Goal: Task Accomplishment & Management: Manage account settings

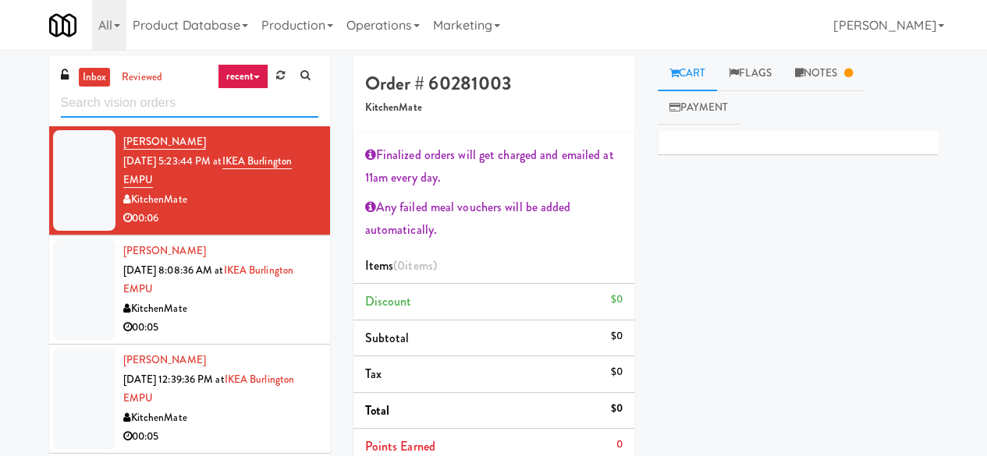
click at [134, 106] on input "text" at bounding box center [190, 103] width 258 height 29
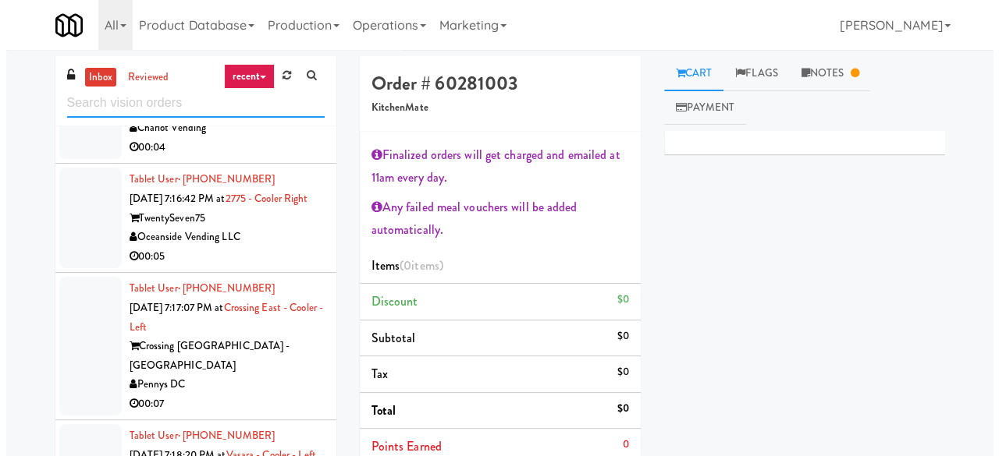
scroll to position [3512, 0]
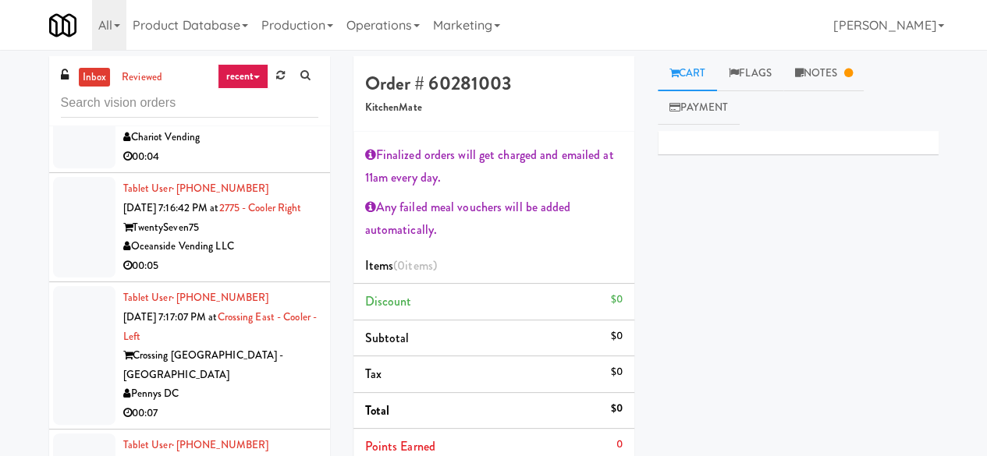
click at [283, 147] on div "Chariot Vending" at bounding box center [220, 138] width 195 height 20
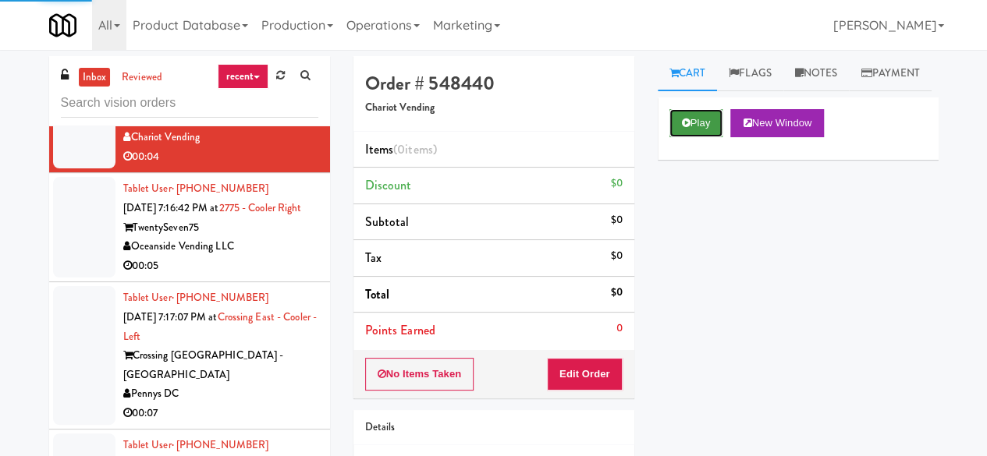
click at [695, 137] on button "Play" at bounding box center [697, 123] width 54 height 28
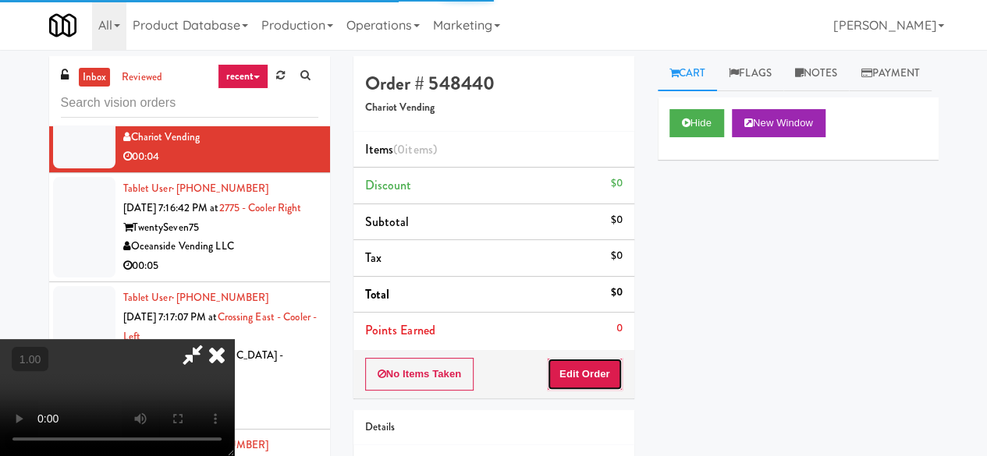
click at [582, 385] on button "Edit Order" at bounding box center [585, 374] width 76 height 33
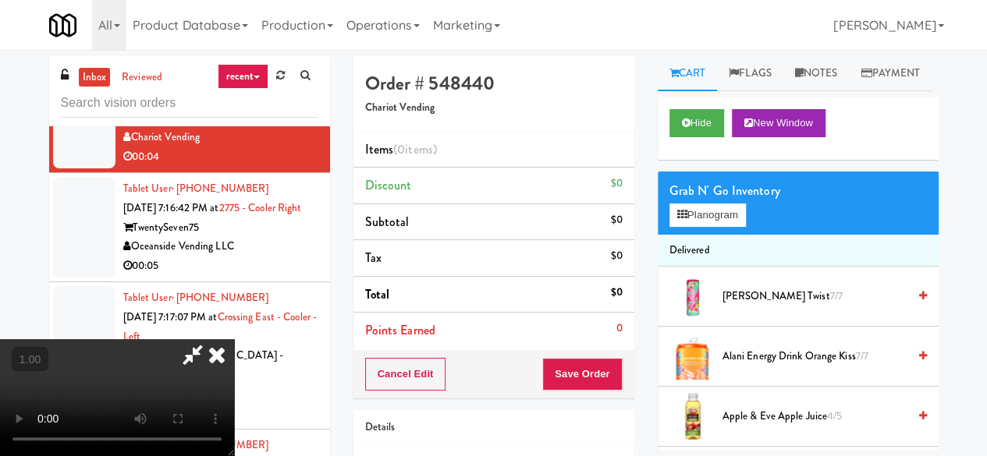
click at [710, 235] on div "Grab N' Go Inventory Planogram" at bounding box center [798, 203] width 281 height 63
click at [711, 227] on button "Planogram" at bounding box center [708, 215] width 76 height 23
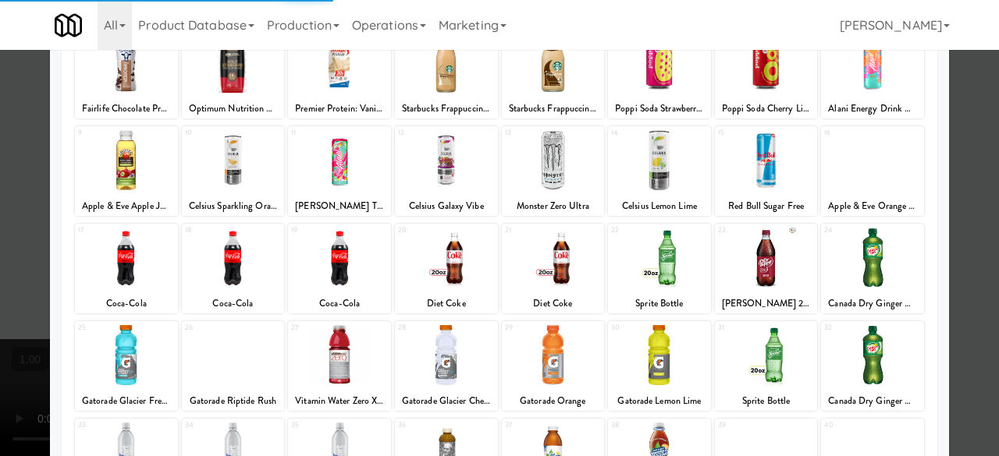
scroll to position [156, 0]
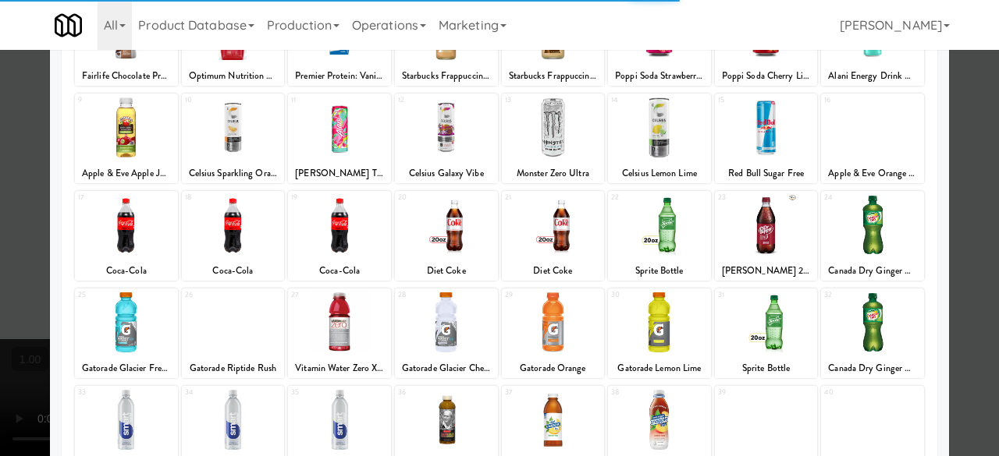
click at [662, 247] on div at bounding box center [659, 225] width 103 height 60
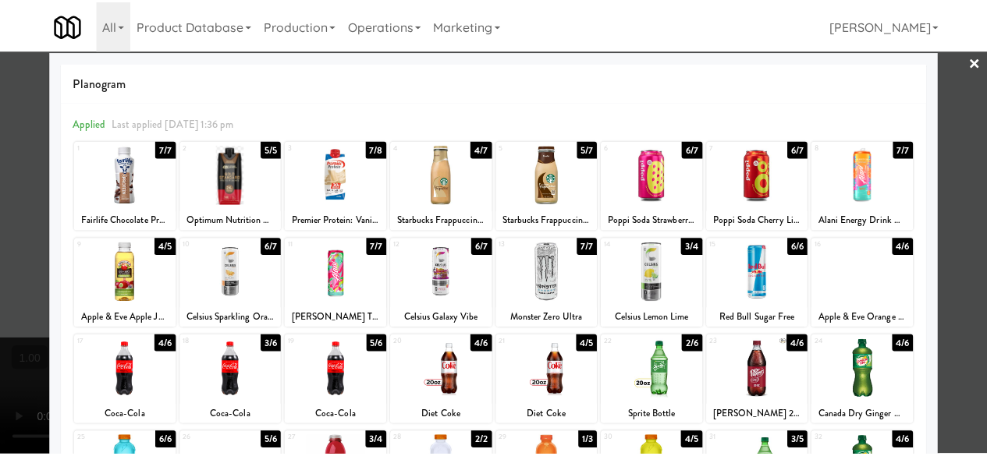
scroll to position [0, 0]
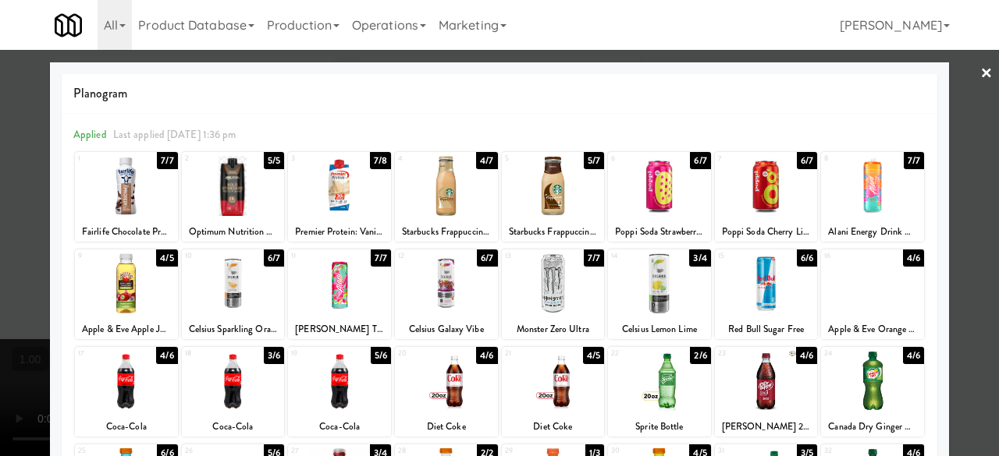
drag, startPoint x: 649, startPoint y: 382, endPoint x: 810, endPoint y: 243, distance: 212.4
click at [649, 382] on div at bounding box center [659, 381] width 103 height 60
click at [980, 67] on link "×" at bounding box center [986, 74] width 12 height 48
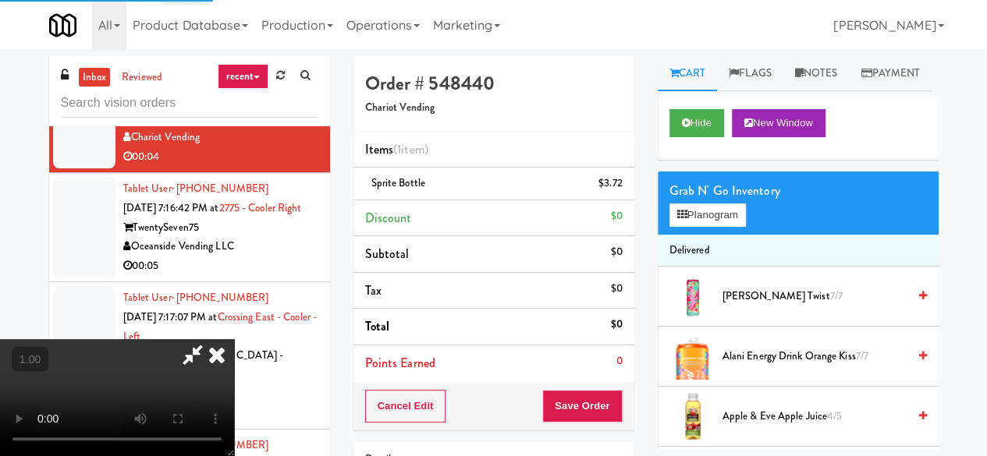
click at [211, 339] on icon at bounding box center [193, 354] width 36 height 31
click at [579, 407] on button "Save Order" at bounding box center [582, 406] width 80 height 33
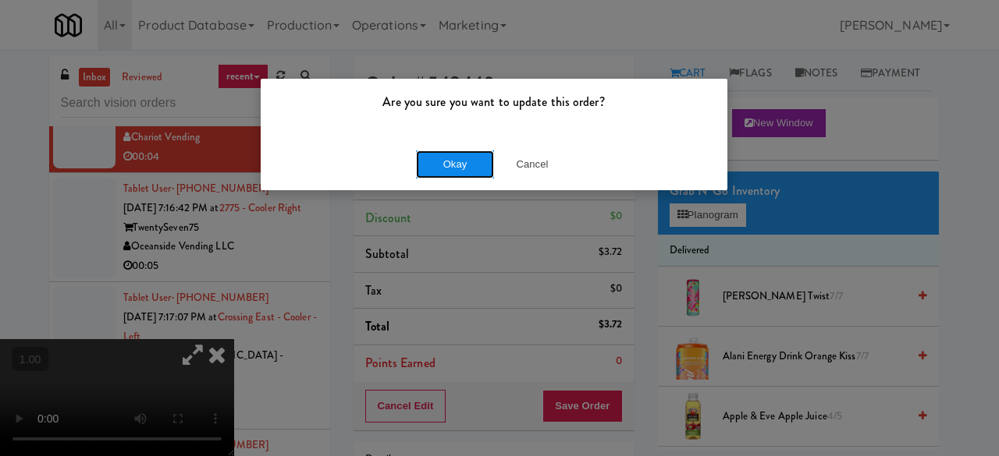
click at [443, 159] on button "Okay" at bounding box center [455, 165] width 78 height 28
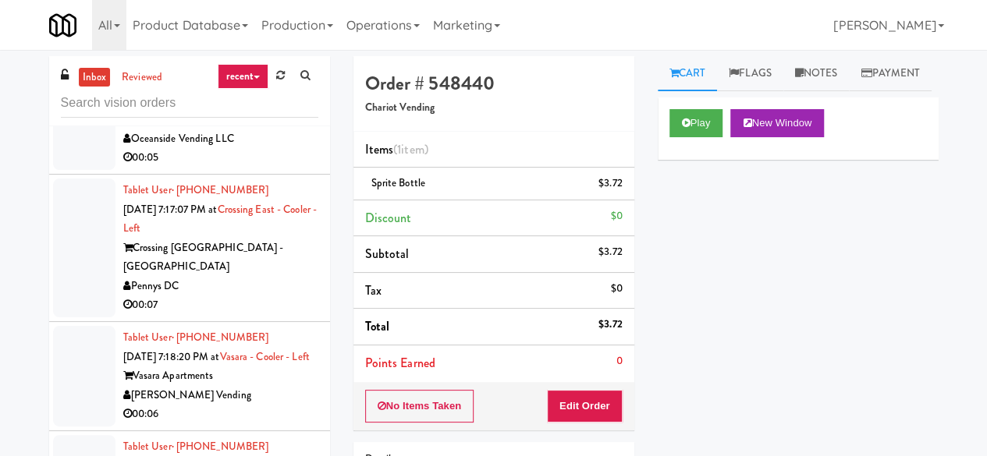
scroll to position [3746, 0]
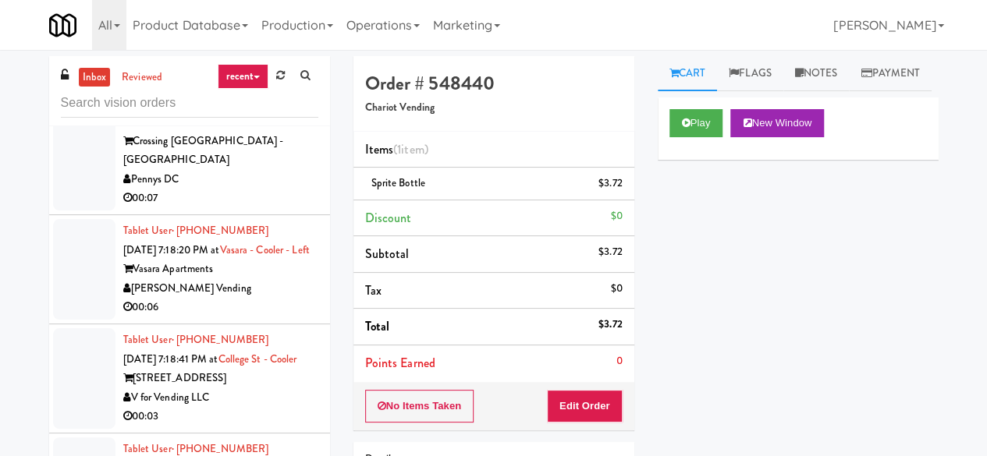
click at [261, 42] on div "Oceanside Vending LLC" at bounding box center [220, 33] width 195 height 20
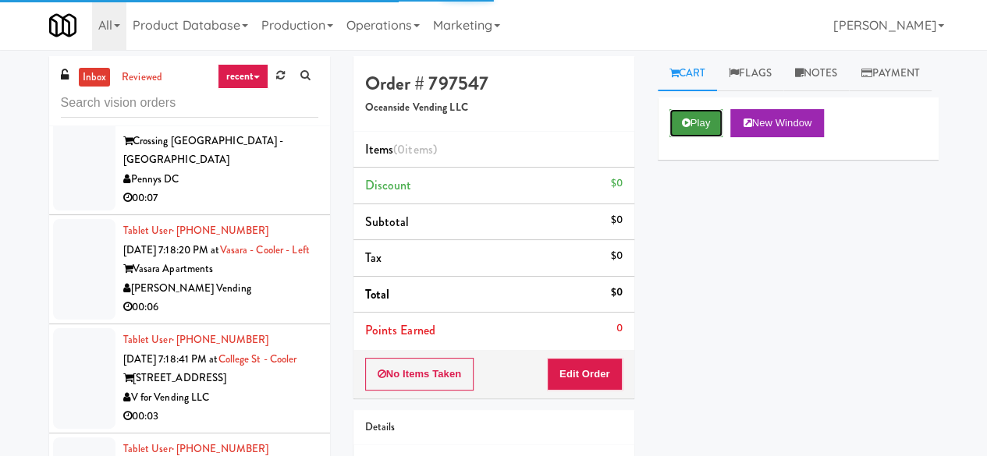
click at [698, 137] on button "Play" at bounding box center [697, 123] width 54 height 28
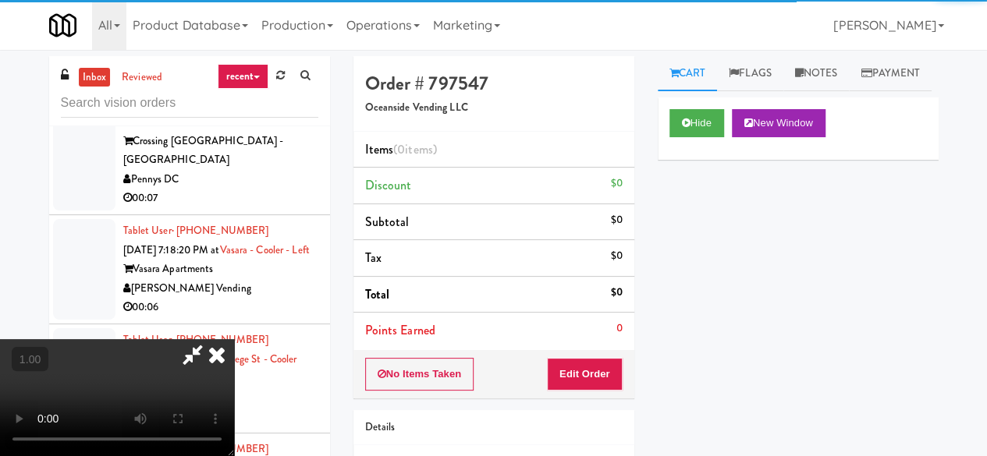
click at [599, 396] on div "No Items Taken Edit Order" at bounding box center [493, 374] width 281 height 48
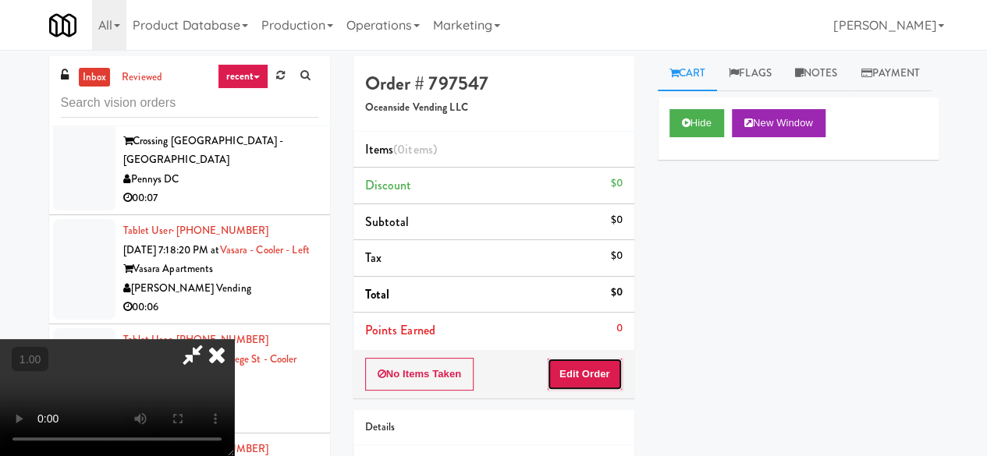
click at [606, 368] on button "Edit Order" at bounding box center [585, 374] width 76 height 33
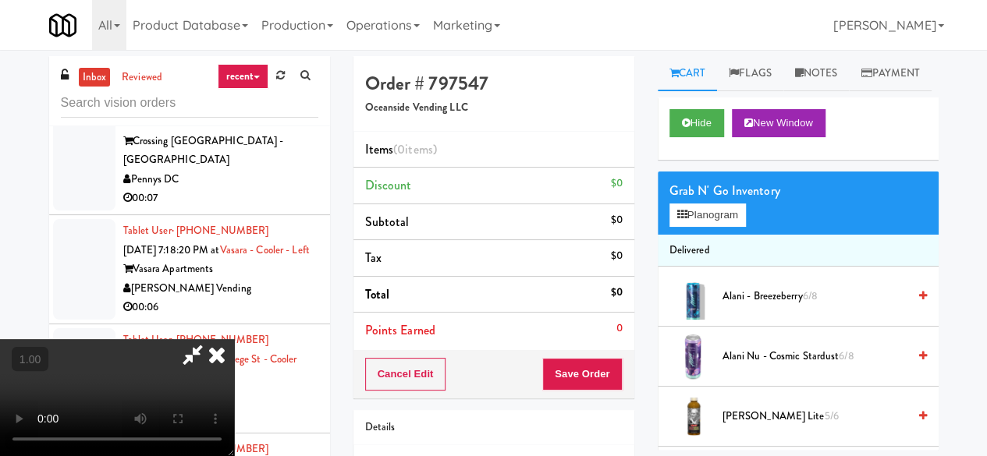
scroll to position [32, 0]
click at [685, 227] on button "Planogram" at bounding box center [708, 215] width 76 height 23
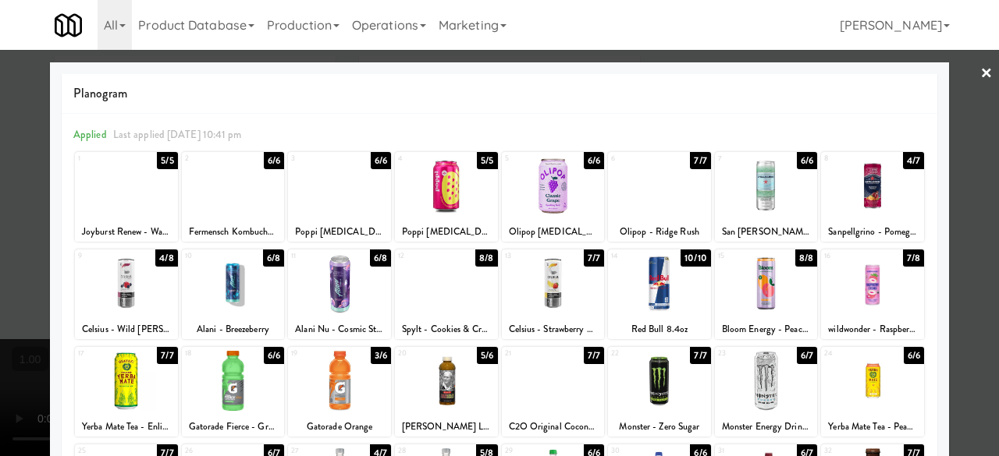
click at [333, 268] on div at bounding box center [339, 284] width 103 height 60
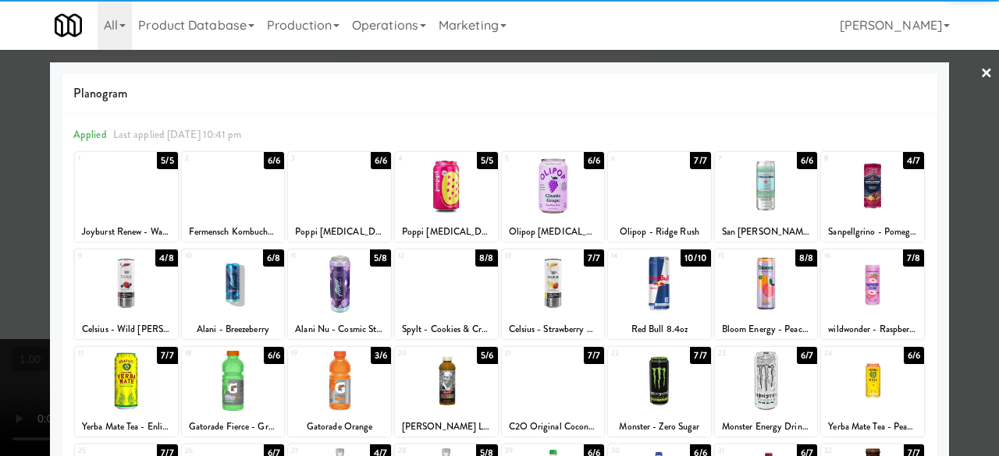
click at [980, 83] on link "×" at bounding box center [986, 74] width 12 height 48
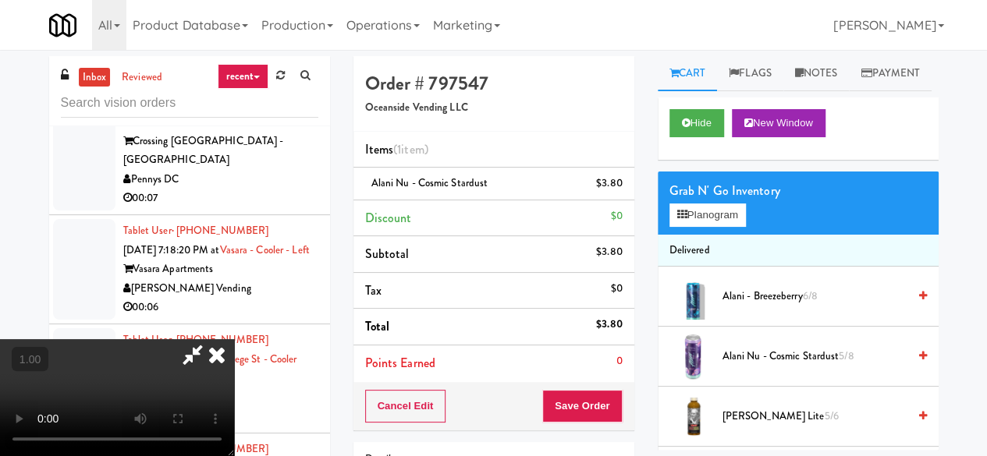
scroll to position [32, 0]
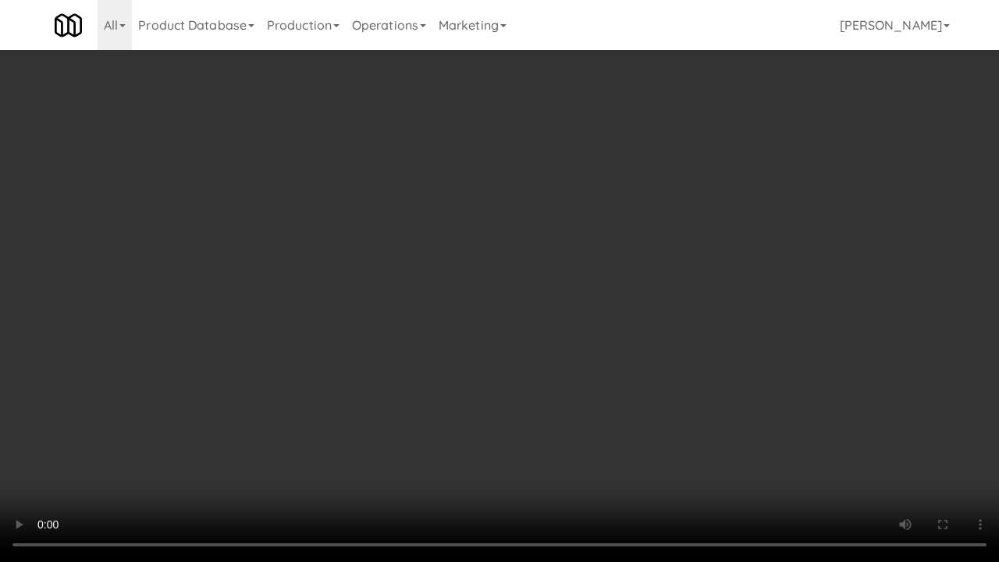
click at [587, 347] on video at bounding box center [499, 281] width 999 height 562
click at [590, 332] on video at bounding box center [499, 281] width 999 height 562
click at [591, 331] on video at bounding box center [499, 281] width 999 height 562
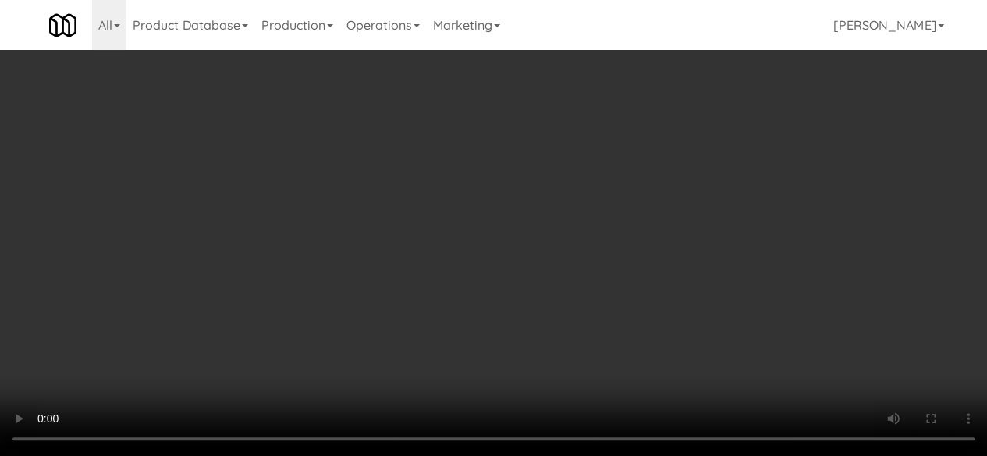
scroll to position [0, 0]
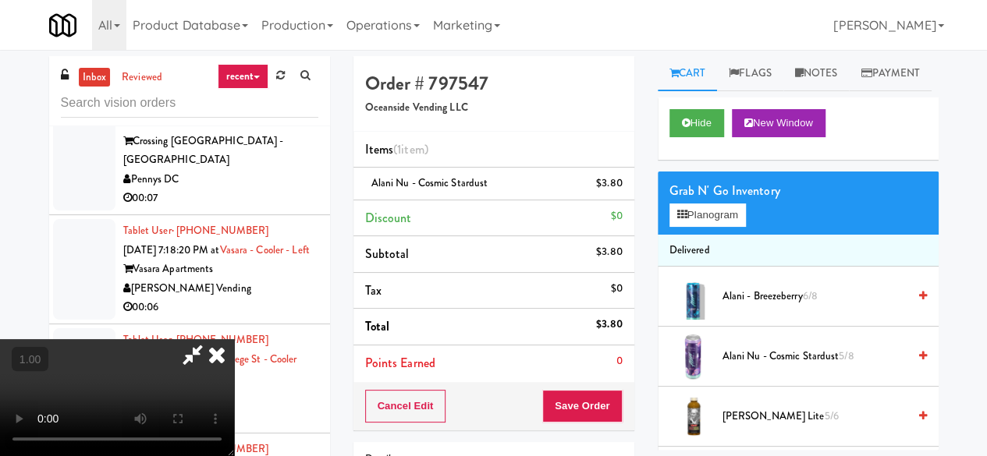
click at [211, 339] on icon at bounding box center [193, 354] width 36 height 31
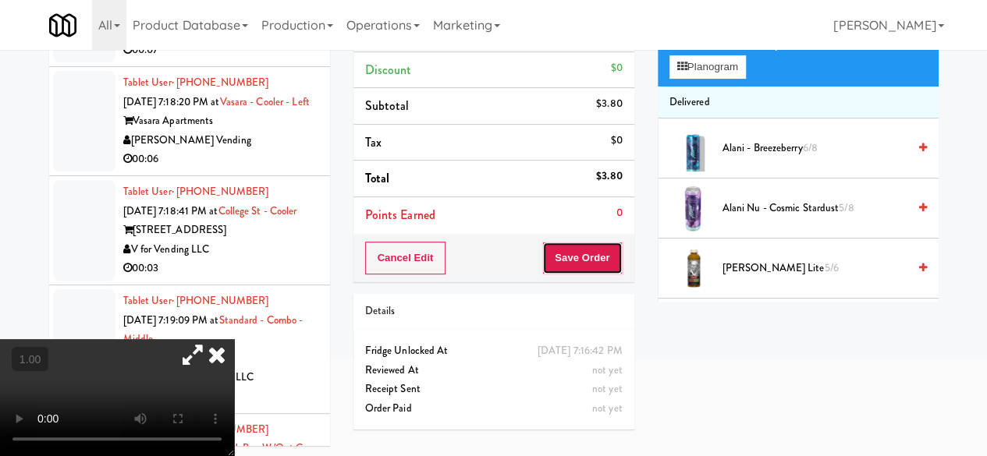
click at [587, 269] on button "Save Order" at bounding box center [582, 258] width 80 height 33
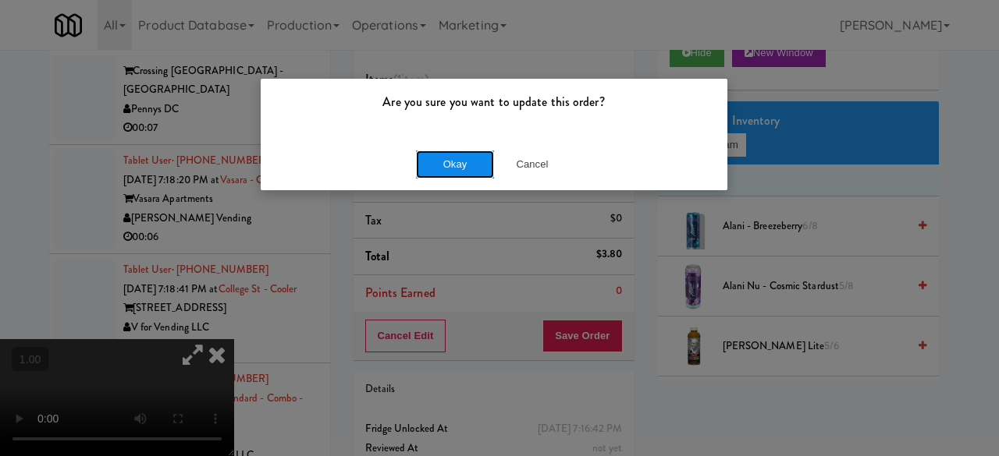
click at [479, 161] on button "Okay" at bounding box center [455, 165] width 78 height 28
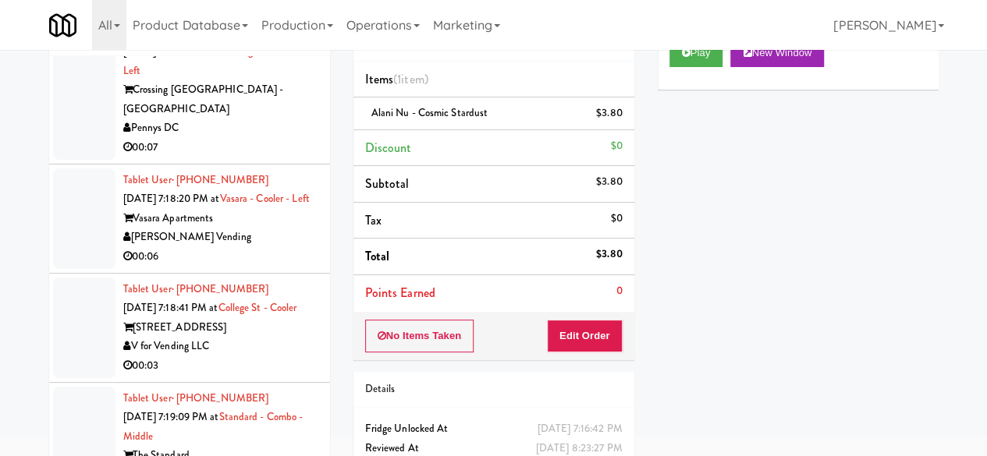
click at [254, 138] on div "Pennys DC" at bounding box center [220, 129] width 195 height 20
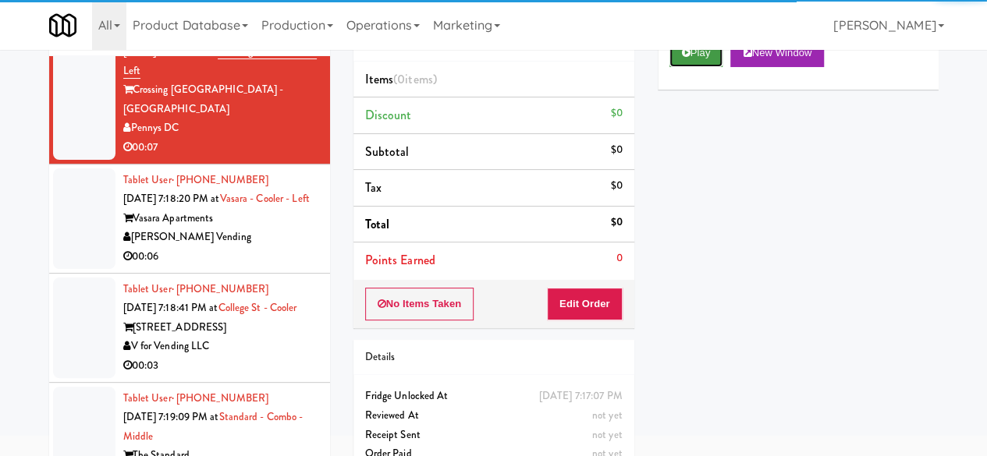
click at [702, 67] on button "Play" at bounding box center [697, 53] width 54 height 28
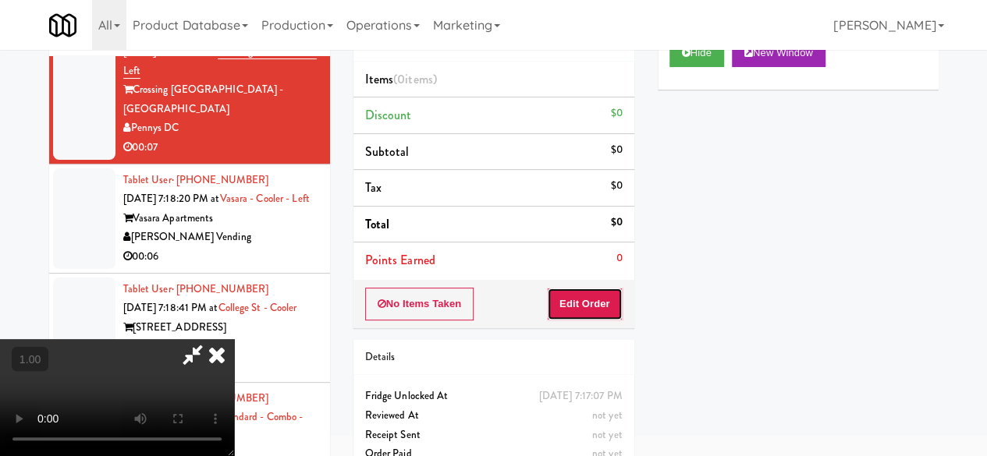
click at [598, 308] on button "Edit Order" at bounding box center [585, 304] width 76 height 33
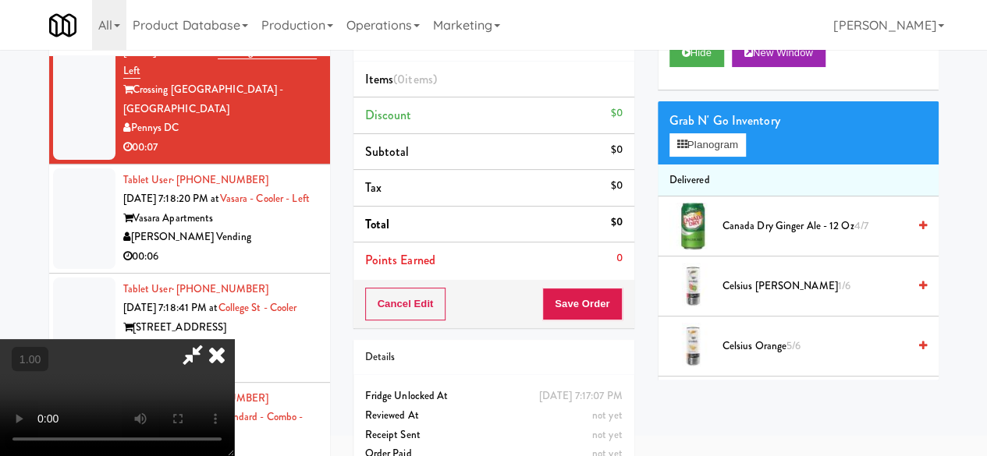
click at [234, 339] on video at bounding box center [117, 397] width 234 height 117
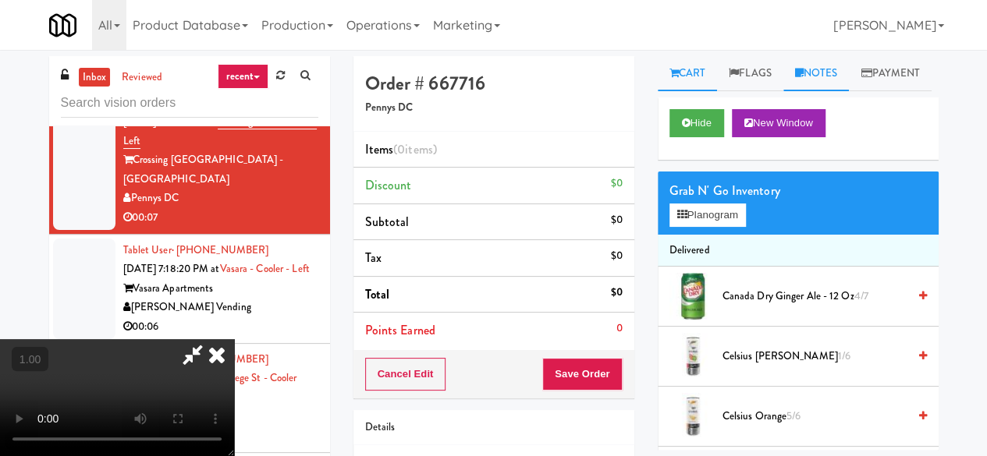
click at [832, 72] on link "Notes" at bounding box center [816, 73] width 66 height 35
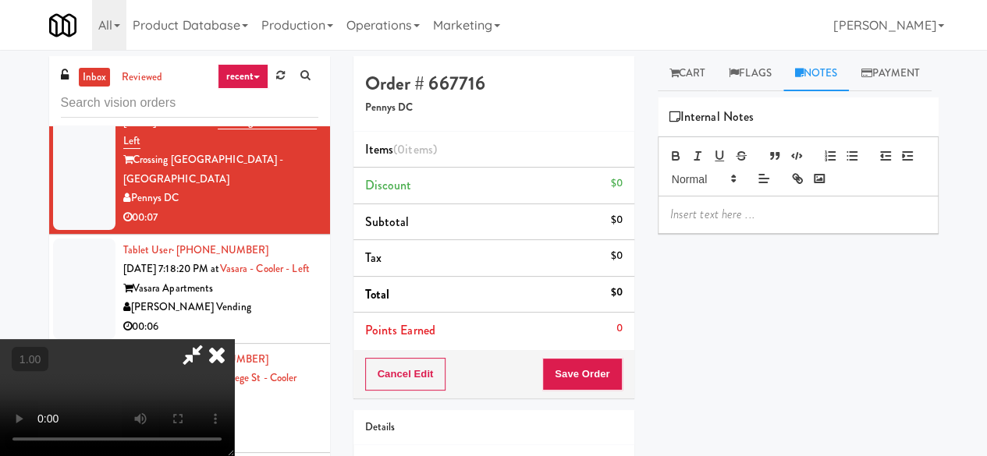
click at [725, 223] on p at bounding box center [798, 214] width 256 height 17
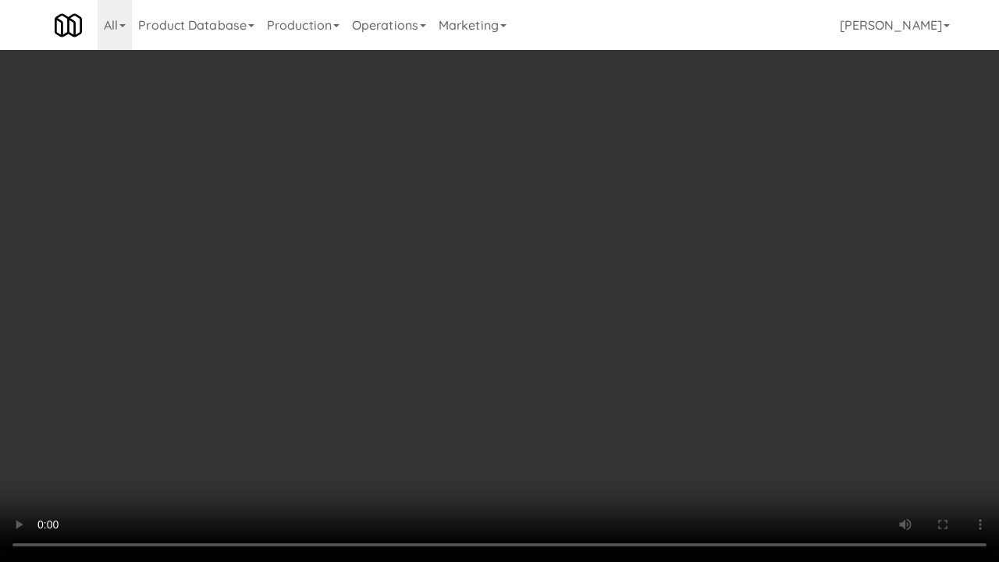
click at [565, 384] on video at bounding box center [499, 281] width 999 height 562
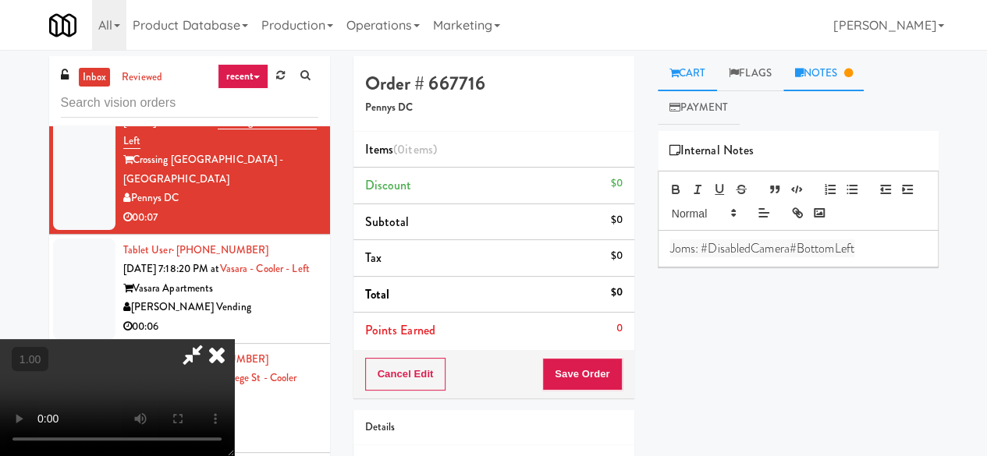
click at [695, 81] on link "Cart" at bounding box center [688, 73] width 60 height 35
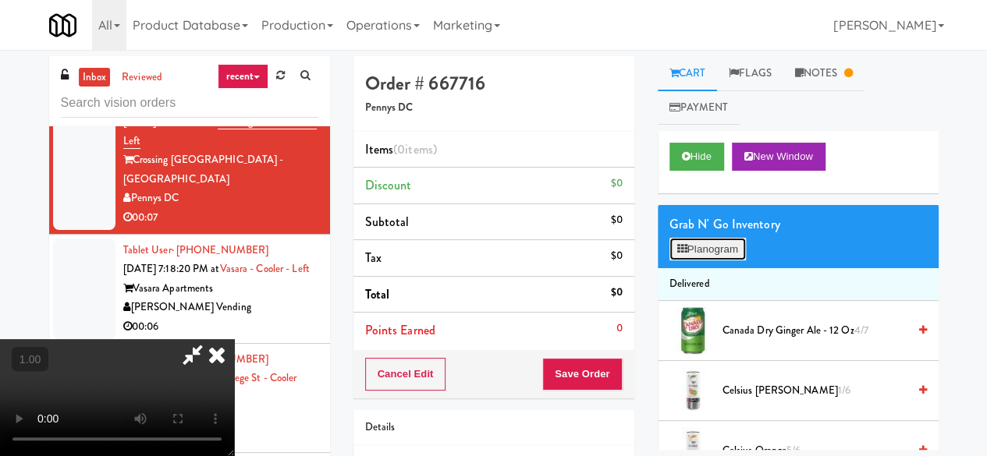
click at [709, 247] on button "Planogram" at bounding box center [708, 249] width 76 height 23
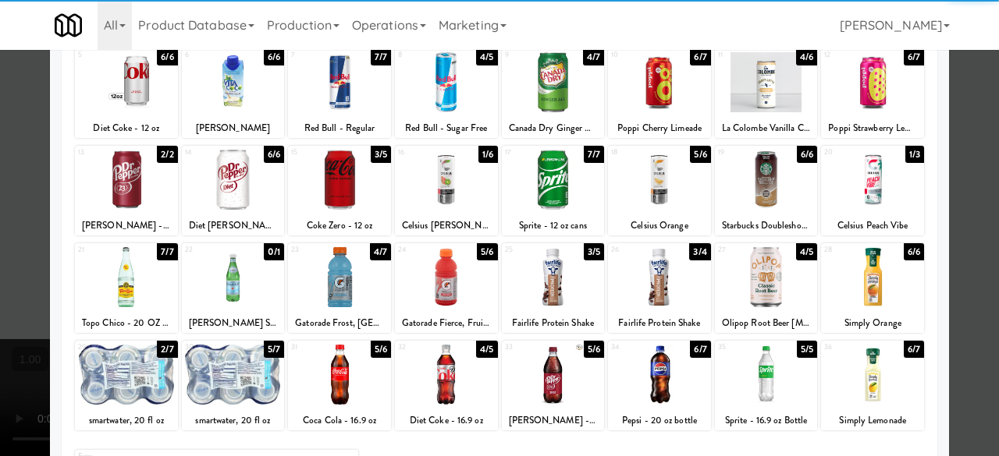
scroll to position [234, 0]
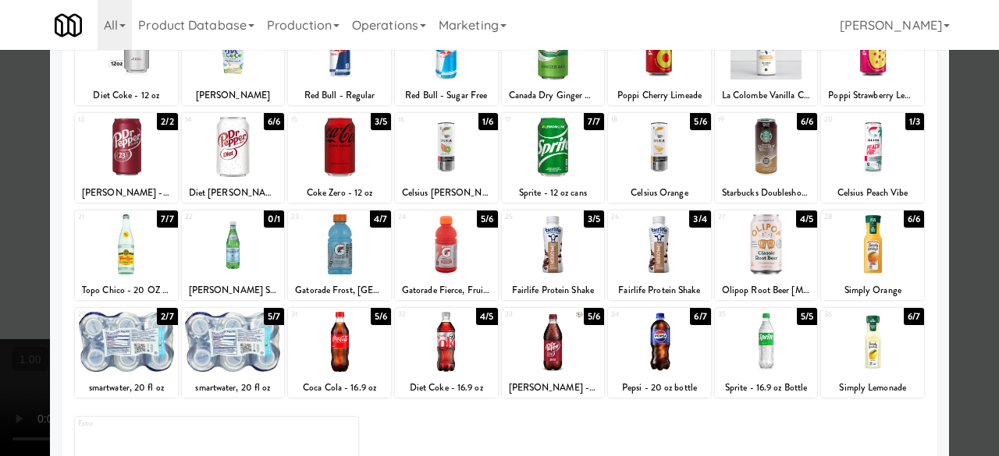
click at [587, 247] on div at bounding box center [553, 245] width 103 height 60
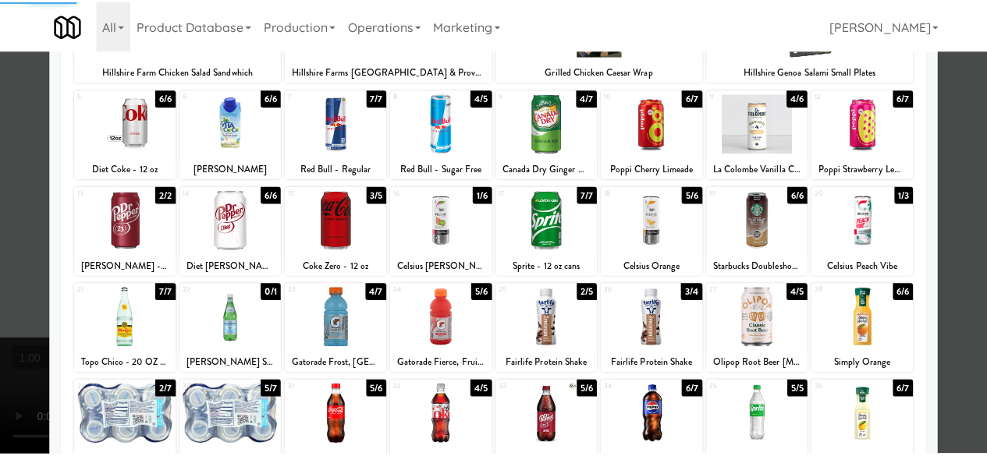
scroll to position [0, 0]
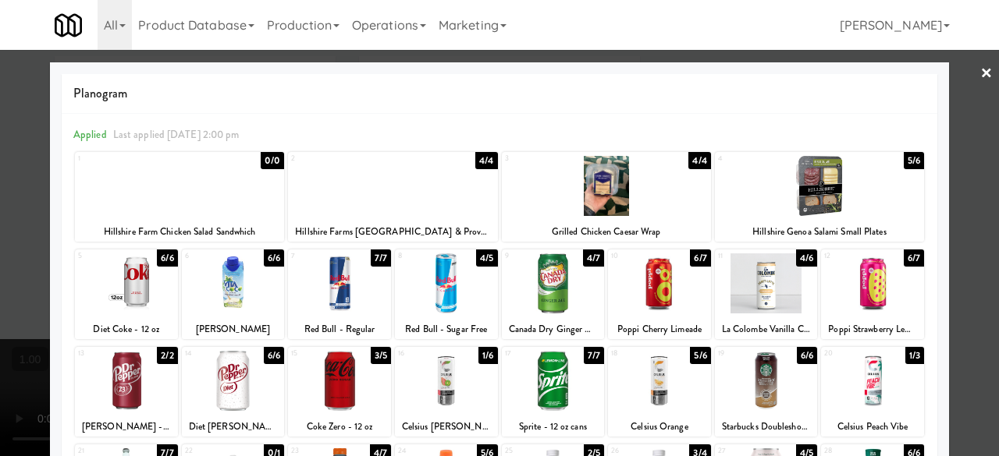
click at [334, 391] on div at bounding box center [339, 381] width 103 height 60
click at [980, 94] on link "×" at bounding box center [986, 74] width 12 height 48
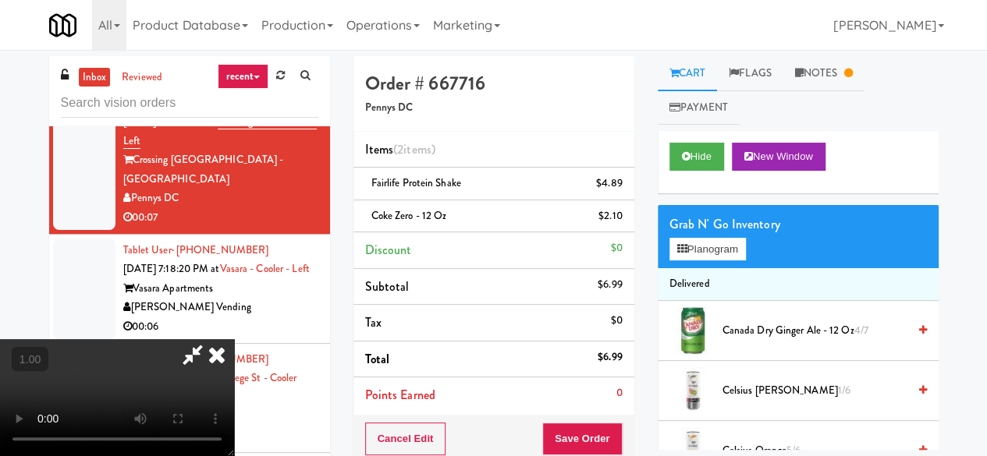
click at [234, 339] on icon at bounding box center [217, 354] width 34 height 31
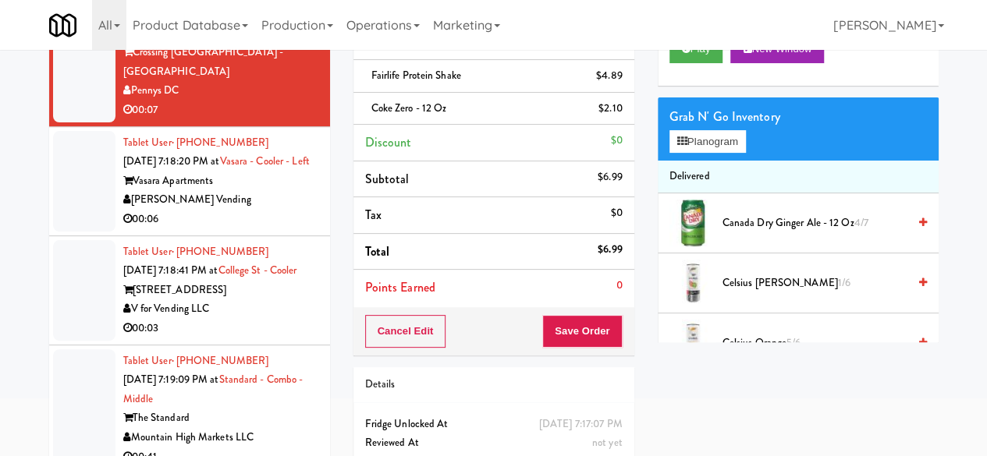
scroll to position [163, 0]
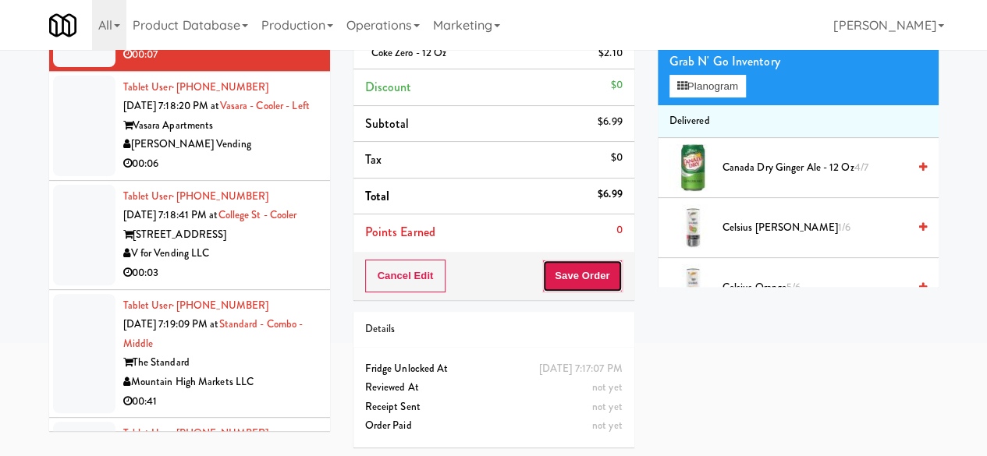
click at [578, 275] on button "Save Order" at bounding box center [582, 276] width 80 height 33
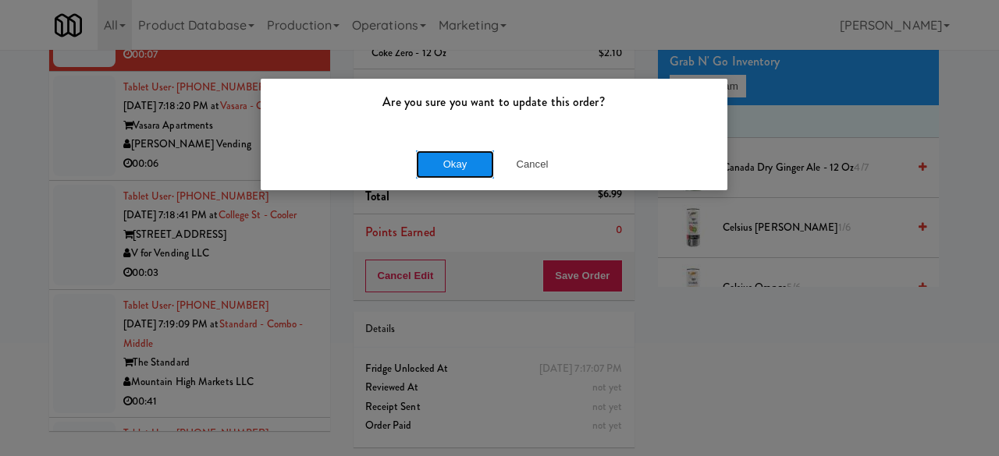
click at [432, 168] on button "Okay" at bounding box center [455, 165] width 78 height 28
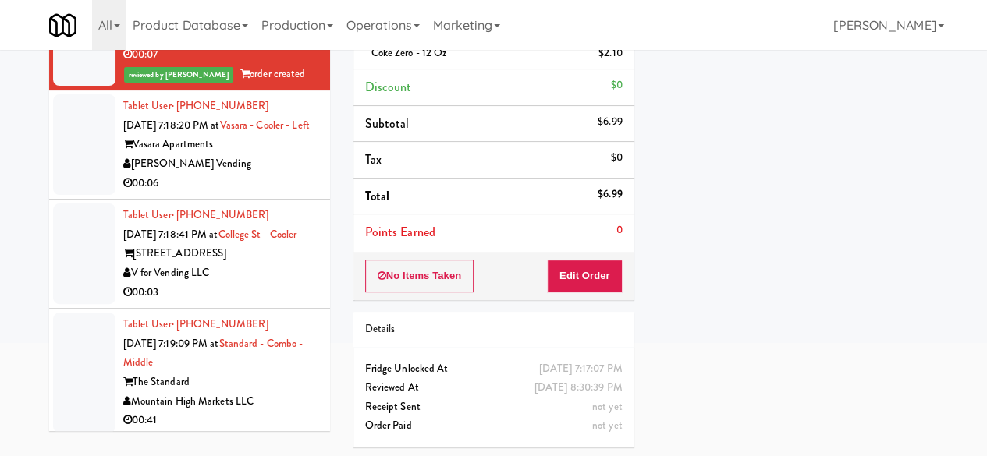
click at [283, 155] on div "Vasara Apartments" at bounding box center [220, 145] width 195 height 20
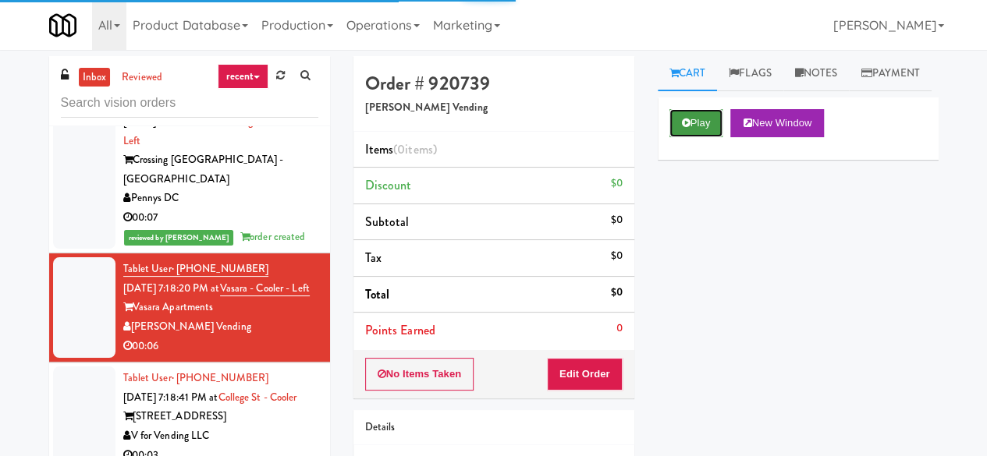
click at [695, 137] on button "Play" at bounding box center [697, 123] width 54 height 28
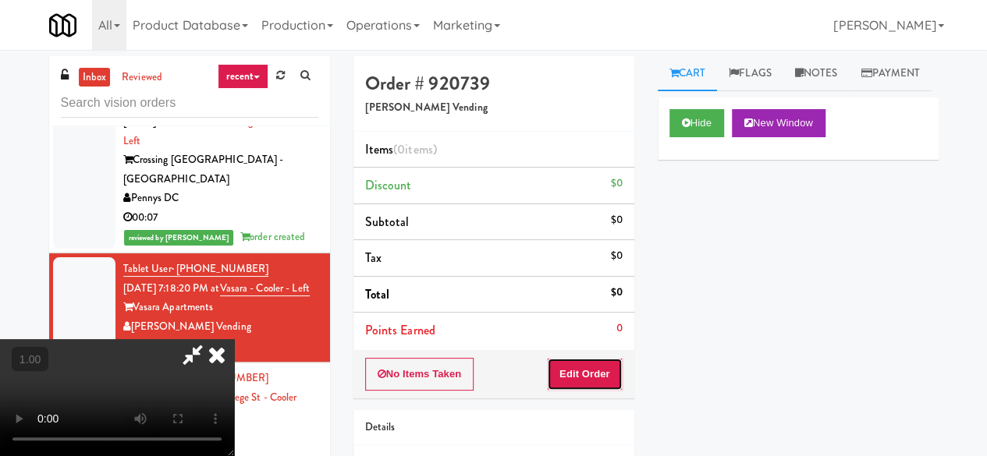
click at [616, 370] on button "Edit Order" at bounding box center [585, 374] width 76 height 33
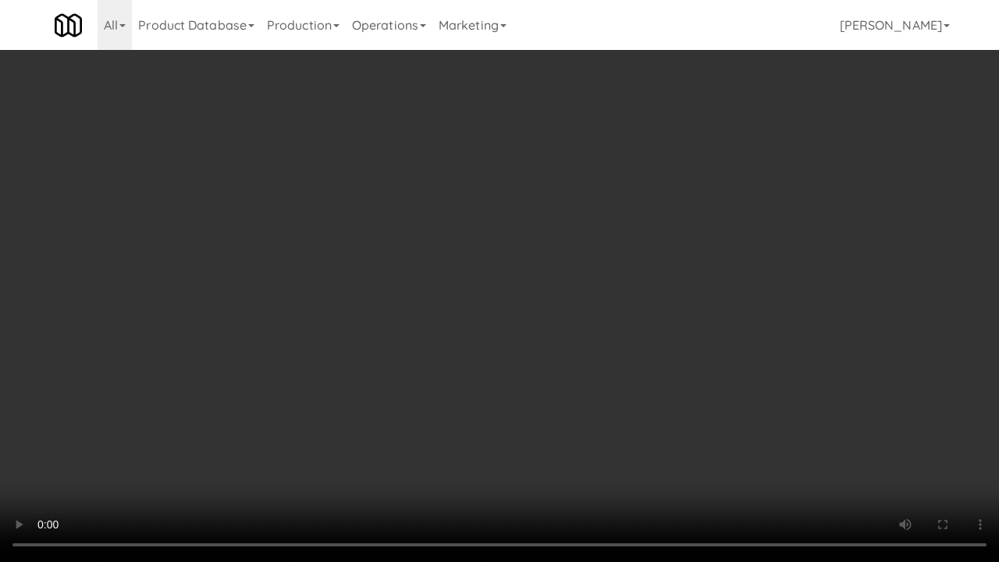
click at [531, 439] on video at bounding box center [499, 281] width 999 height 562
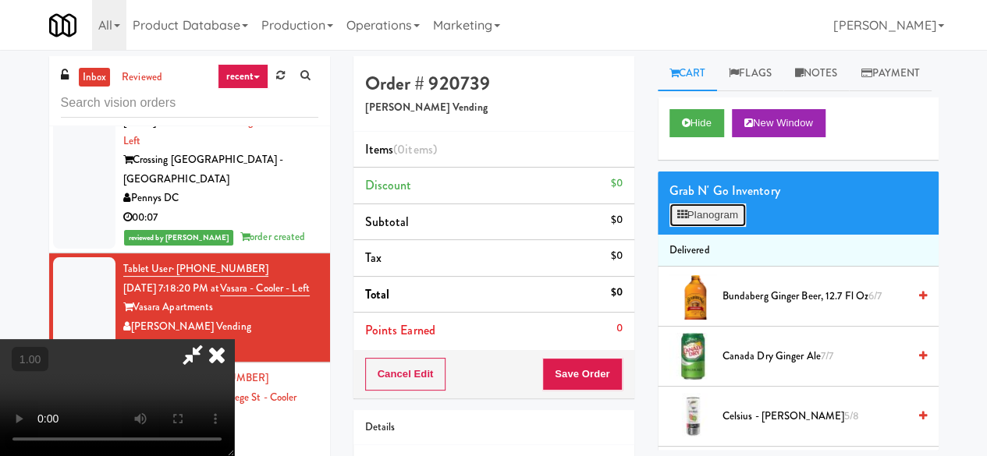
click at [723, 227] on button "Planogram" at bounding box center [708, 215] width 76 height 23
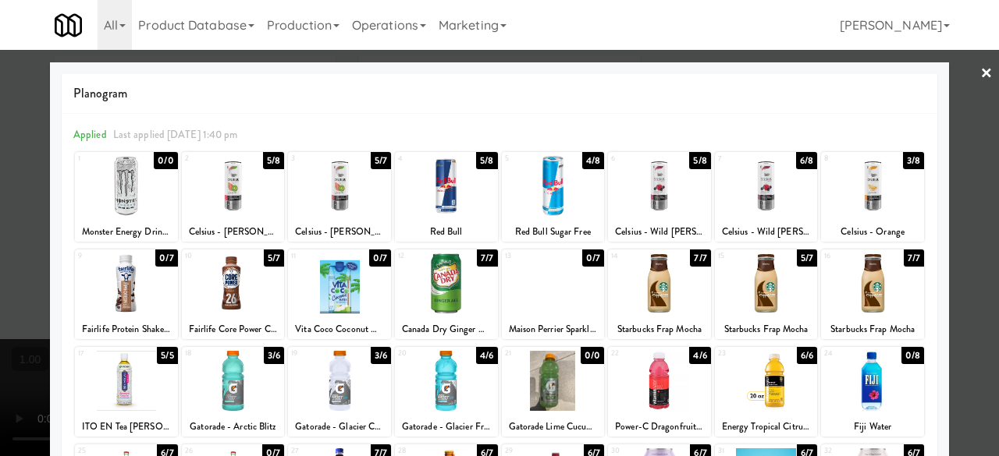
click at [233, 190] on div at bounding box center [233, 186] width 103 height 60
click at [980, 93] on link "×" at bounding box center [986, 74] width 12 height 48
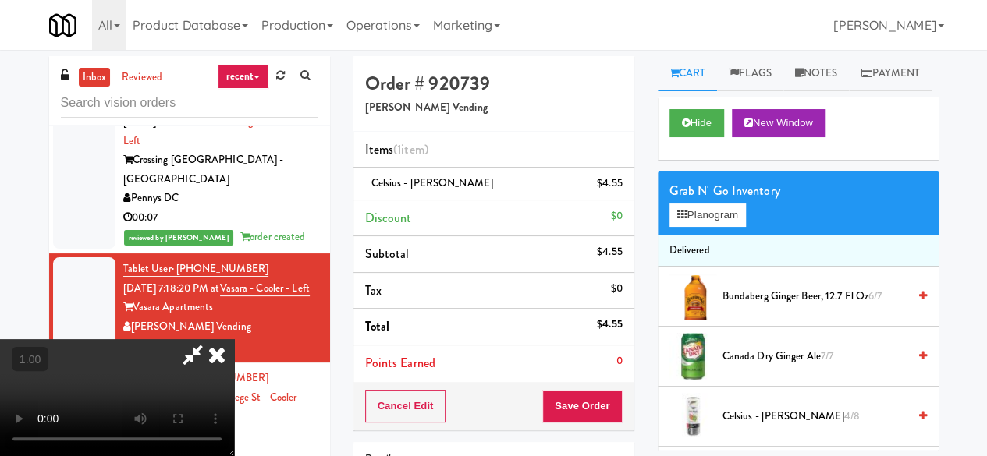
click at [234, 339] on icon at bounding box center [217, 354] width 34 height 31
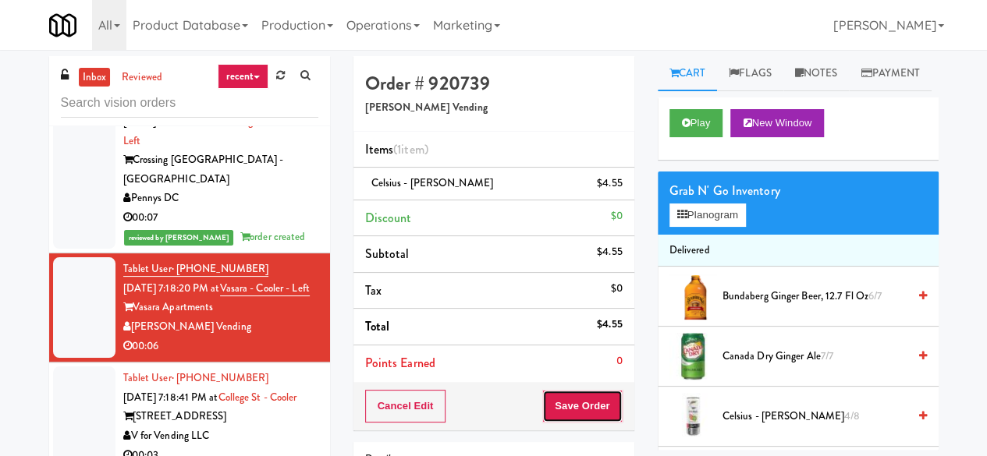
click at [576, 405] on button "Save Order" at bounding box center [582, 406] width 80 height 33
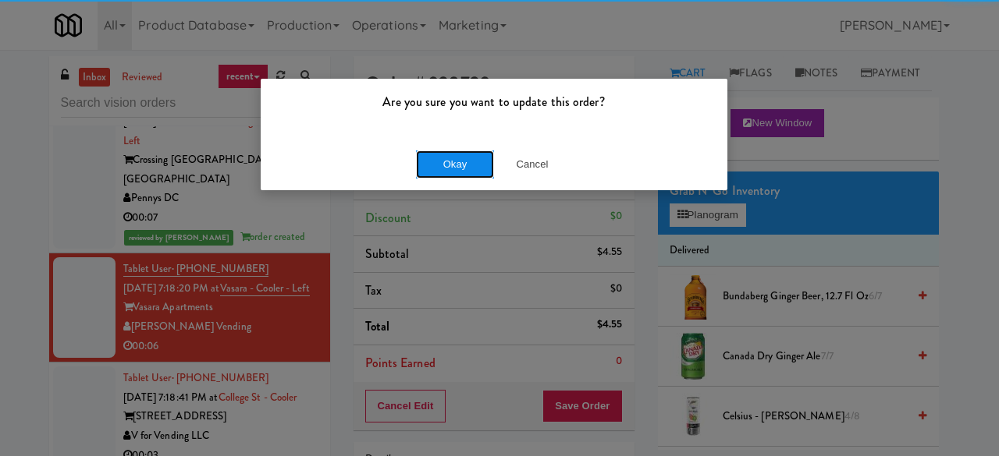
click at [459, 167] on button "Okay" at bounding box center [455, 165] width 78 height 28
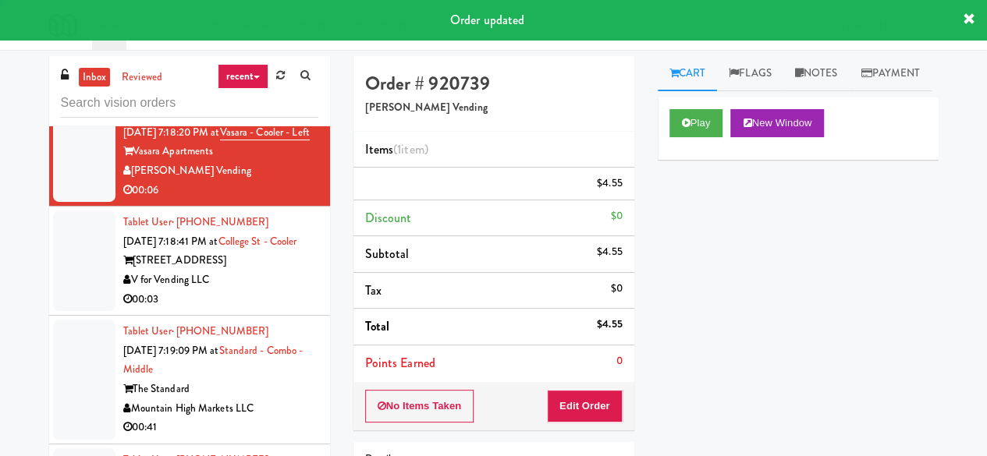
scroll to position [4058, 0]
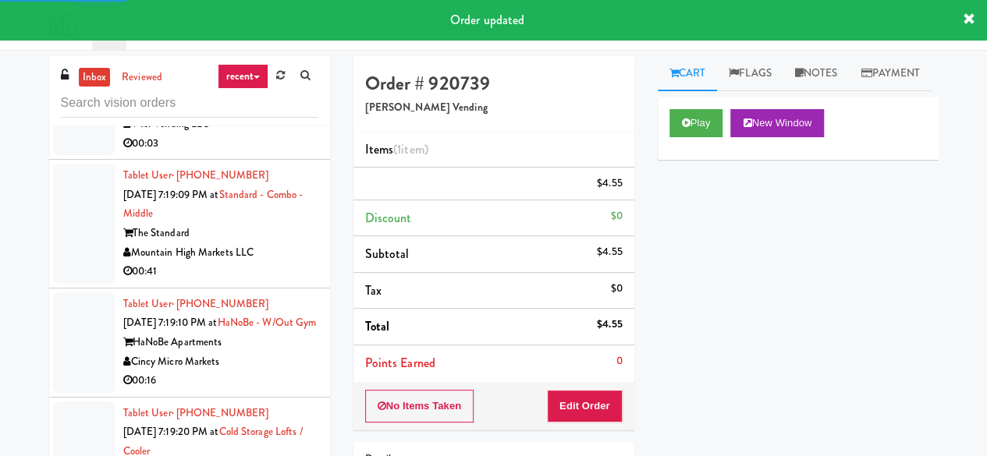
click at [264, 134] on div "V for Vending LLC" at bounding box center [220, 125] width 195 height 20
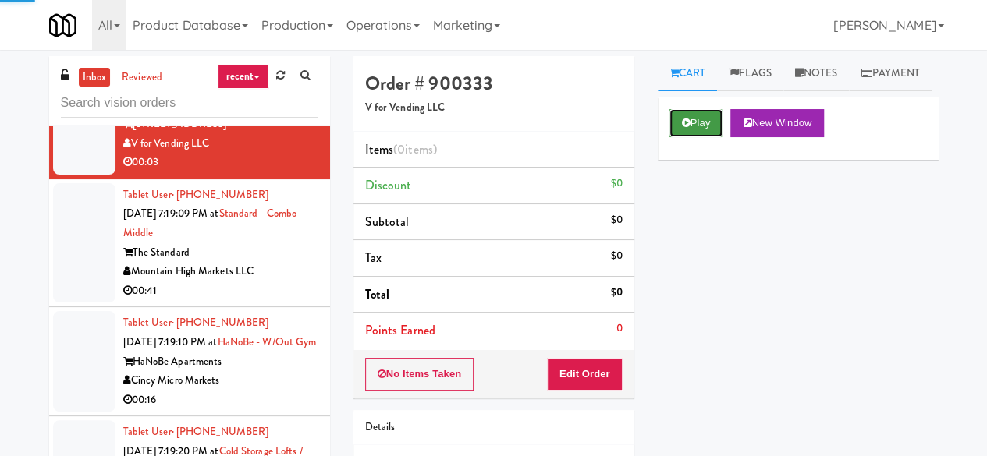
click at [677, 137] on button "Play" at bounding box center [697, 123] width 54 height 28
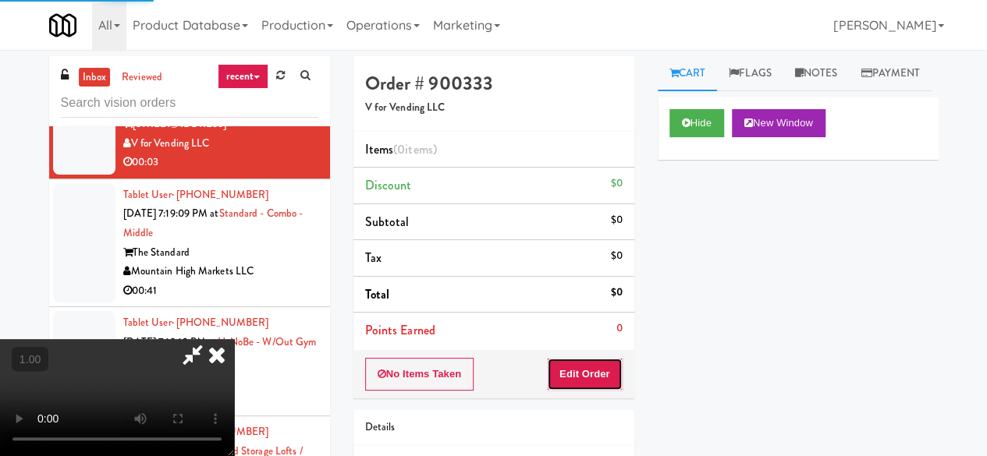
click at [591, 371] on button "Edit Order" at bounding box center [585, 374] width 76 height 33
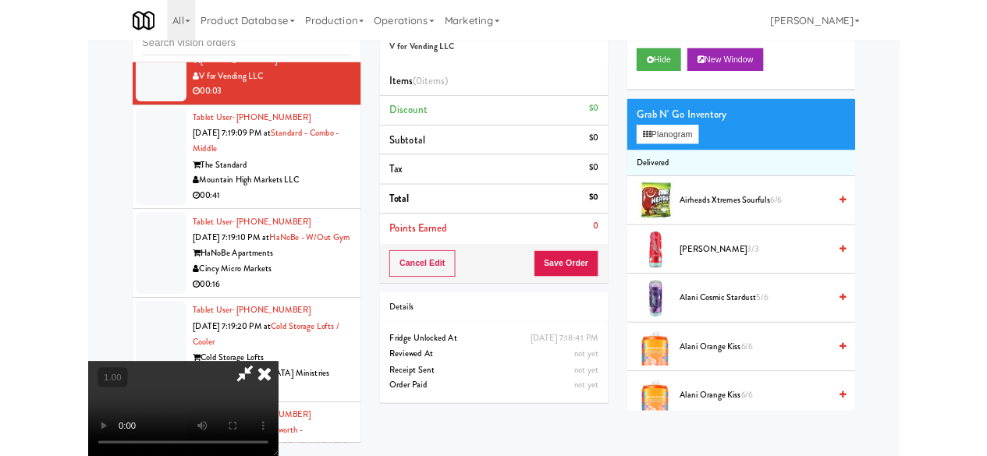
scroll to position [148, 0]
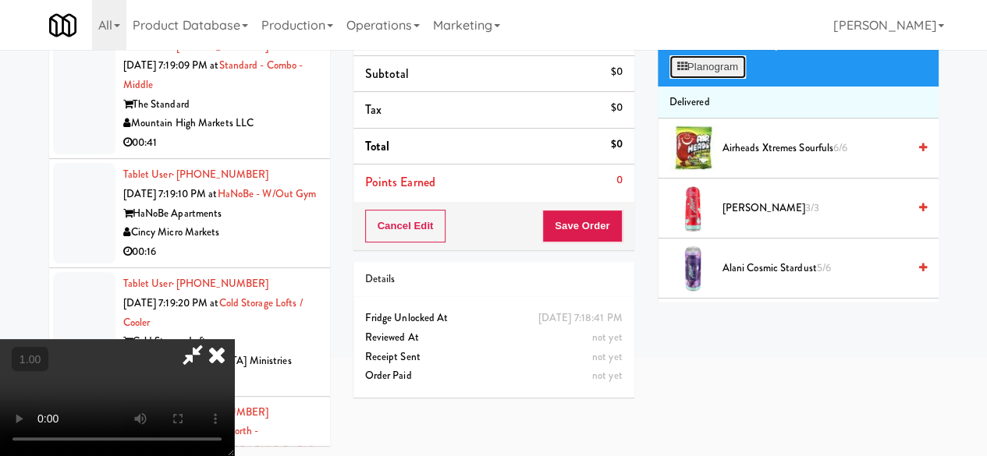
click at [716, 79] on button "Planogram" at bounding box center [708, 66] width 76 height 23
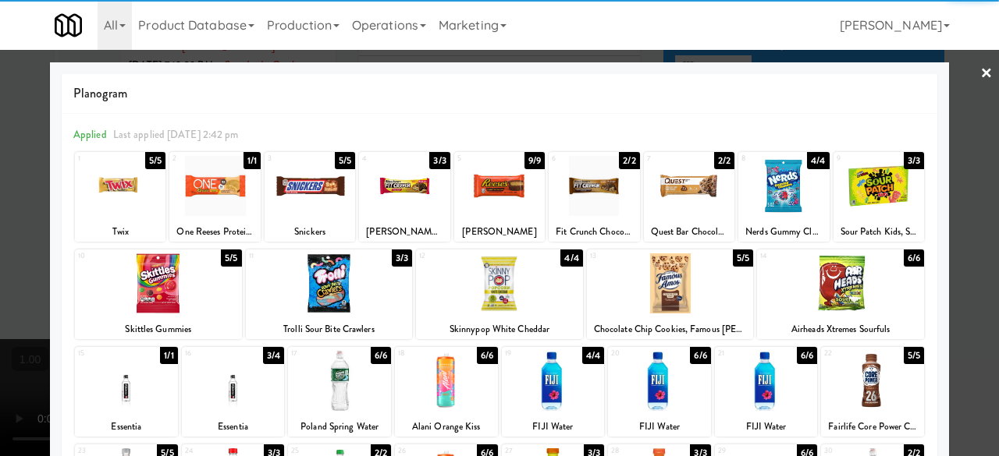
click at [871, 388] on div at bounding box center [872, 381] width 103 height 60
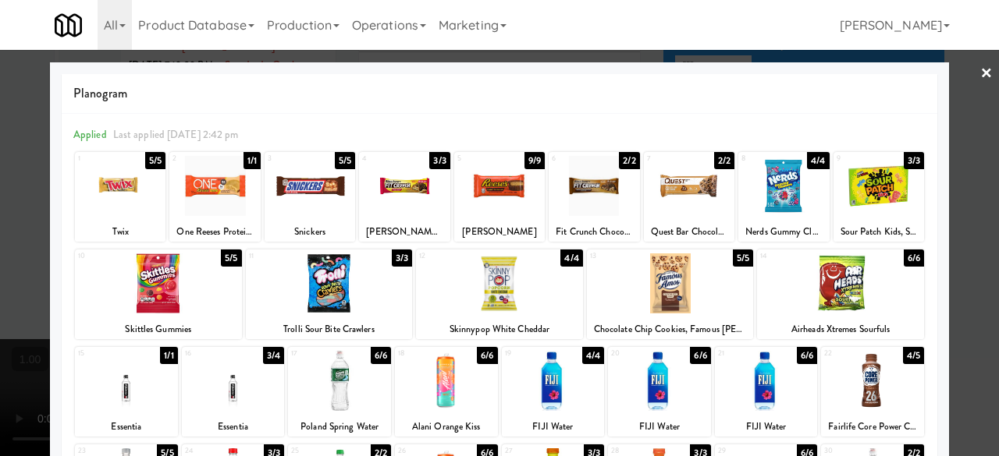
click at [966, 65] on div at bounding box center [499, 228] width 999 height 456
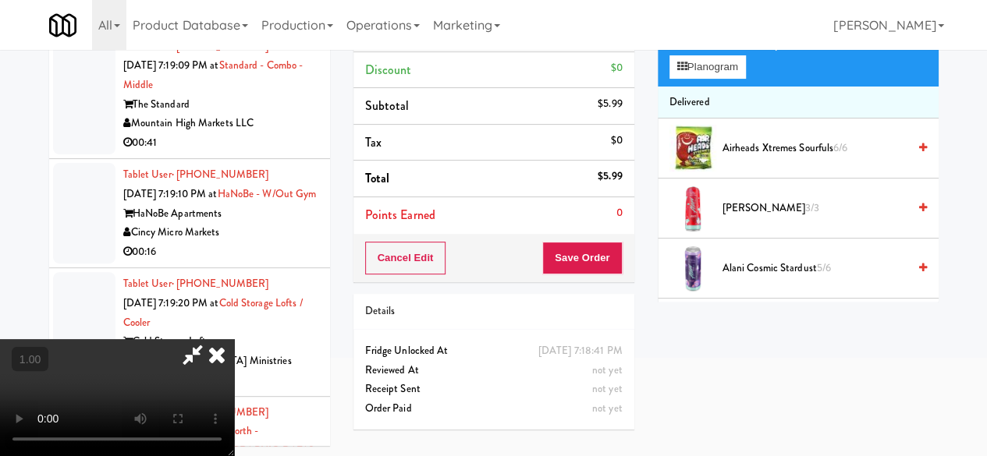
scroll to position [50, 0]
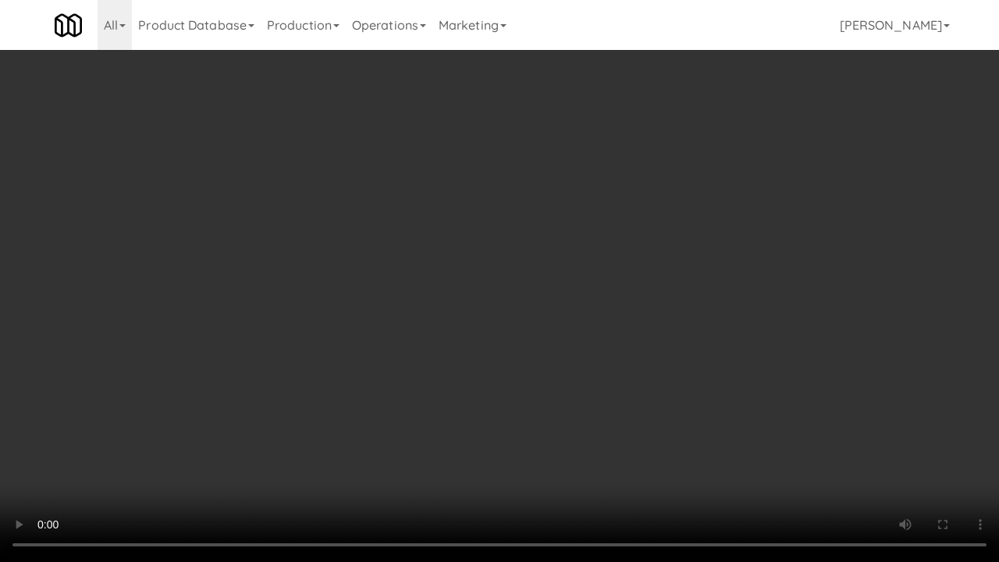
click at [507, 450] on video at bounding box center [499, 281] width 999 height 562
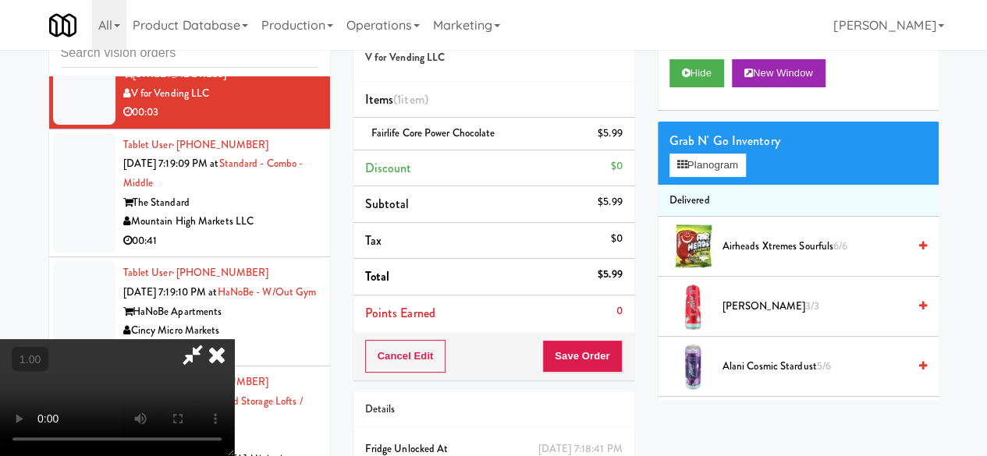
drag, startPoint x: 579, startPoint y: 144, endPoint x: 570, endPoint y: 179, distance: 35.4
click at [234, 339] on icon at bounding box center [217, 354] width 34 height 31
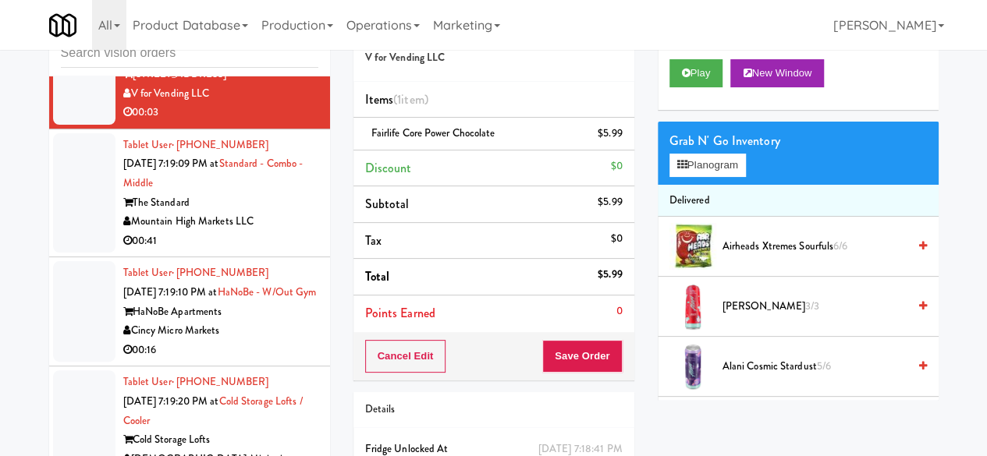
click at [584, 336] on div "Cancel Edit Save Order" at bounding box center [493, 356] width 281 height 48
click at [582, 353] on button "Save Order" at bounding box center [582, 356] width 80 height 33
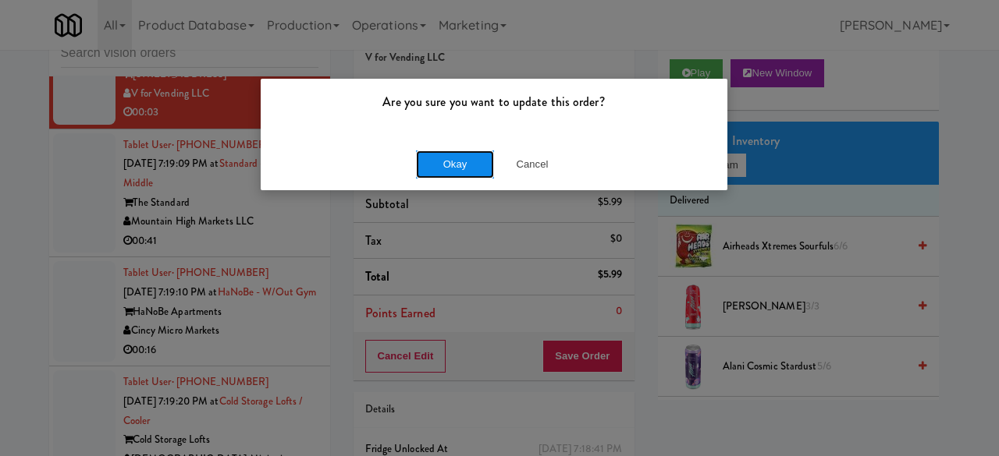
click at [446, 158] on button "Okay" at bounding box center [455, 165] width 78 height 28
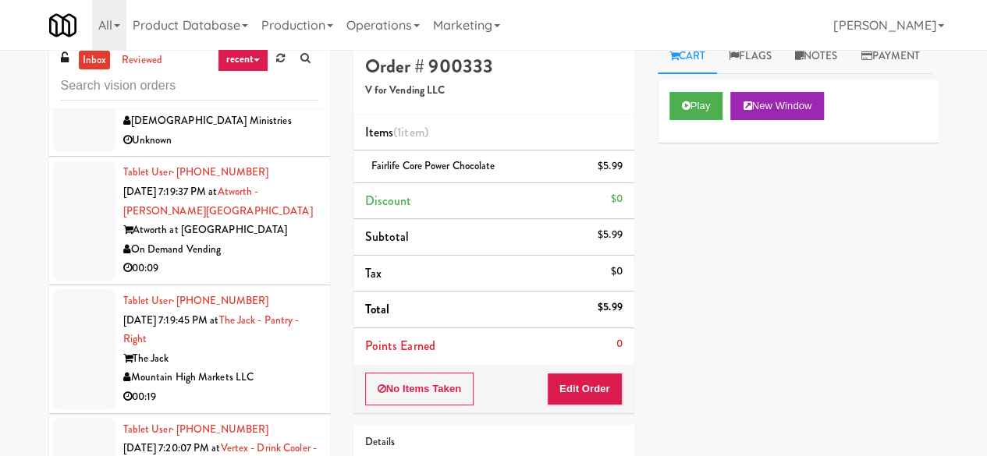
scroll to position [0, 0]
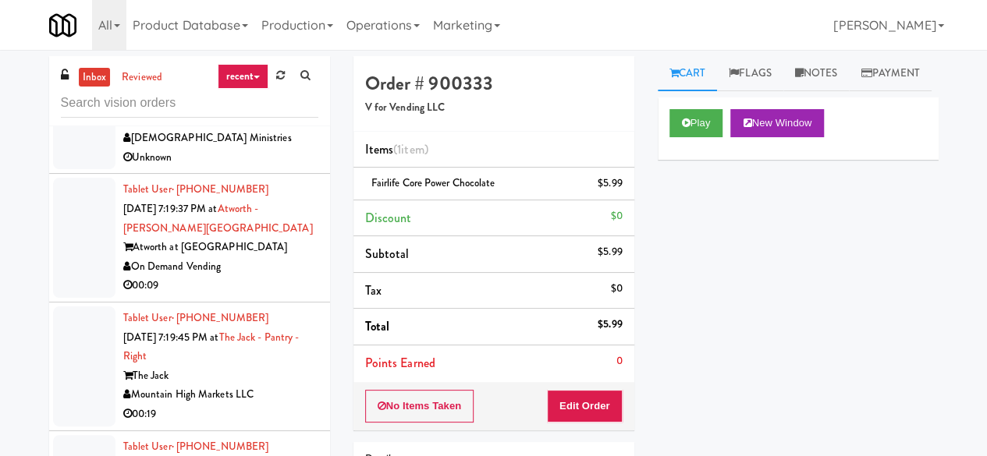
click at [86, 75] on link "inbox" at bounding box center [95, 78] width 32 height 20
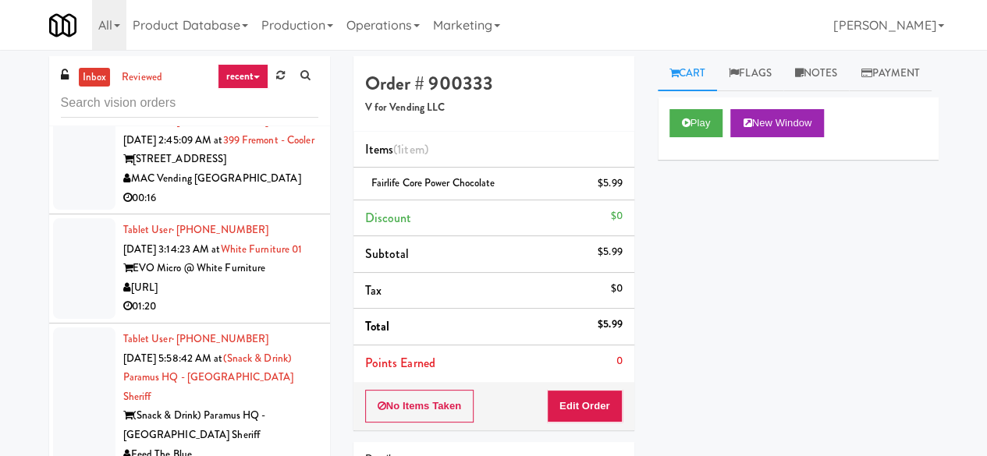
scroll to position [2653, 0]
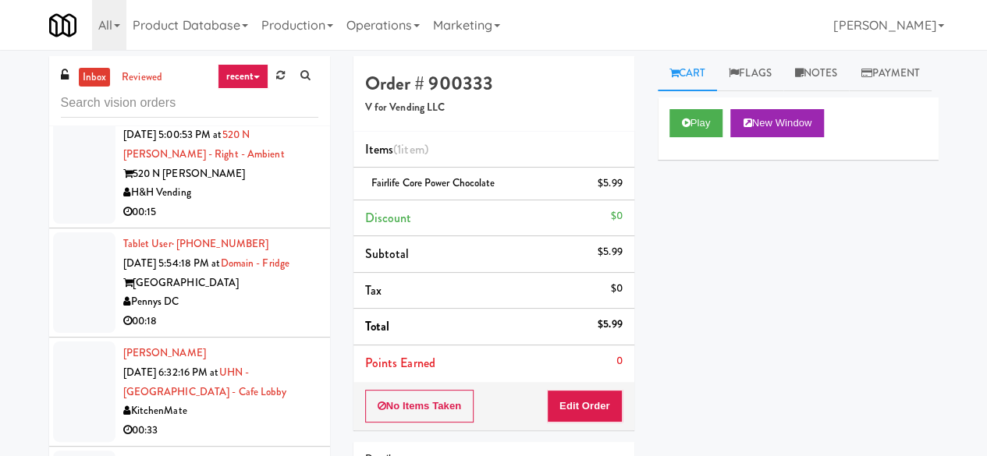
click at [261, 94] on div "00:08" at bounding box center [220, 84] width 195 height 20
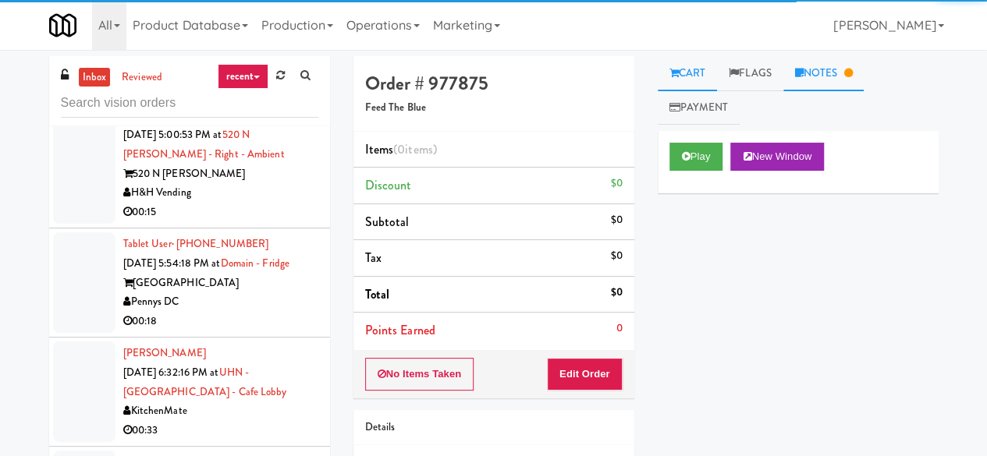
click at [812, 71] on link "Notes" at bounding box center [823, 73] width 81 height 35
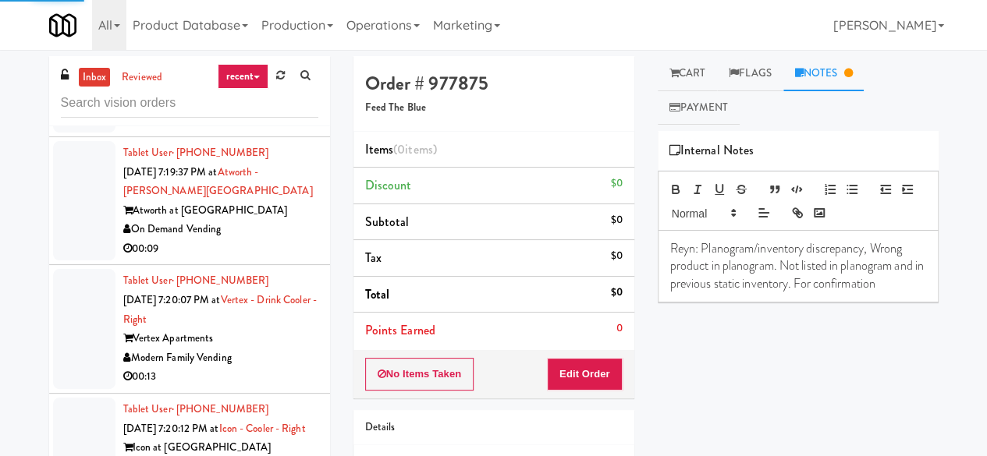
scroll to position [3746, 0]
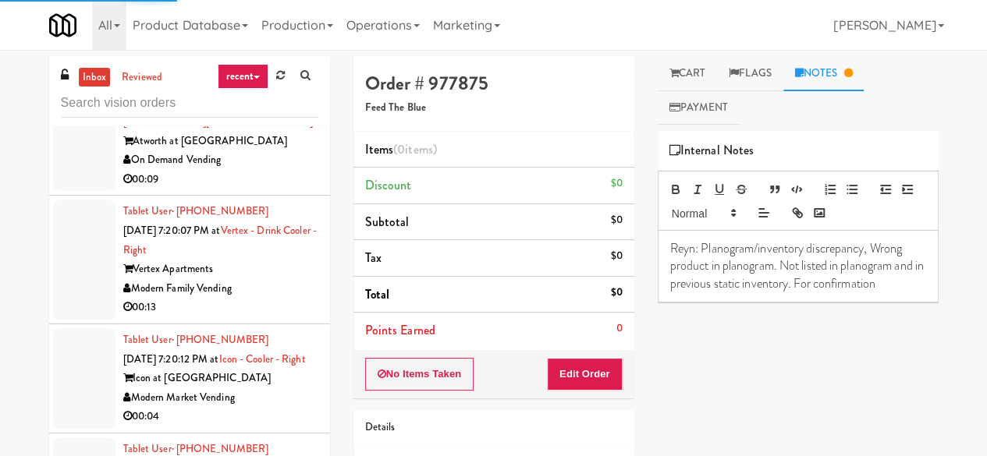
click at [252, 170] on div "On Demand Vending" at bounding box center [220, 161] width 195 height 20
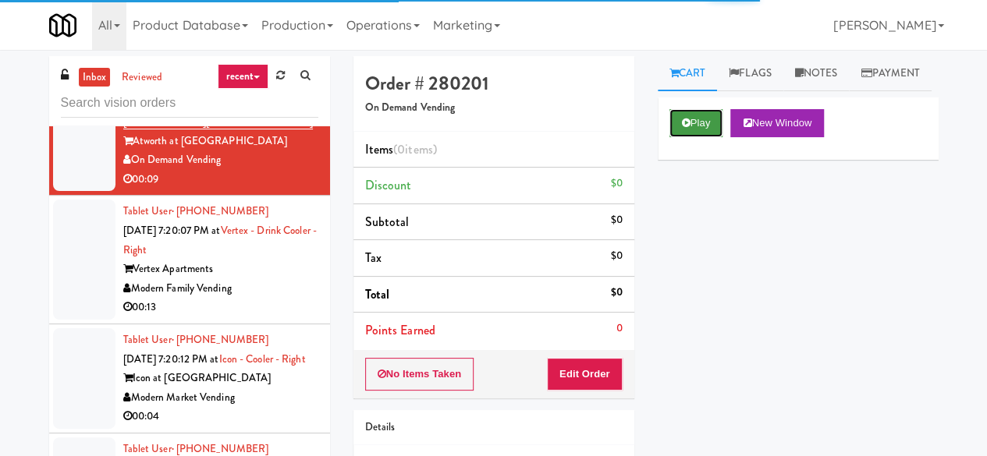
click at [696, 137] on button "Play" at bounding box center [697, 123] width 54 height 28
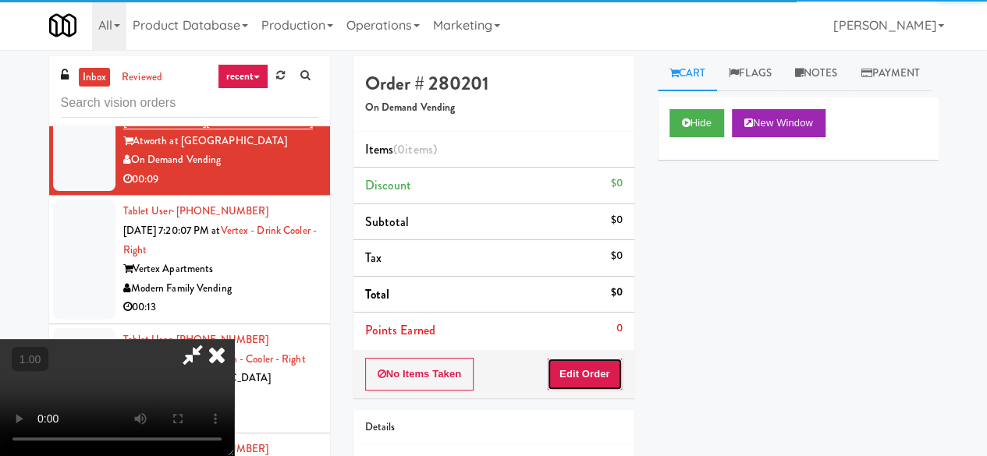
click at [599, 373] on button "Edit Order" at bounding box center [585, 374] width 76 height 33
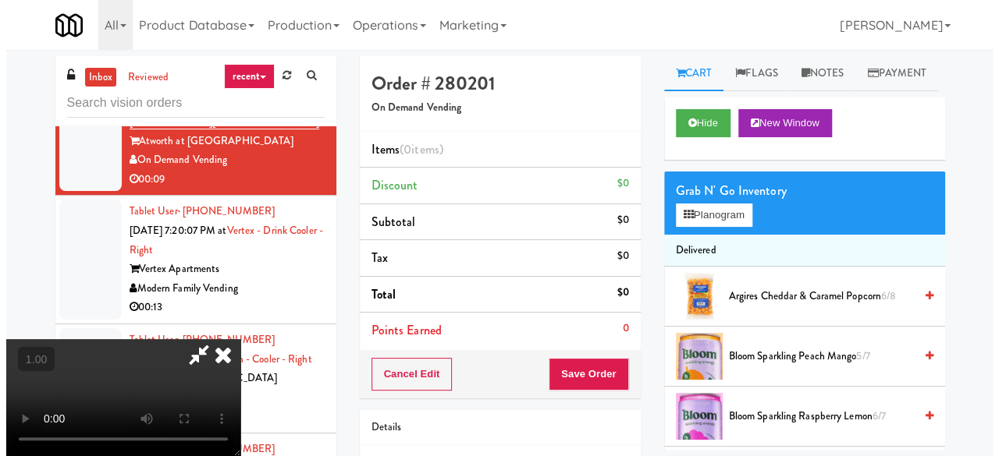
scroll to position [32, 0]
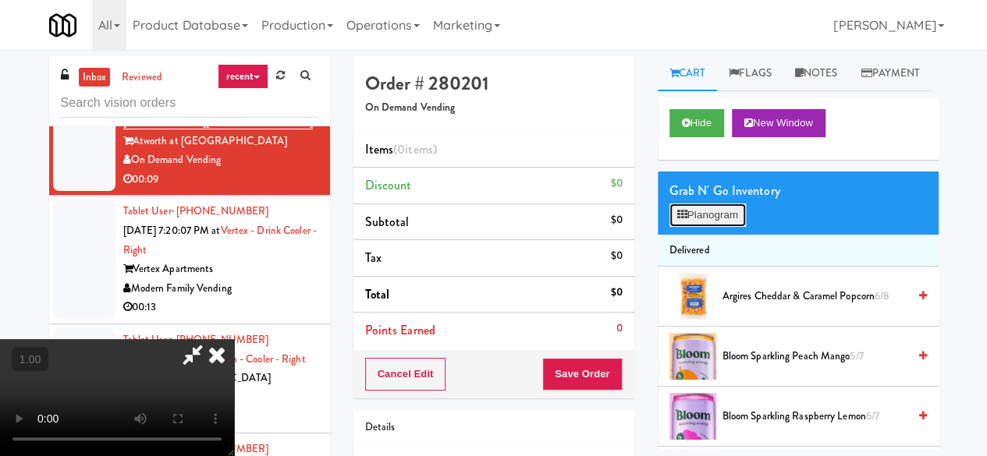
click at [699, 227] on button "Planogram" at bounding box center [708, 215] width 76 height 23
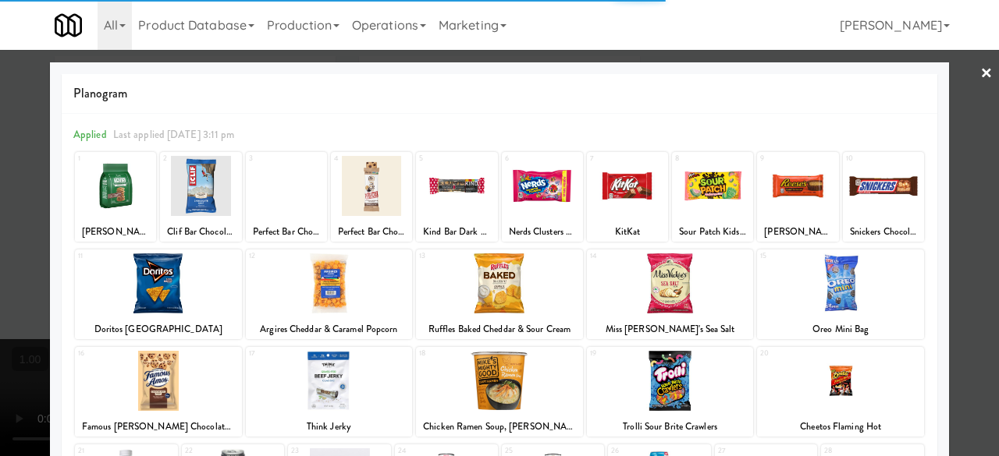
scroll to position [309, 0]
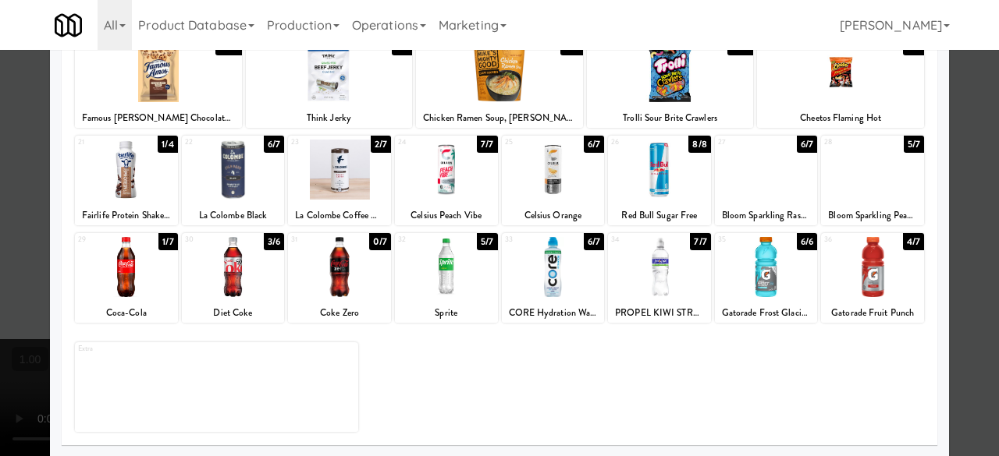
click at [452, 280] on div at bounding box center [446, 267] width 103 height 60
click at [857, 255] on div at bounding box center [872, 267] width 103 height 60
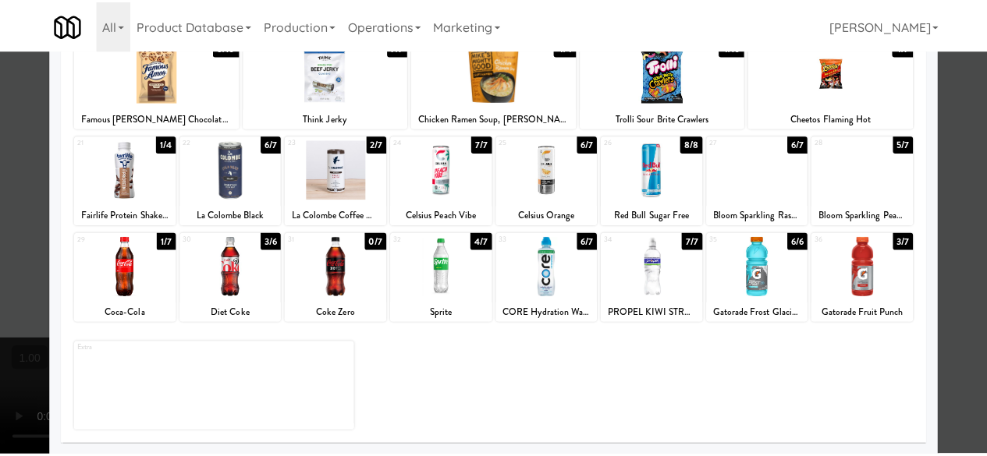
scroll to position [0, 0]
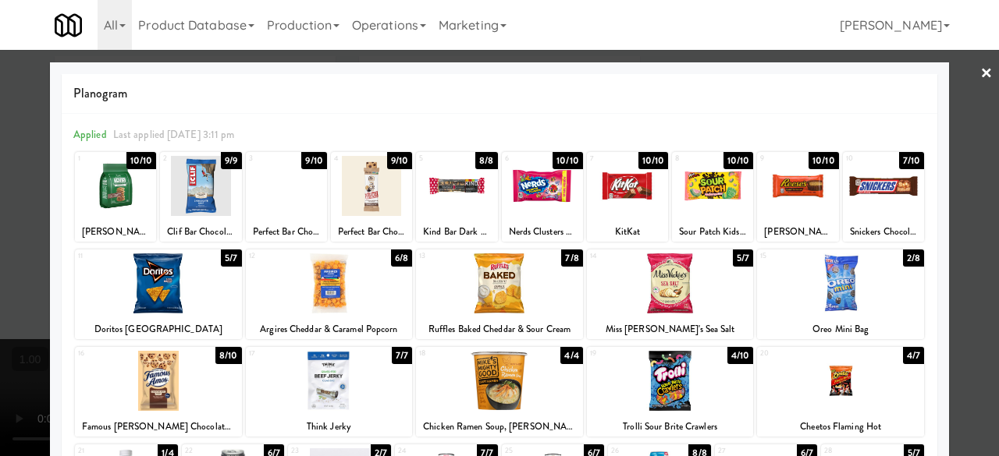
click at [980, 81] on link "×" at bounding box center [986, 74] width 12 height 48
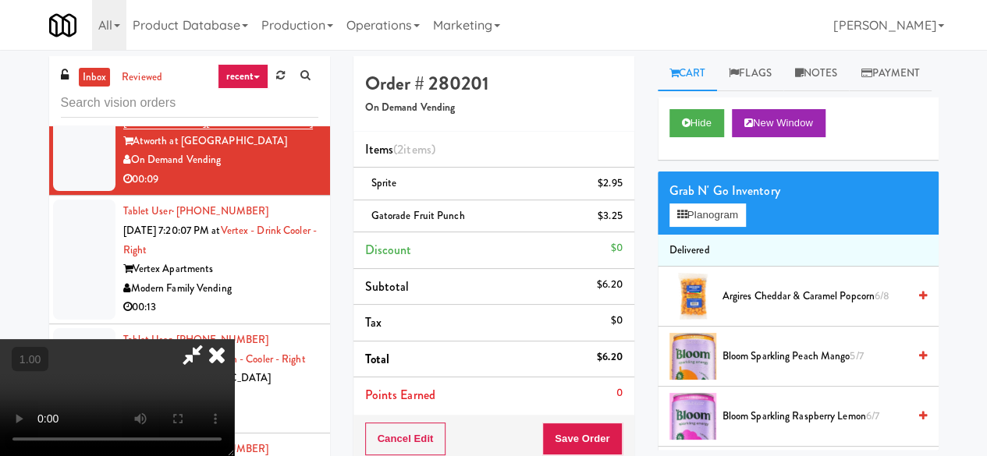
click at [234, 339] on icon at bounding box center [217, 354] width 34 height 31
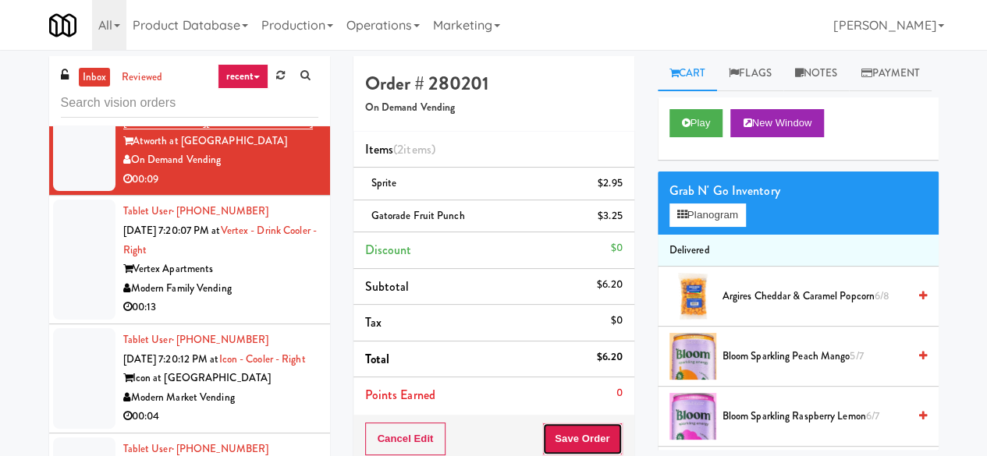
click at [584, 436] on button "Save Order" at bounding box center [582, 439] width 80 height 33
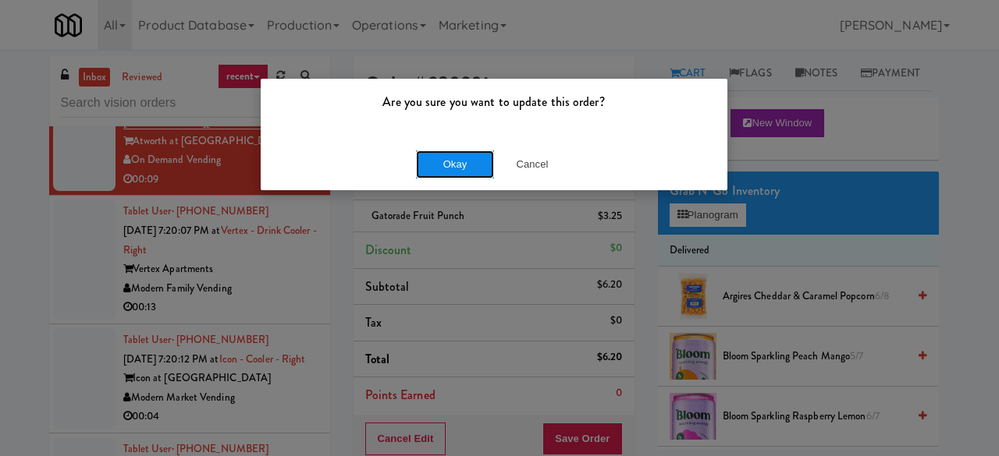
click at [470, 165] on button "Okay" at bounding box center [455, 165] width 78 height 28
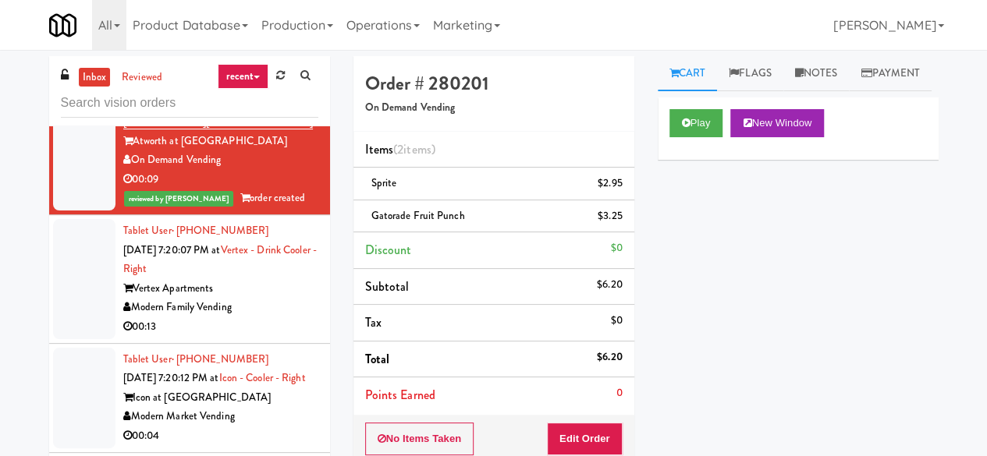
scroll to position [3902, 0]
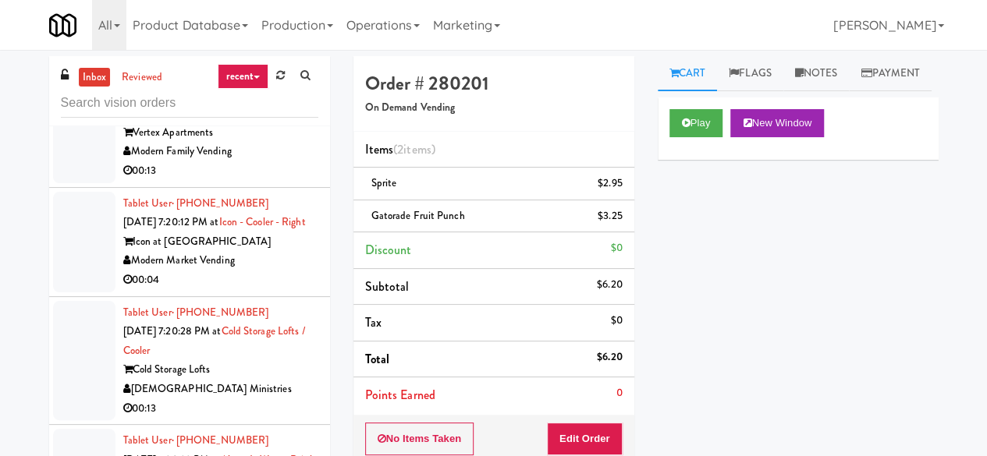
click at [277, 143] on div "Vertex Apartments" at bounding box center [220, 133] width 195 height 20
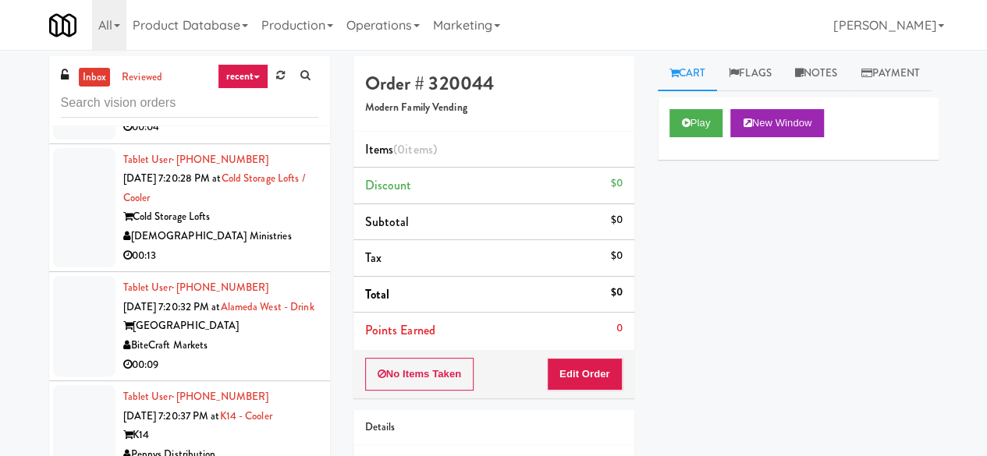
scroll to position [3980, 0]
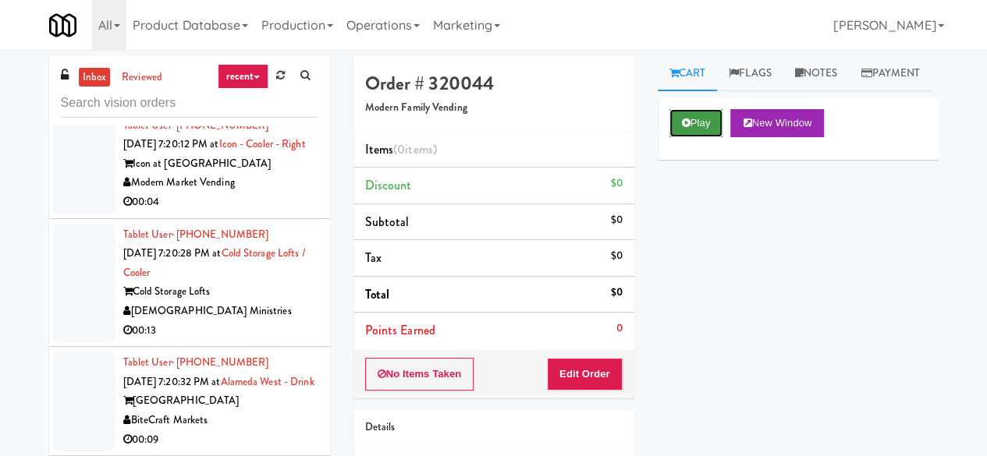
click at [709, 137] on button "Play" at bounding box center [697, 123] width 54 height 28
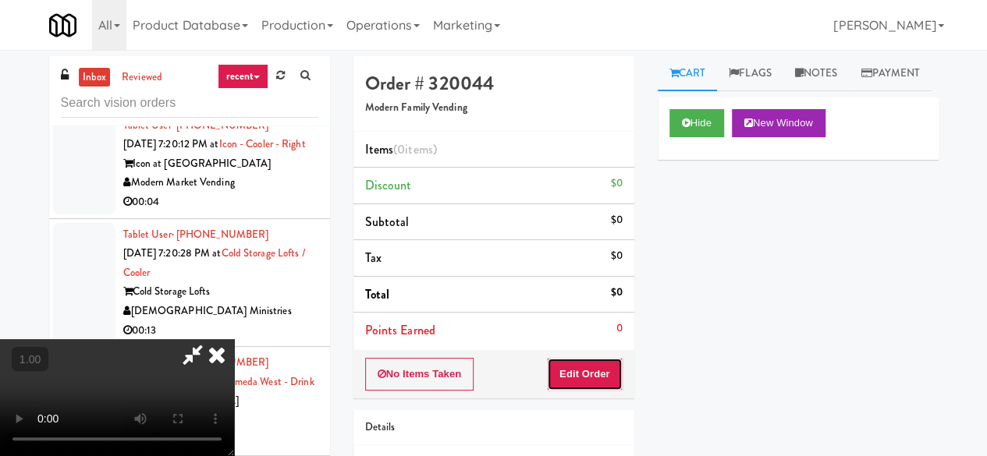
click at [606, 372] on button "Edit Order" at bounding box center [585, 374] width 76 height 33
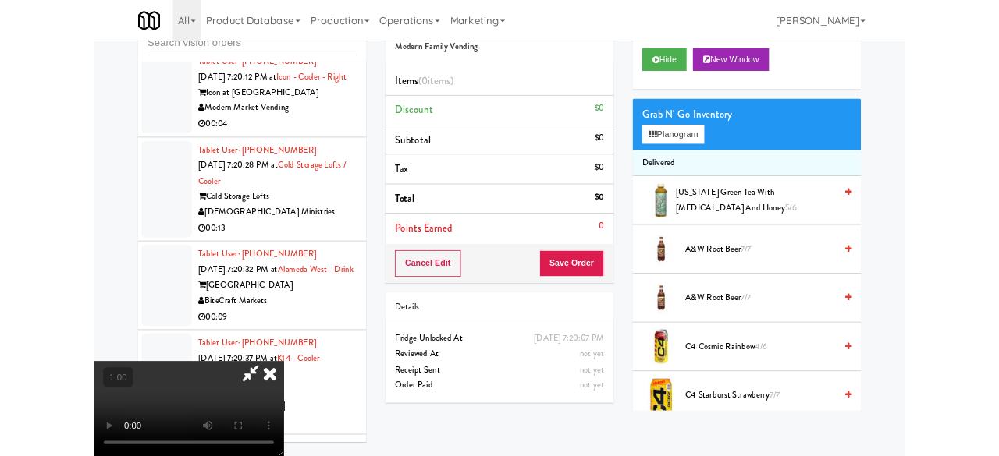
scroll to position [78, 0]
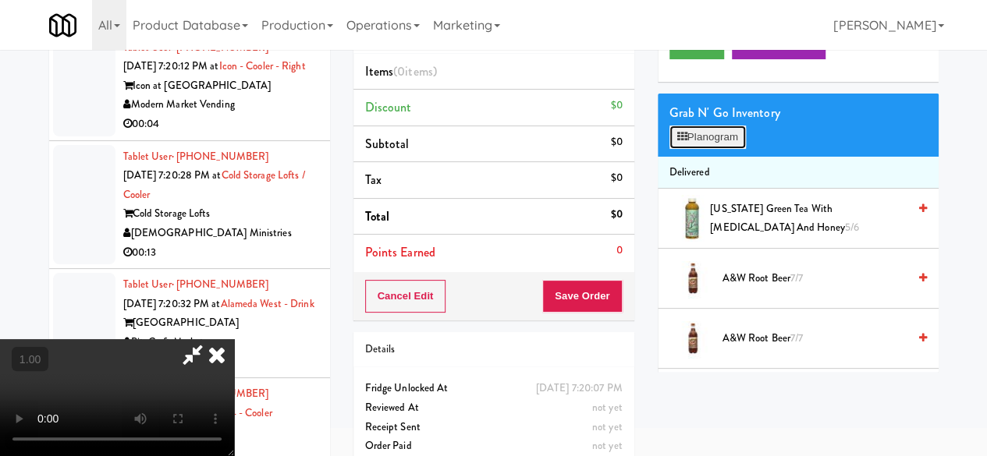
click at [727, 149] on button "Planogram" at bounding box center [708, 137] width 76 height 23
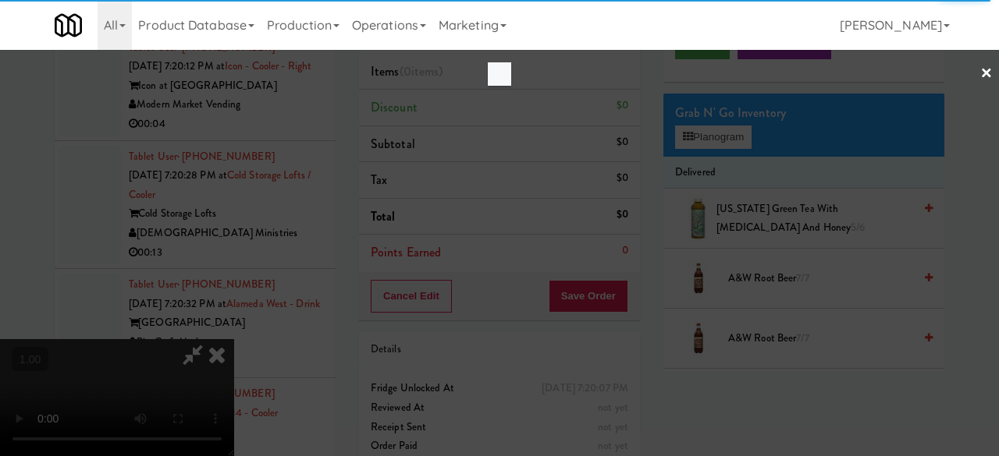
click at [645, 163] on div at bounding box center [499, 228] width 999 height 456
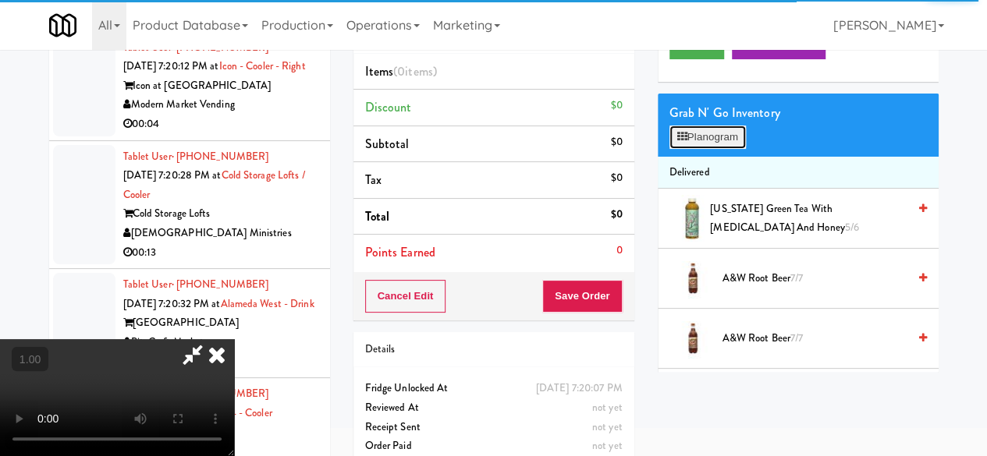
click at [716, 149] on button "Planogram" at bounding box center [708, 137] width 76 height 23
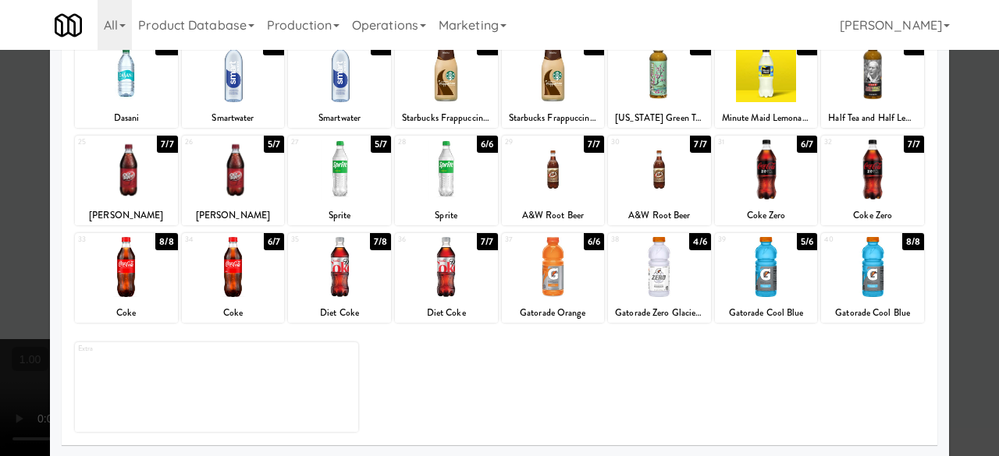
click at [460, 282] on div at bounding box center [446, 267] width 103 height 60
click at [459, 282] on div at bounding box center [446, 267] width 103 height 60
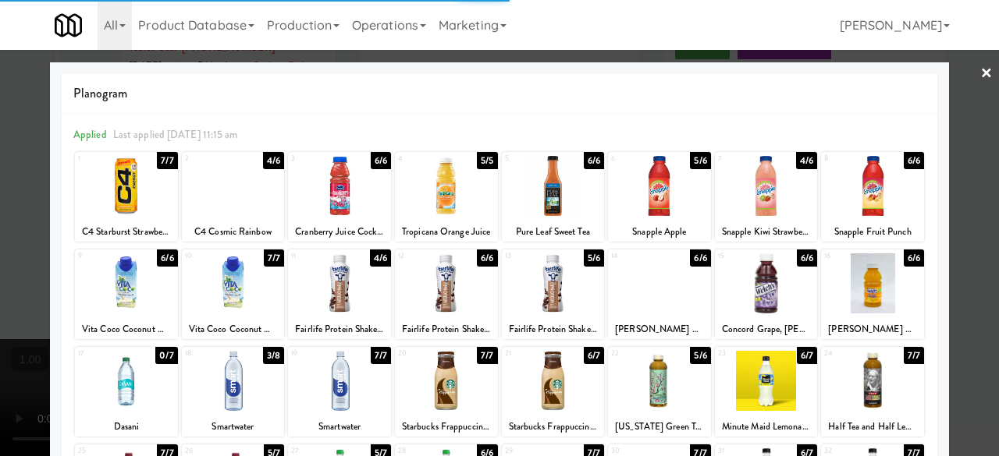
click at [963, 68] on div at bounding box center [499, 228] width 999 height 456
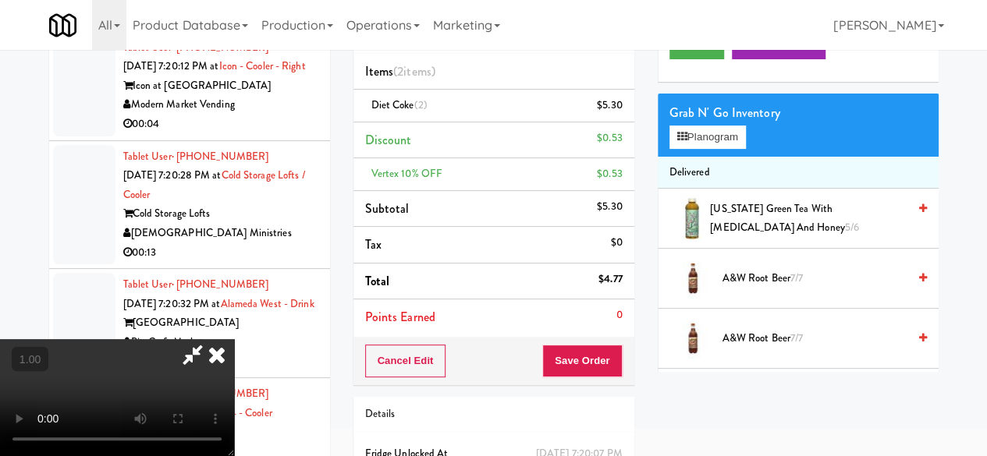
scroll to position [58, 0]
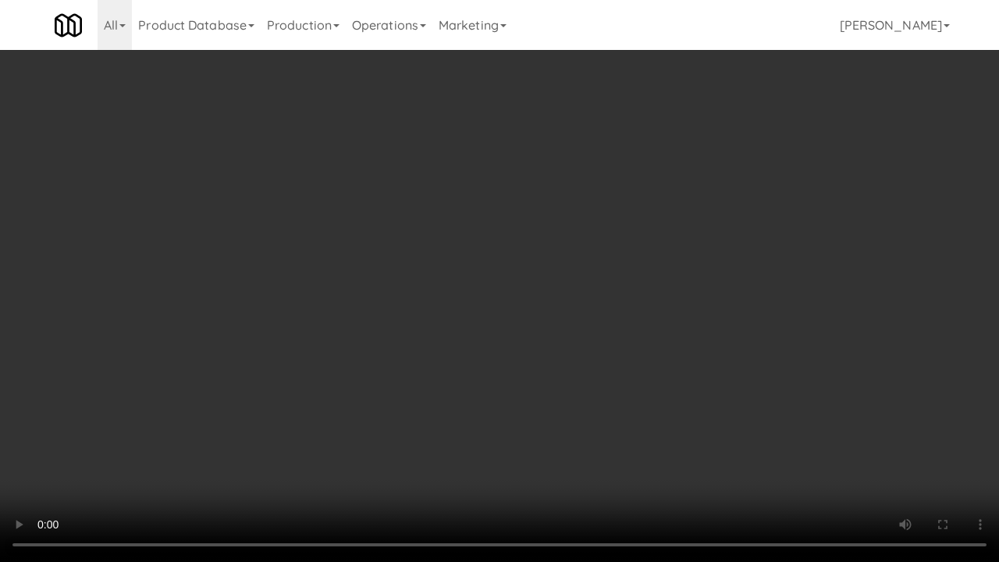
click at [487, 424] on video at bounding box center [499, 281] width 999 height 562
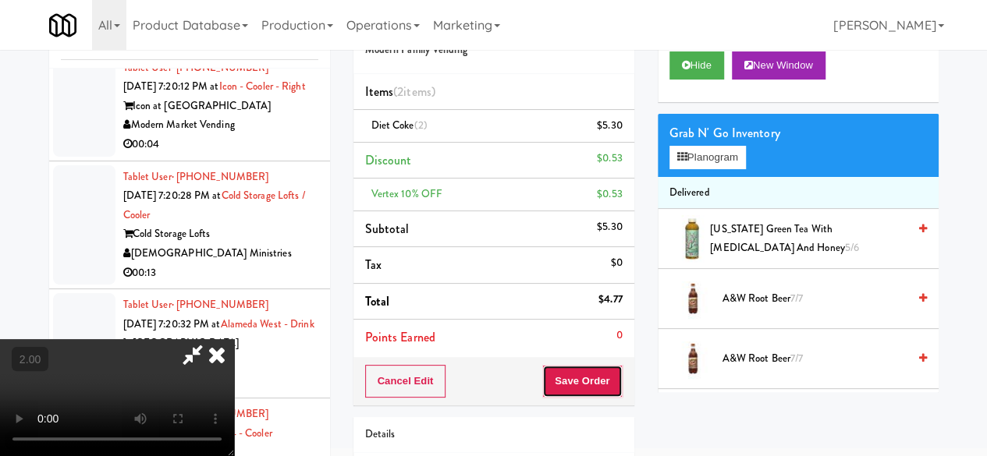
click at [609, 375] on button "Save Order" at bounding box center [582, 381] width 80 height 33
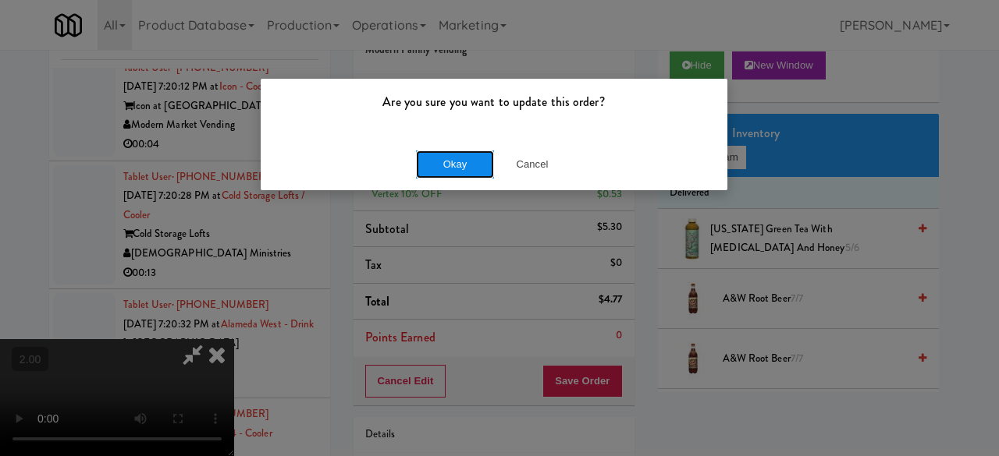
click at [433, 162] on button "Okay" at bounding box center [455, 165] width 78 height 28
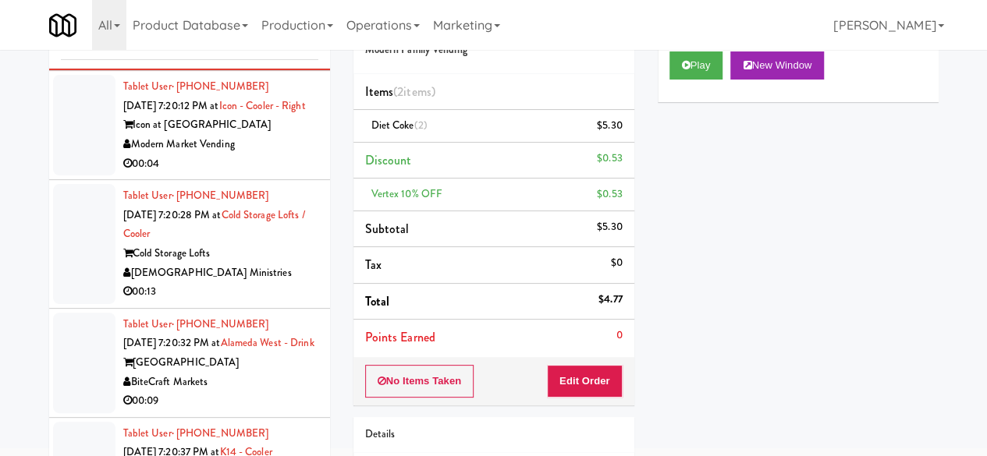
click at [259, 155] on div "Modern Market Vending" at bounding box center [220, 145] width 195 height 20
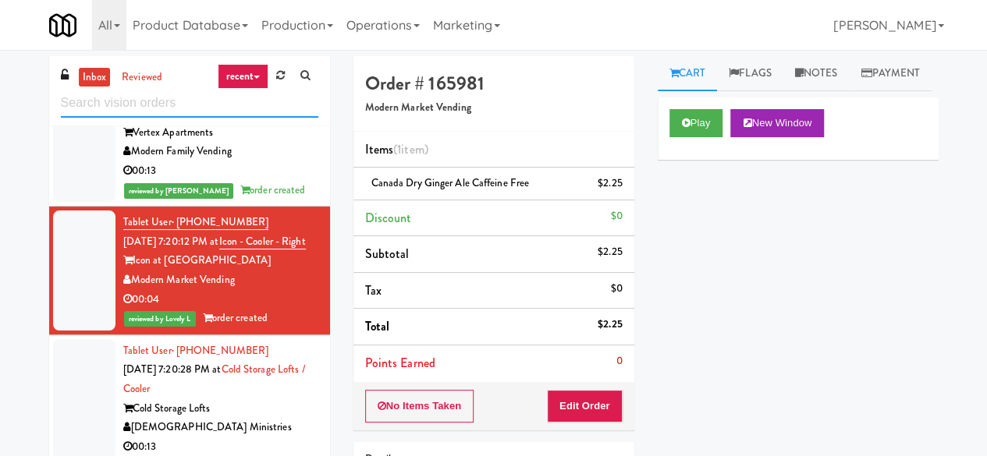
click at [199, 100] on input "text" at bounding box center [190, 103] width 258 height 29
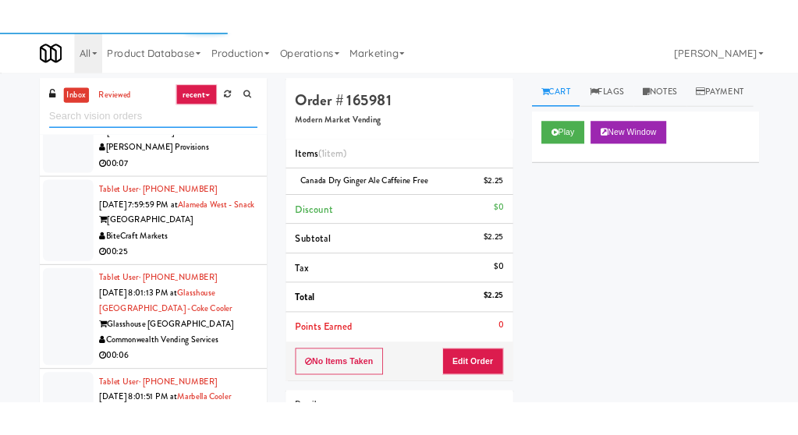
scroll to position [4214, 0]
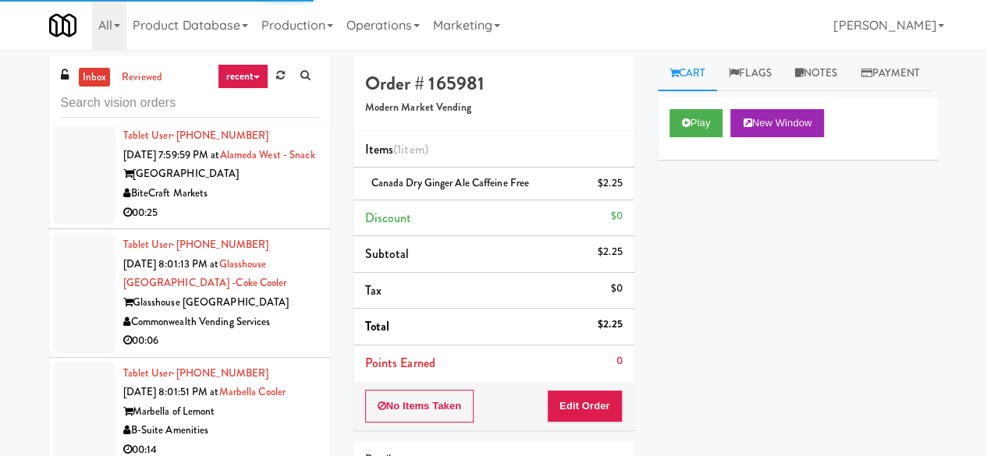
click at [265, 75] on div "[PERSON_NAME]" at bounding box center [220, 65] width 195 height 20
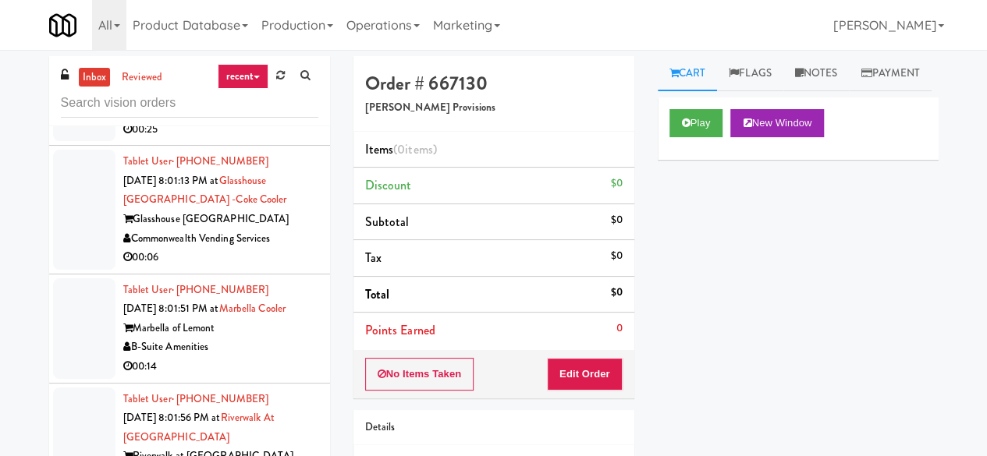
scroll to position [4214, 0]
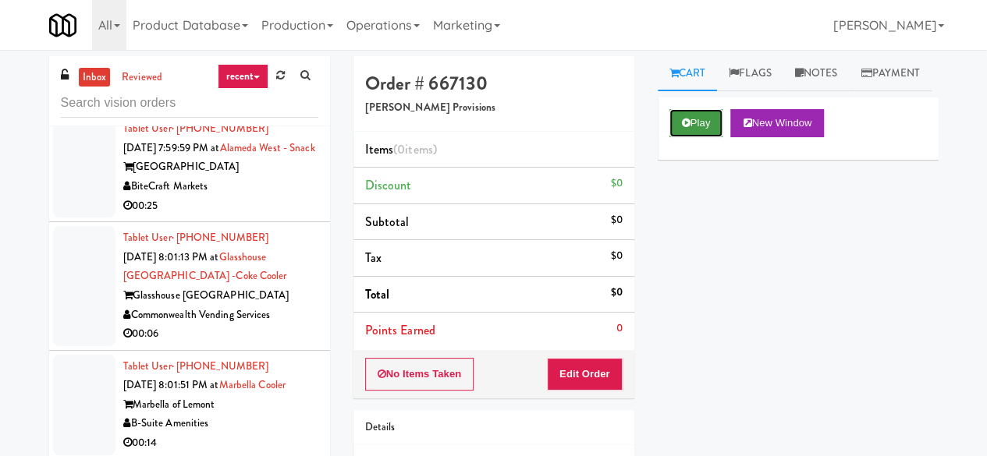
click at [707, 137] on button "Play" at bounding box center [697, 123] width 54 height 28
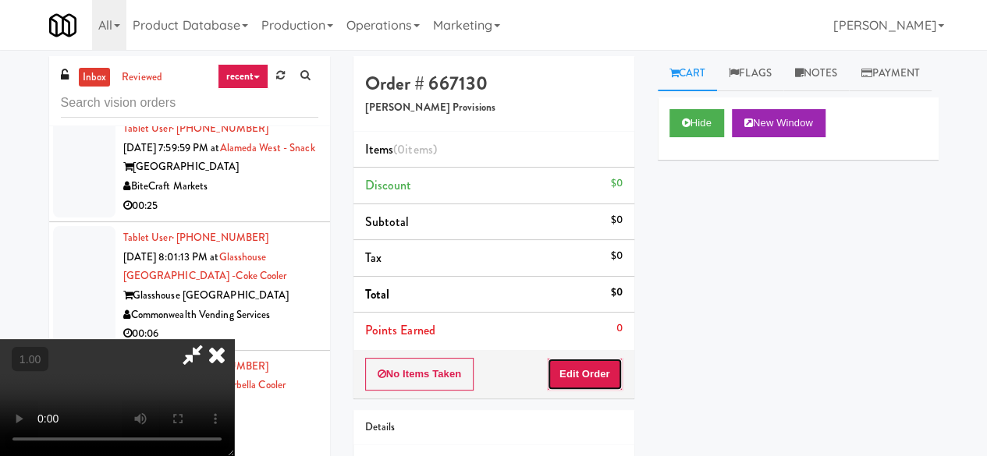
click at [616, 371] on button "Edit Order" at bounding box center [585, 374] width 76 height 33
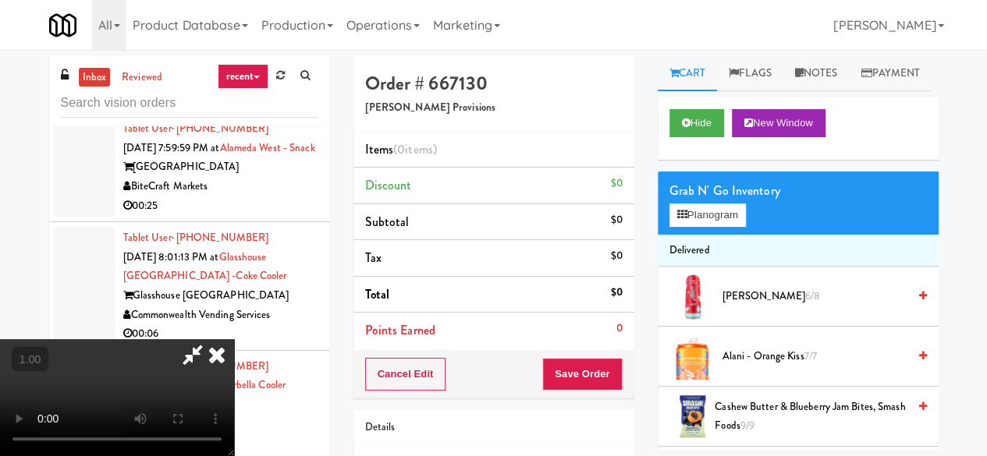
scroll to position [32, 0]
click at [699, 227] on button "Planogram" at bounding box center [708, 215] width 76 height 23
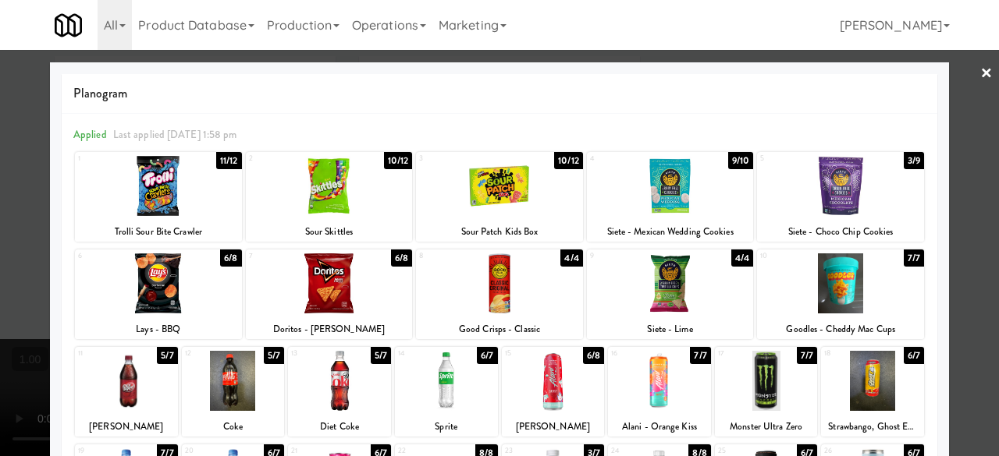
click at [126, 385] on div at bounding box center [126, 381] width 103 height 60
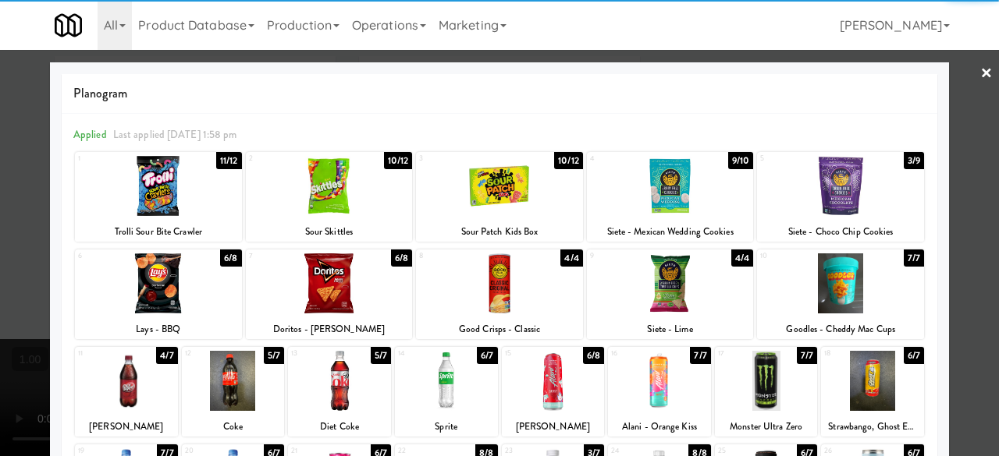
click at [964, 83] on div at bounding box center [499, 228] width 999 height 456
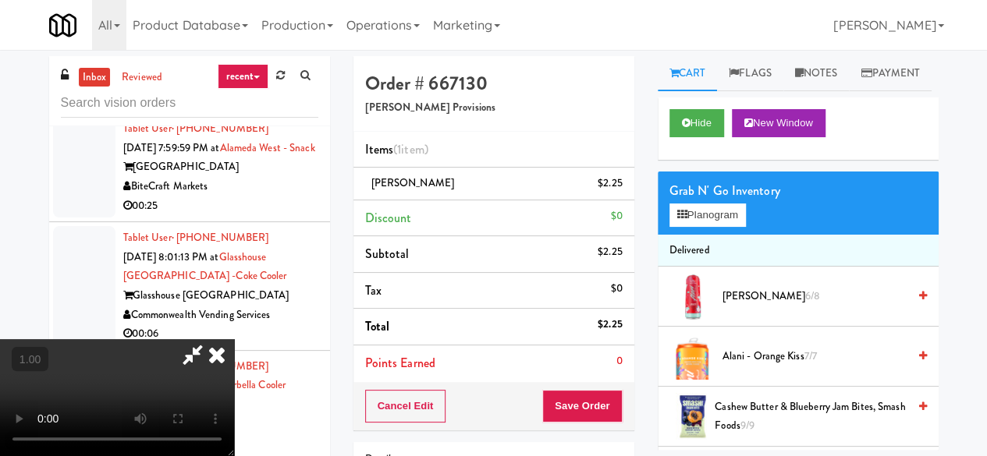
scroll to position [32, 0]
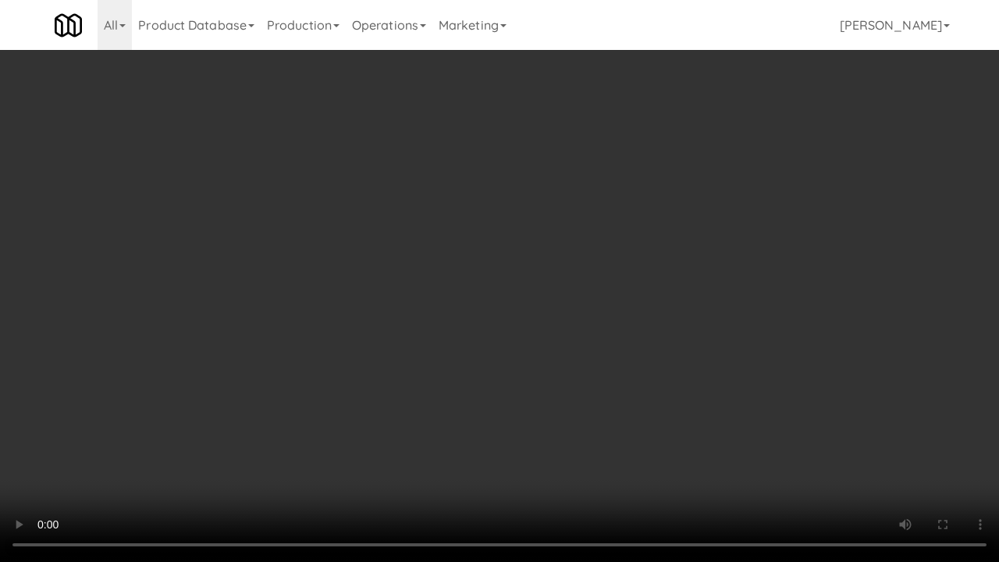
click at [632, 272] on video at bounding box center [499, 281] width 999 height 562
click at [581, 286] on video at bounding box center [499, 281] width 999 height 562
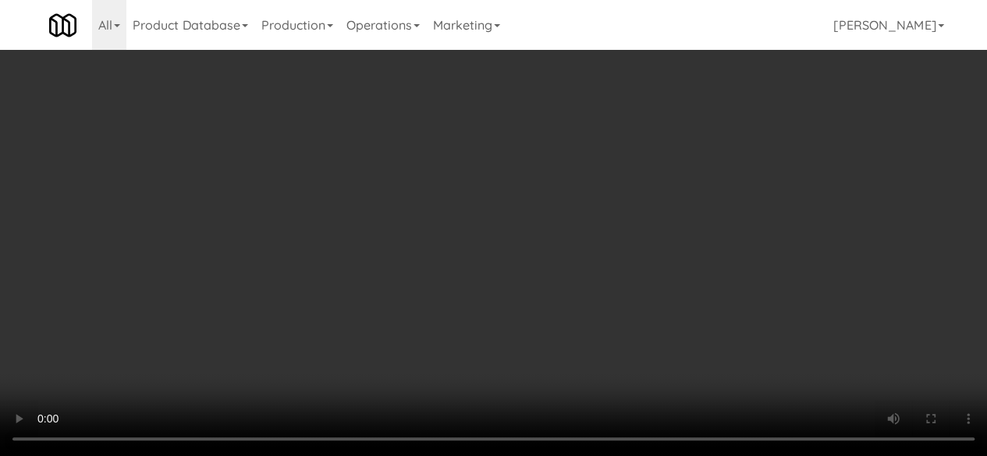
scroll to position [0, 0]
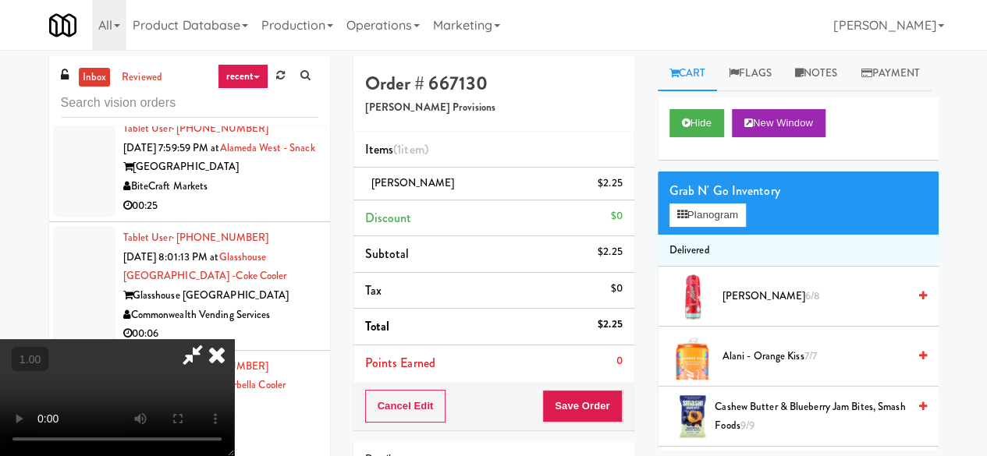
click at [211, 339] on icon at bounding box center [193, 354] width 36 height 31
click at [234, 339] on icon at bounding box center [217, 354] width 34 height 31
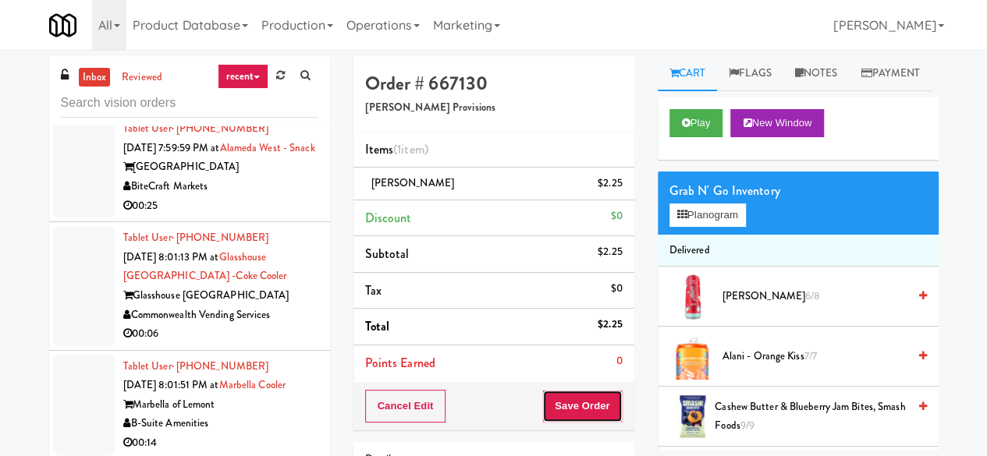
click at [584, 405] on button "Save Order" at bounding box center [582, 406] width 80 height 33
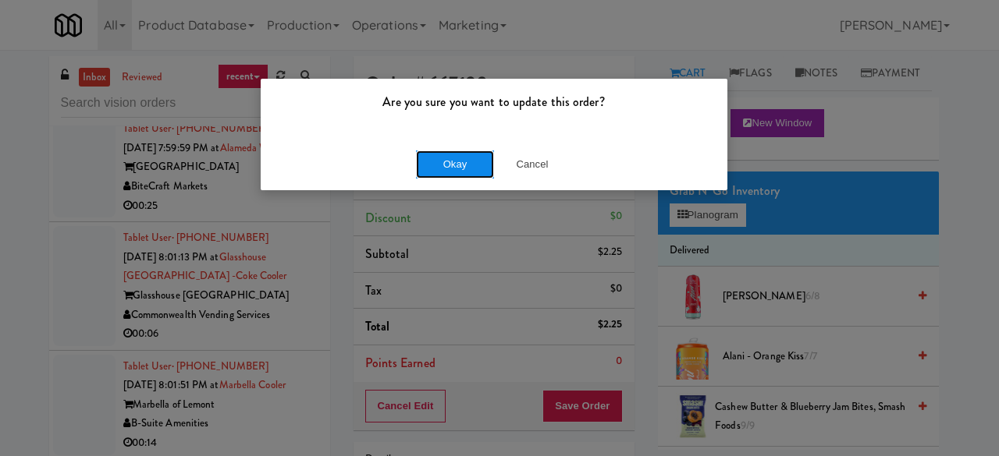
click at [449, 169] on button "Okay" at bounding box center [455, 165] width 78 height 28
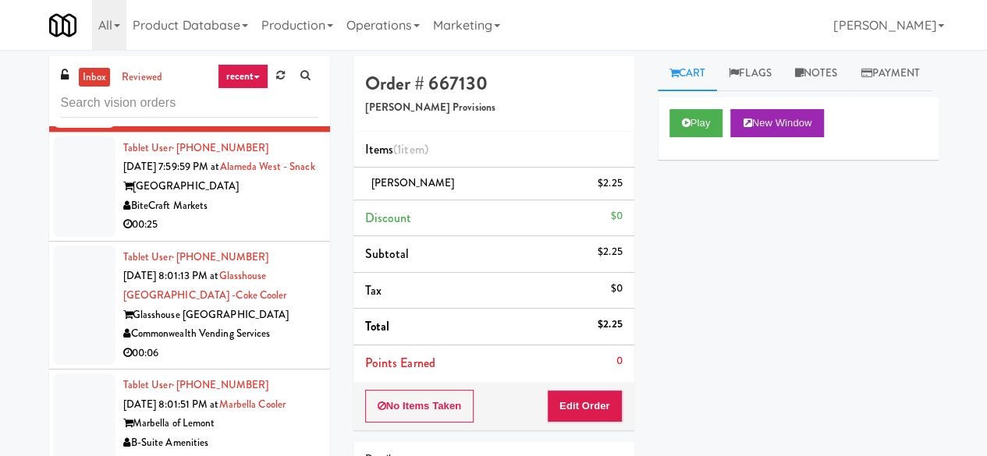
click at [291, 197] on div "[GEOGRAPHIC_DATA]" at bounding box center [220, 187] width 195 height 20
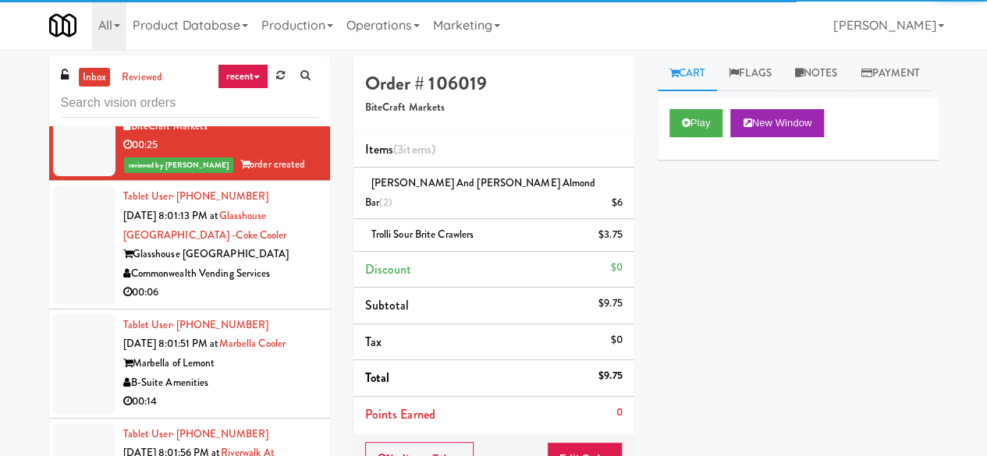
scroll to position [4370, 0]
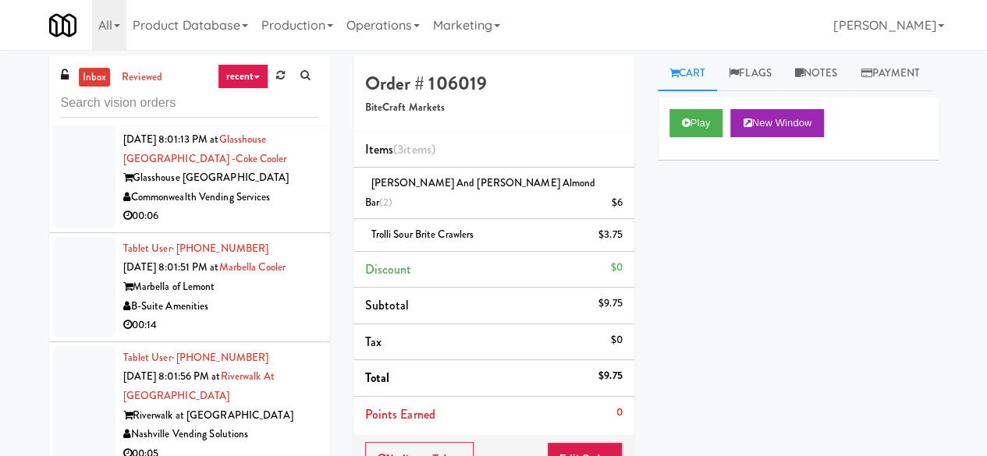
click at [275, 208] on div "Commonwealth Vending Services" at bounding box center [220, 198] width 195 height 20
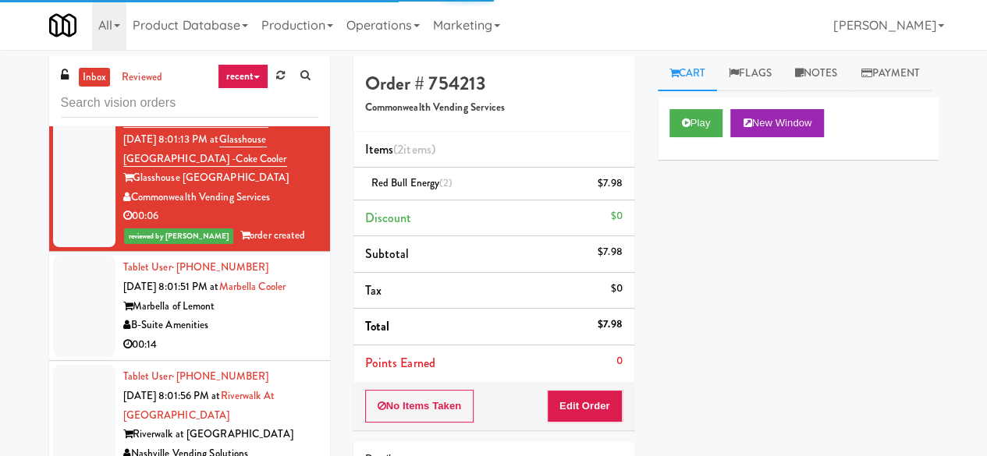
scroll to position [4058, 0]
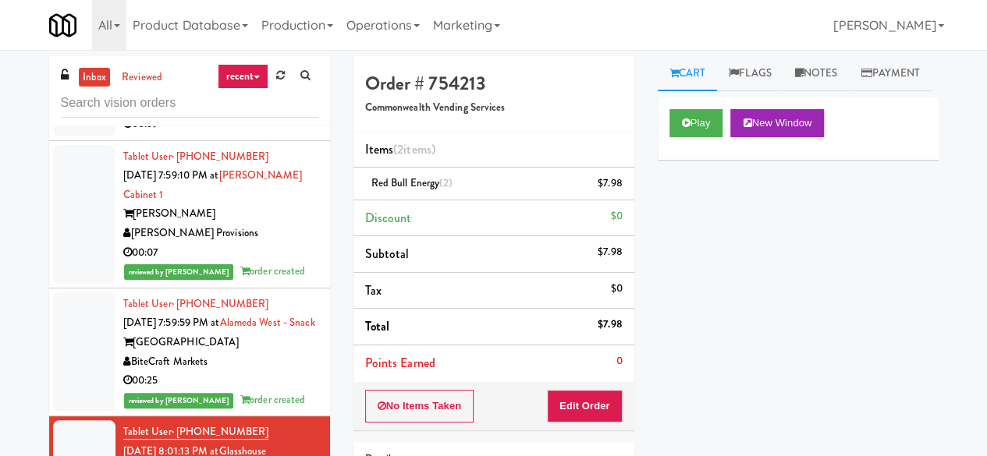
click at [84, 75] on link "inbox" at bounding box center [95, 78] width 32 height 20
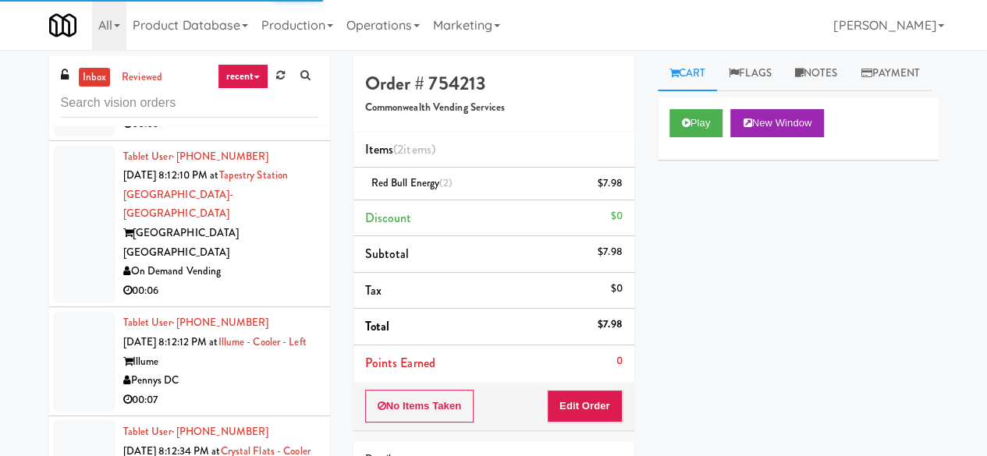
click at [259, 134] on div "00:03" at bounding box center [220, 125] width 195 height 20
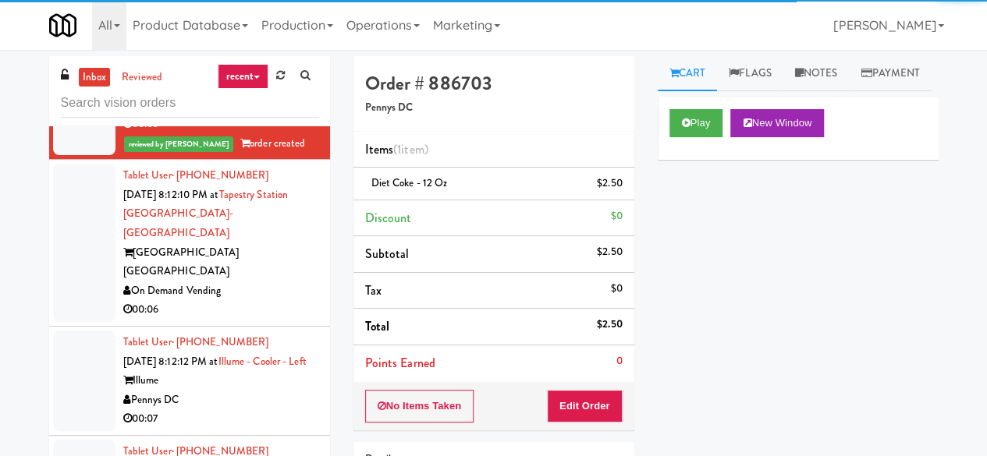
click at [231, 320] on div "00:06" at bounding box center [220, 310] width 195 height 20
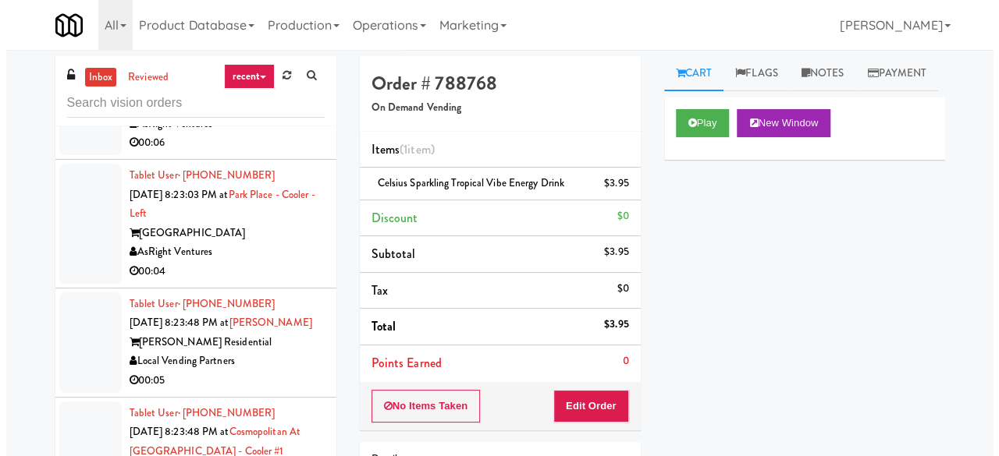
scroll to position [5931, 0]
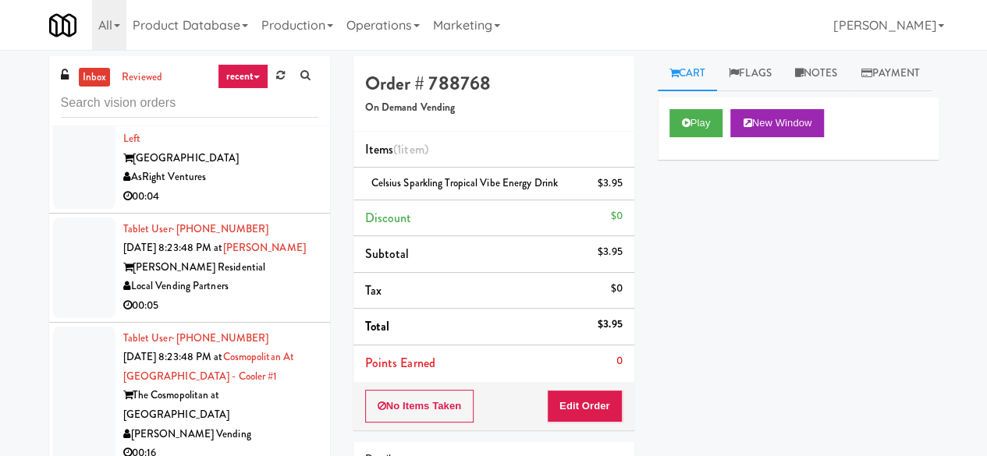
click at [248, 187] on div "AsRight Ventures" at bounding box center [220, 178] width 195 height 20
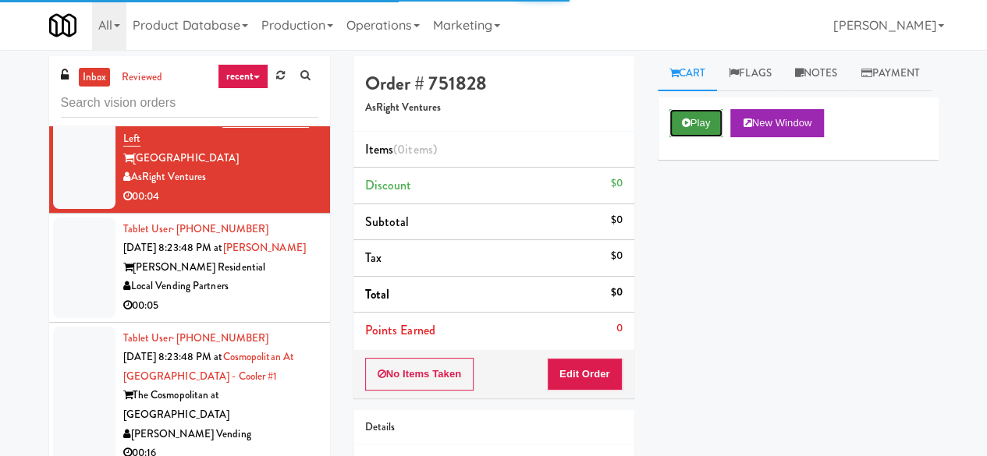
click at [690, 137] on button "Play" at bounding box center [697, 123] width 54 height 28
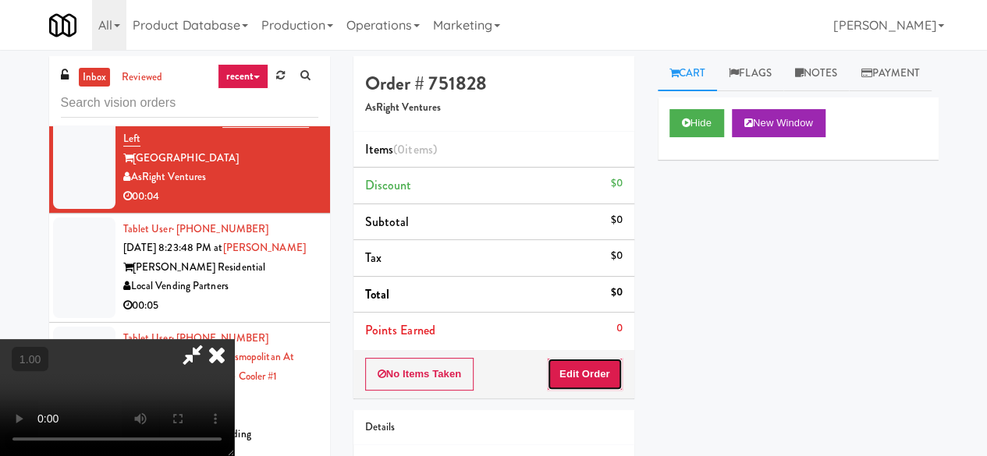
click at [613, 368] on button "Edit Order" at bounding box center [585, 374] width 76 height 33
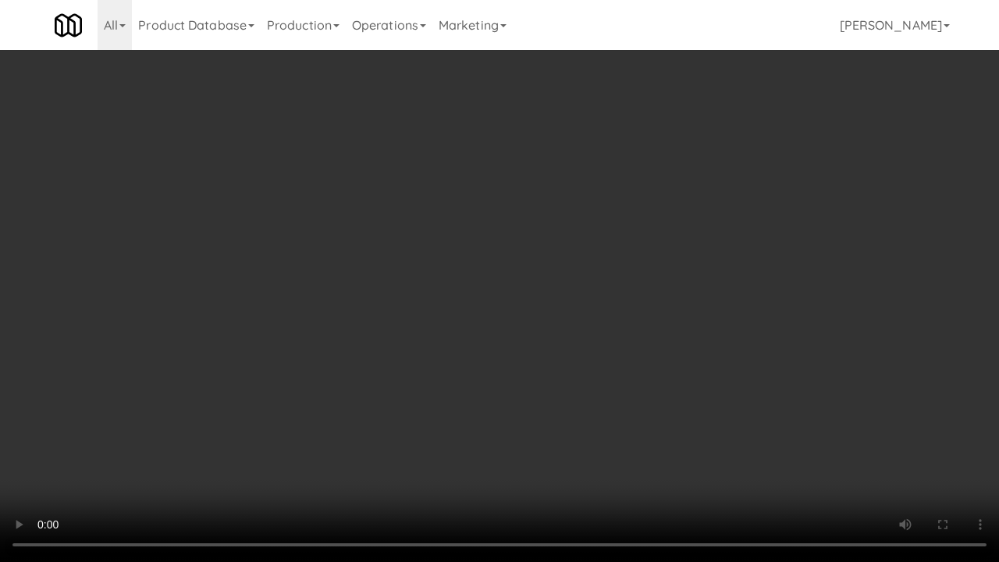
click at [545, 395] on video at bounding box center [499, 281] width 999 height 562
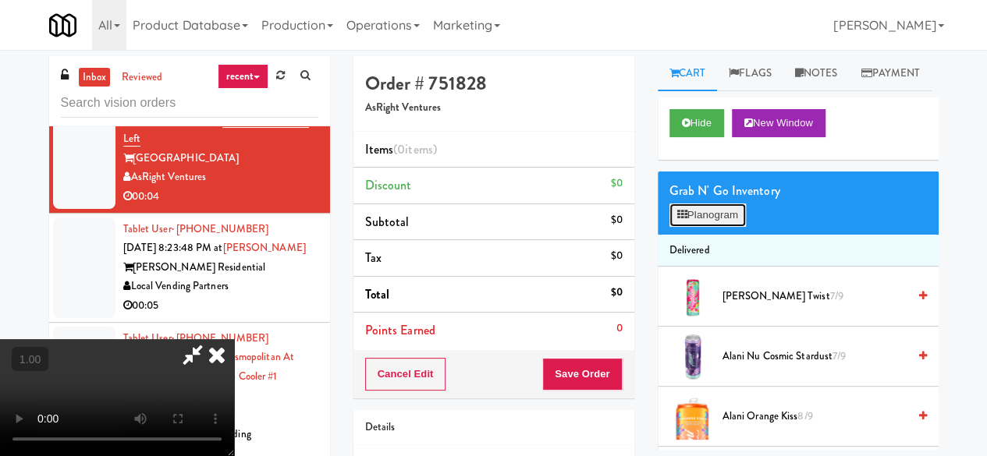
click at [723, 227] on button "Planogram" at bounding box center [708, 215] width 76 height 23
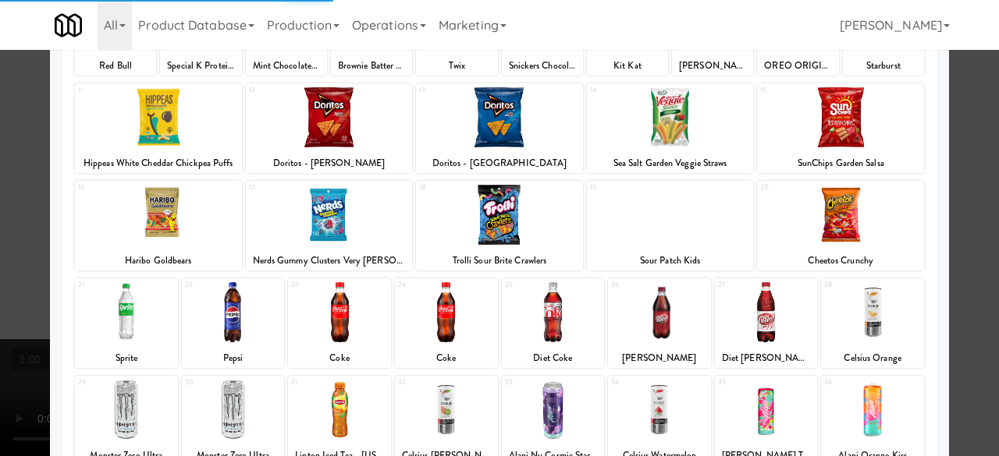
scroll to position [234, 0]
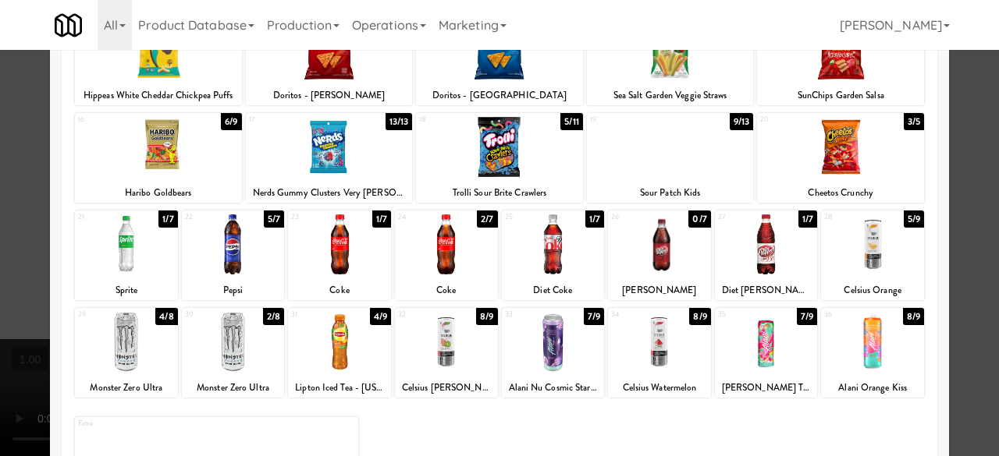
click at [357, 266] on div at bounding box center [339, 245] width 103 height 60
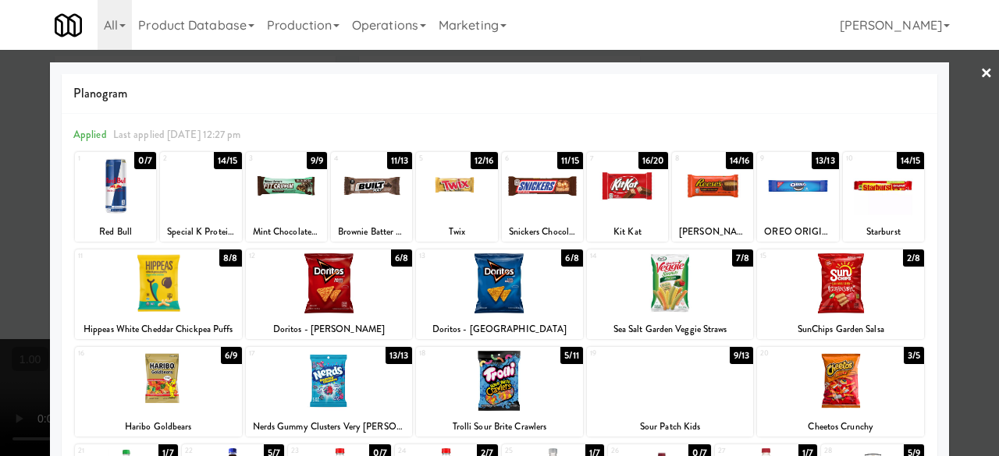
click at [985, 59] on div at bounding box center [499, 228] width 999 height 456
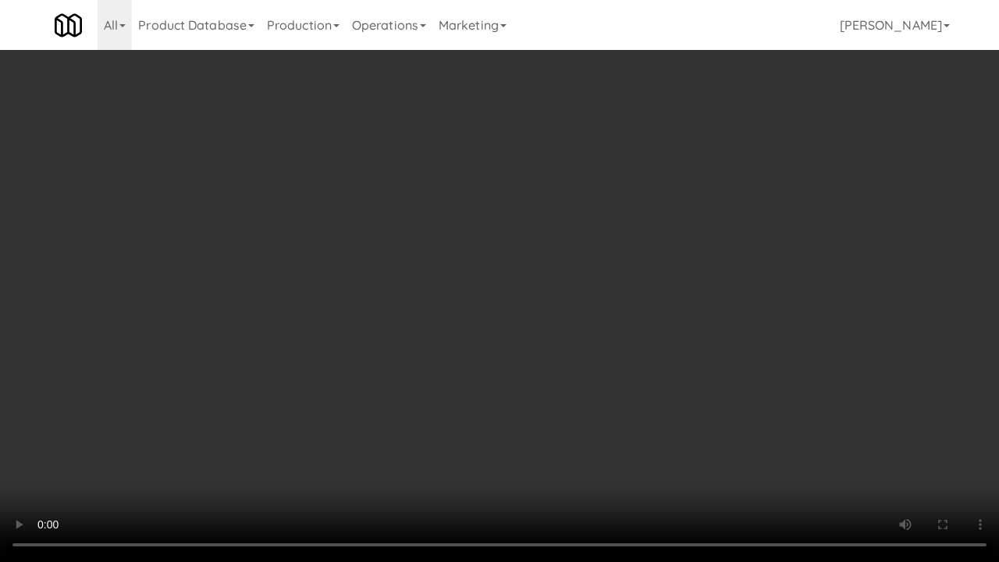
click at [584, 385] on video at bounding box center [499, 281] width 999 height 562
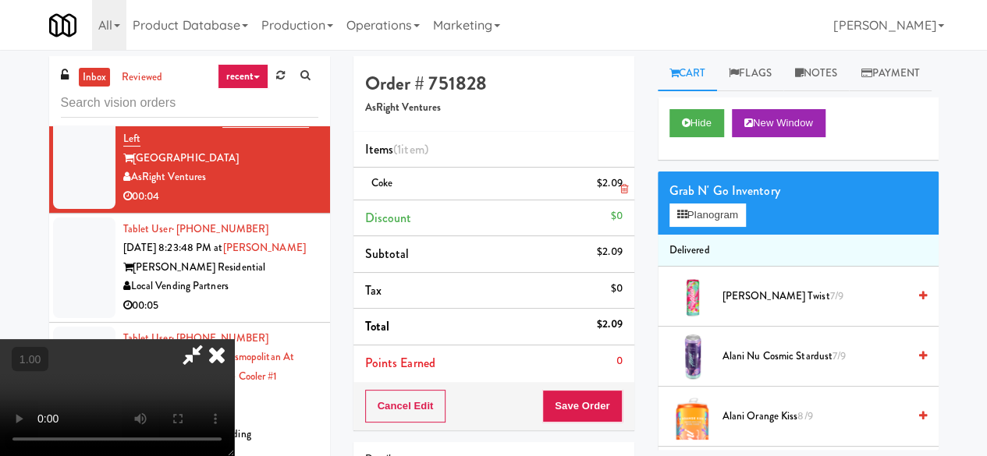
click at [620, 189] on icon at bounding box center [624, 189] width 8 height 10
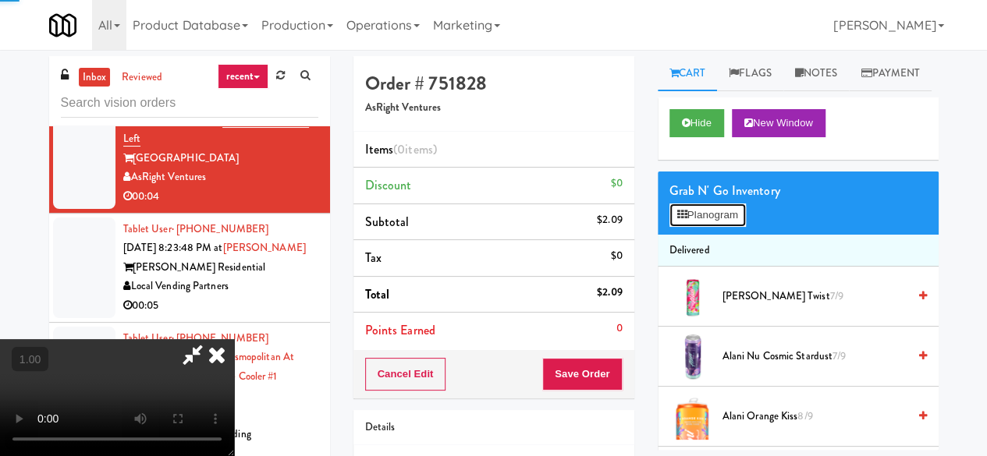
click at [696, 227] on button "Planogram" at bounding box center [708, 215] width 76 height 23
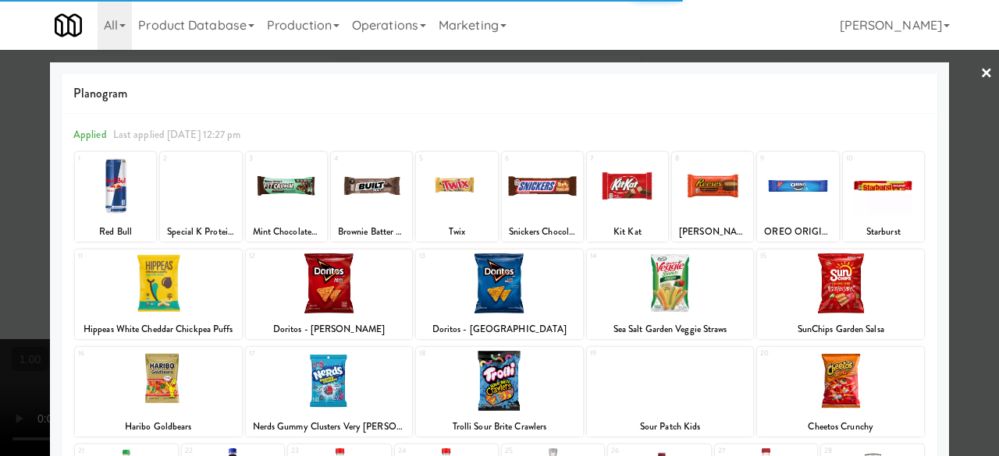
scroll to position [309, 0]
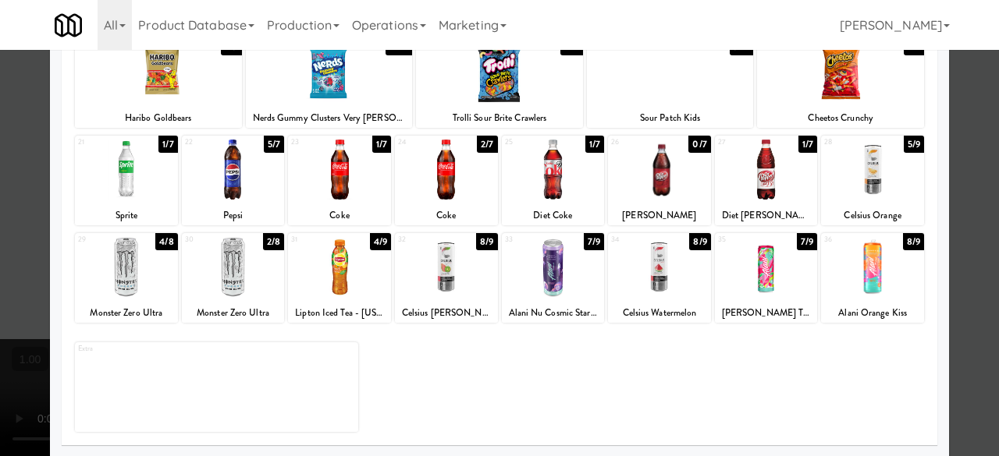
click at [439, 183] on div at bounding box center [446, 170] width 103 height 60
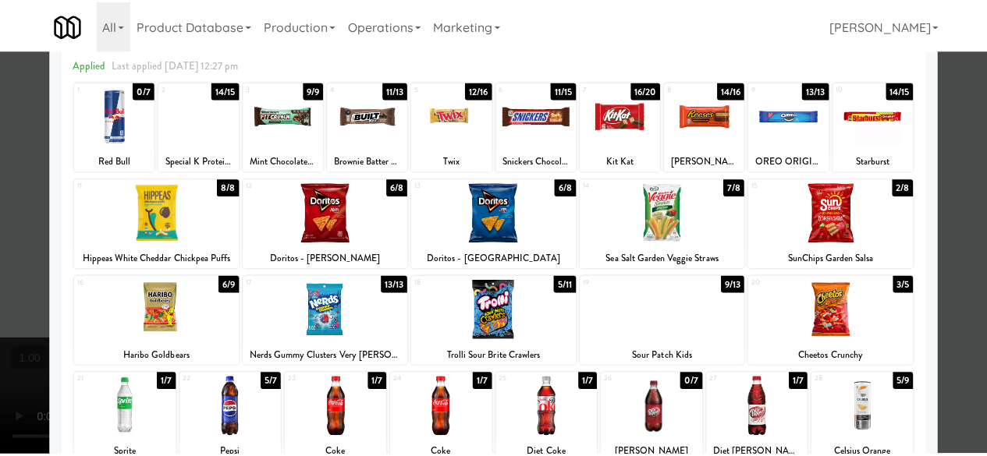
scroll to position [0, 0]
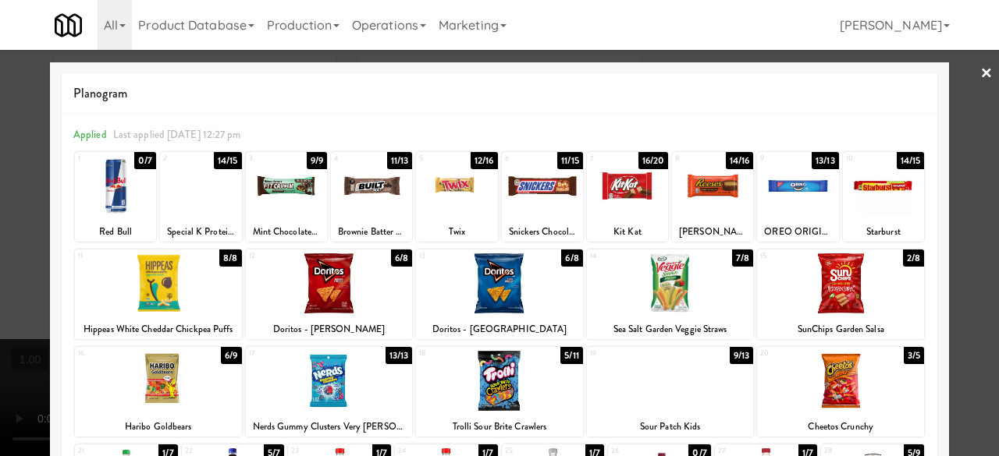
click at [961, 76] on div at bounding box center [499, 228] width 999 height 456
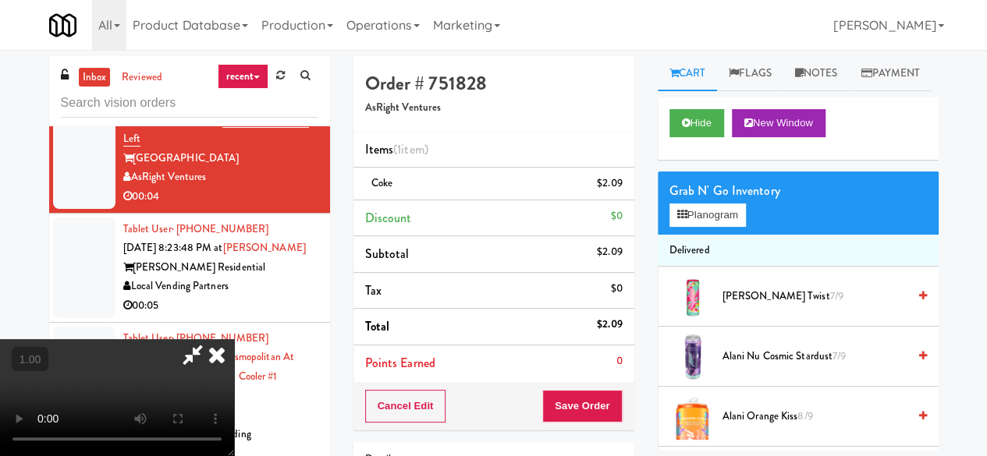
click at [234, 339] on icon at bounding box center [217, 354] width 34 height 31
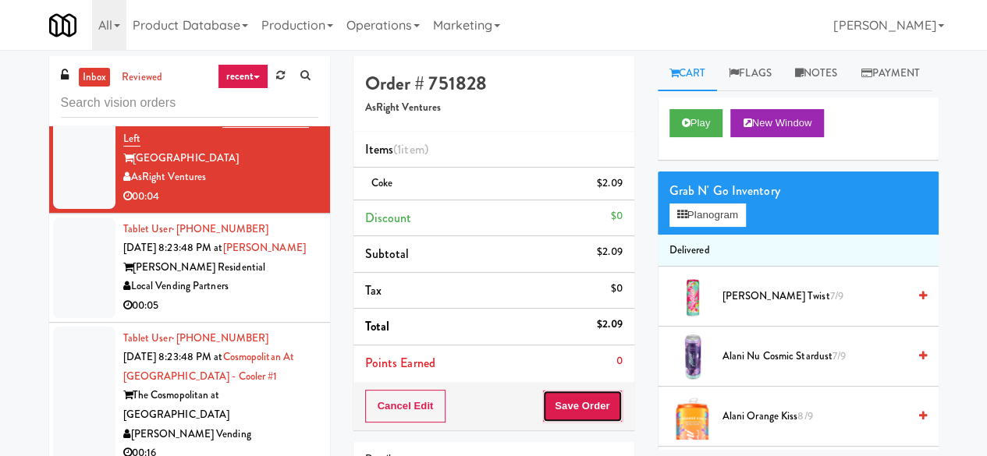
click at [573, 399] on button "Save Order" at bounding box center [582, 406] width 80 height 33
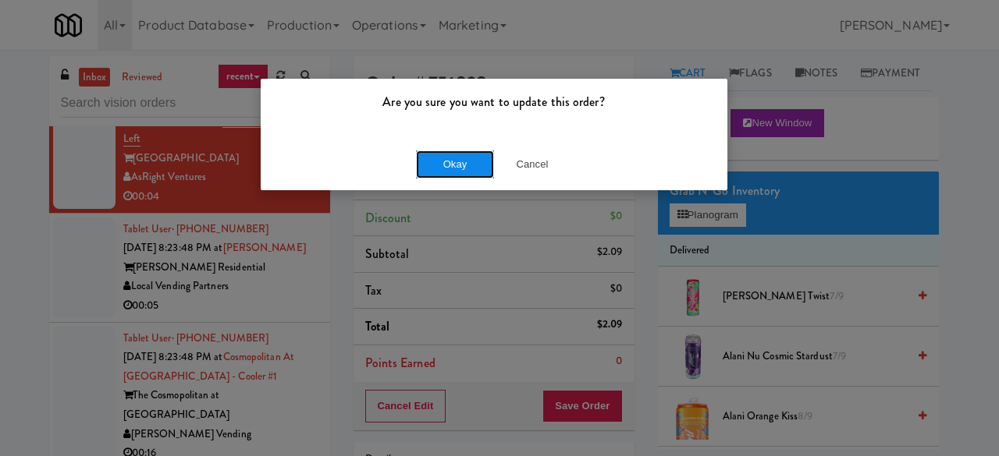
click at [449, 169] on button "Okay" at bounding box center [455, 165] width 78 height 28
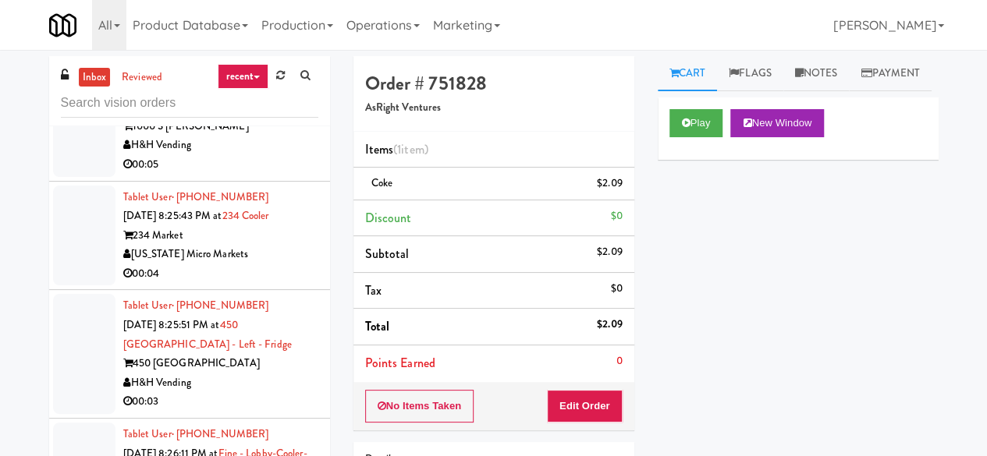
scroll to position [7101, 0]
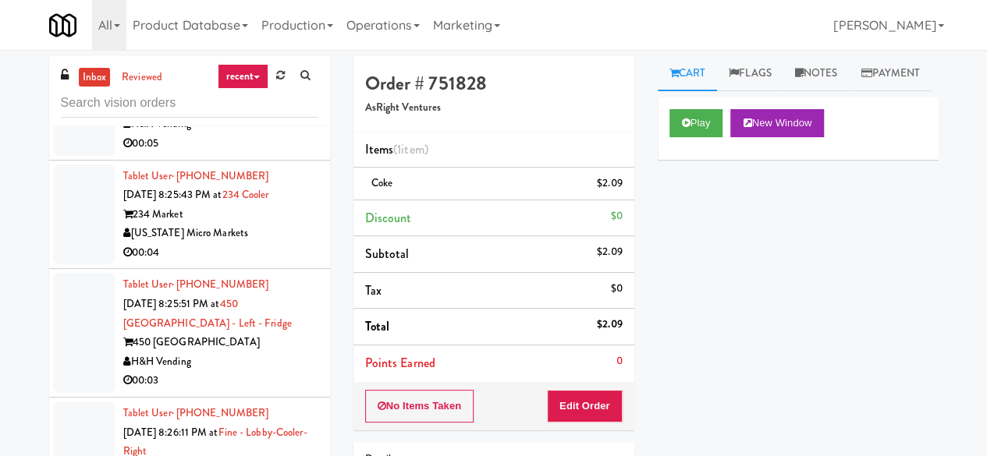
click at [256, 154] on div "00:05" at bounding box center [220, 144] width 195 height 20
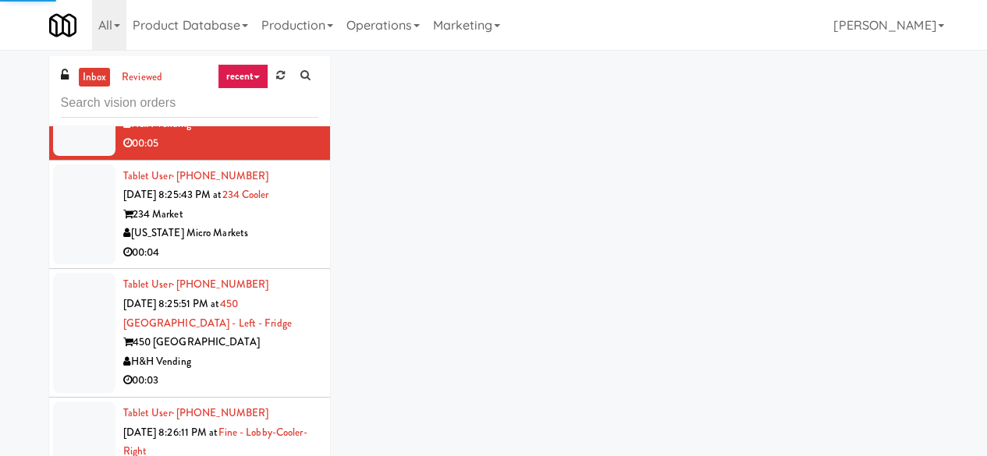
click at [271, 263] on div "00:04" at bounding box center [220, 253] width 195 height 20
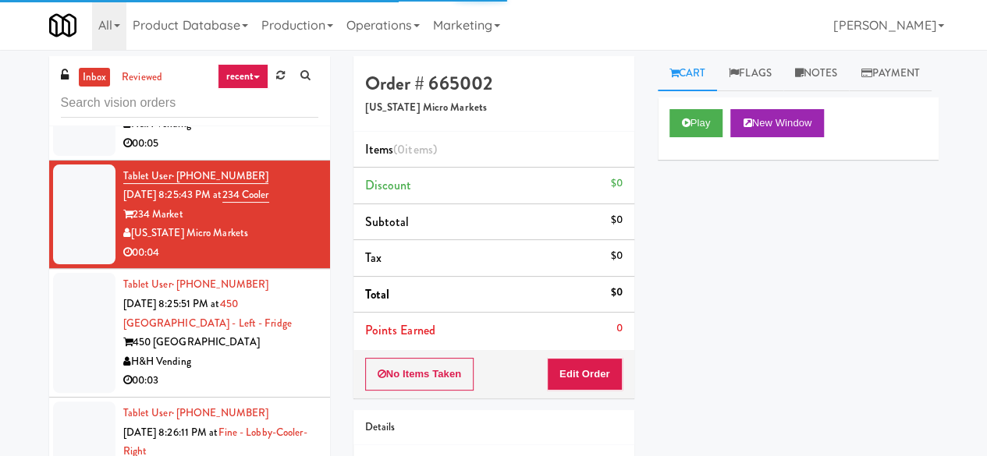
click at [698, 160] on div "Play New Window" at bounding box center [798, 129] width 281 height 62
click at [693, 137] on button "Play" at bounding box center [697, 123] width 54 height 28
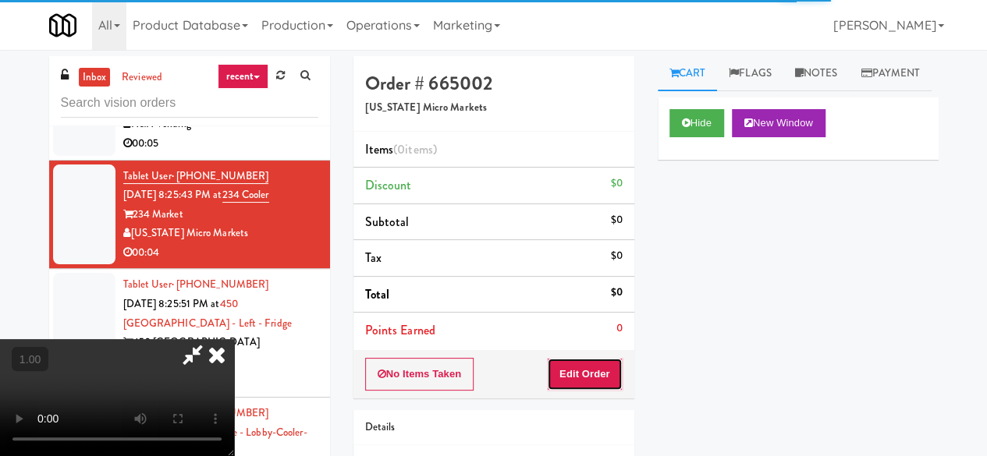
click at [584, 370] on button "Edit Order" at bounding box center [585, 374] width 76 height 33
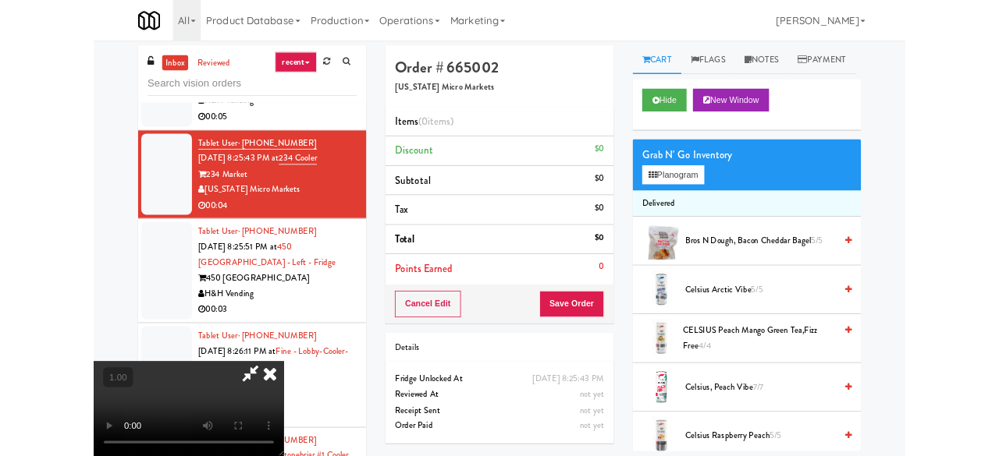
scroll to position [32, 0]
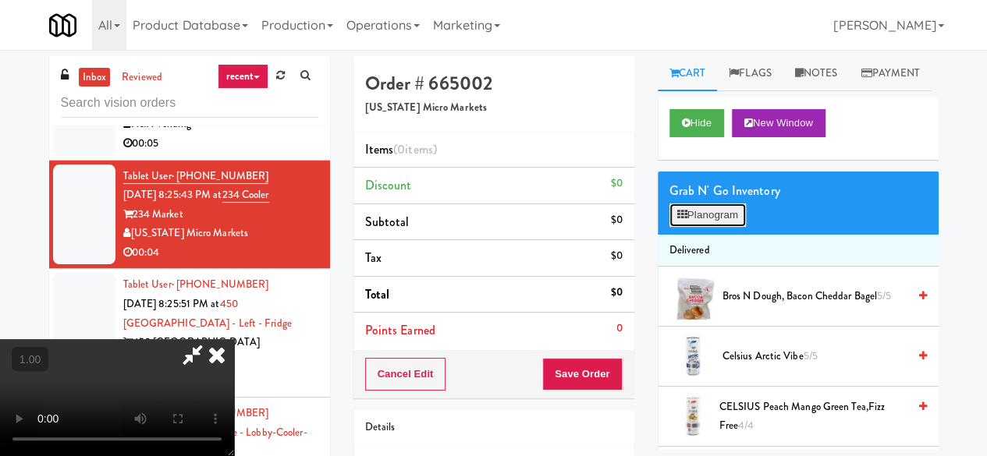
click at [724, 227] on button "Planogram" at bounding box center [708, 215] width 76 height 23
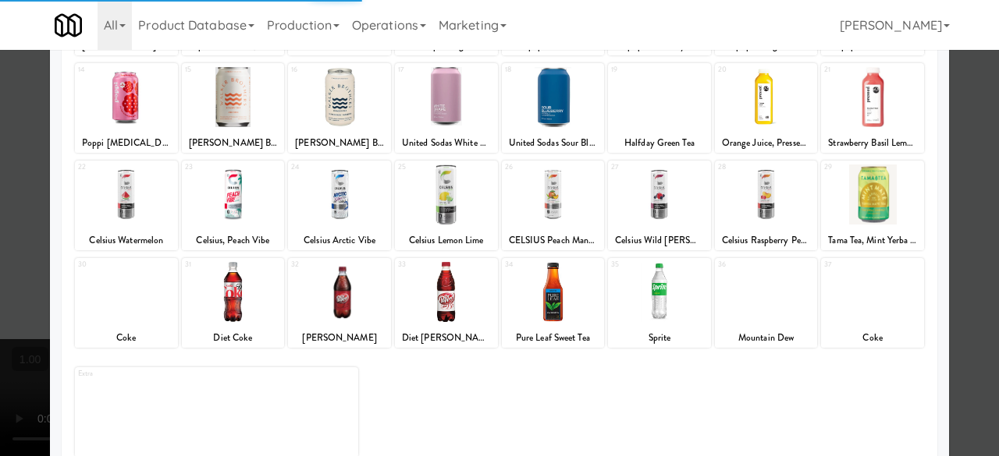
scroll to position [309, 0]
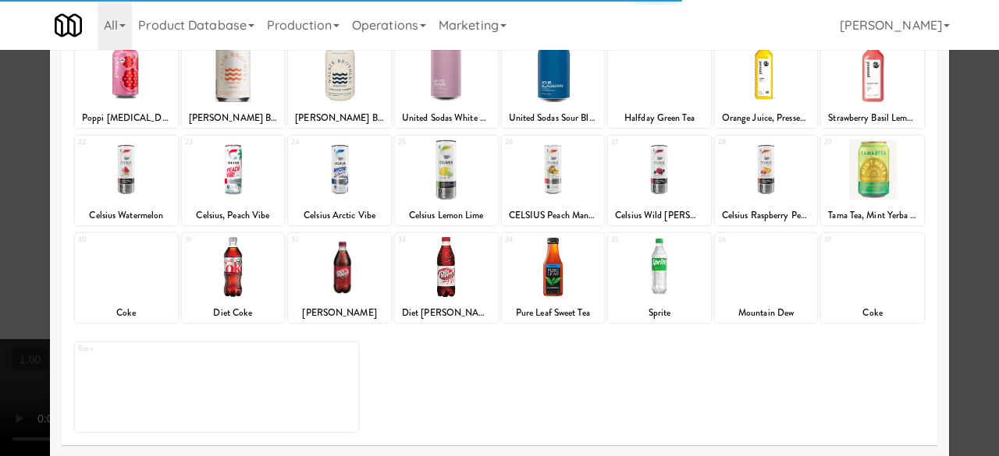
click at [851, 281] on div at bounding box center [872, 267] width 103 height 60
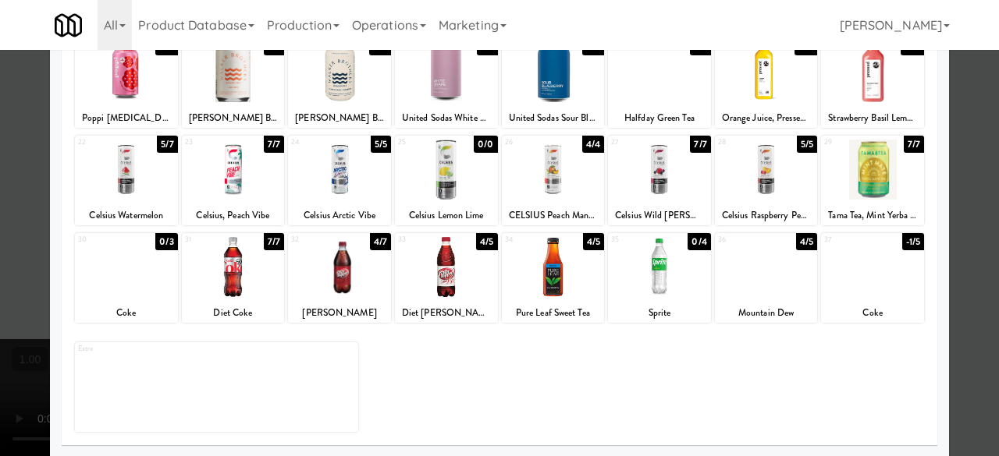
click at [851, 281] on div at bounding box center [872, 267] width 103 height 60
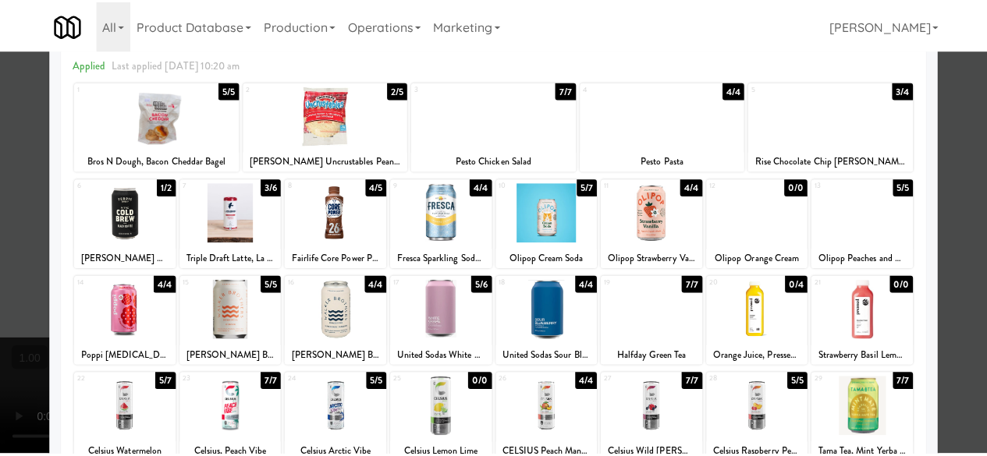
scroll to position [0, 0]
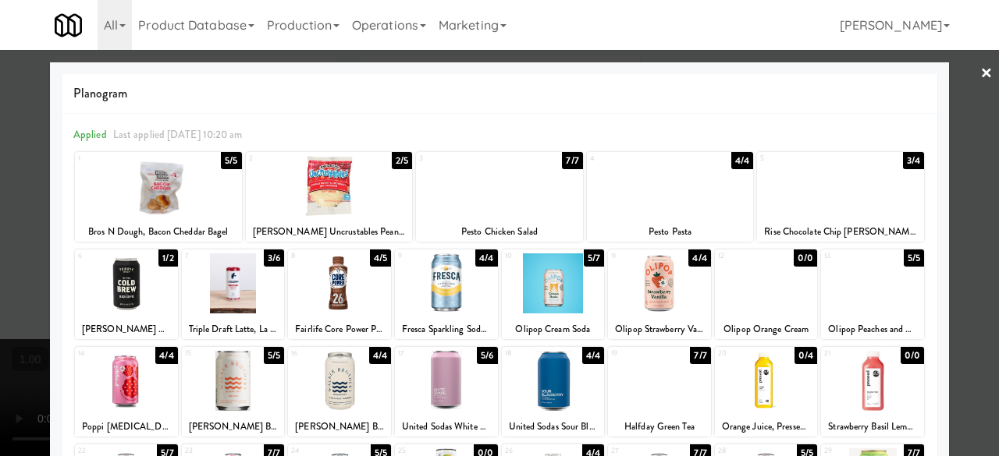
click at [963, 71] on div at bounding box center [499, 228] width 999 height 456
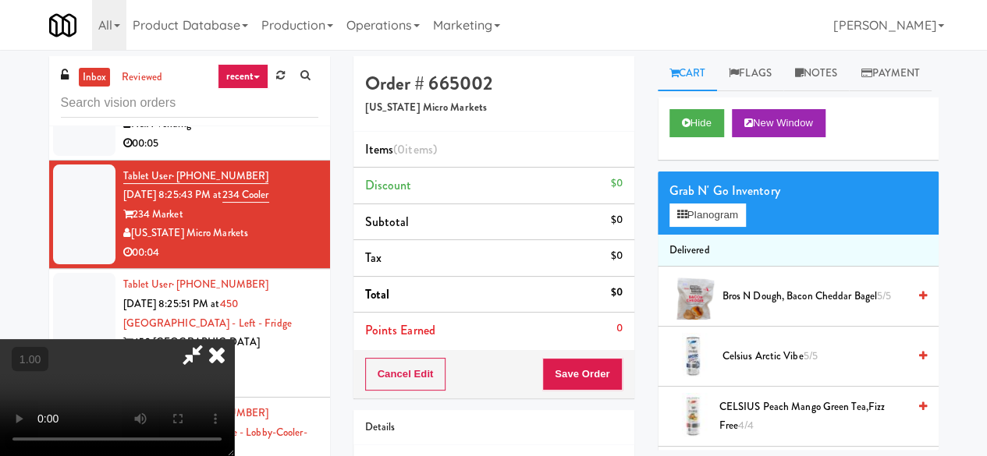
click at [234, 339] on icon at bounding box center [217, 354] width 34 height 31
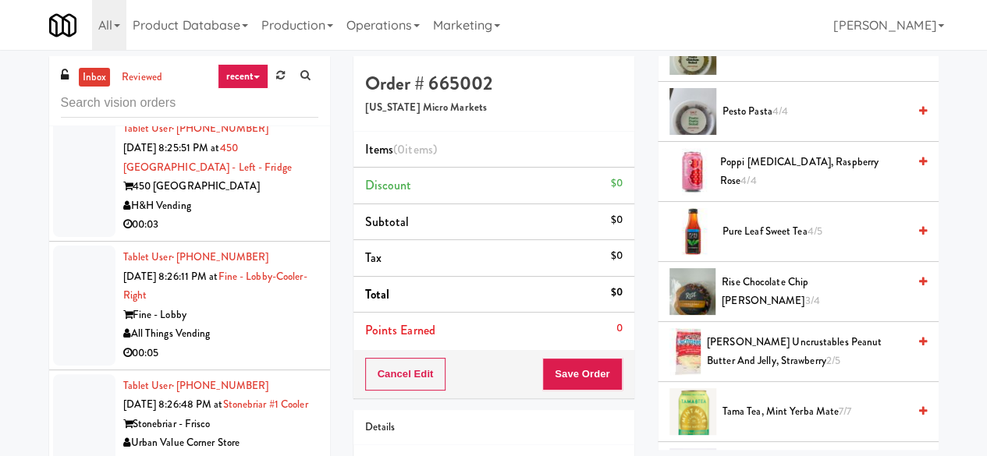
scroll to position [1826, 0]
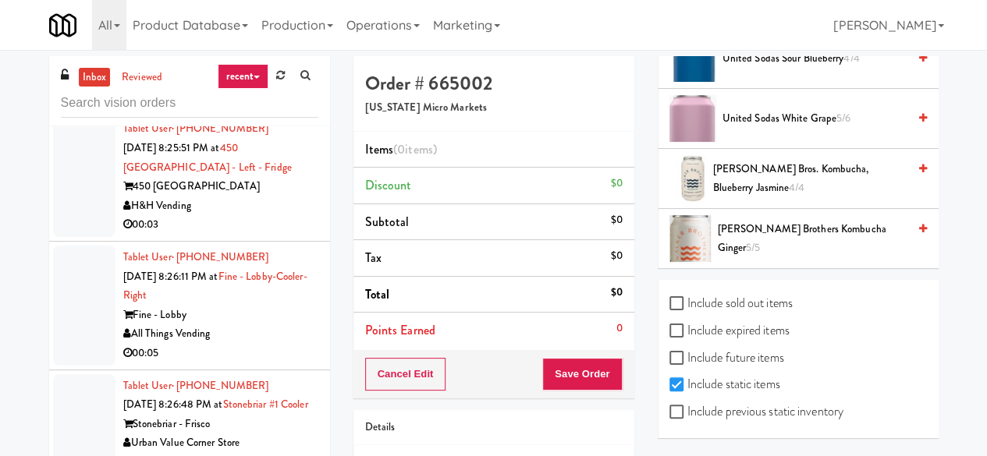
drag, startPoint x: 681, startPoint y: 396, endPoint x: 679, endPoint y: 407, distance: 11.9
click at [680, 399] on div "Include static items" at bounding box center [799, 386] width 258 height 27
click at [677, 411] on input "Include previous static inventory" at bounding box center [679, 413] width 18 height 12
checkbox input "true"
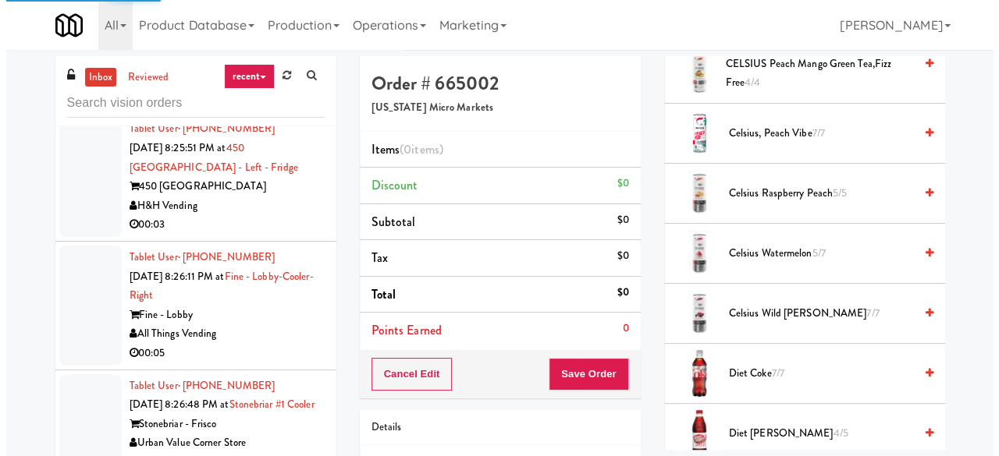
scroll to position [0, 0]
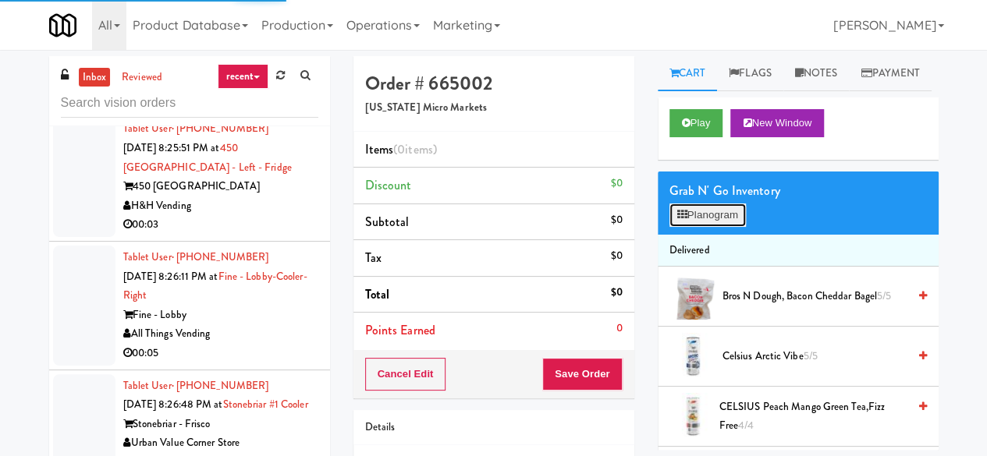
click at [710, 227] on button "Planogram" at bounding box center [708, 215] width 76 height 23
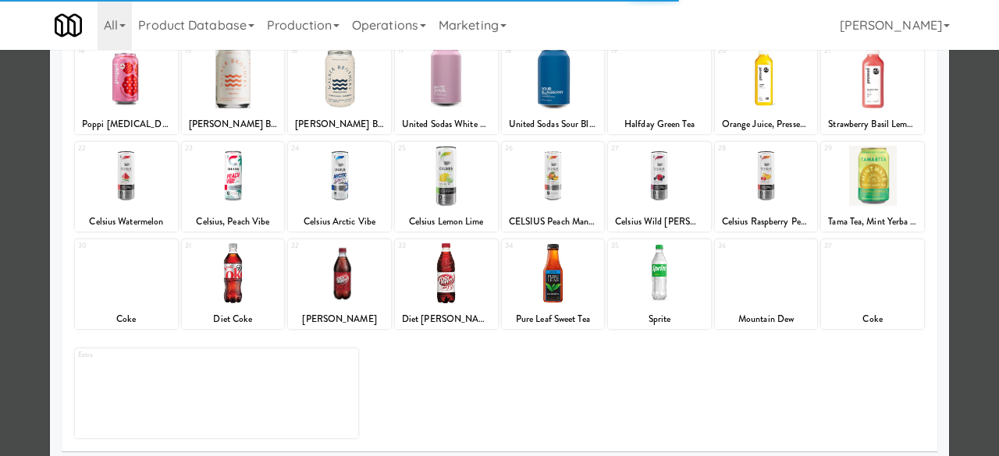
scroll to position [309, 0]
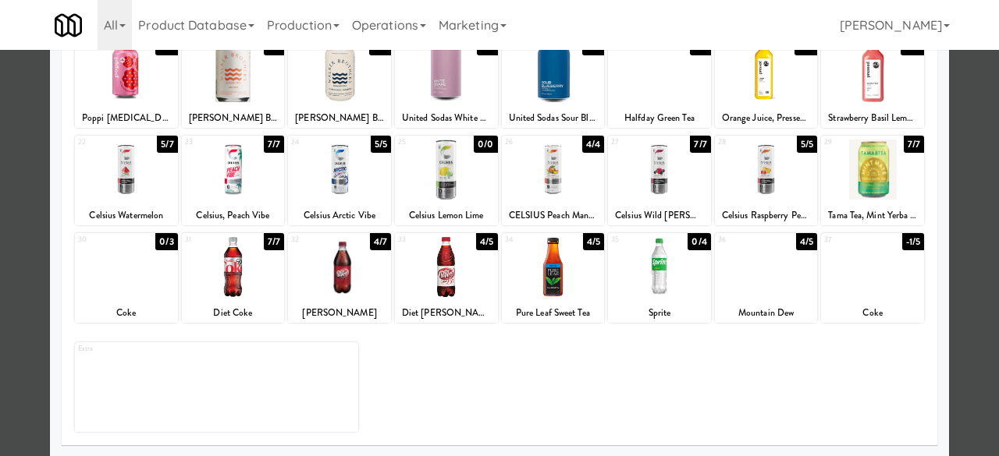
click at [880, 249] on div at bounding box center [872, 267] width 103 height 60
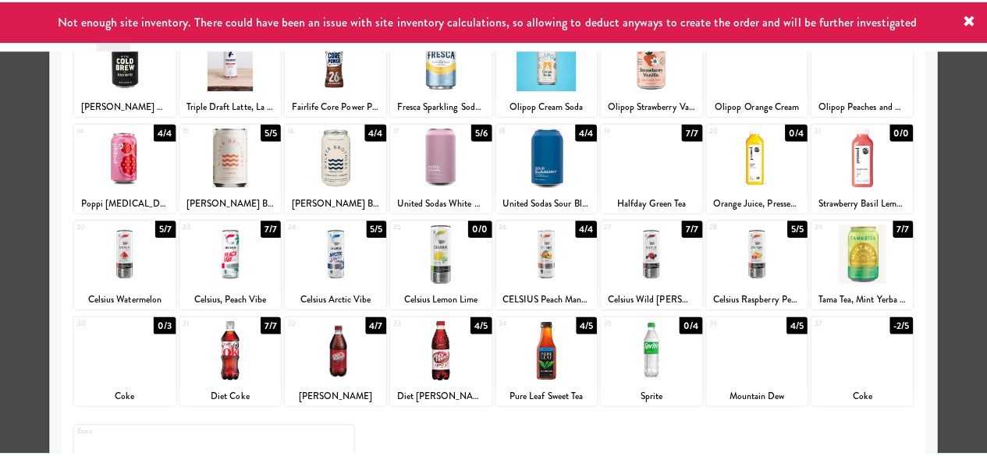
scroll to position [0, 0]
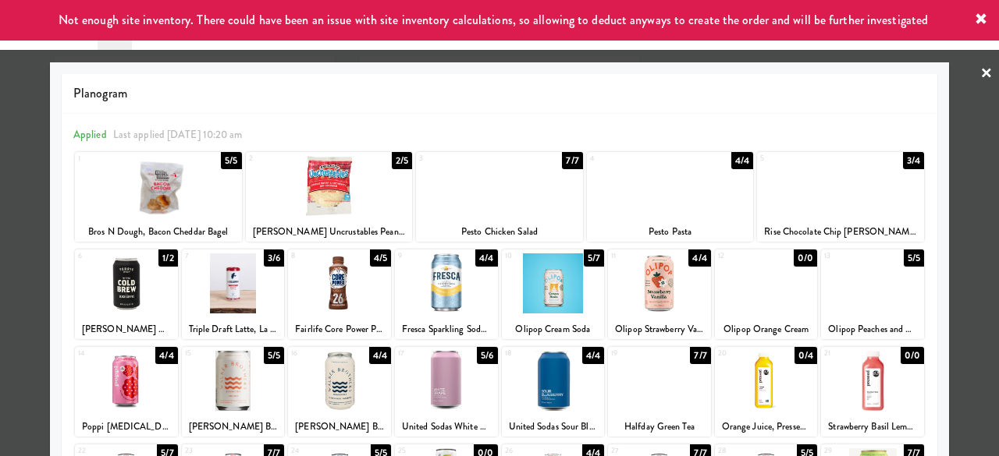
click at [955, 104] on div at bounding box center [499, 228] width 999 height 456
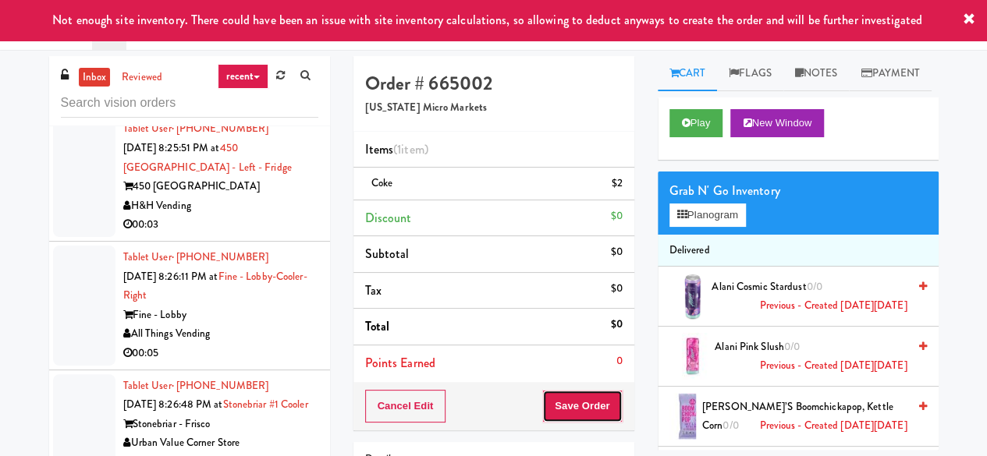
click at [584, 400] on button "Save Order" at bounding box center [582, 406] width 80 height 33
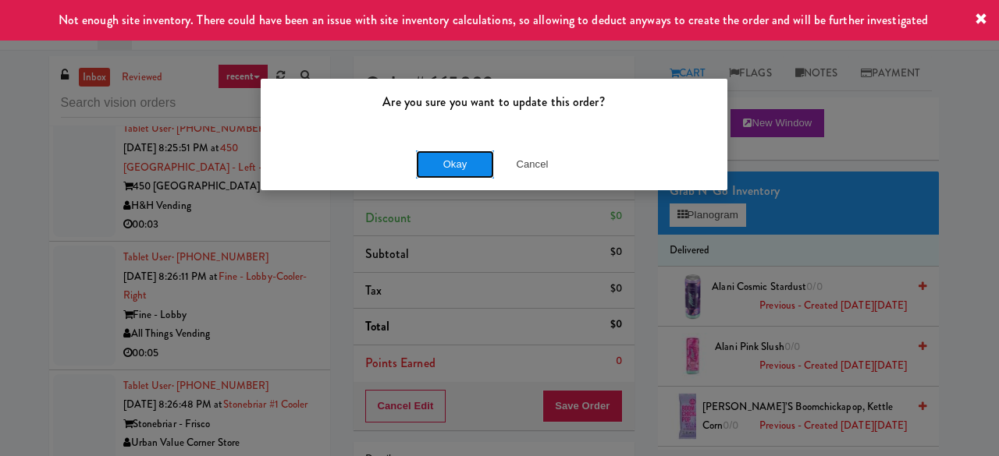
click at [451, 166] on button "Okay" at bounding box center [455, 165] width 78 height 28
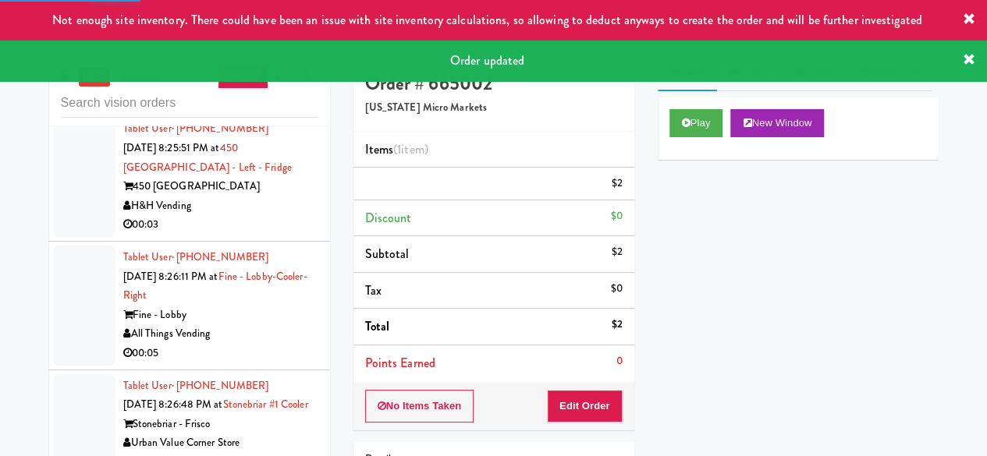
click at [967, 9] on div "Not enough site inventory. There could have been an issue with site inventory c…" at bounding box center [493, 20] width 987 height 41
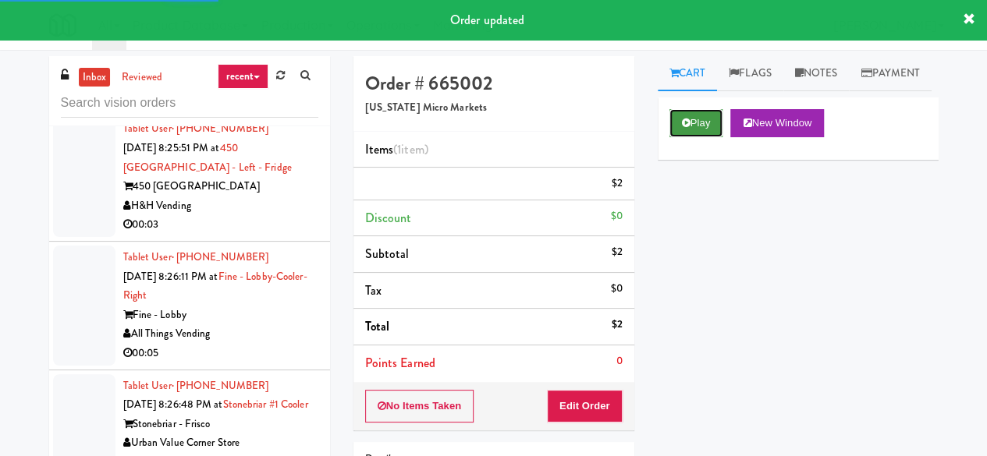
click at [691, 137] on button "Play" at bounding box center [697, 123] width 54 height 28
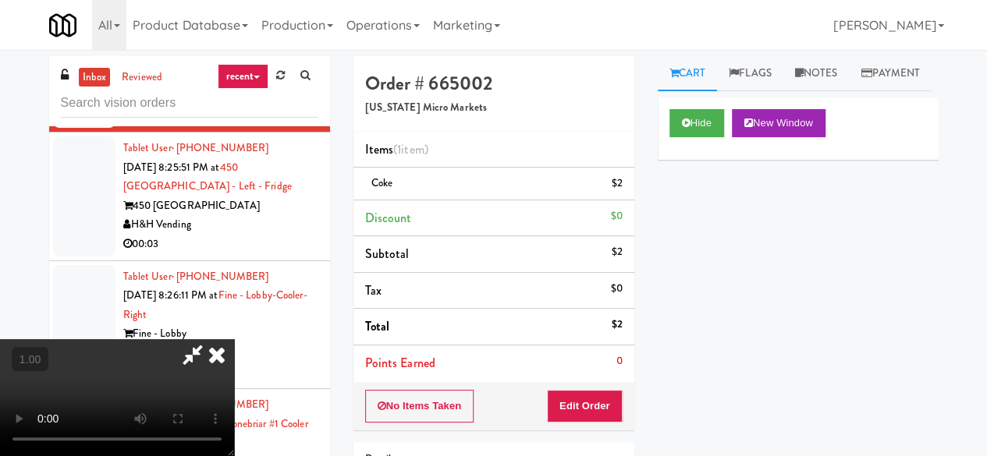
click at [234, 339] on icon at bounding box center [217, 354] width 34 height 31
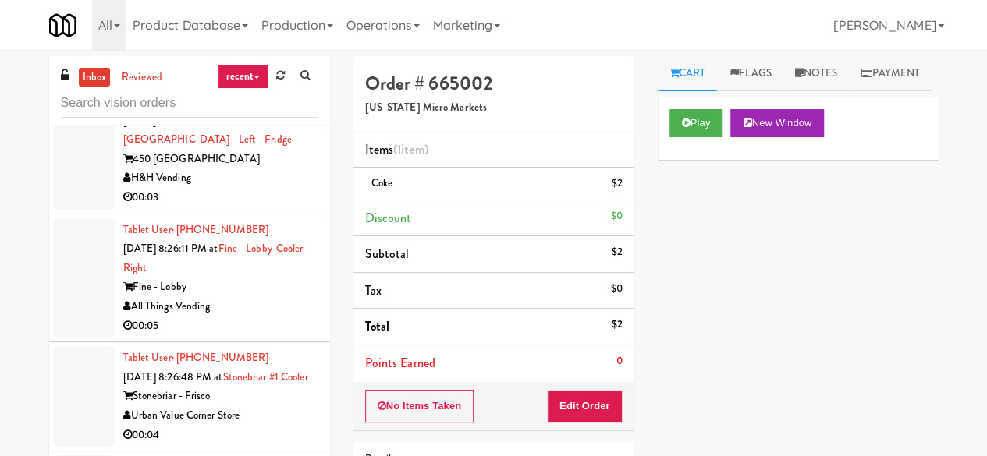
scroll to position [7335, 0]
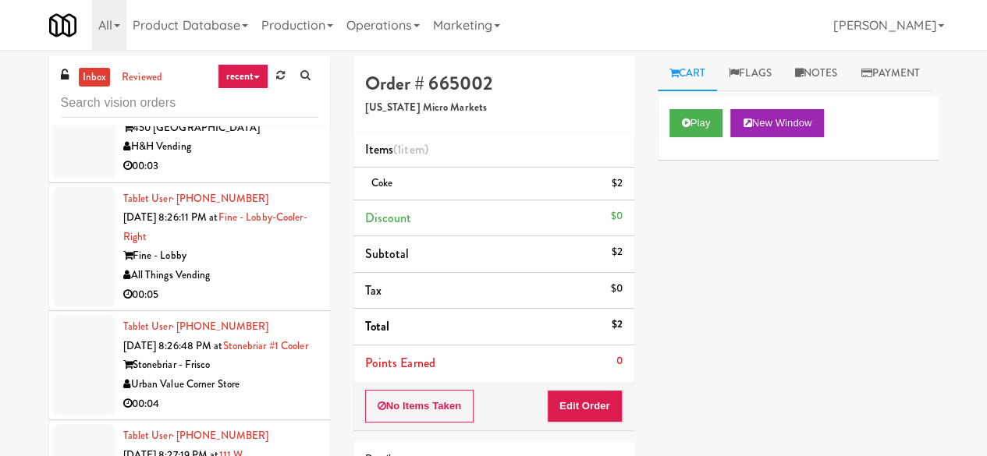
click at [253, 157] on div "H&H Vending" at bounding box center [220, 147] width 195 height 20
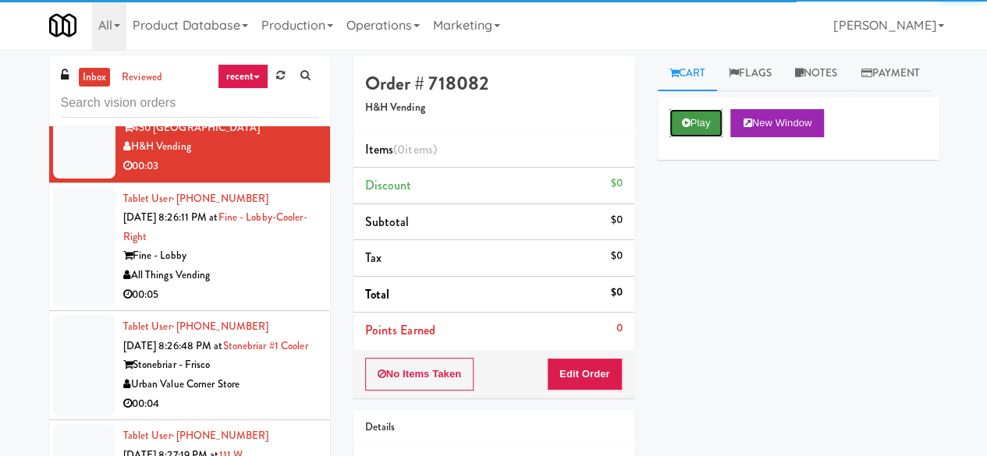
click at [688, 137] on button "Play" at bounding box center [697, 123] width 54 height 28
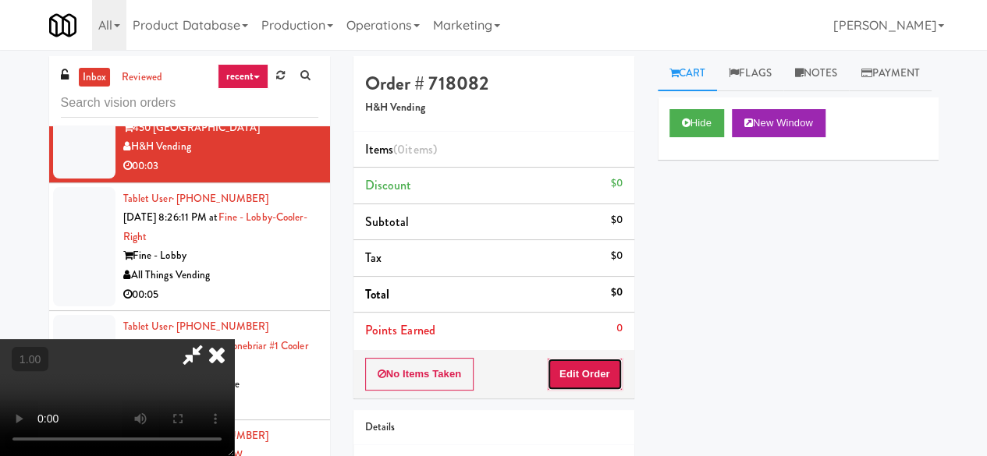
click at [595, 363] on button "Edit Order" at bounding box center [585, 374] width 76 height 33
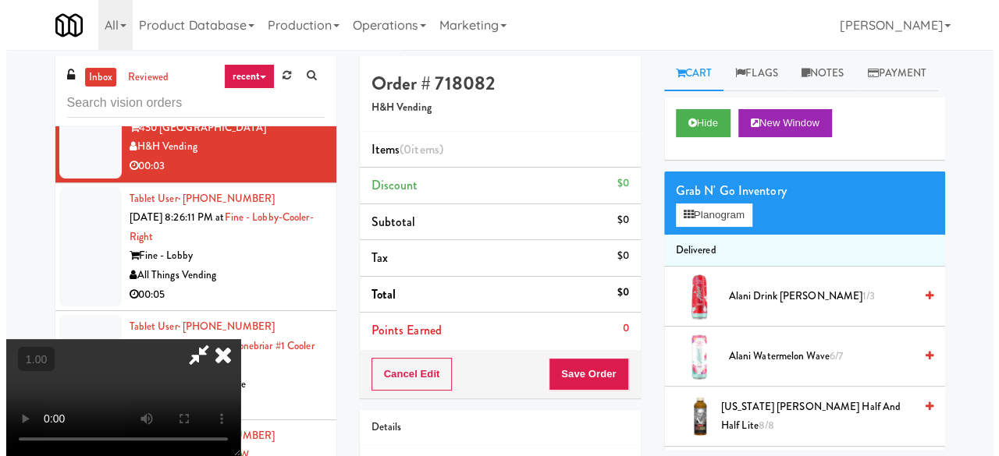
scroll to position [32, 0]
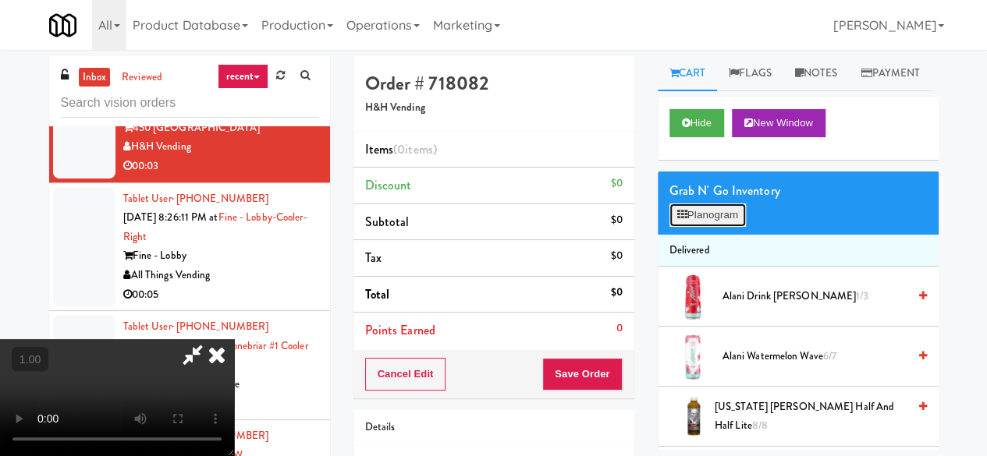
click at [731, 227] on button "Planogram" at bounding box center [708, 215] width 76 height 23
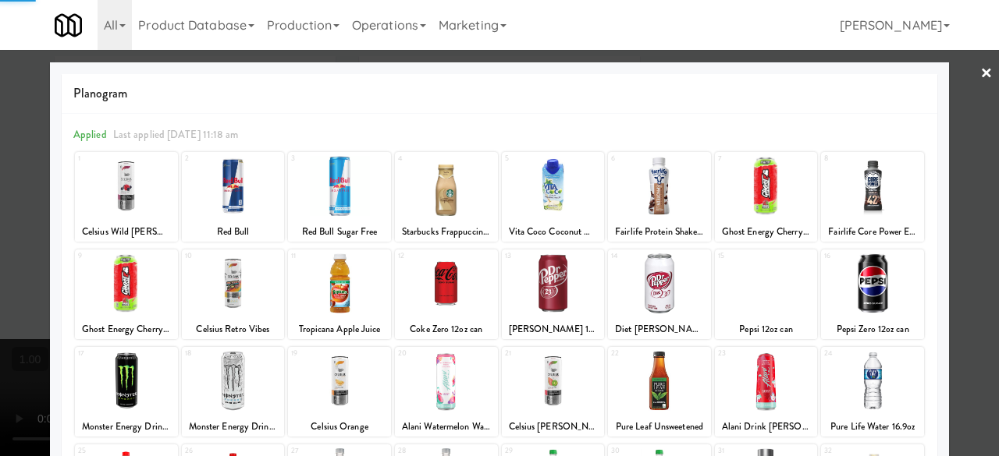
scroll to position [309, 0]
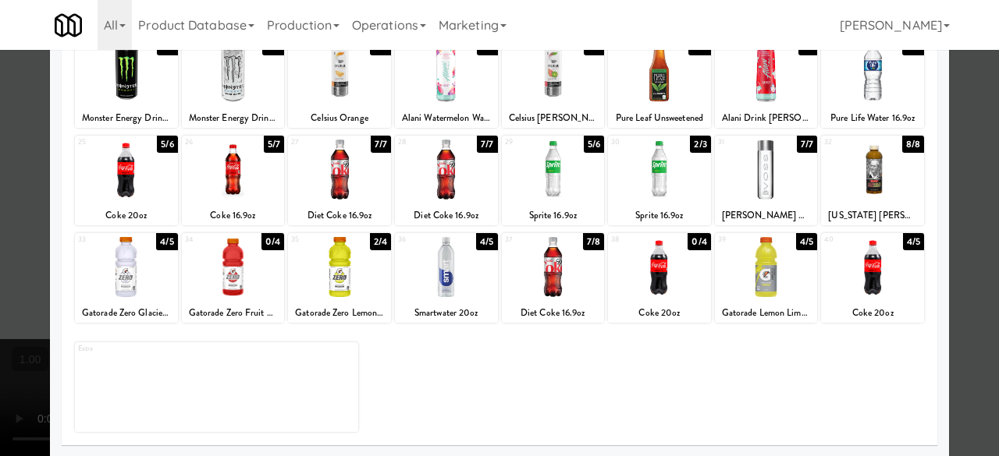
click at [858, 264] on div at bounding box center [872, 267] width 103 height 60
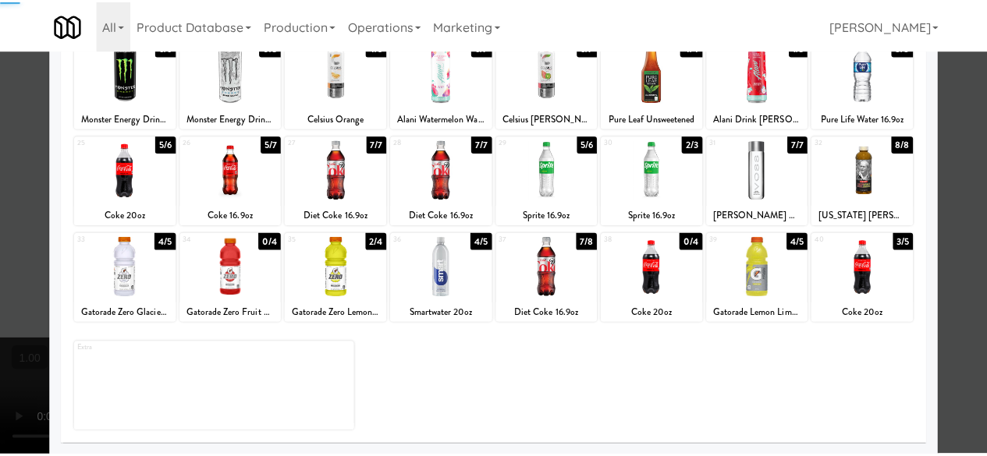
scroll to position [153, 0]
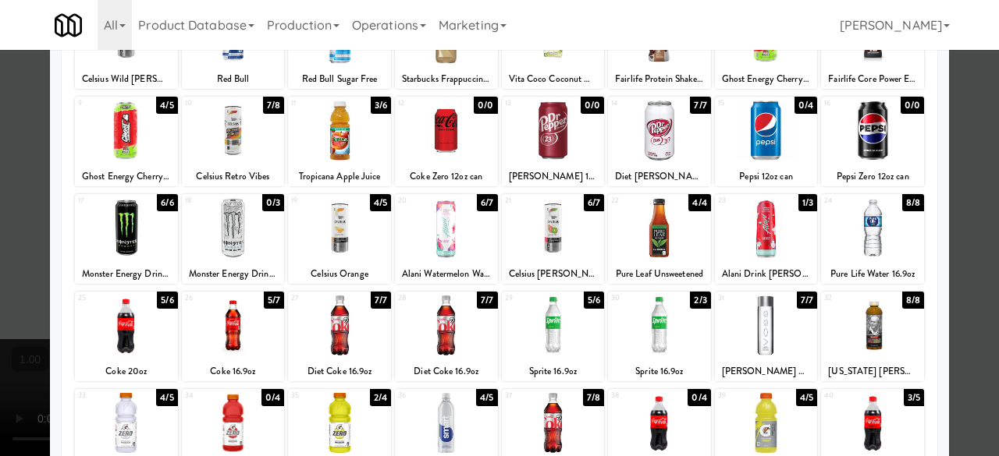
click at [980, 232] on div at bounding box center [499, 228] width 999 height 456
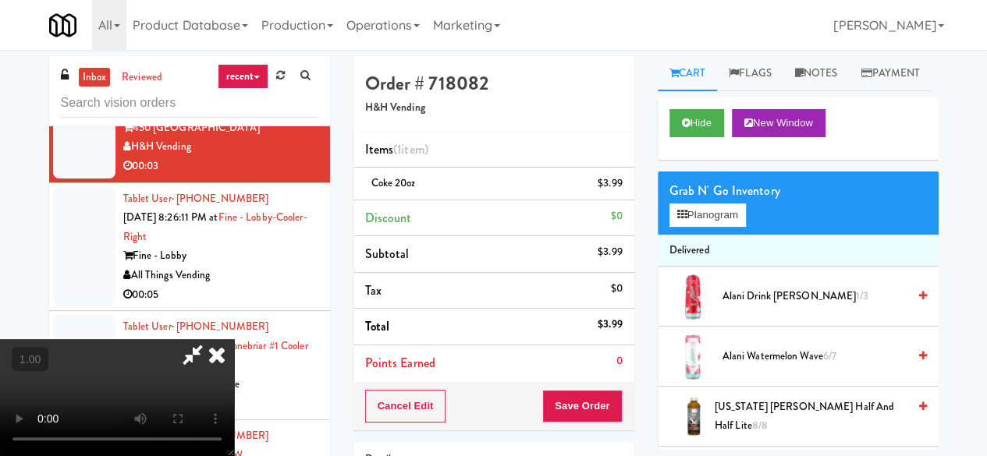
click at [211, 339] on icon at bounding box center [193, 354] width 36 height 31
click at [571, 400] on button "Save Order" at bounding box center [582, 406] width 80 height 33
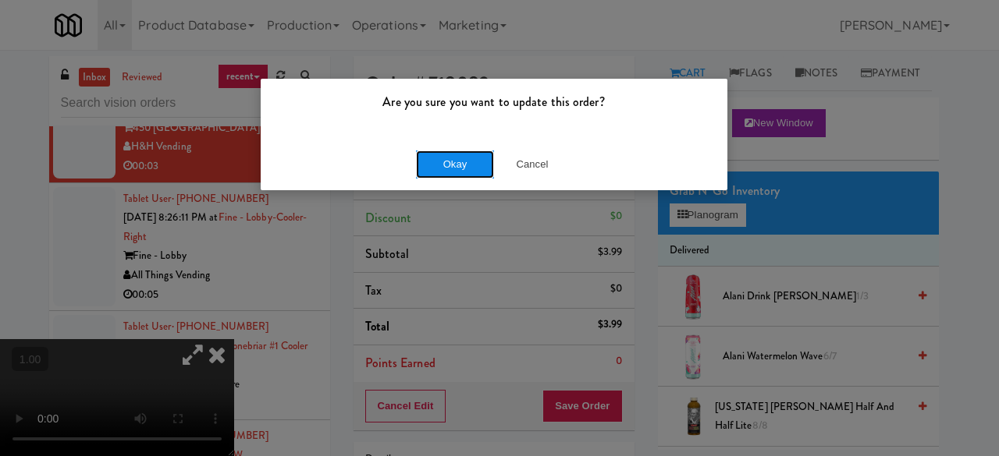
click at [470, 160] on button "Okay" at bounding box center [455, 165] width 78 height 28
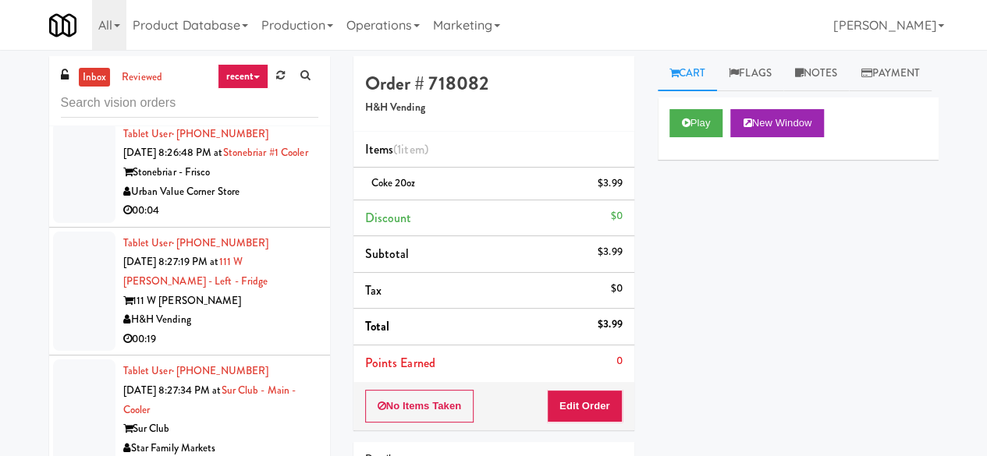
scroll to position [7647, 0]
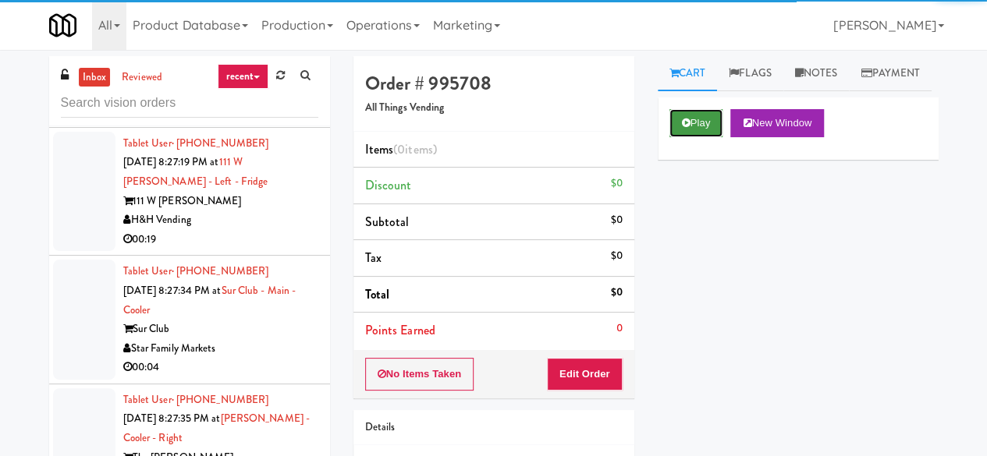
click at [696, 137] on button "Play" at bounding box center [697, 123] width 54 height 28
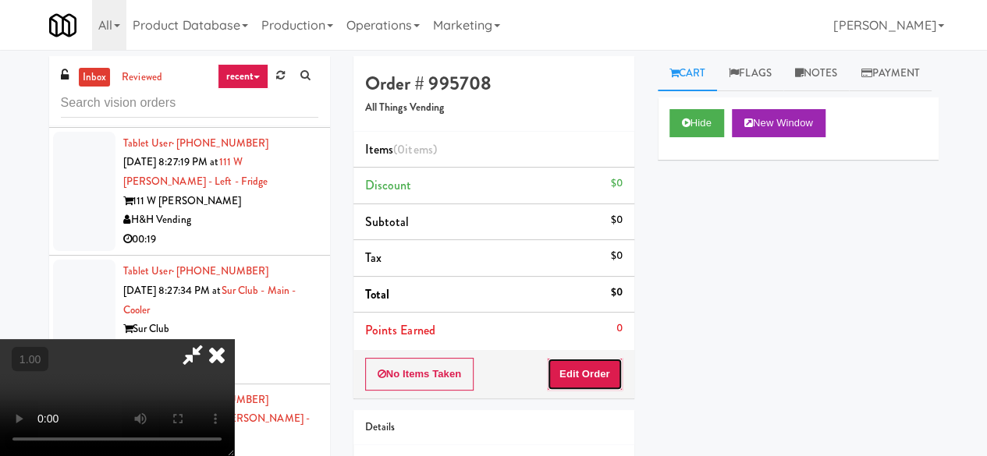
click at [599, 361] on button "Edit Order" at bounding box center [585, 374] width 76 height 33
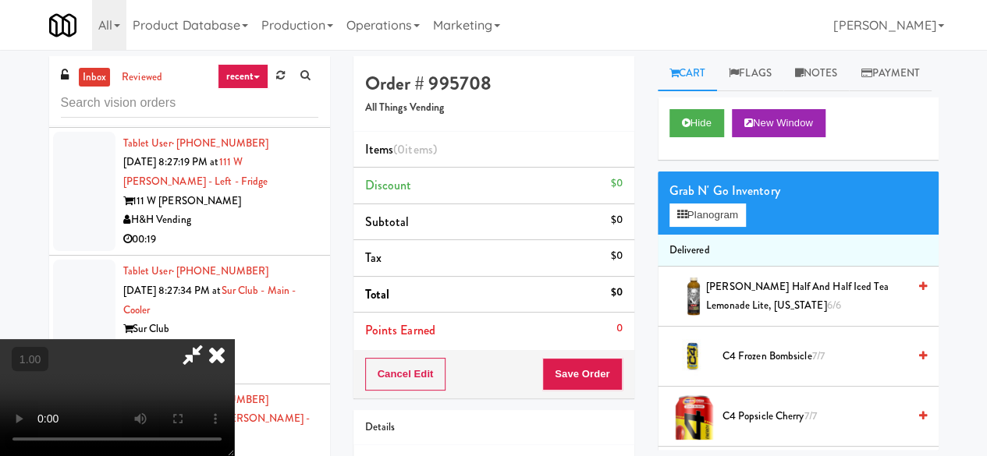
scroll to position [32, 0]
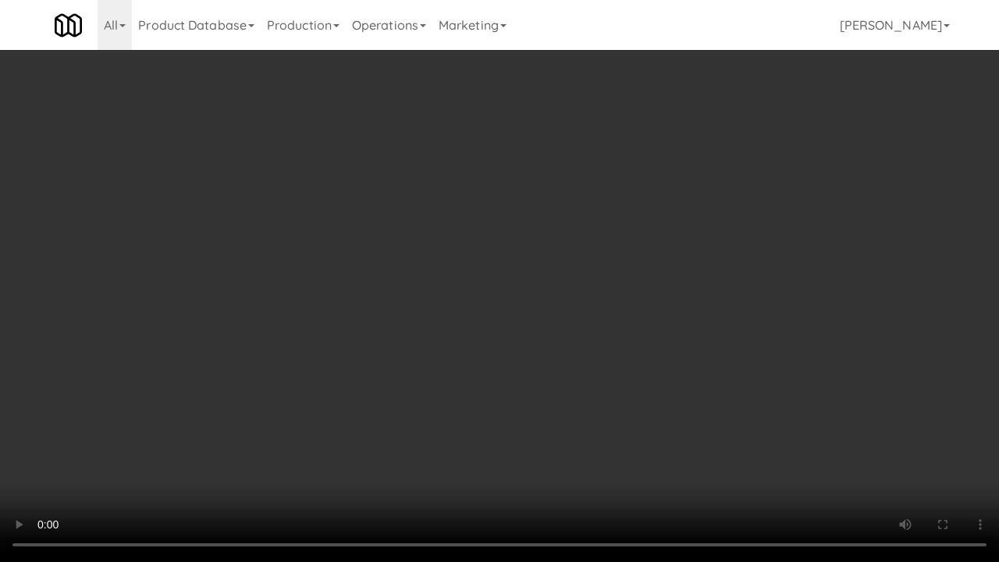
click at [532, 371] on video at bounding box center [499, 281] width 999 height 562
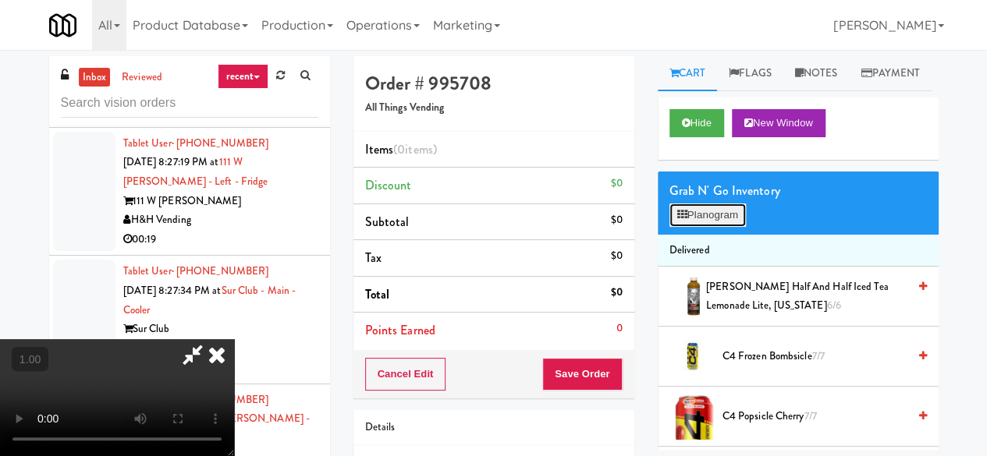
click at [713, 227] on button "Planogram" at bounding box center [708, 215] width 76 height 23
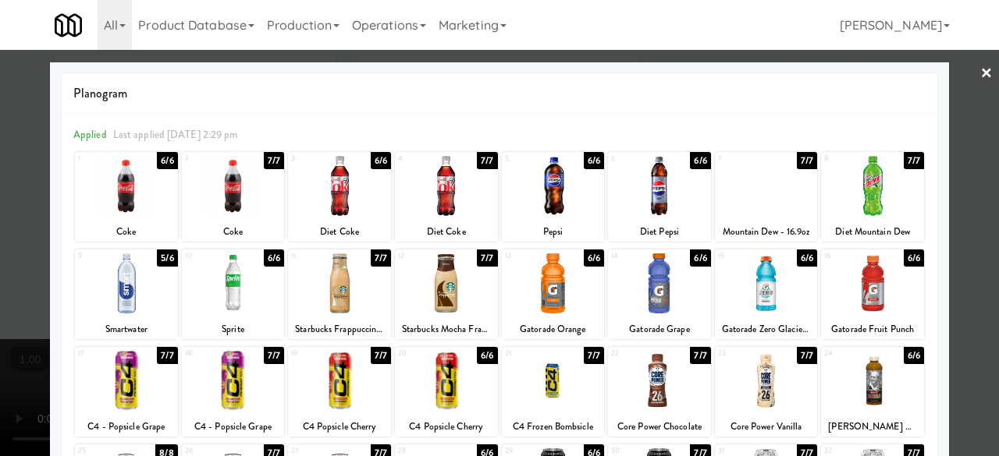
click at [534, 388] on div at bounding box center [553, 381] width 103 height 60
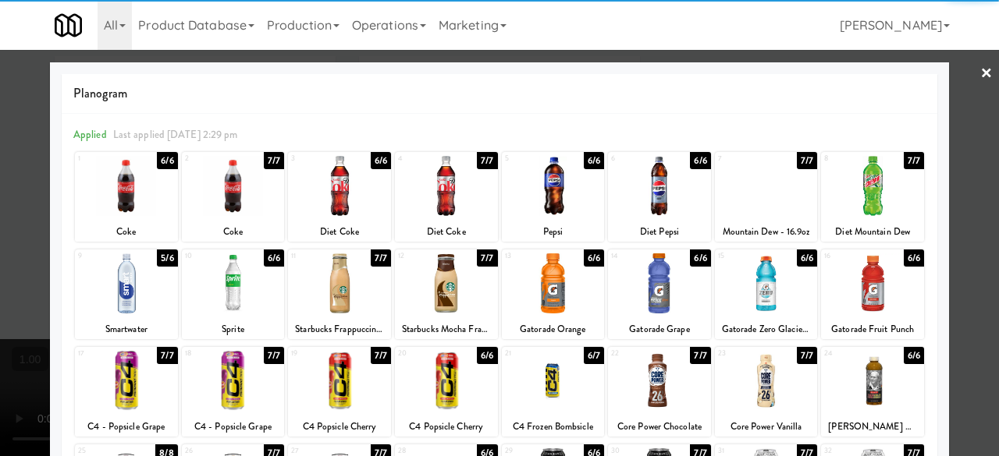
click at [954, 83] on div at bounding box center [499, 228] width 999 height 456
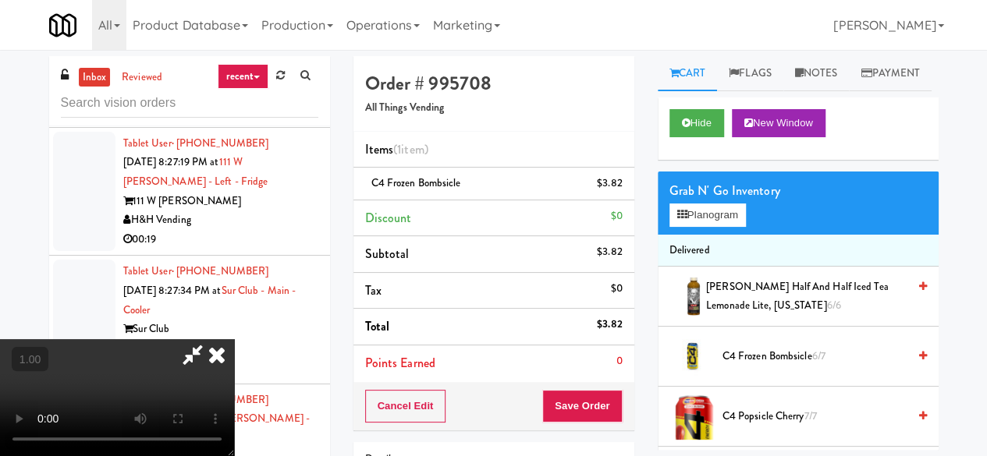
click at [234, 339] on icon at bounding box center [217, 354] width 34 height 31
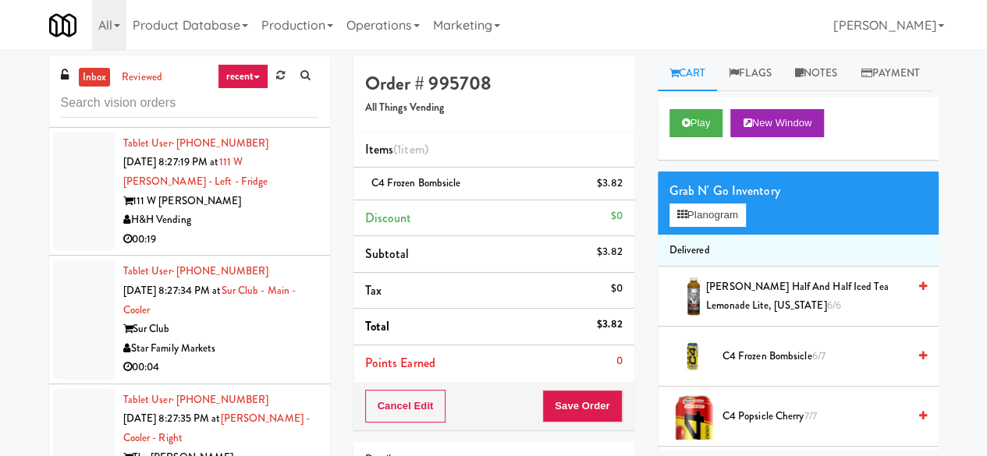
click at [570, 378] on li "Points Earned 0" at bounding box center [493, 364] width 281 height 36
click at [570, 385] on div "Cancel Edit Save Order" at bounding box center [493, 406] width 281 height 48
click at [572, 394] on button "Save Order" at bounding box center [582, 406] width 80 height 33
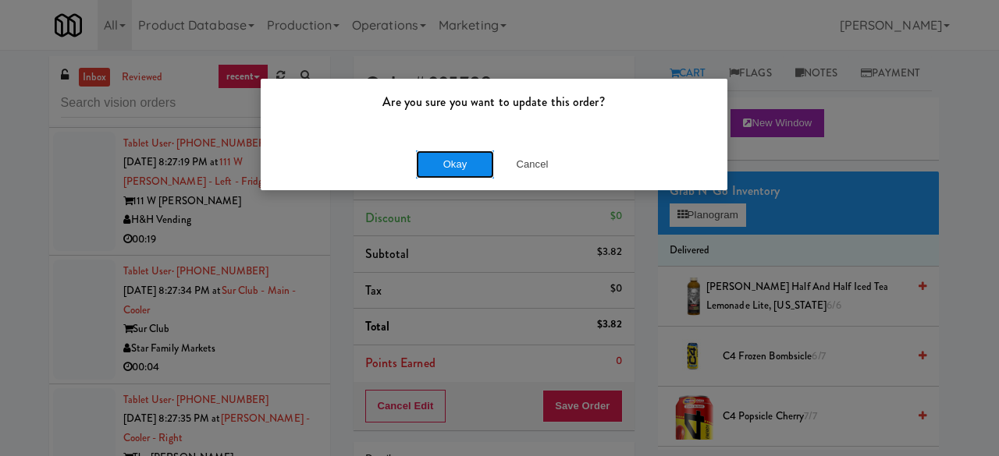
click at [449, 158] on button "Okay" at bounding box center [455, 165] width 78 height 28
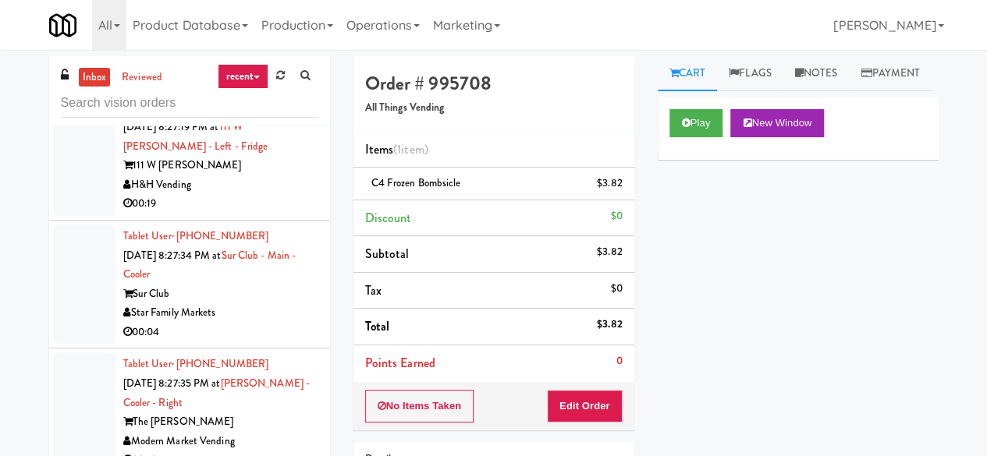
scroll to position [7725, 0]
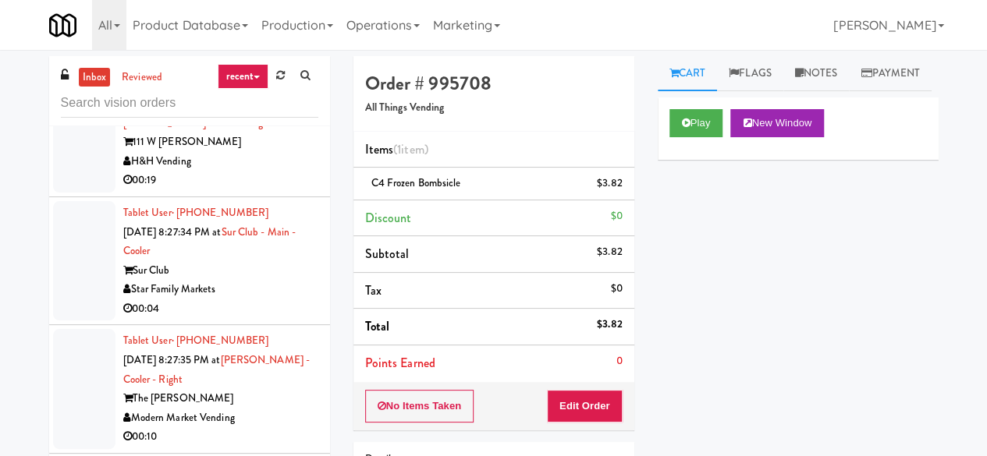
click at [248, 62] on div "00:04" at bounding box center [220, 53] width 195 height 20
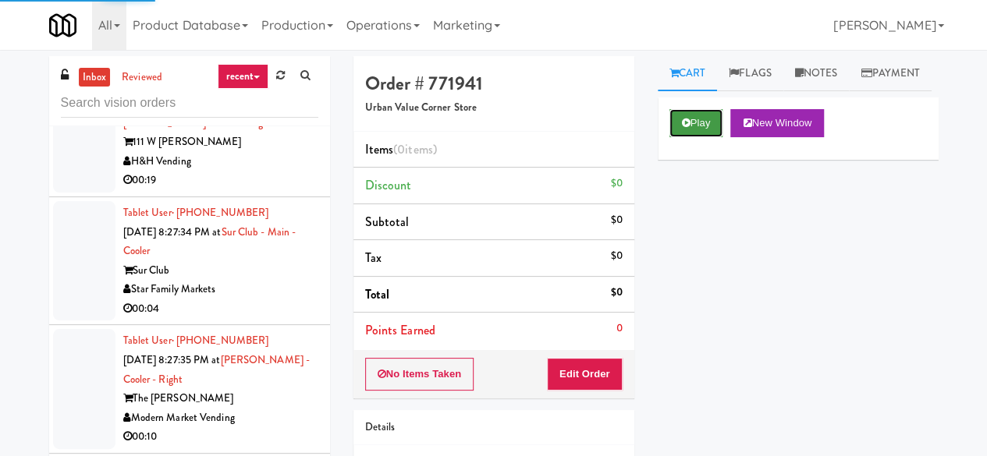
click at [711, 137] on button "Play" at bounding box center [697, 123] width 54 height 28
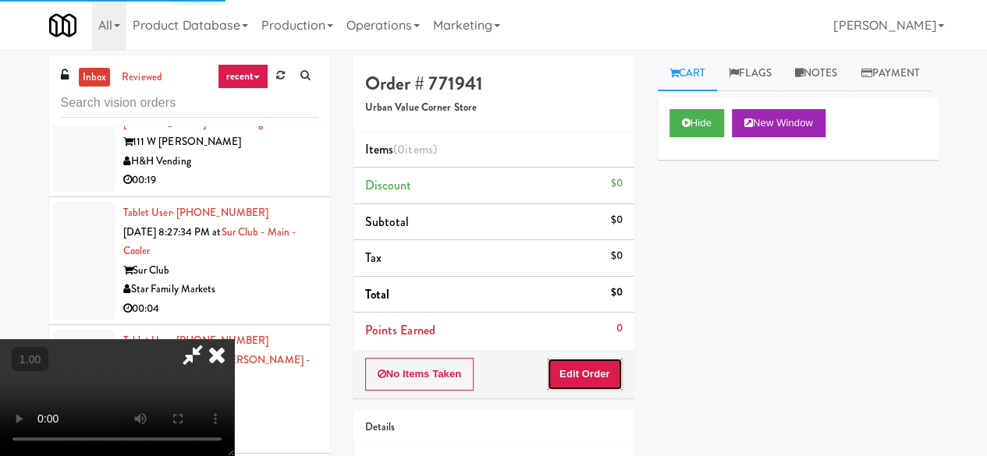
click at [571, 373] on button "Edit Order" at bounding box center [585, 374] width 76 height 33
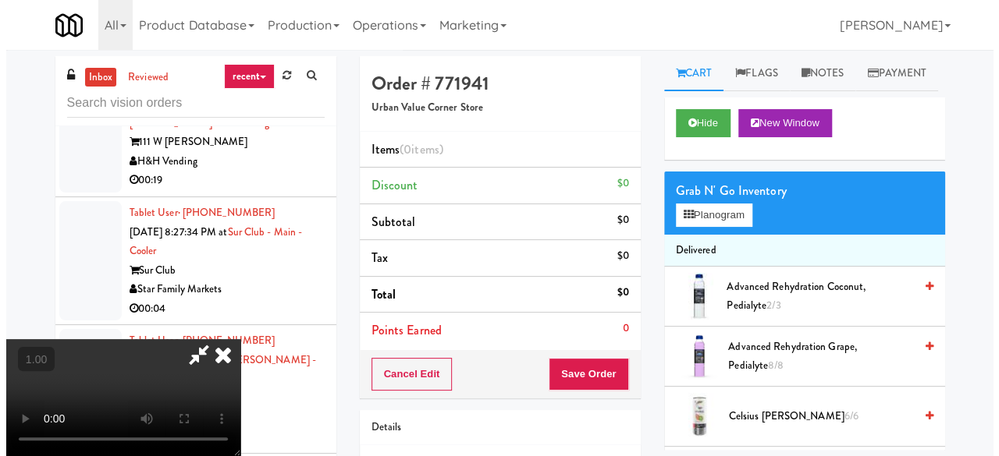
scroll to position [32, 0]
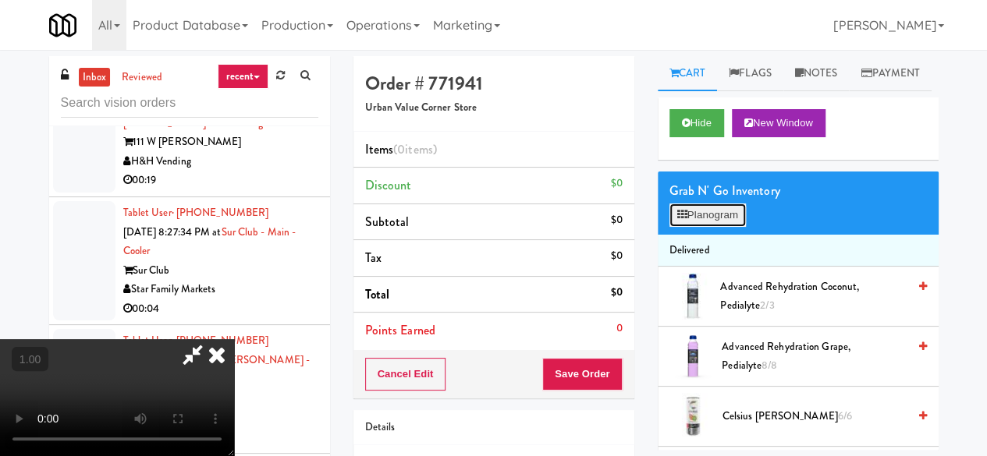
click at [716, 227] on button "Planogram" at bounding box center [708, 215] width 76 height 23
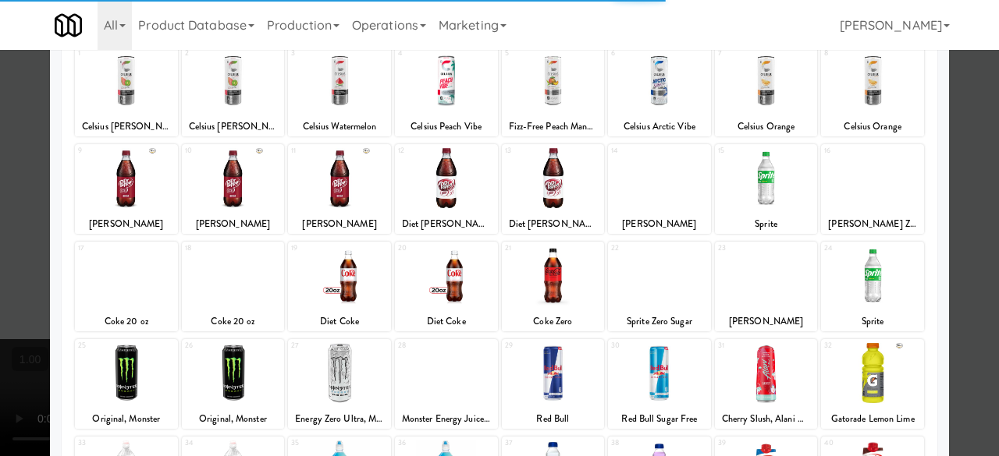
scroll to position [75, 0]
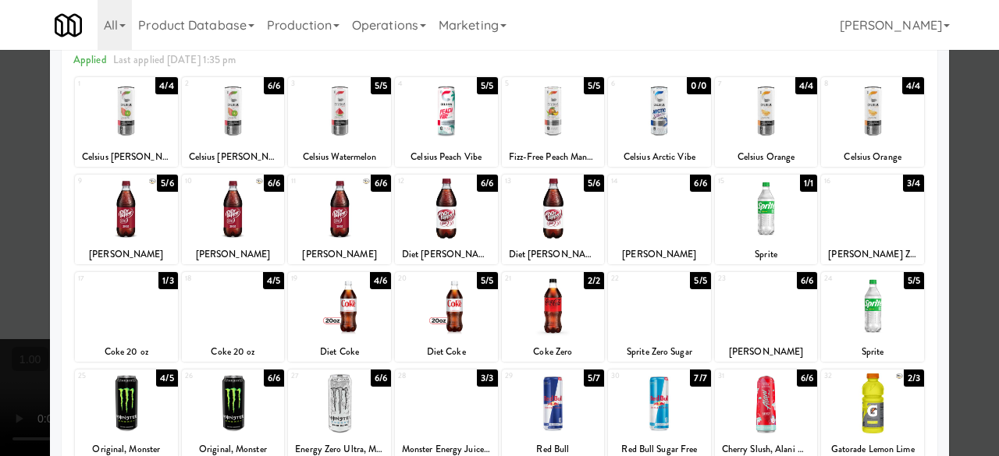
click at [154, 304] on div at bounding box center [126, 306] width 103 height 60
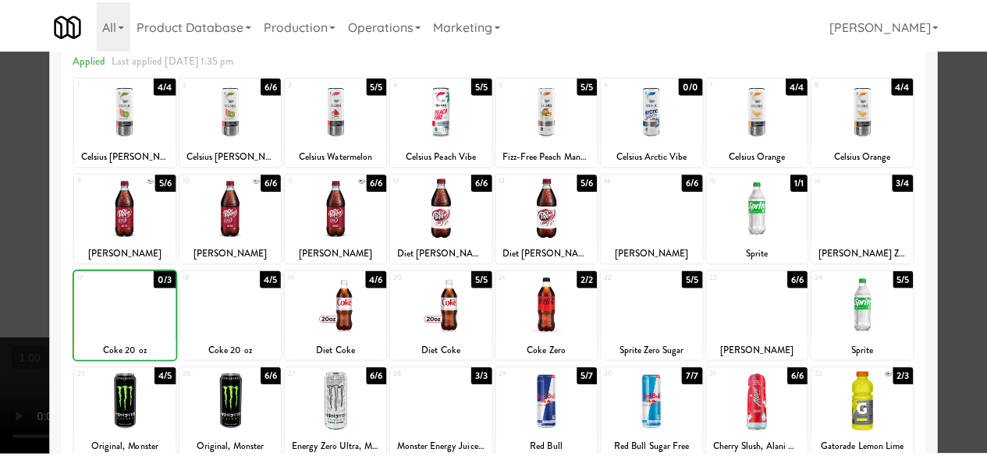
scroll to position [0, 0]
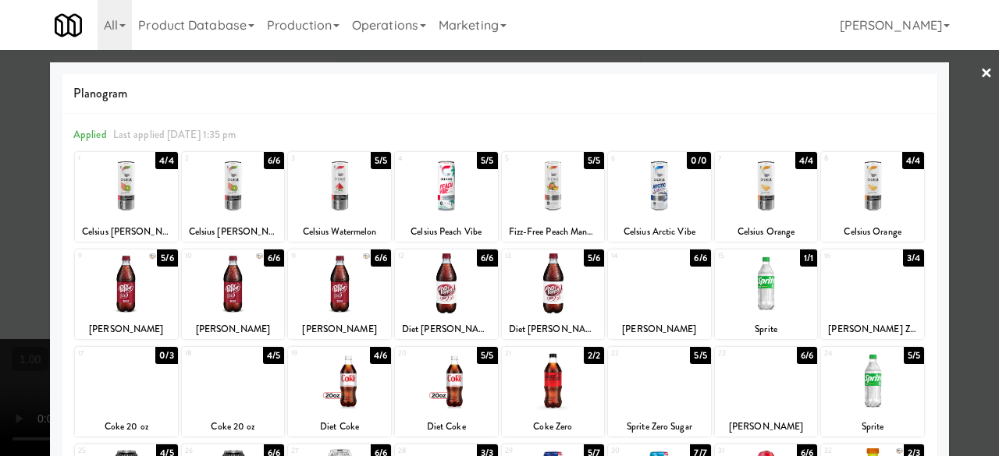
click at [961, 76] on div at bounding box center [499, 228] width 999 height 456
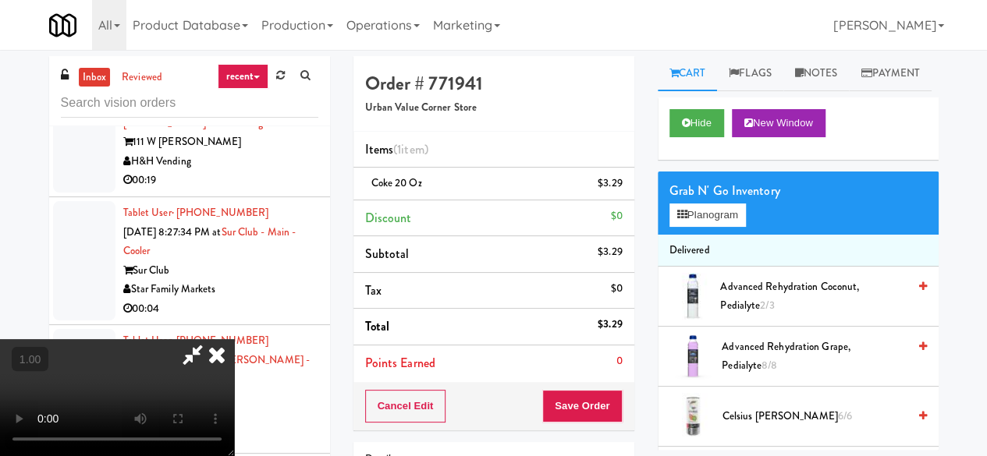
scroll to position [32, 0]
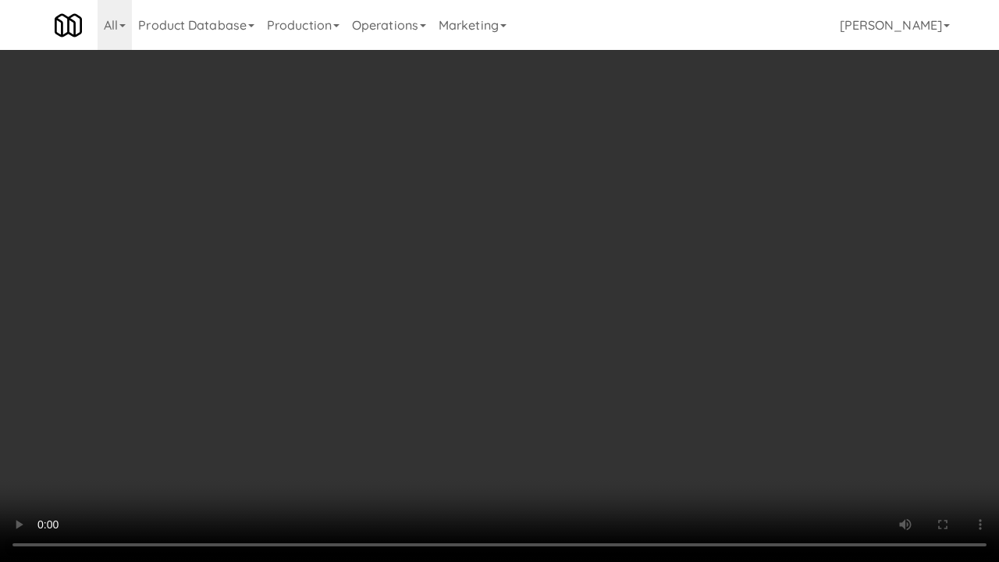
click at [703, 314] on video at bounding box center [499, 281] width 999 height 562
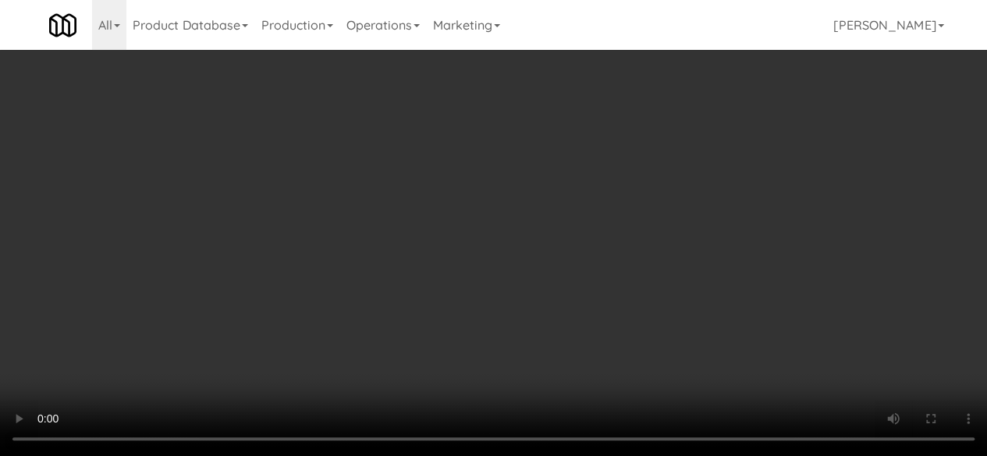
scroll to position [0, 0]
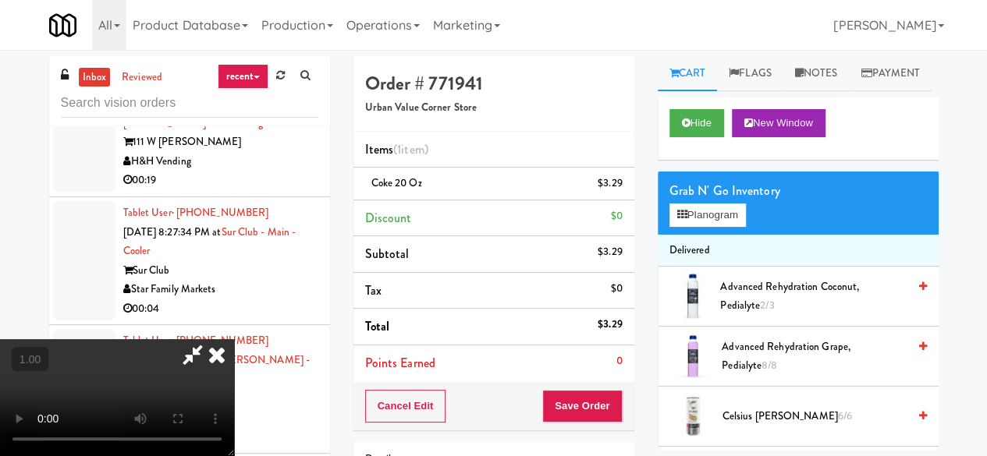
click at [234, 339] on icon at bounding box center [217, 354] width 34 height 31
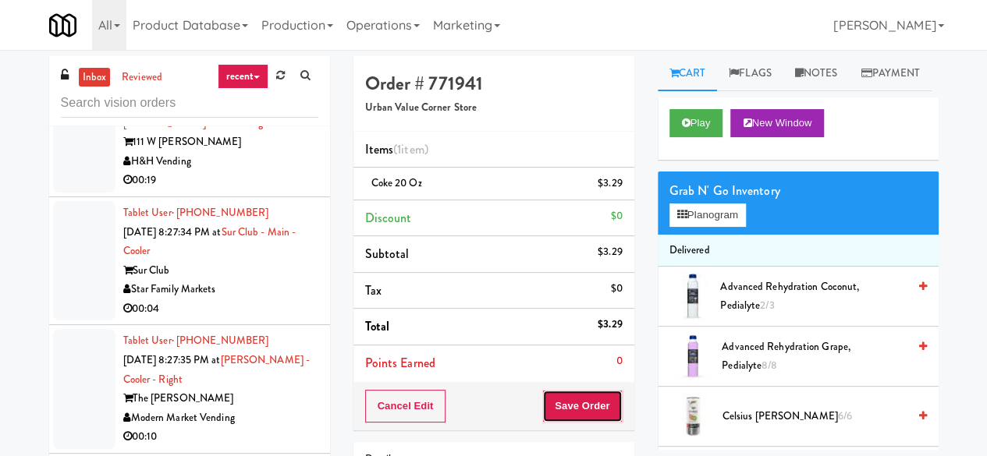
click at [584, 391] on button "Save Order" at bounding box center [582, 406] width 80 height 33
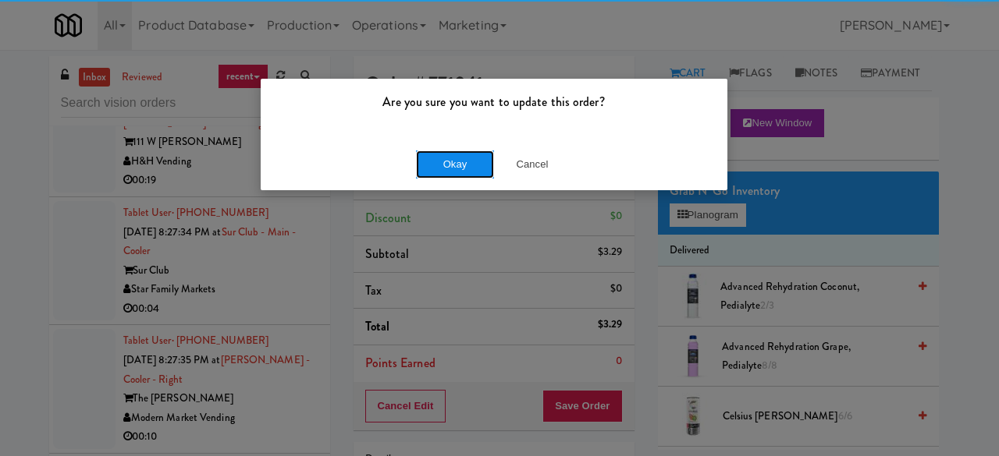
click at [449, 168] on button "Okay" at bounding box center [455, 165] width 78 height 28
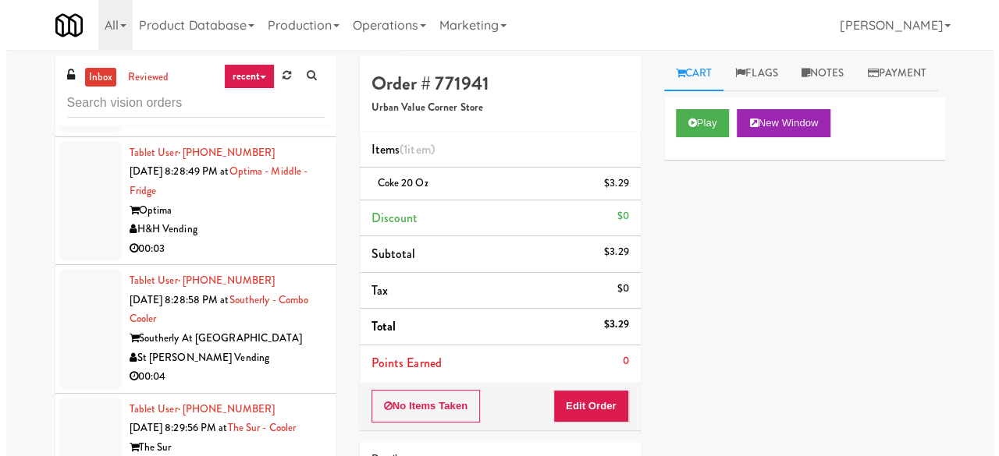
scroll to position [8740, 0]
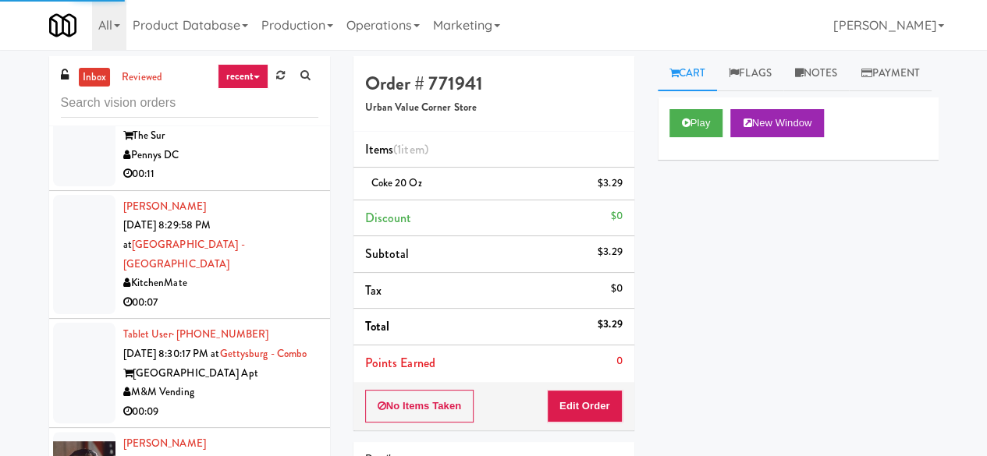
click at [249, 56] on div "St [PERSON_NAME] Vending" at bounding box center [220, 47] width 195 height 20
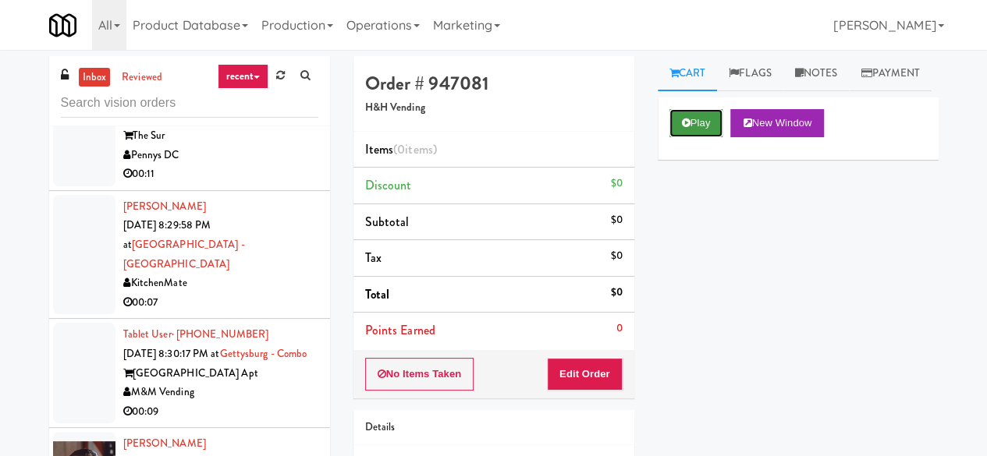
click at [698, 137] on button "Play" at bounding box center [697, 123] width 54 height 28
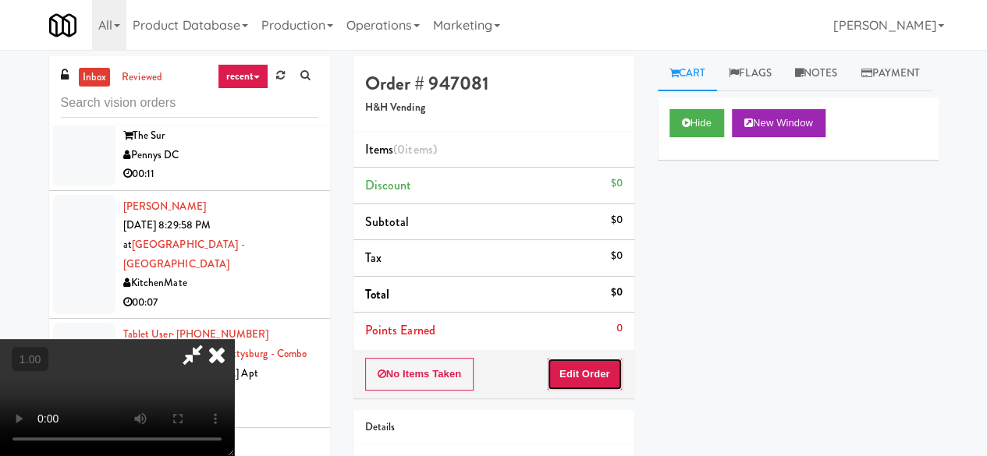
click at [587, 377] on button "Edit Order" at bounding box center [585, 374] width 76 height 33
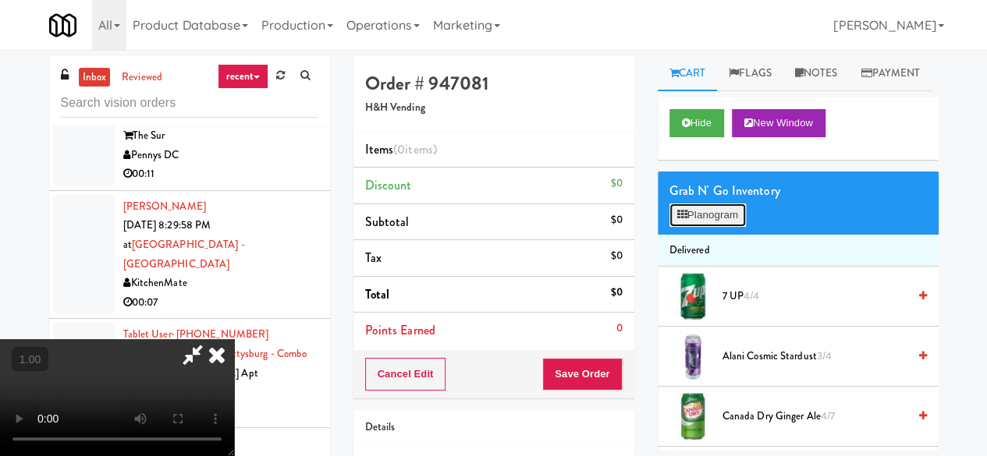
click at [721, 227] on button "Planogram" at bounding box center [708, 215] width 76 height 23
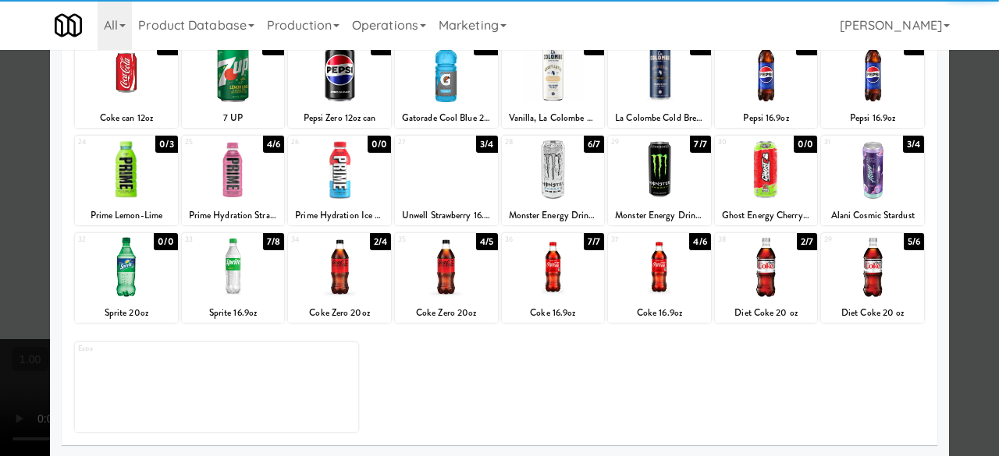
click at [663, 290] on div at bounding box center [659, 267] width 103 height 60
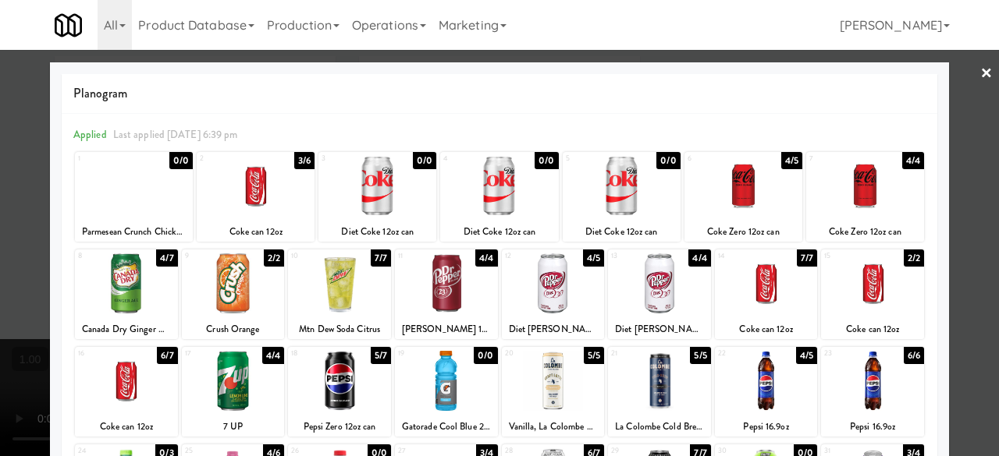
click at [980, 71] on link "×" at bounding box center [986, 74] width 12 height 48
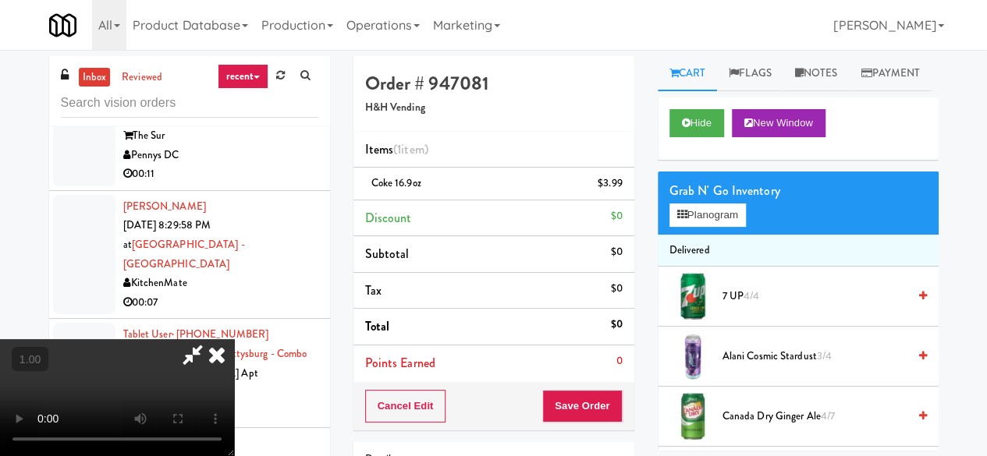
click at [234, 339] on icon at bounding box center [217, 354] width 34 height 31
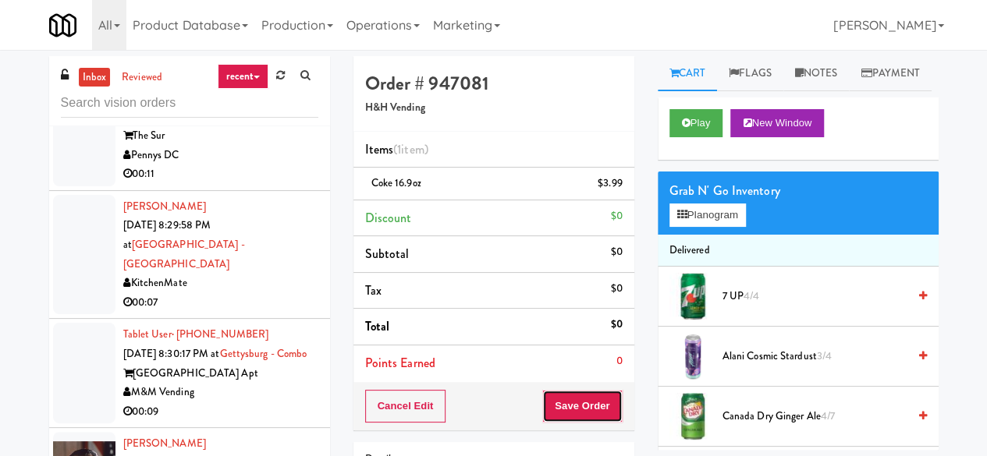
click at [584, 406] on button "Save Order" at bounding box center [582, 406] width 80 height 33
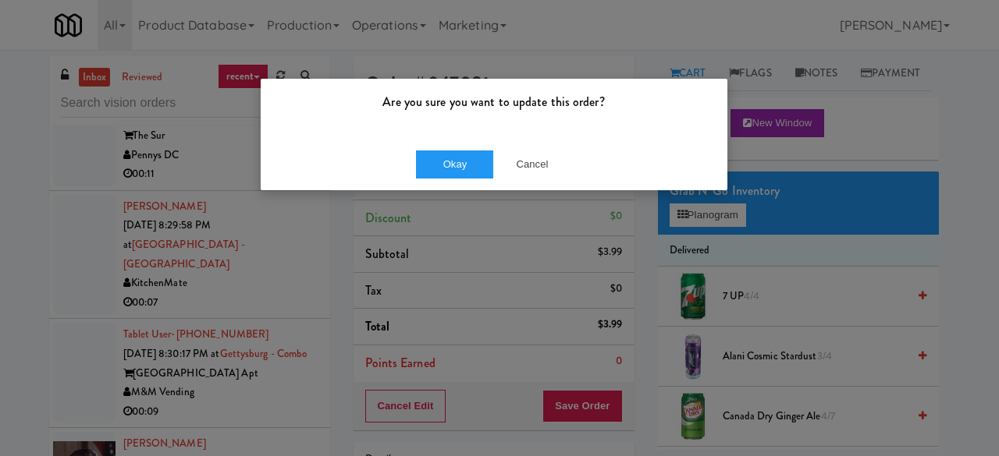
click at [570, 406] on div "Are you sure you want to update this order? Okay Cancel" at bounding box center [499, 228] width 999 height 456
click at [443, 167] on button "Okay" at bounding box center [455, 165] width 78 height 28
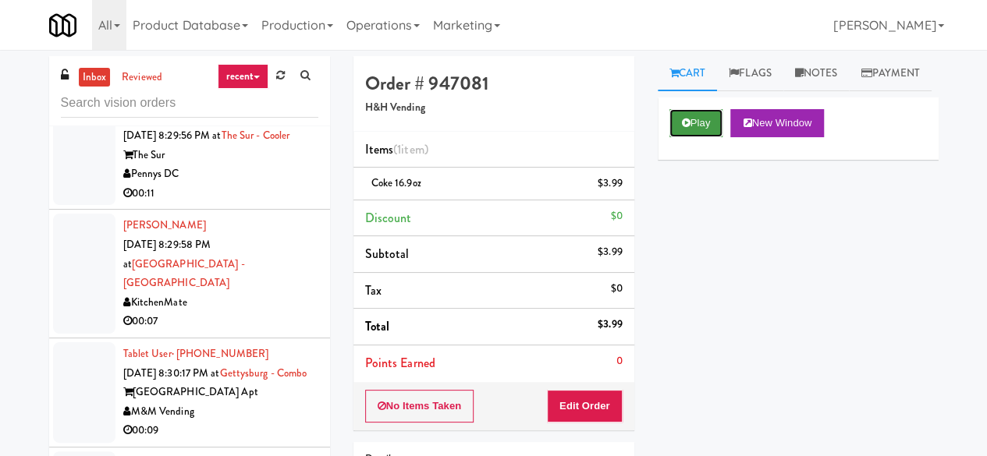
click at [695, 137] on button "Play" at bounding box center [697, 123] width 54 height 28
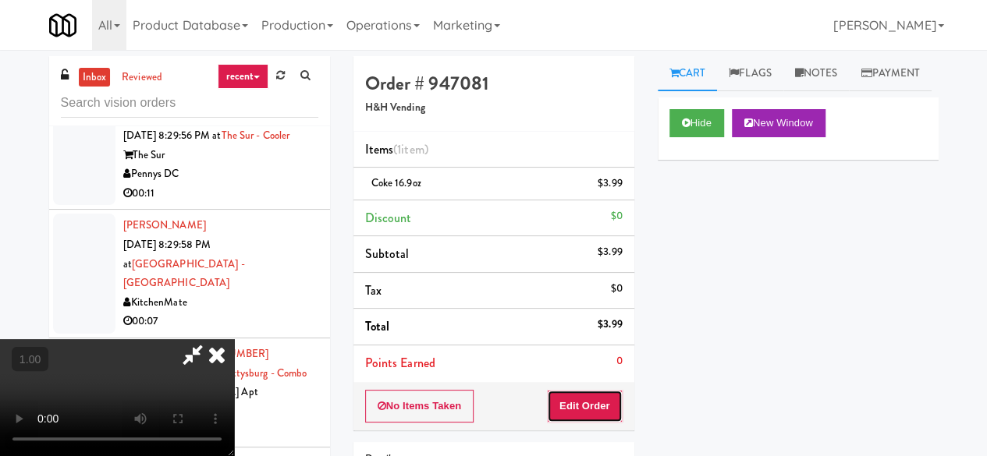
click at [592, 393] on button "Edit Order" at bounding box center [585, 406] width 76 height 33
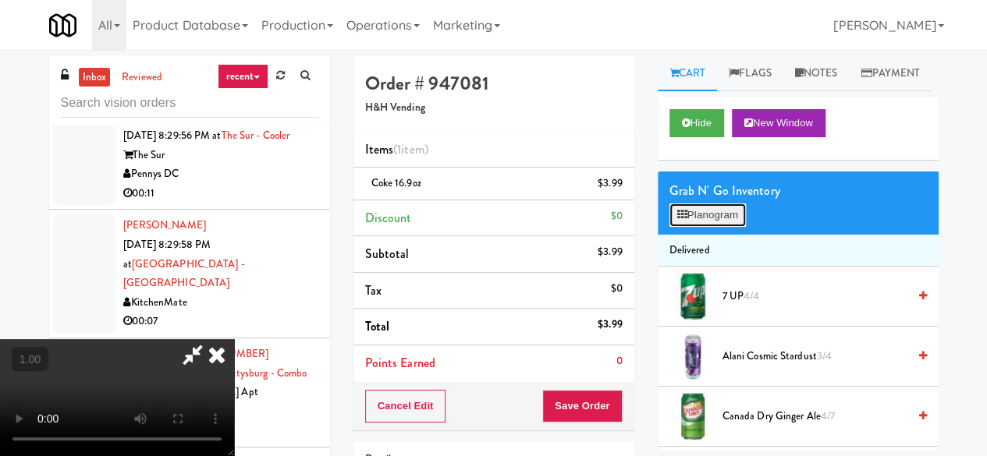
click at [725, 227] on button "Planogram" at bounding box center [708, 215] width 76 height 23
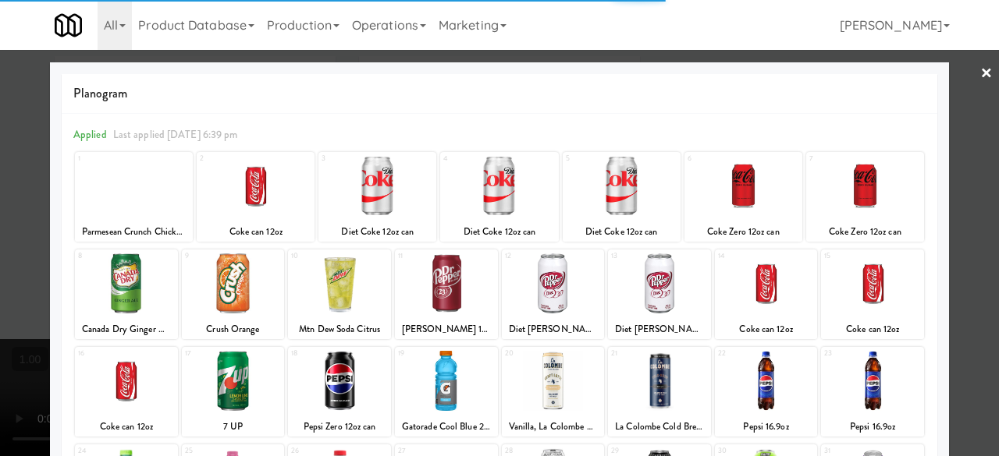
click at [952, 79] on div at bounding box center [499, 228] width 999 height 456
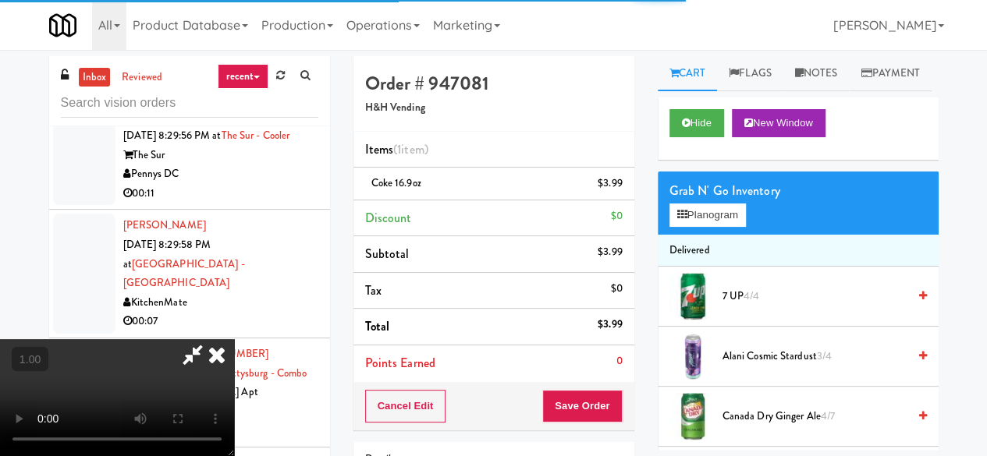
click at [234, 339] on icon at bounding box center [217, 354] width 34 height 31
click at [573, 140] on li "Items (1 item )" at bounding box center [493, 150] width 281 height 37
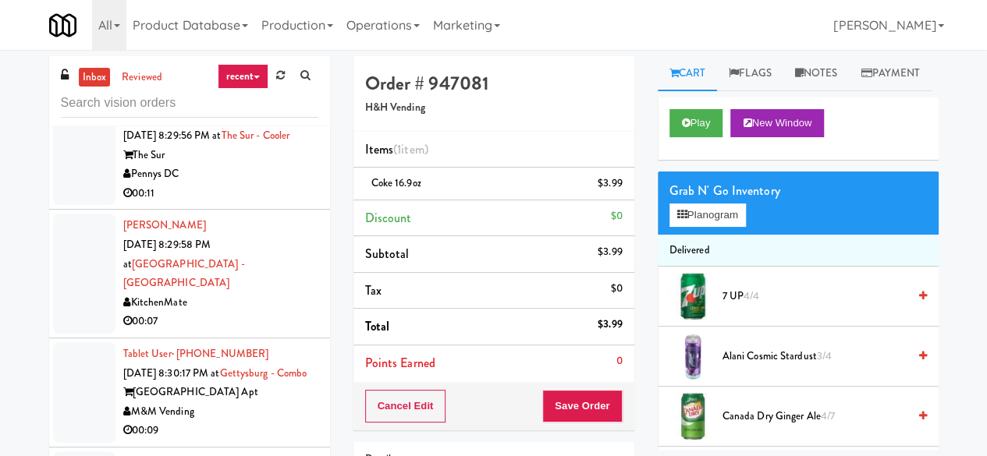
click at [261, 75] on div "St [PERSON_NAME] Vending" at bounding box center [220, 65] width 195 height 20
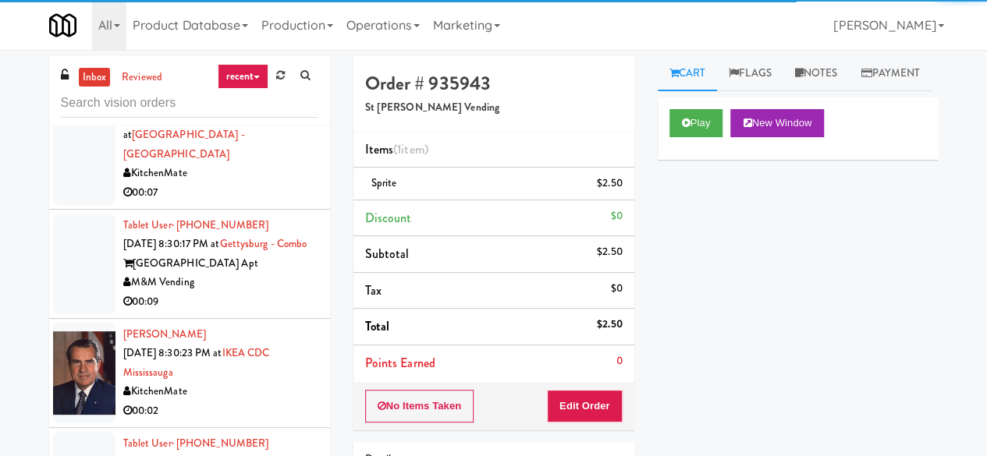
scroll to position [9052, 0]
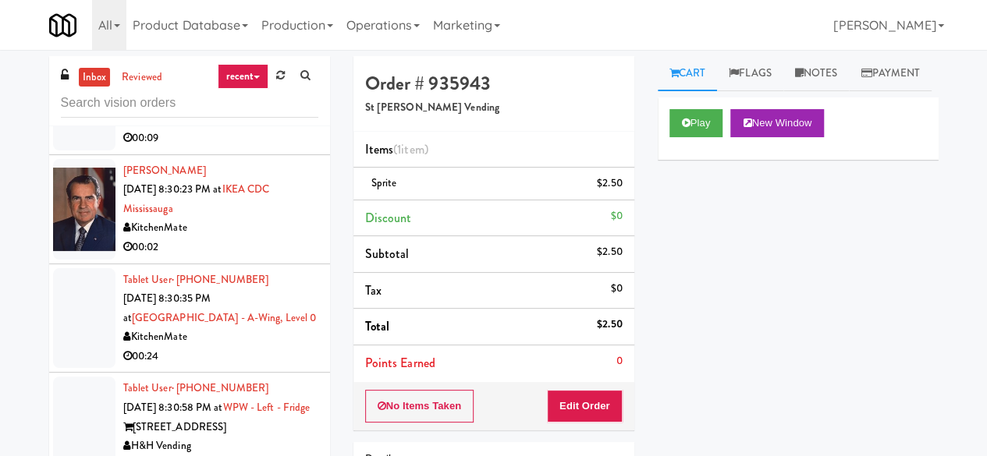
click at [98, 75] on link "inbox" at bounding box center [95, 78] width 32 height 20
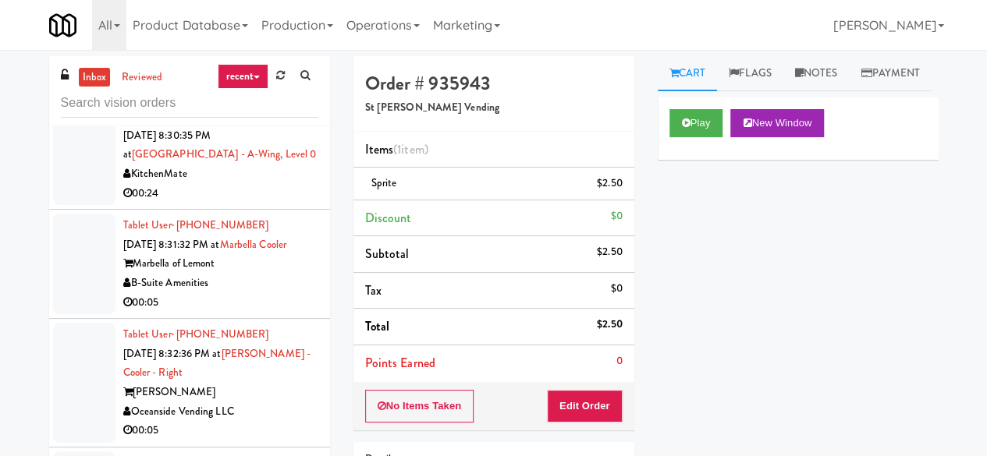
scroll to position [3199, 0]
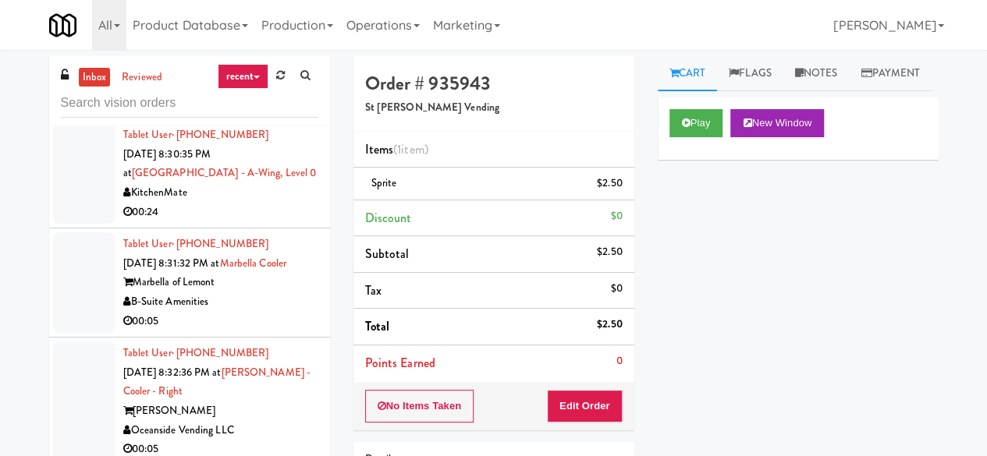
click at [273, 94] on div "KitchenMate" at bounding box center [220, 84] width 195 height 20
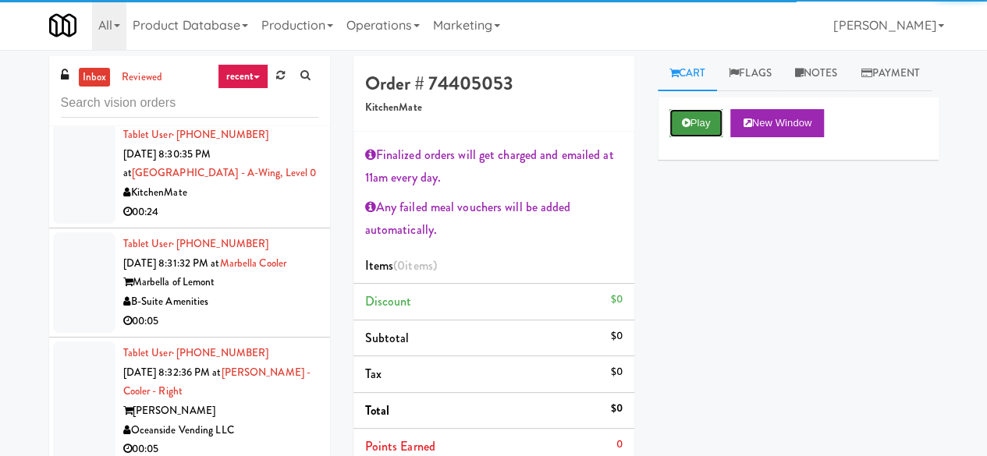
click at [691, 137] on button "Play" at bounding box center [697, 123] width 54 height 28
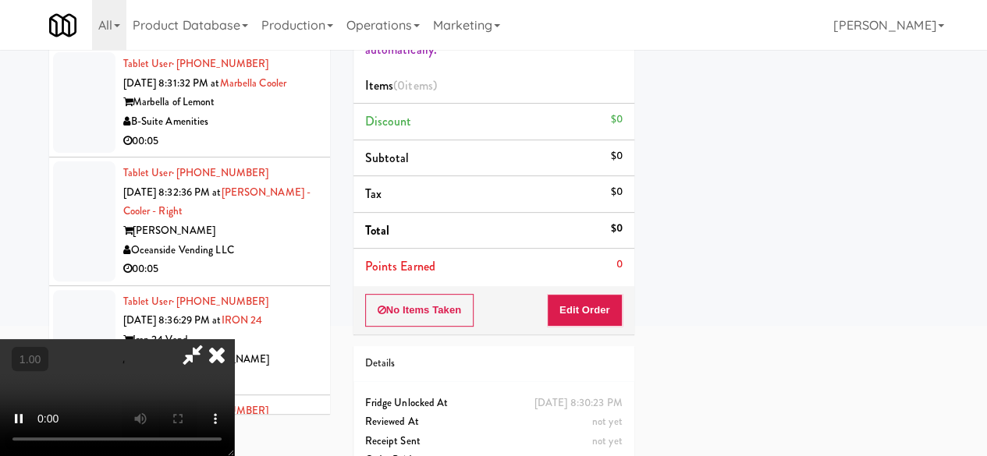
scroll to position [215, 0]
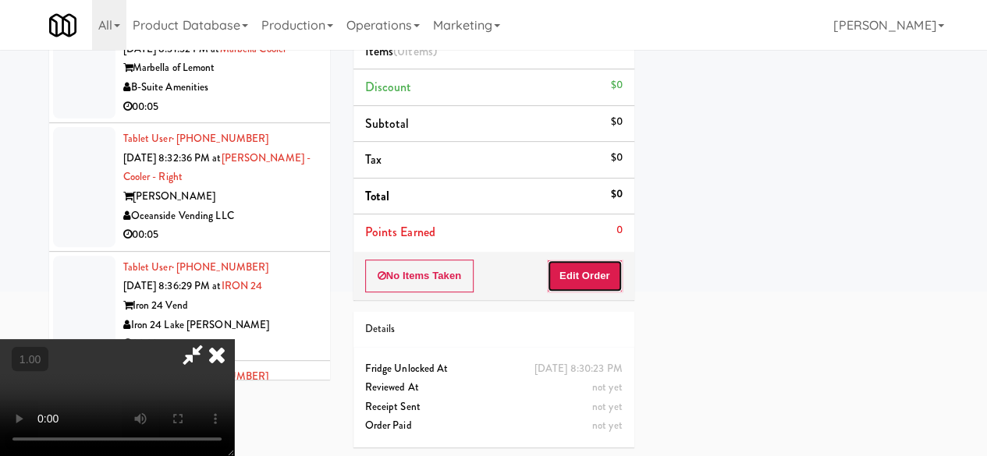
click at [587, 274] on button "Edit Order" at bounding box center [585, 276] width 76 height 33
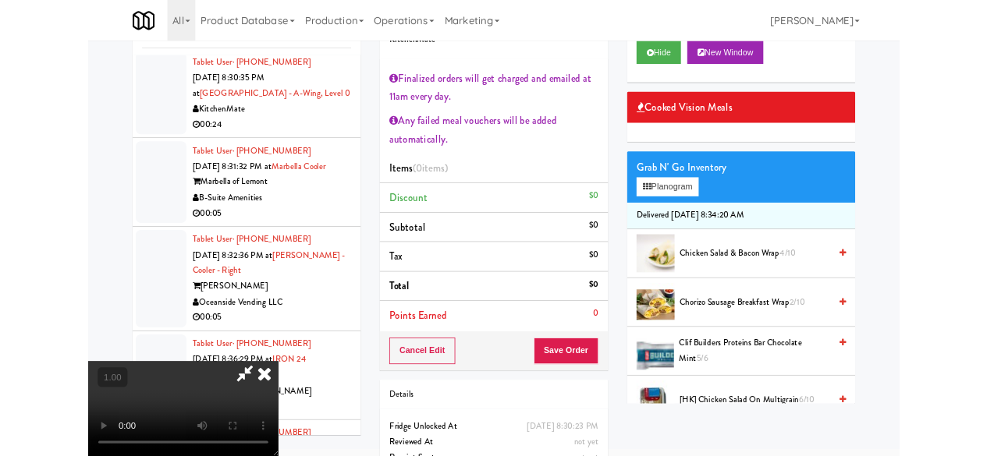
scroll to position [32, 0]
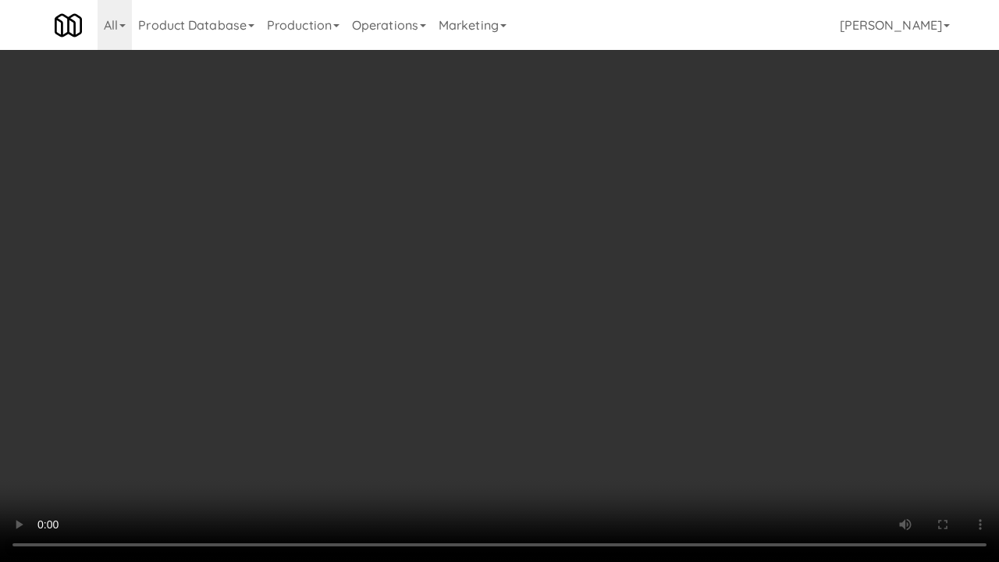
click at [298, 449] on video at bounding box center [499, 281] width 999 height 562
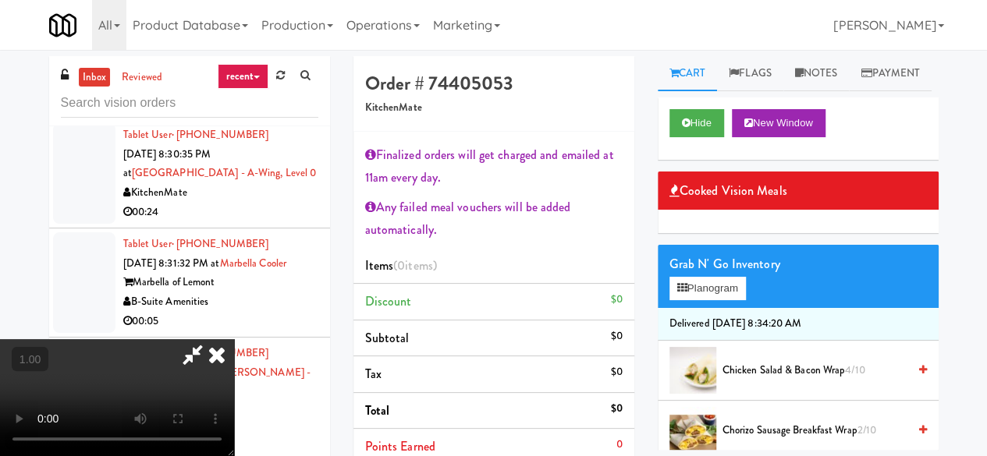
scroll to position [0, 0]
click at [234, 339] on icon at bounding box center [217, 354] width 34 height 31
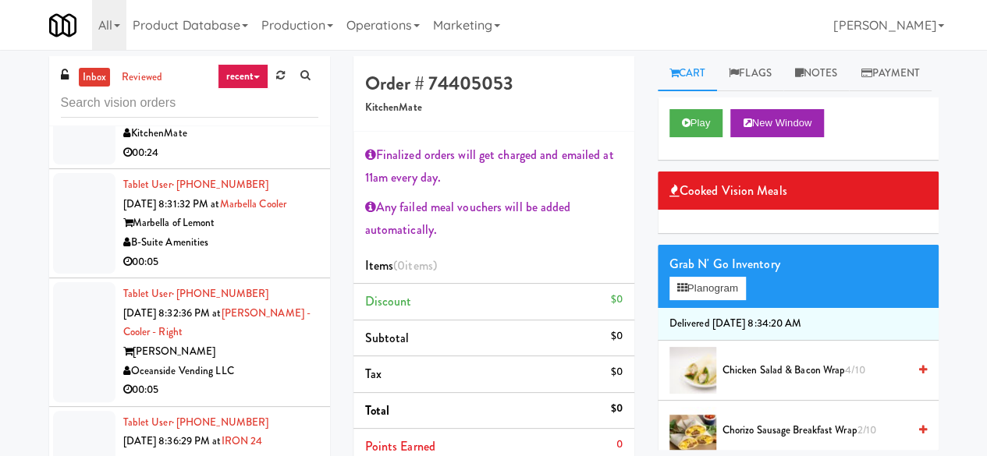
scroll to position [3355, 0]
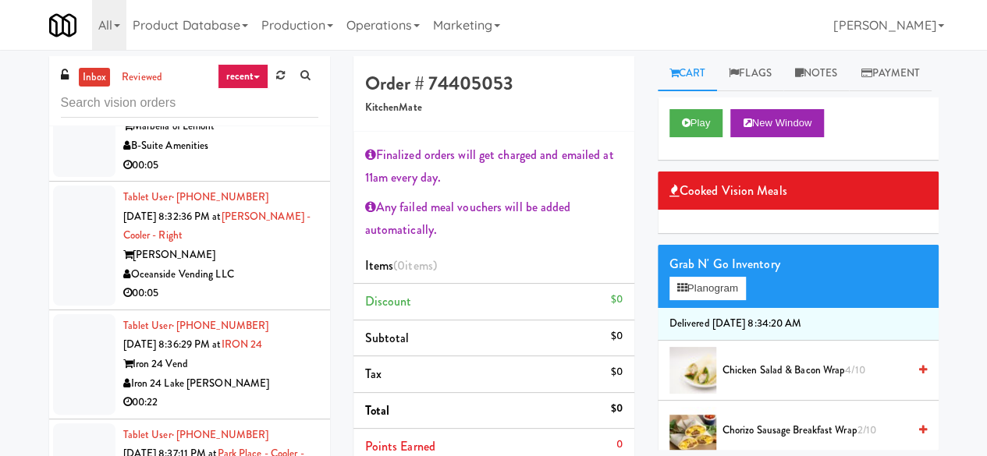
click at [270, 156] on div "B-Suite Amenities" at bounding box center [220, 147] width 195 height 20
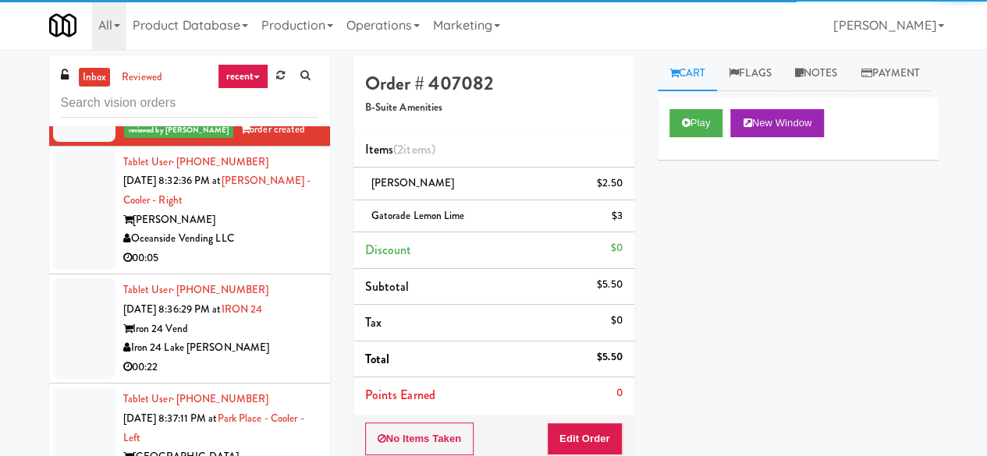
scroll to position [3433, 0]
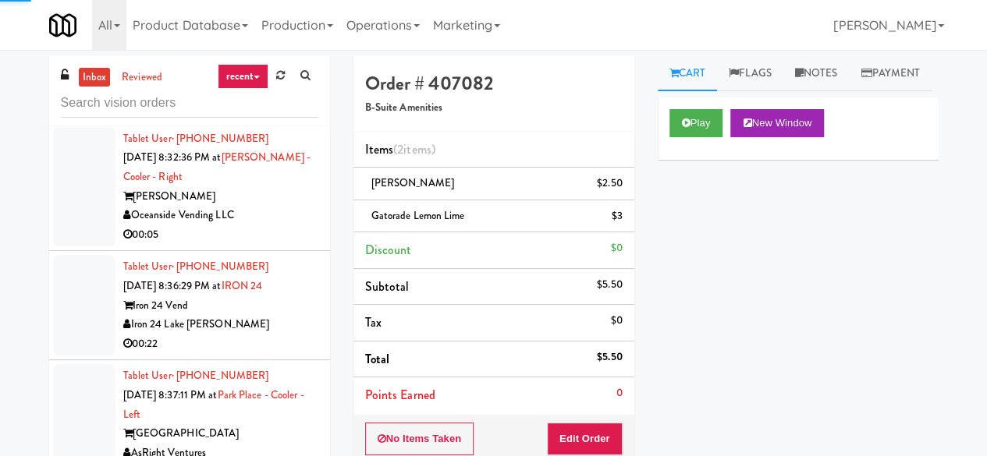
click at [98, 69] on link "inbox" at bounding box center [95, 78] width 32 height 20
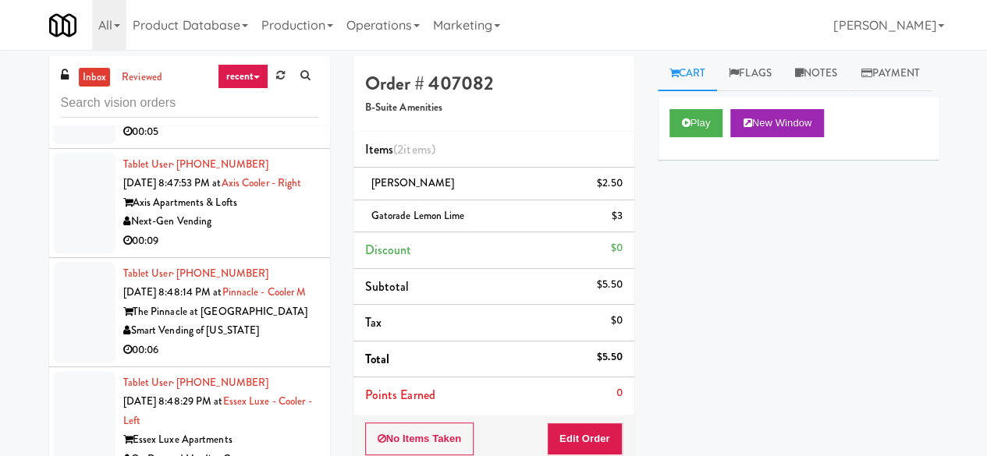
scroll to position [1171, 0]
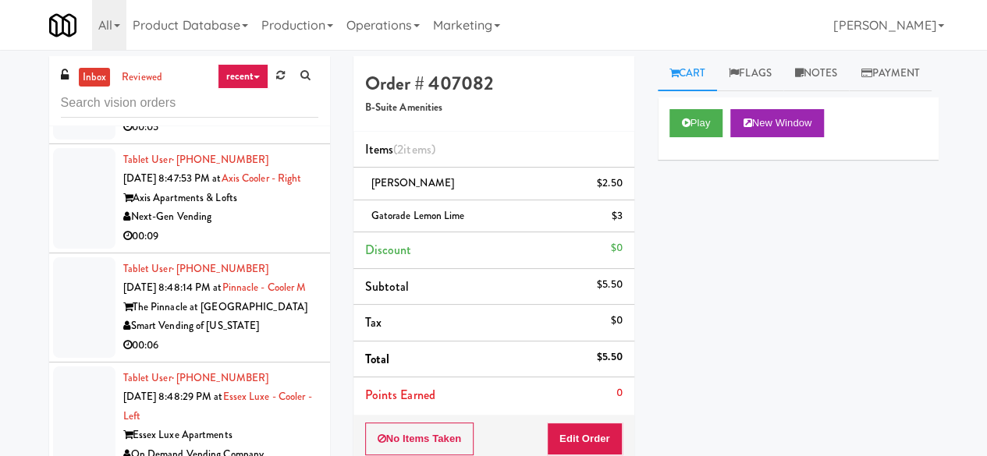
click at [262, 137] on div "00:05" at bounding box center [220, 128] width 195 height 20
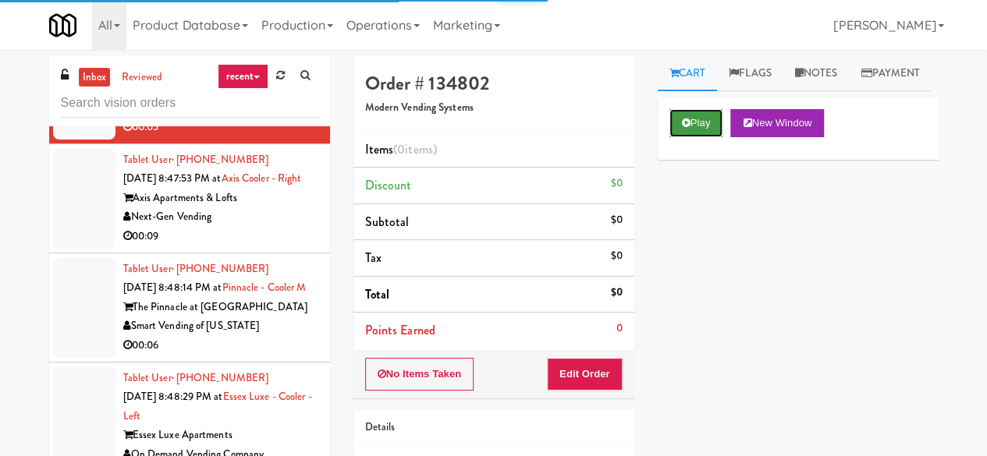
click at [683, 137] on button "Play" at bounding box center [697, 123] width 54 height 28
drag, startPoint x: 596, startPoint y: 361, endPoint x: 623, endPoint y: 291, distance: 75.4
click at [596, 363] on button "Edit Order" at bounding box center [585, 374] width 76 height 33
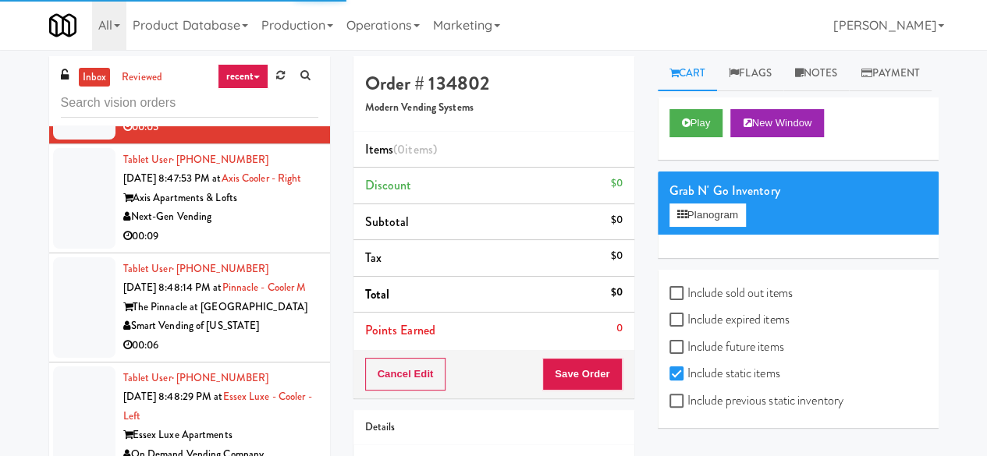
click at [684, 160] on div "Play New Window" at bounding box center [798, 129] width 281 height 62
click at [687, 137] on button "Play" at bounding box center [697, 123] width 54 height 28
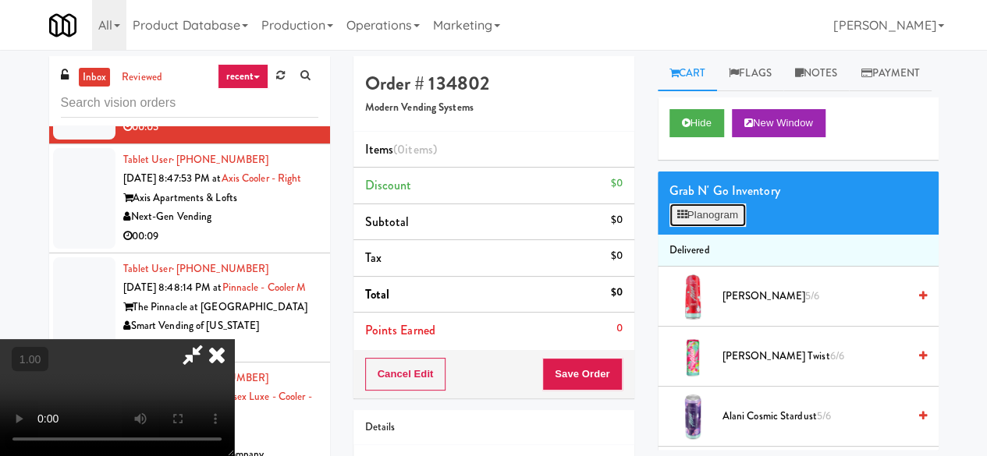
click at [714, 227] on button "Planogram" at bounding box center [708, 215] width 76 height 23
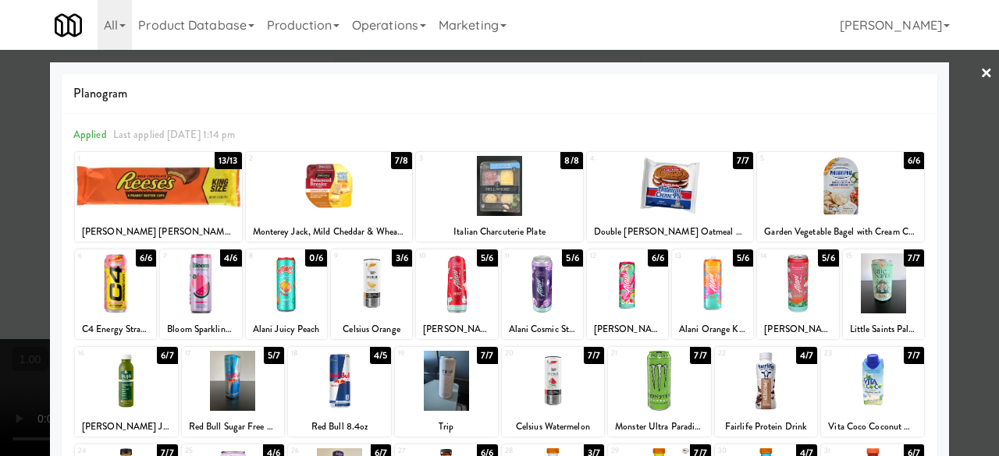
click at [154, 170] on div at bounding box center [158, 186] width 167 height 60
drag, startPoint x: 975, startPoint y: 71, endPoint x: 950, endPoint y: 73, distance: 24.2
click at [980, 71] on link "×" at bounding box center [986, 74] width 12 height 48
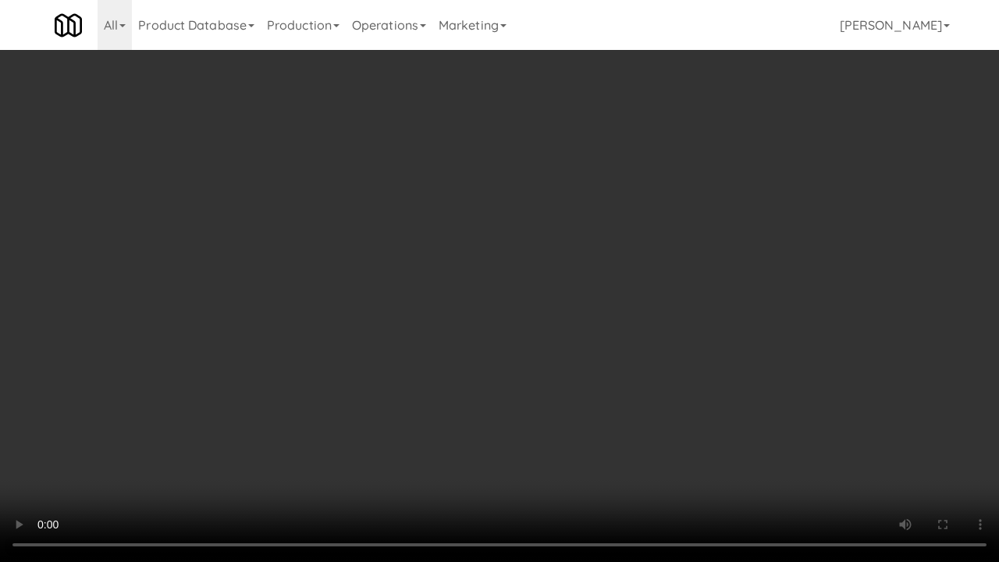
click at [586, 325] on video at bounding box center [499, 281] width 999 height 562
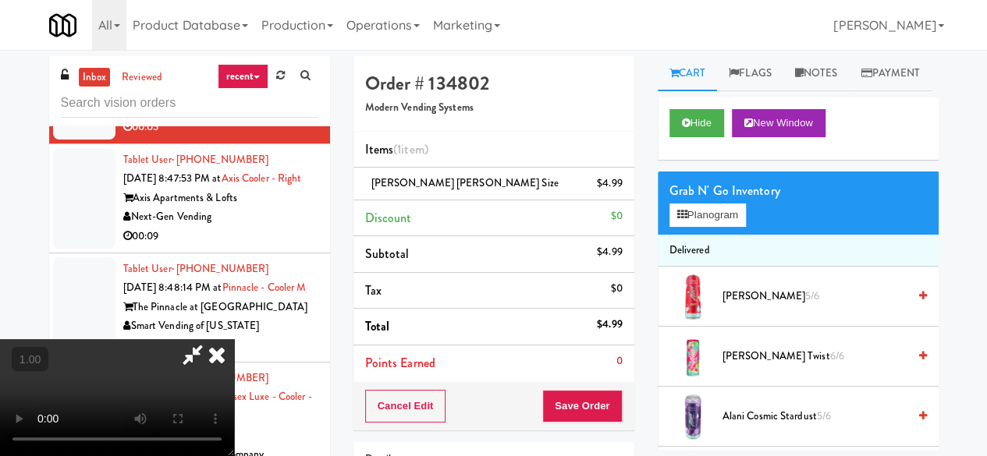
click at [234, 339] on icon at bounding box center [217, 354] width 34 height 31
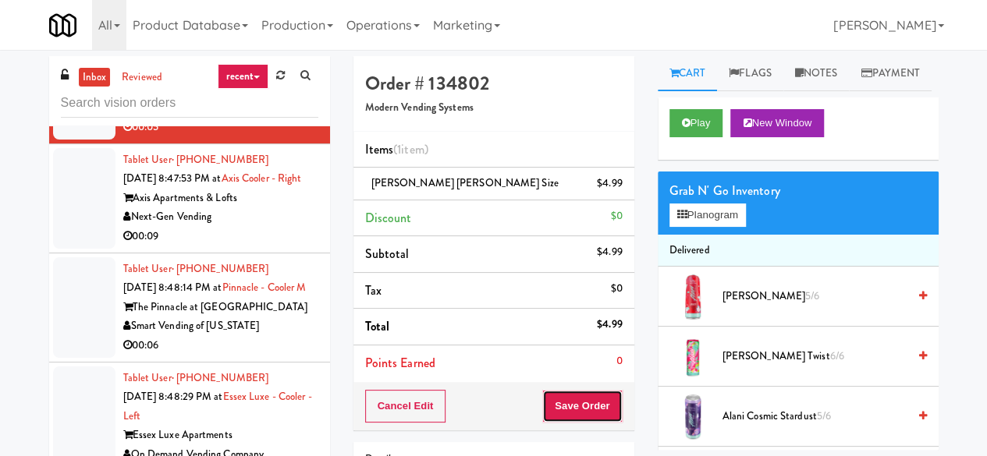
click at [585, 393] on button "Save Order" at bounding box center [582, 406] width 80 height 33
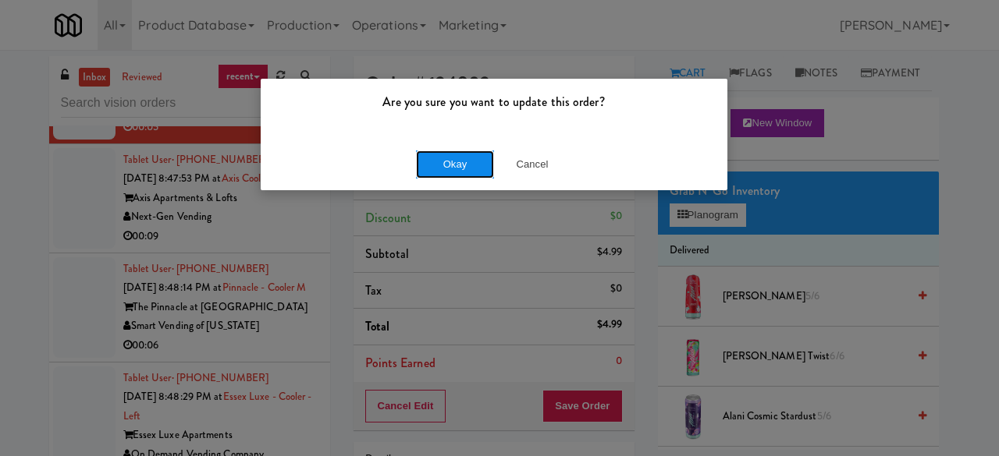
click at [435, 151] on button "Okay" at bounding box center [455, 165] width 78 height 28
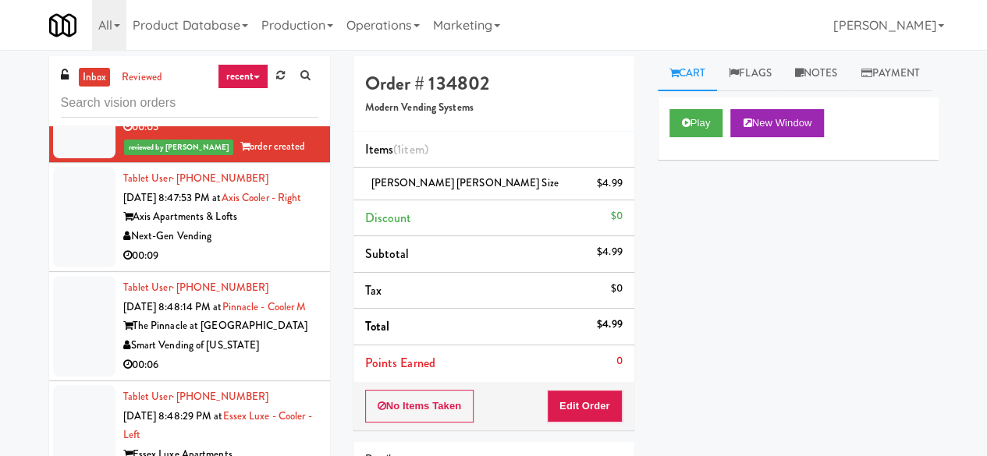
click at [259, 227] on div "Axis Apartments & Lofts" at bounding box center [220, 218] width 195 height 20
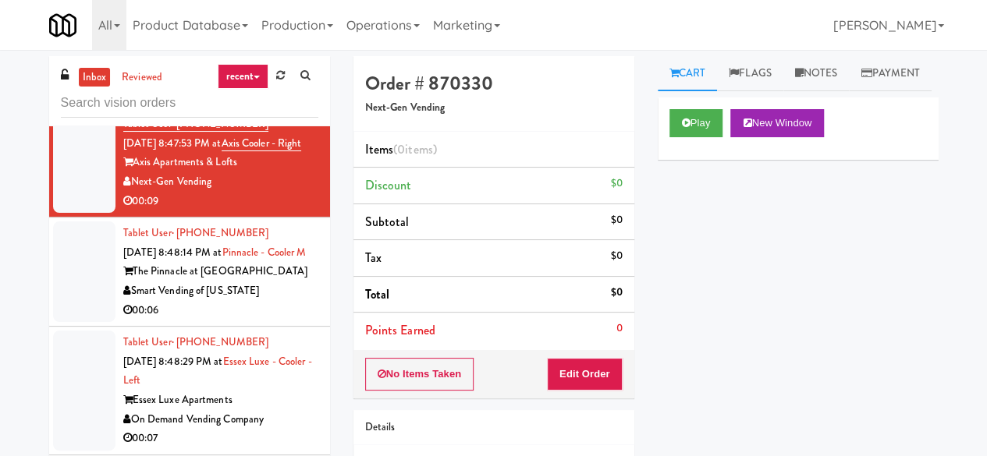
scroll to position [1249, 0]
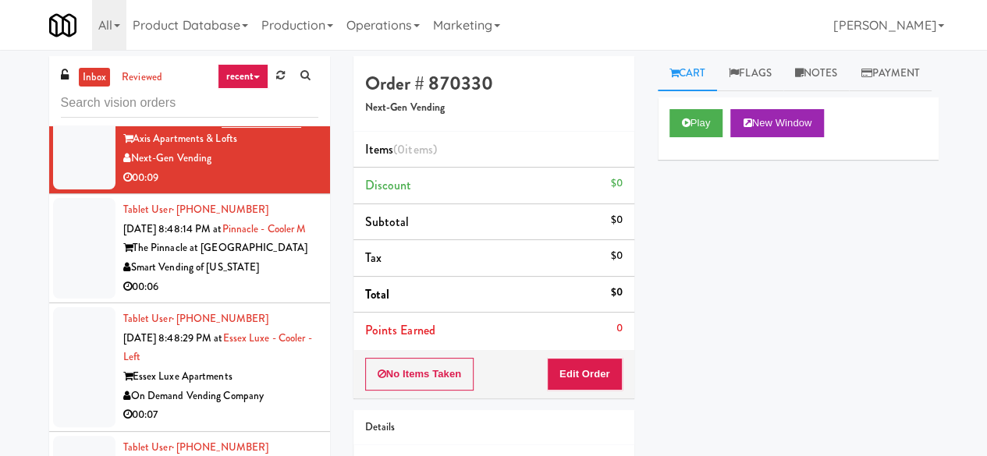
click at [105, 73] on link "inbox" at bounding box center [95, 78] width 32 height 20
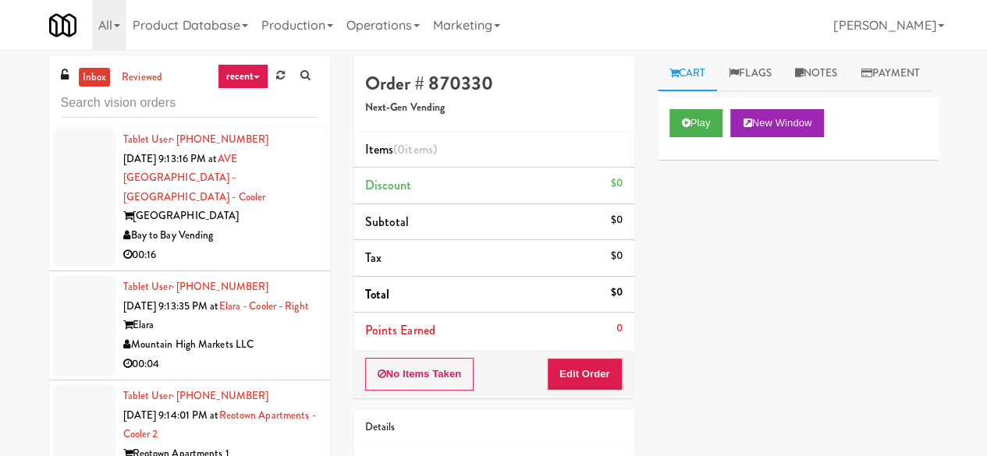
scroll to position [4604, 0]
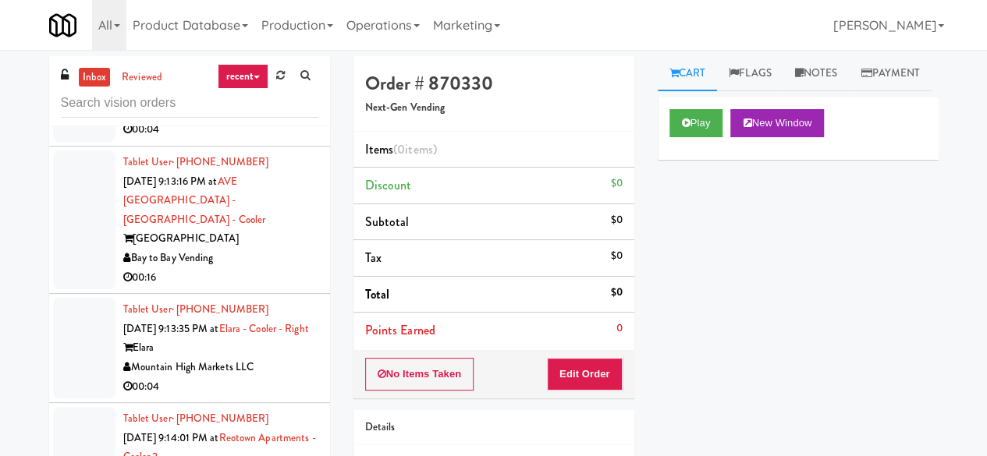
click at [283, 140] on div "Tablet User · (615) 715-0868 [DATE] 9:12:31 PM at [GEOGRAPHIC_DATA] at [PERSON_…" at bounding box center [220, 72] width 195 height 134
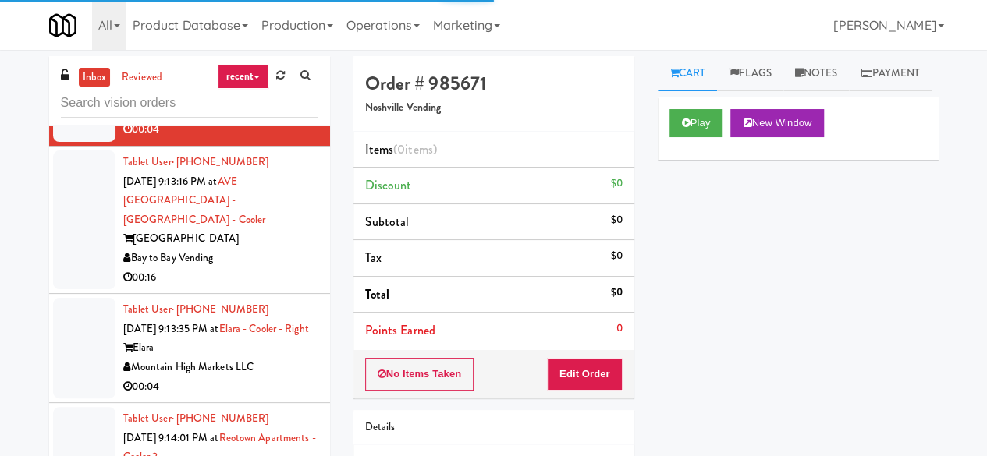
click at [655, 169] on div "Cart Flags Notes Payment Play New Window Primary Flag Clear Flag if unable to d…" at bounding box center [798, 253] width 304 height 394
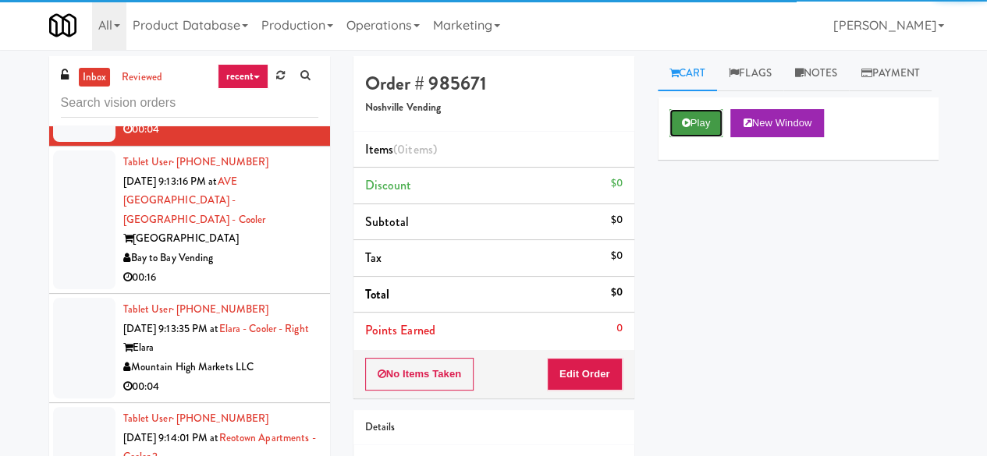
click at [685, 128] on icon at bounding box center [686, 123] width 9 height 10
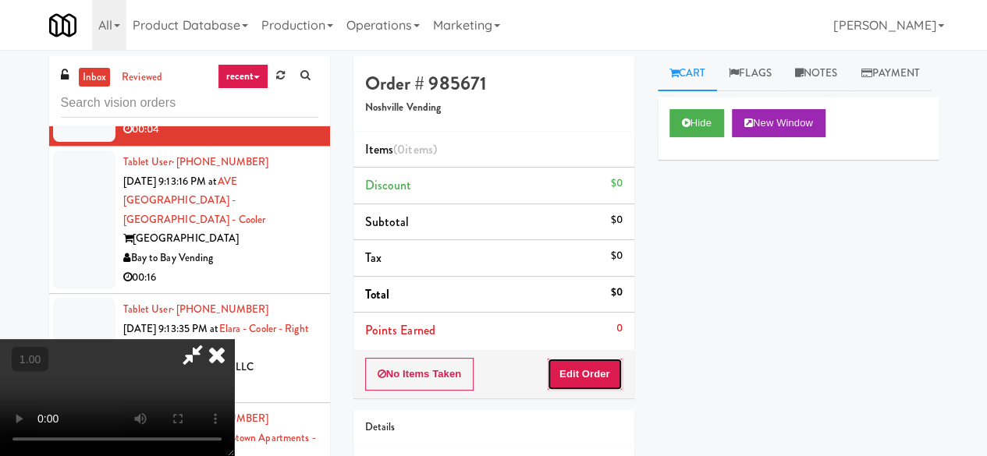
click at [602, 368] on button "Edit Order" at bounding box center [585, 374] width 76 height 33
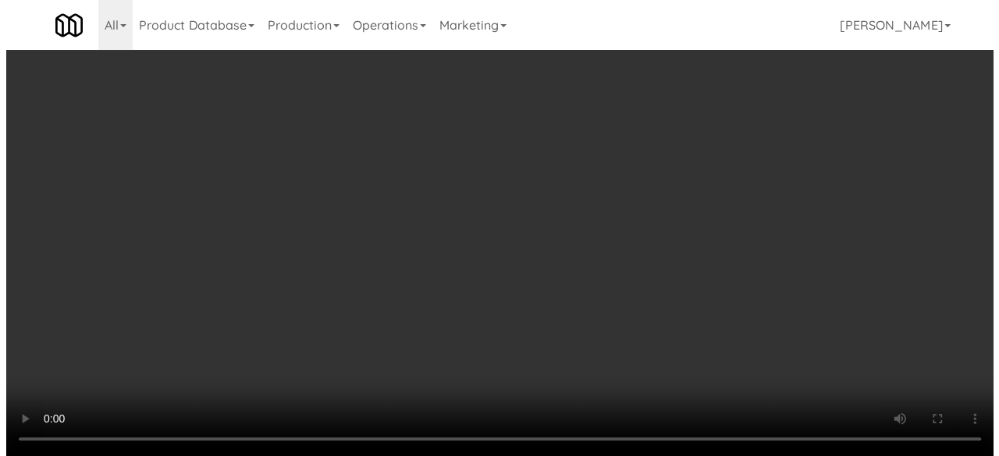
scroll to position [31, 0]
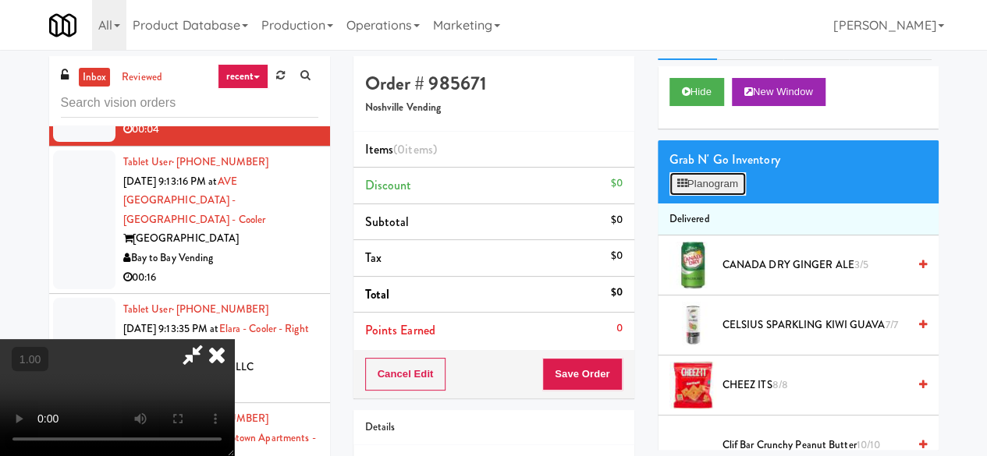
click at [710, 196] on button "Planogram" at bounding box center [708, 183] width 76 height 23
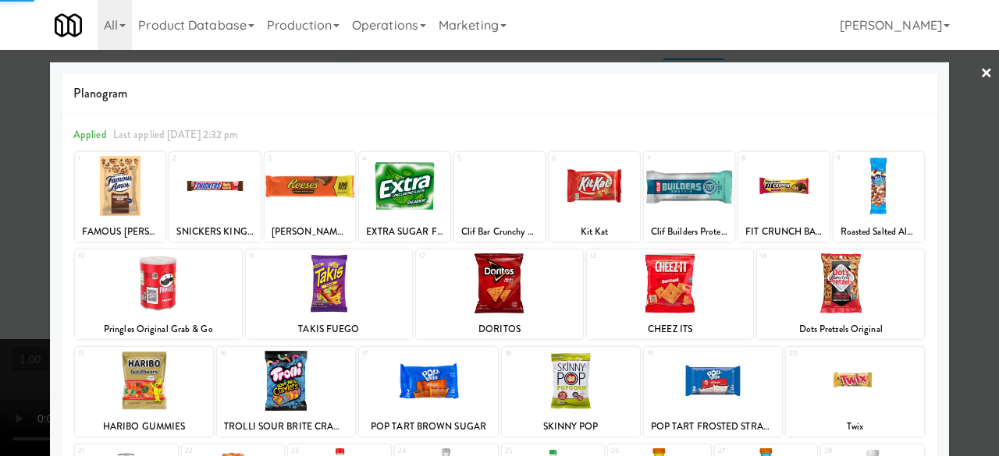
scroll to position [309, 0]
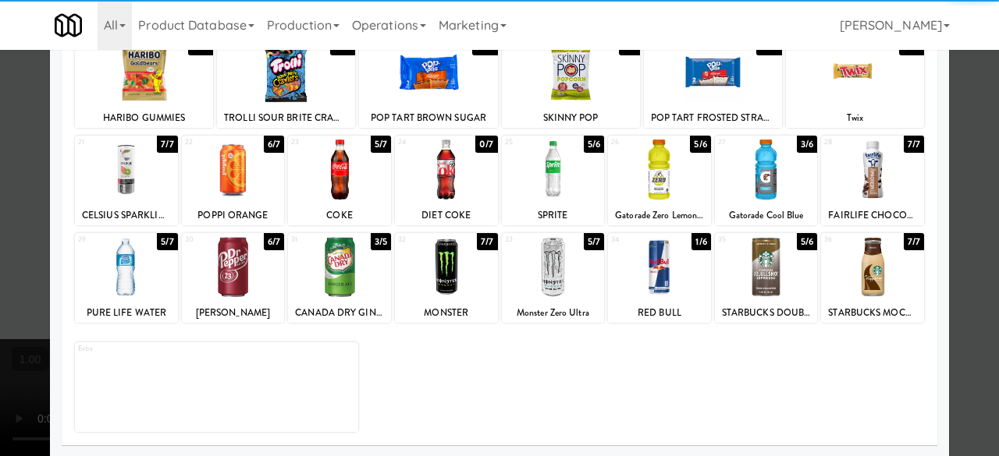
click at [754, 260] on div at bounding box center [766, 267] width 103 height 60
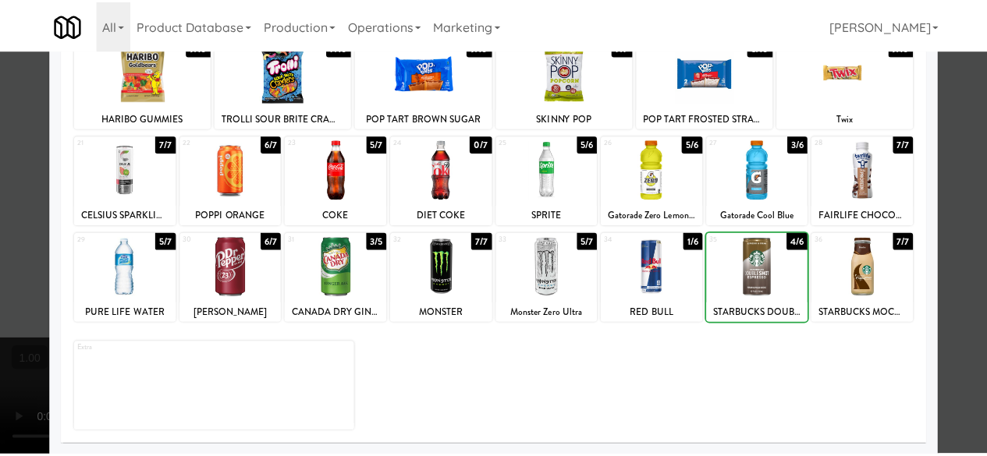
scroll to position [0, 0]
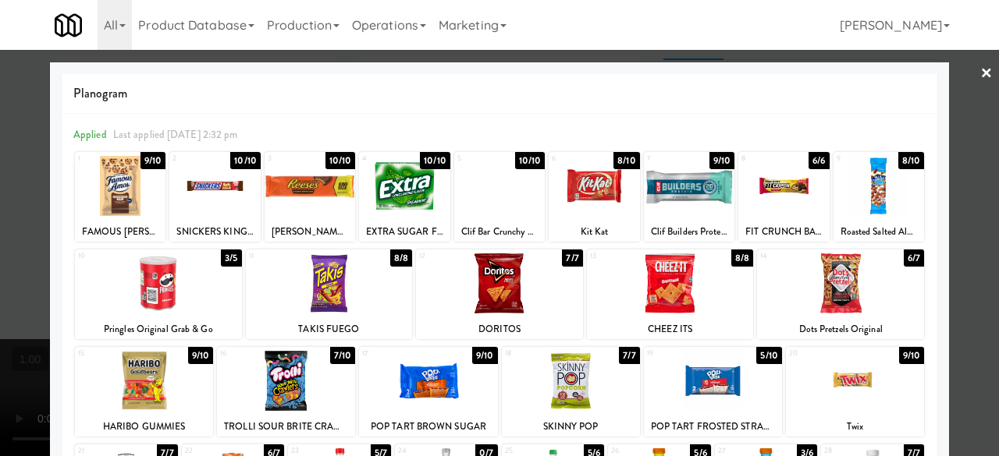
click at [953, 94] on div at bounding box center [499, 228] width 999 height 456
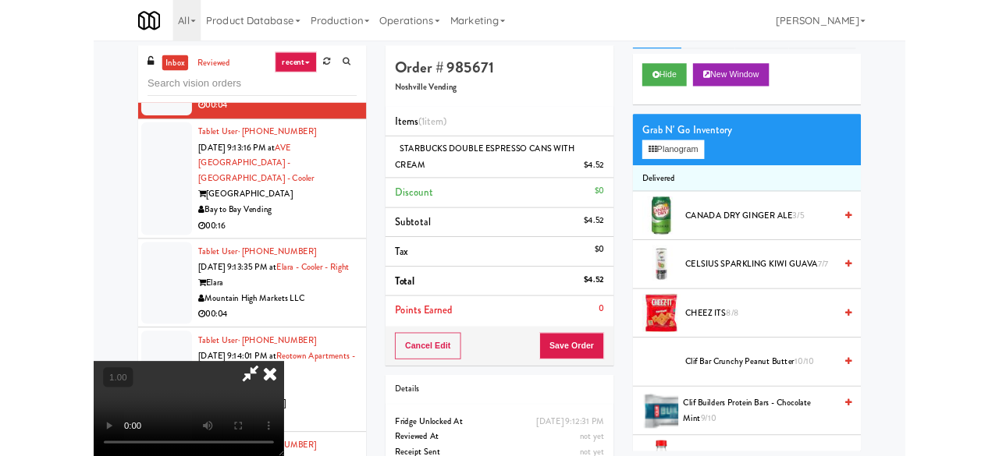
scroll to position [32, 0]
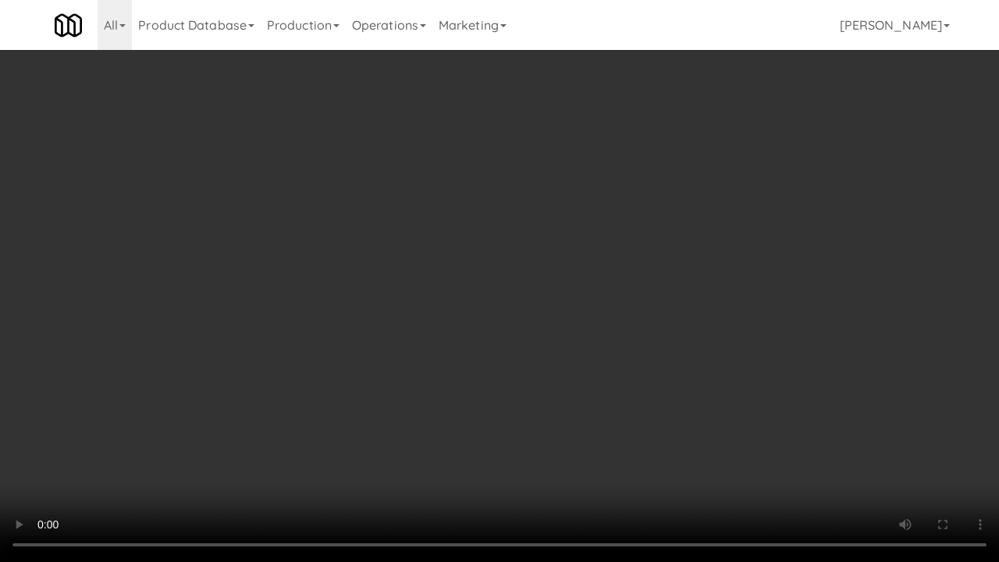
click at [695, 400] on video at bounding box center [499, 281] width 999 height 562
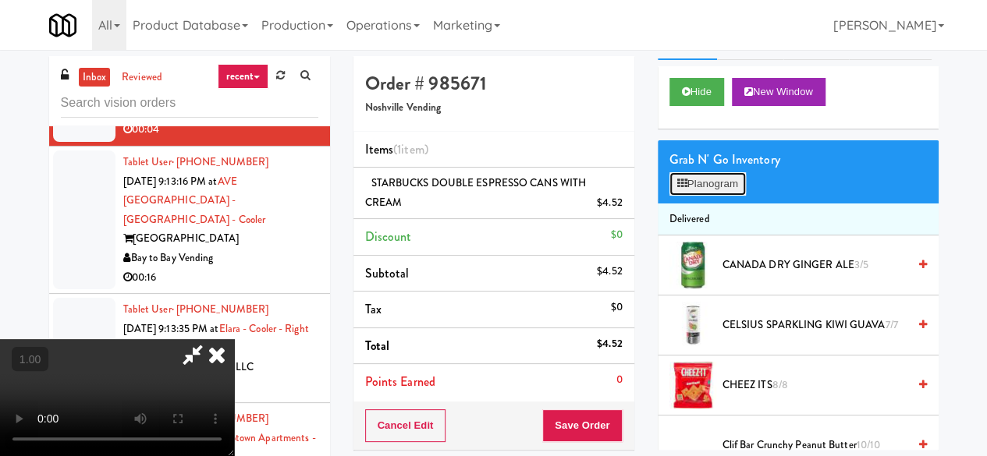
click at [691, 196] on button "Planogram" at bounding box center [708, 183] width 76 height 23
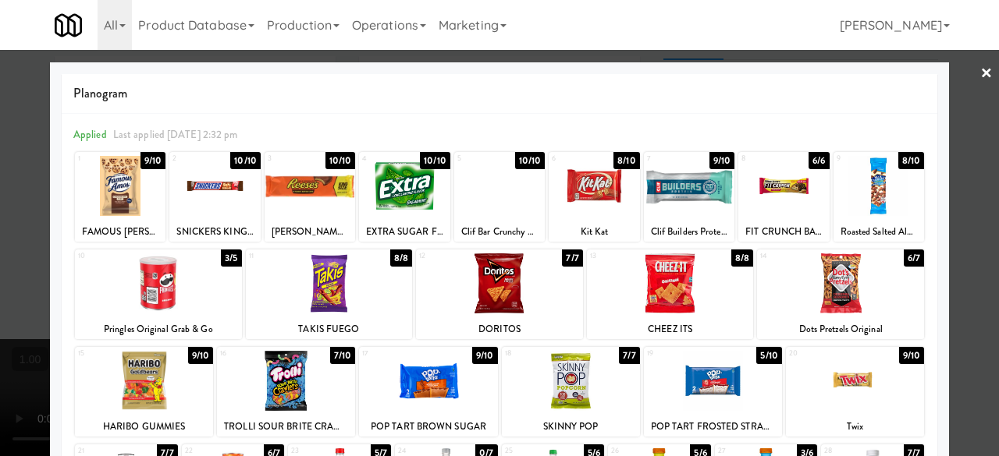
click at [945, 76] on div at bounding box center [499, 228] width 999 height 456
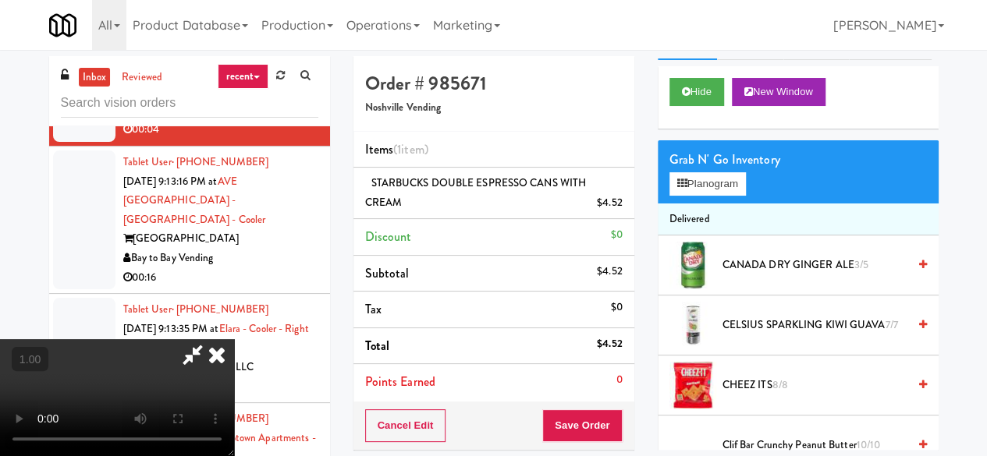
click at [234, 339] on icon at bounding box center [217, 354] width 34 height 31
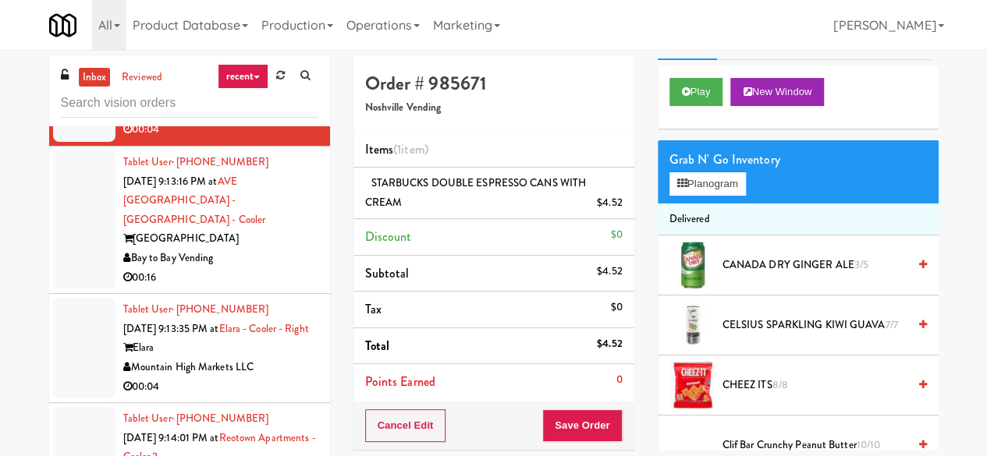
scroll to position [4994, 0]
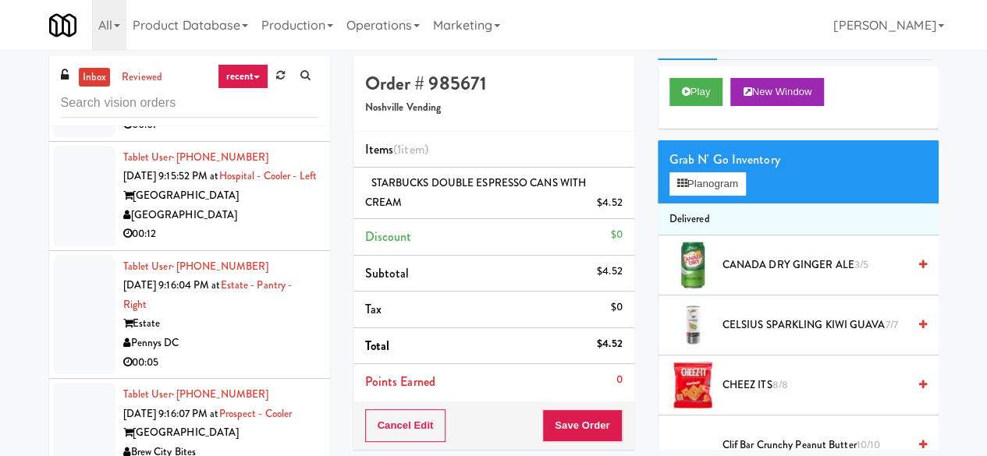
click at [265, 116] on div "MS [PERSON_NAME]" at bounding box center [220, 107] width 195 height 20
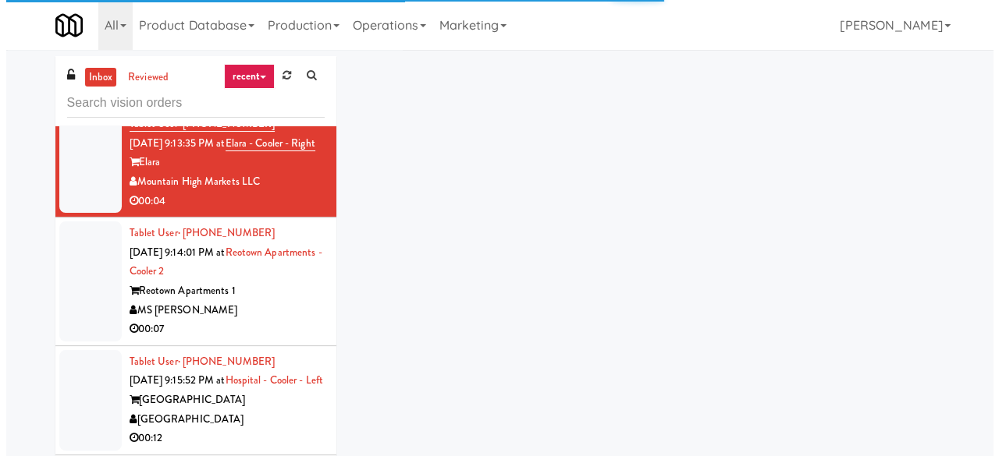
scroll to position [4682, 0]
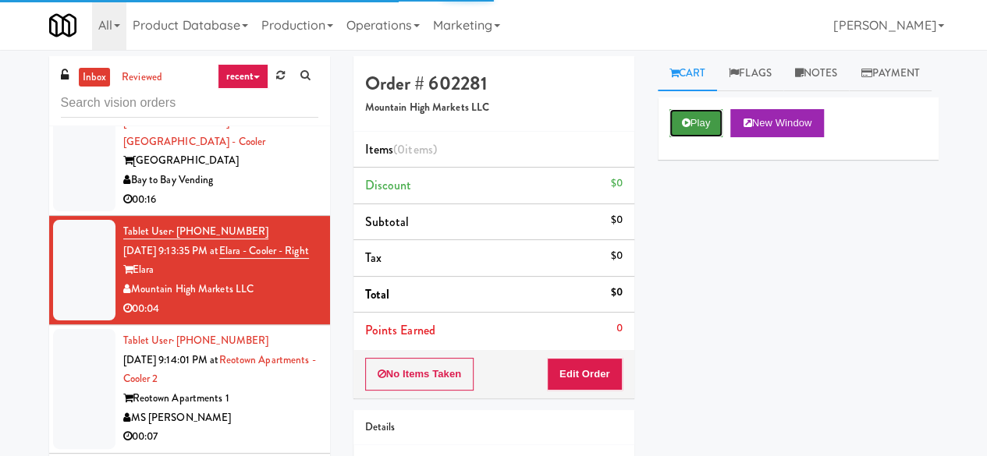
click at [702, 137] on button "Play" at bounding box center [697, 123] width 54 height 28
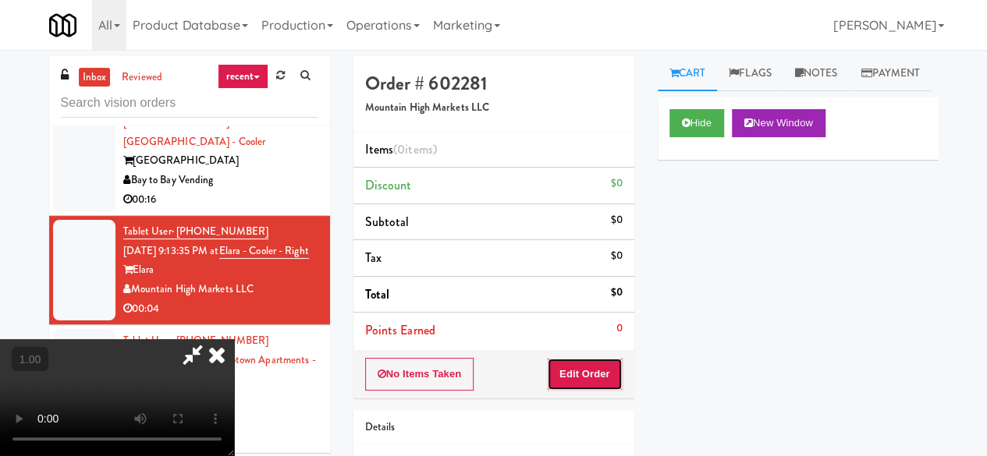
click at [588, 385] on button "Edit Order" at bounding box center [585, 374] width 76 height 33
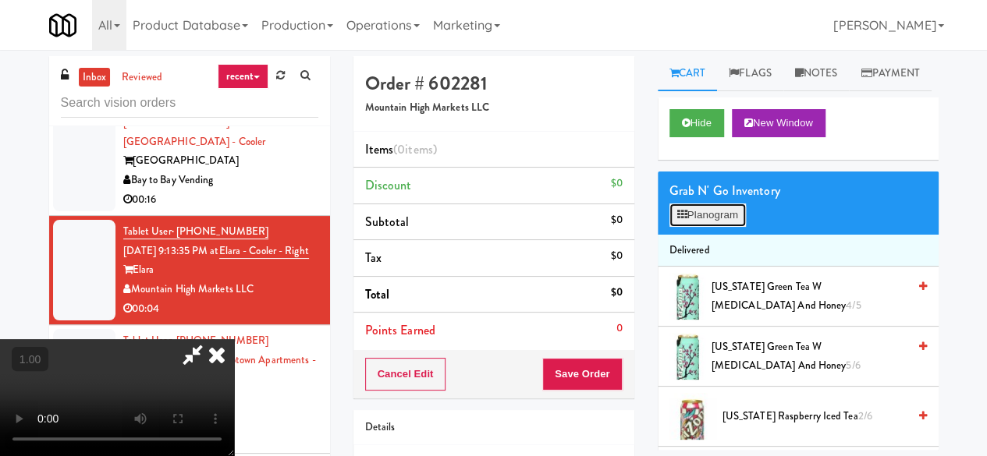
click at [713, 227] on button "Planogram" at bounding box center [708, 215] width 76 height 23
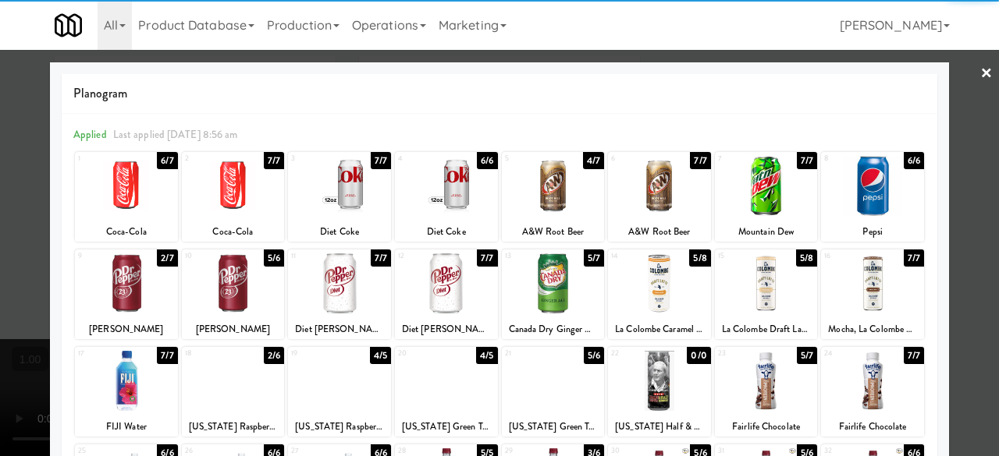
scroll to position [156, 0]
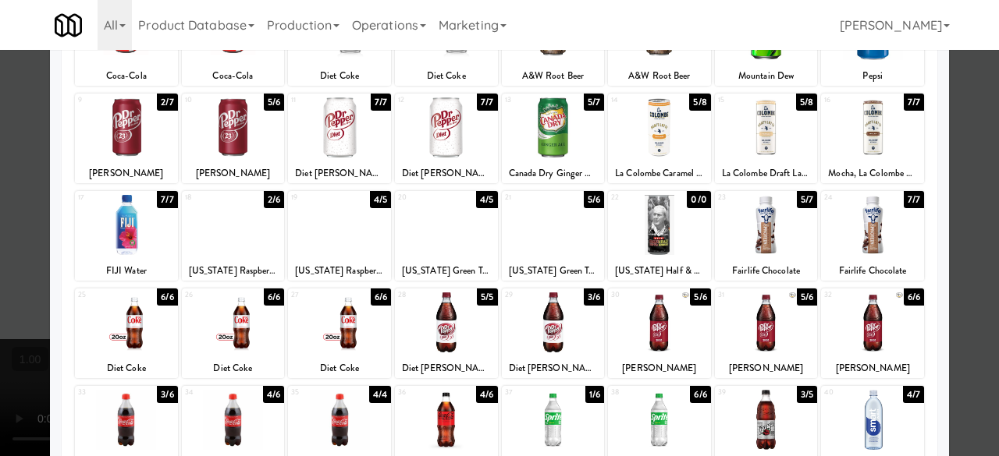
click at [343, 240] on div at bounding box center [339, 225] width 103 height 60
click at [371, 230] on div at bounding box center [339, 225] width 103 height 60
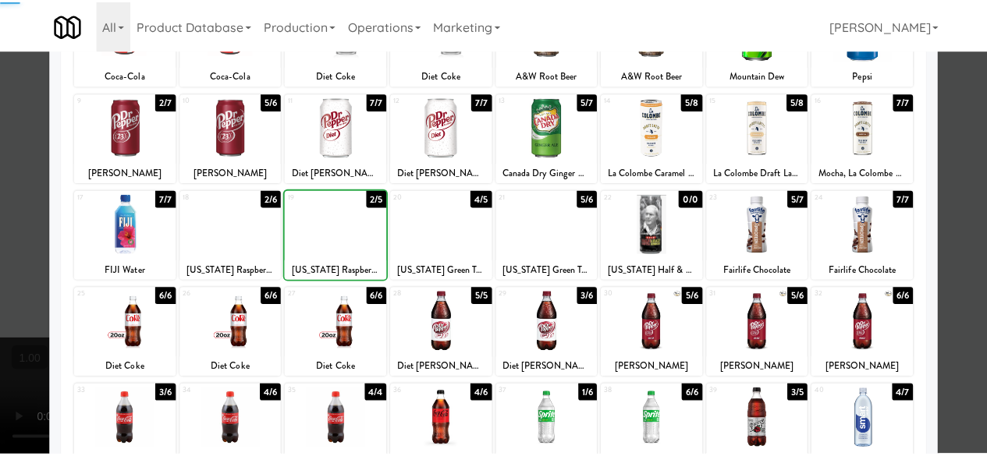
scroll to position [0, 0]
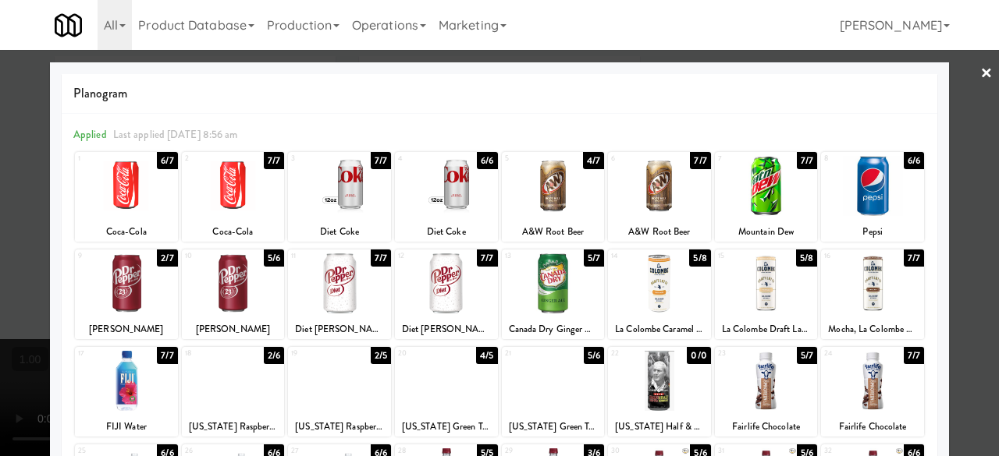
click at [980, 88] on link "×" at bounding box center [986, 74] width 12 height 48
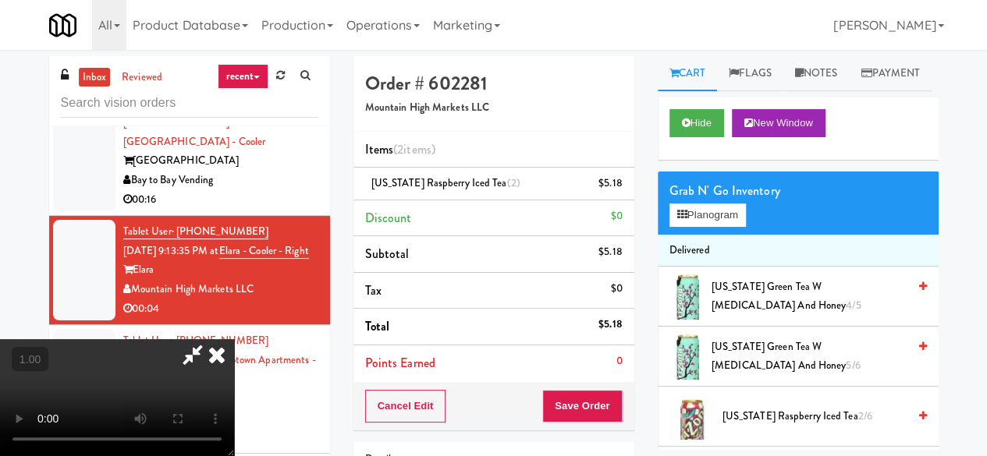
click at [211, 339] on icon at bounding box center [193, 354] width 36 height 31
drag, startPoint x: 613, startPoint y: 187, endPoint x: 599, endPoint y: 195, distance: 16.8
click at [613, 187] on link at bounding box center [620, 190] width 14 height 20
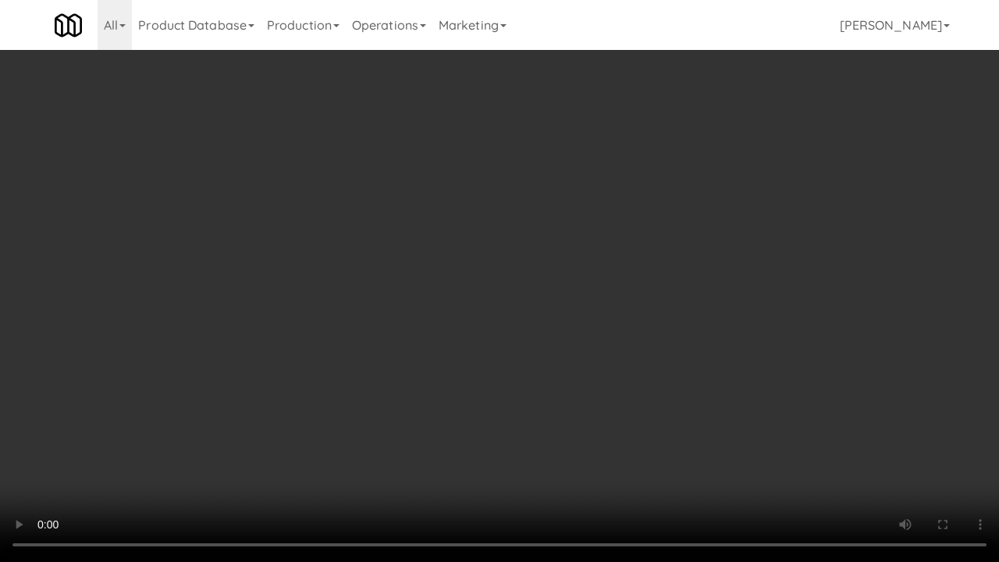
click at [362, 396] on video at bounding box center [499, 281] width 999 height 562
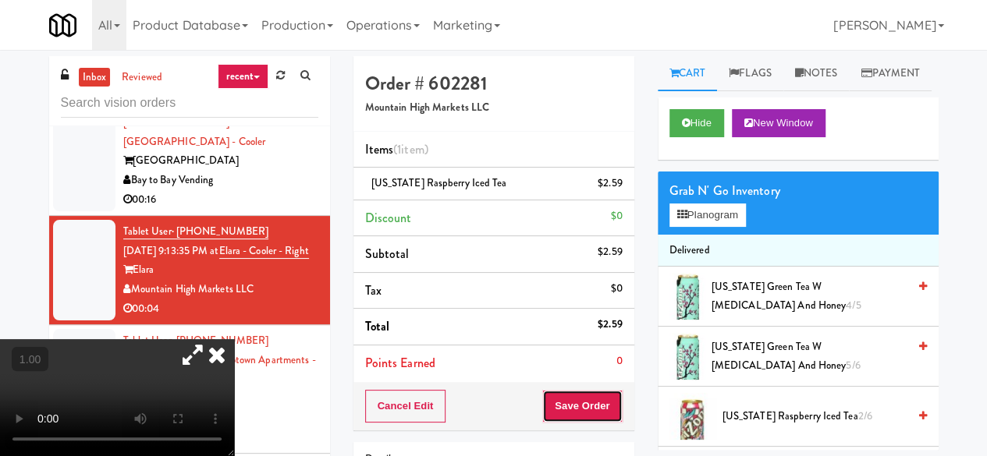
click at [613, 415] on button "Save Order" at bounding box center [582, 406] width 80 height 33
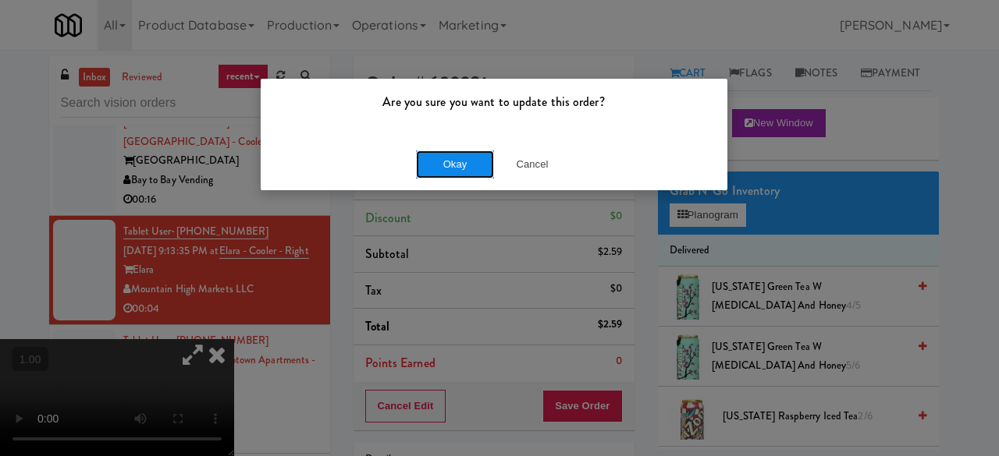
click at [459, 163] on button "Okay" at bounding box center [455, 165] width 78 height 28
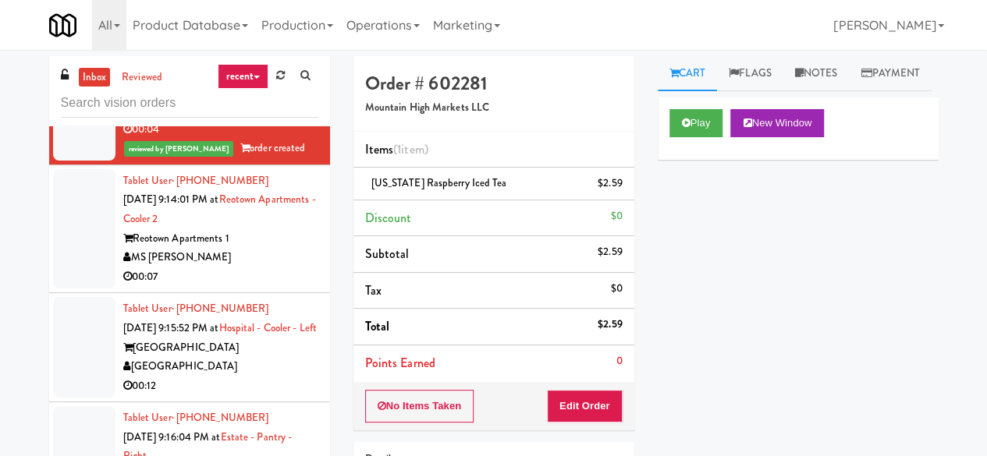
scroll to position [4994, 0]
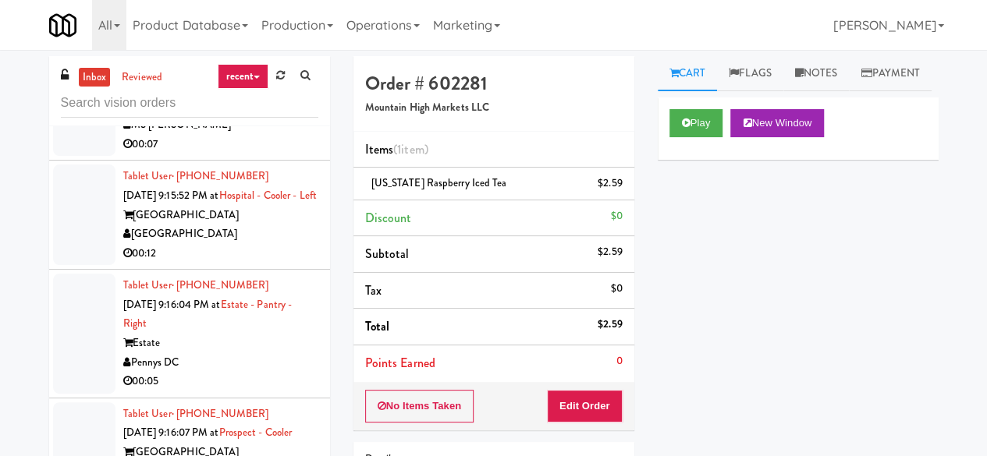
click at [103, 83] on link "inbox" at bounding box center [95, 78] width 32 height 20
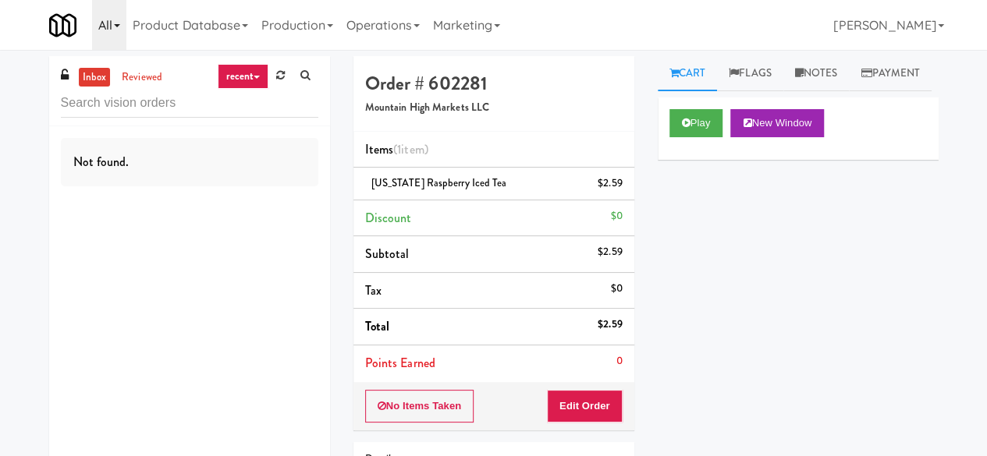
scroll to position [0, 0]
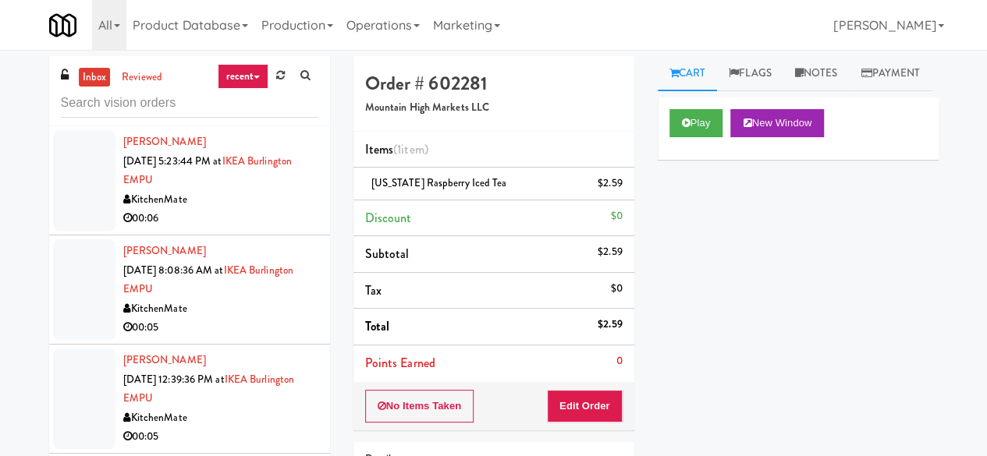
click at [94, 78] on link "inbox" at bounding box center [95, 78] width 32 height 20
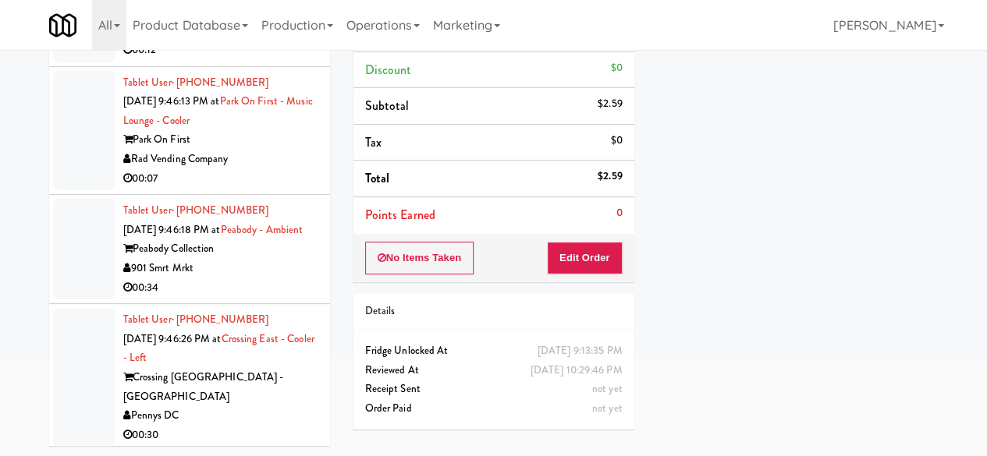
scroll to position [5639, 0]
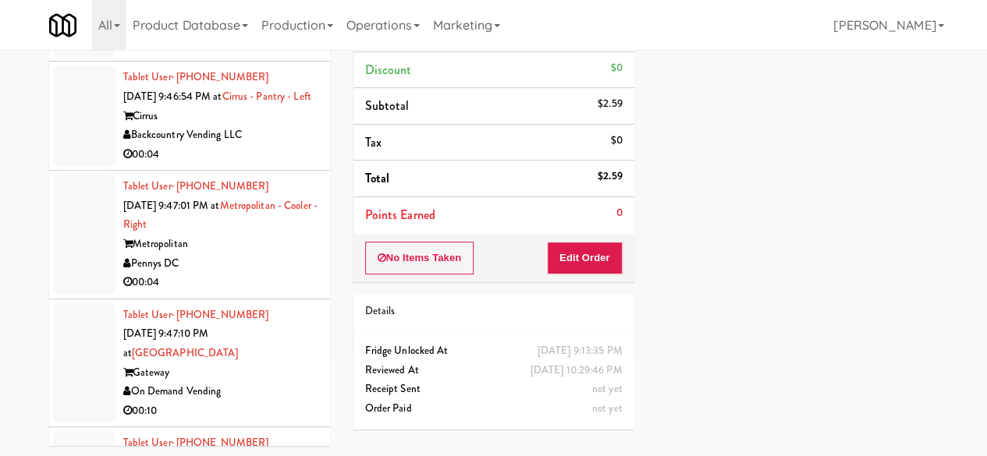
click at [293, 126] on div "Cirrus" at bounding box center [220, 117] width 195 height 20
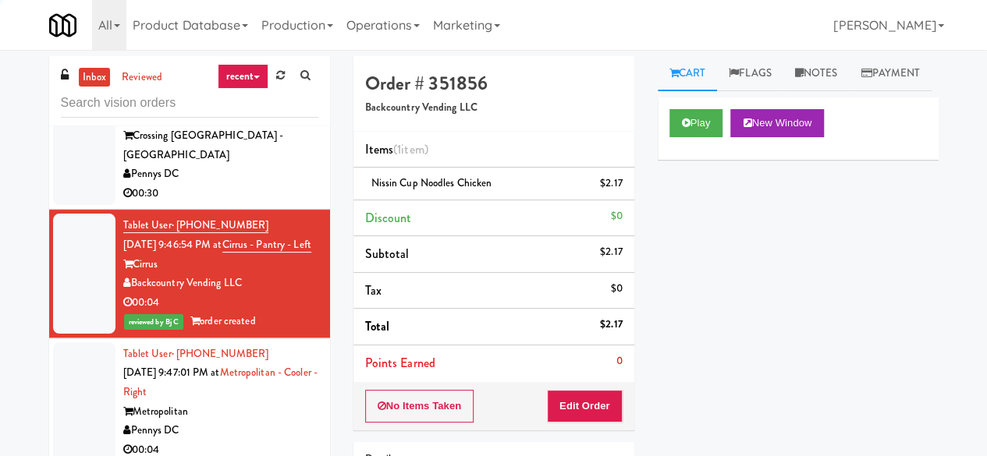
click at [98, 69] on link "inbox" at bounding box center [95, 78] width 32 height 20
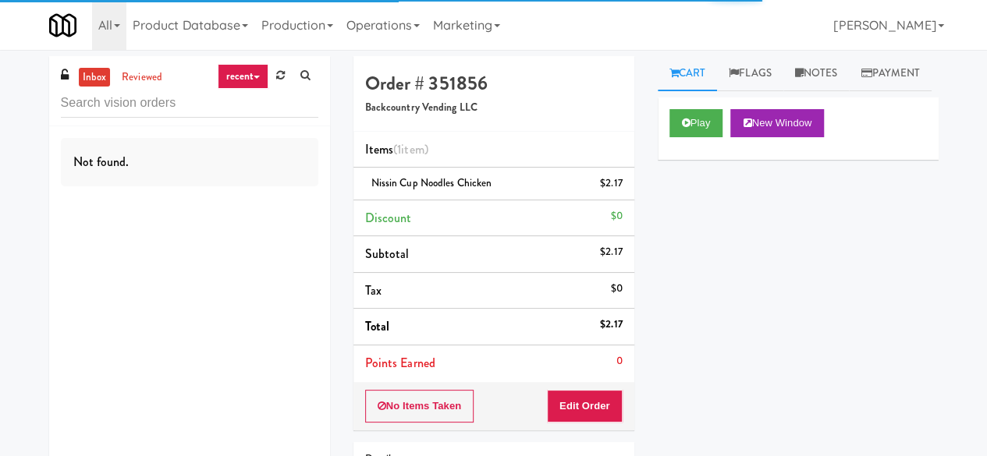
click at [101, 79] on link "inbox" at bounding box center [95, 78] width 32 height 20
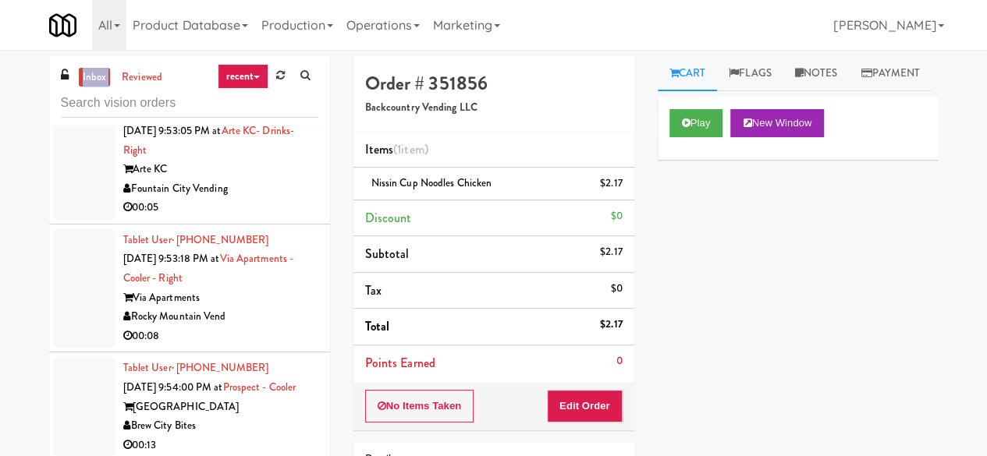
scroll to position [5228, 0]
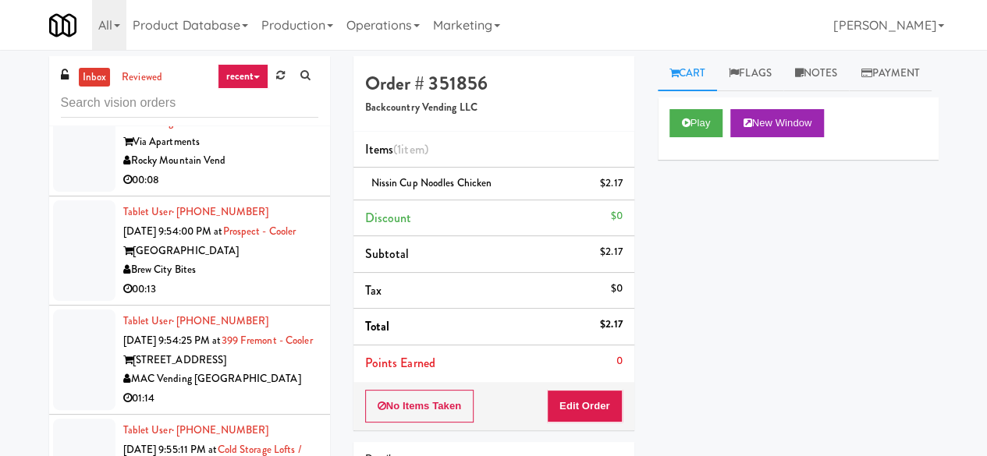
click at [281, 43] on div "Fountain City Vending" at bounding box center [220, 33] width 195 height 20
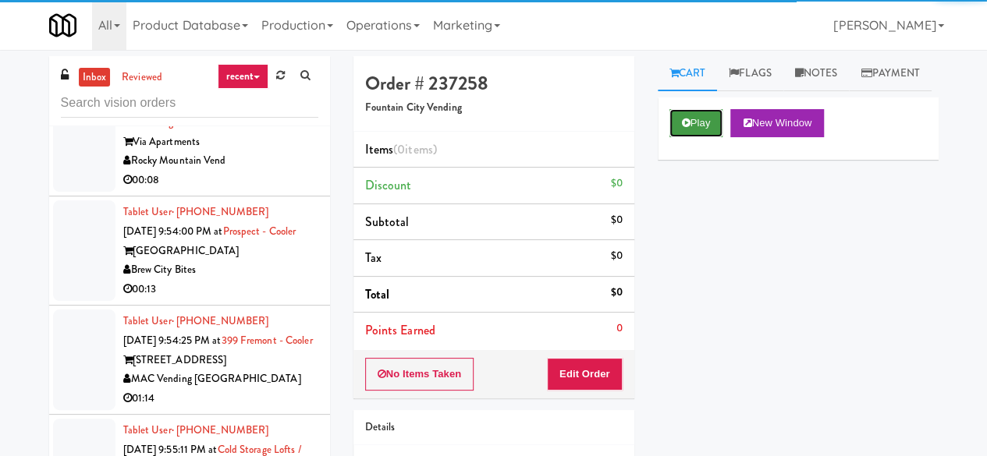
click at [705, 137] on button "Play" at bounding box center [697, 123] width 54 height 28
drag, startPoint x: 705, startPoint y: 155, endPoint x: 662, endPoint y: 284, distance: 135.7
click at [705, 137] on button "Play" at bounding box center [697, 123] width 54 height 28
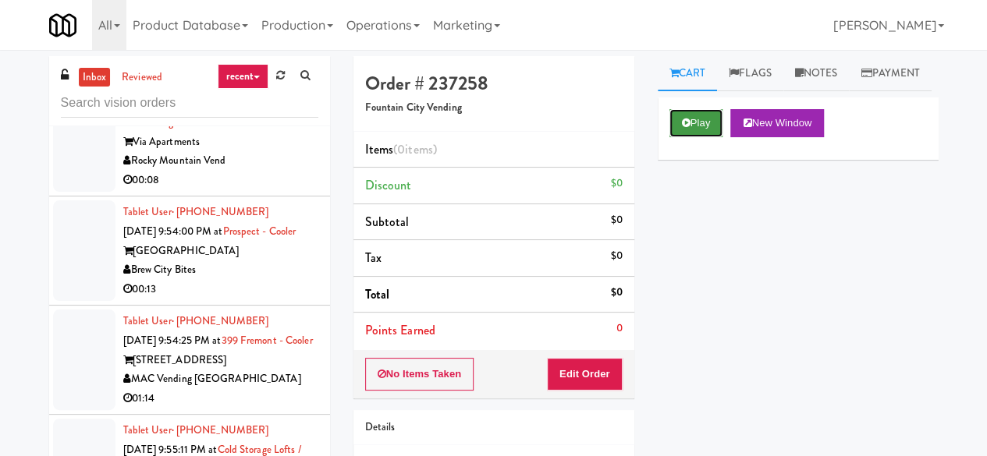
click at [702, 137] on button "Play" at bounding box center [697, 123] width 54 height 28
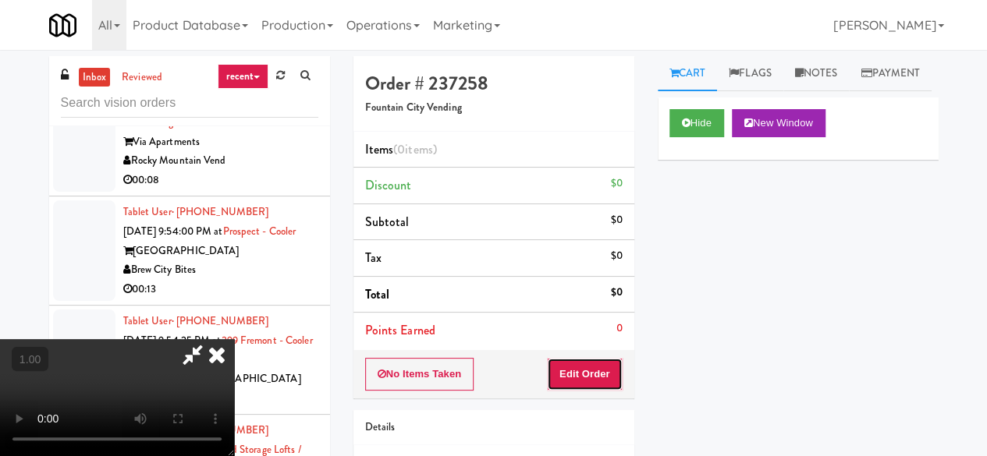
click at [613, 361] on button "Edit Order" at bounding box center [585, 374] width 76 height 33
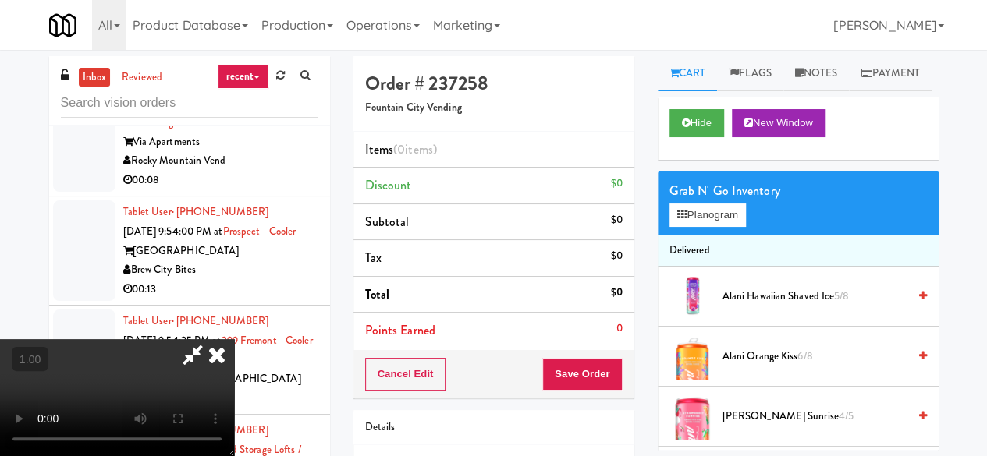
click at [211, 339] on icon at bounding box center [193, 354] width 36 height 31
click at [723, 227] on button "Planogram" at bounding box center [708, 215] width 76 height 23
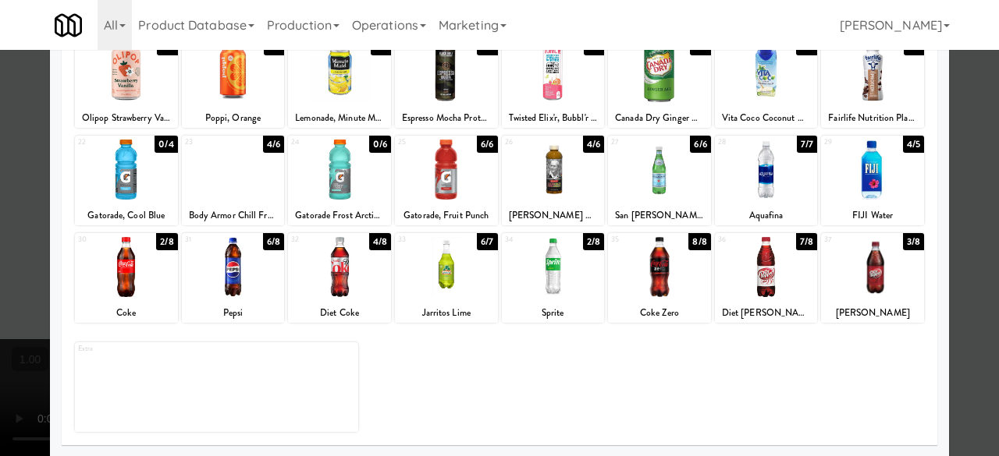
click at [140, 244] on div at bounding box center [126, 267] width 103 height 60
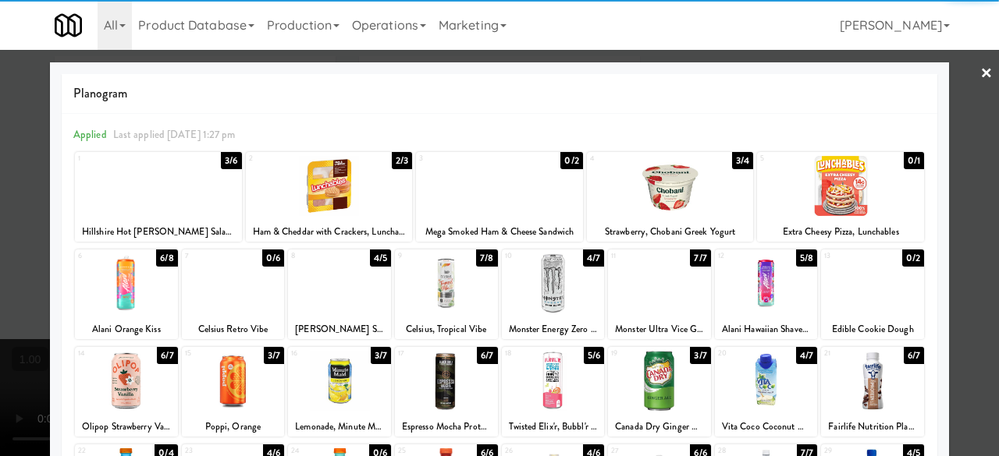
click at [980, 71] on link "×" at bounding box center [986, 74] width 12 height 48
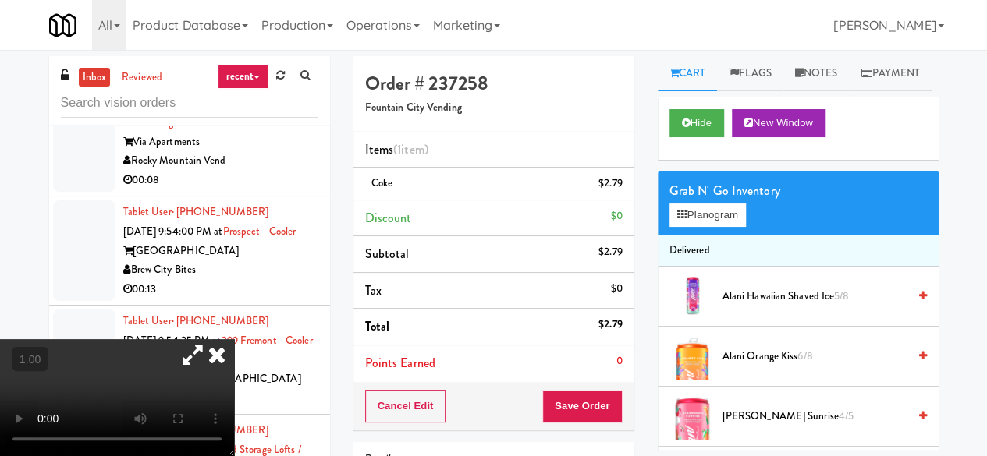
click at [234, 339] on icon at bounding box center [217, 354] width 34 height 31
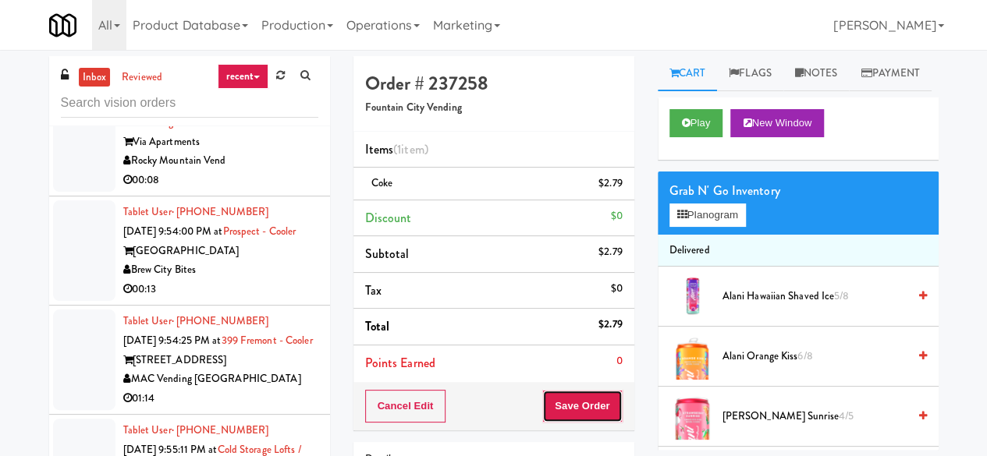
click at [590, 393] on button "Save Order" at bounding box center [582, 406] width 80 height 33
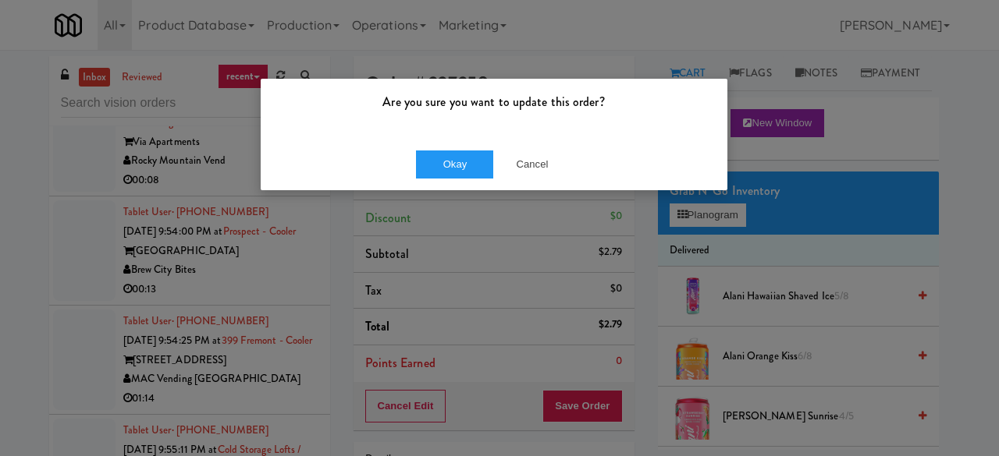
click at [442, 180] on div "Okay Cancel" at bounding box center [494, 164] width 467 height 52
click at [448, 162] on button "Okay" at bounding box center [455, 165] width 78 height 28
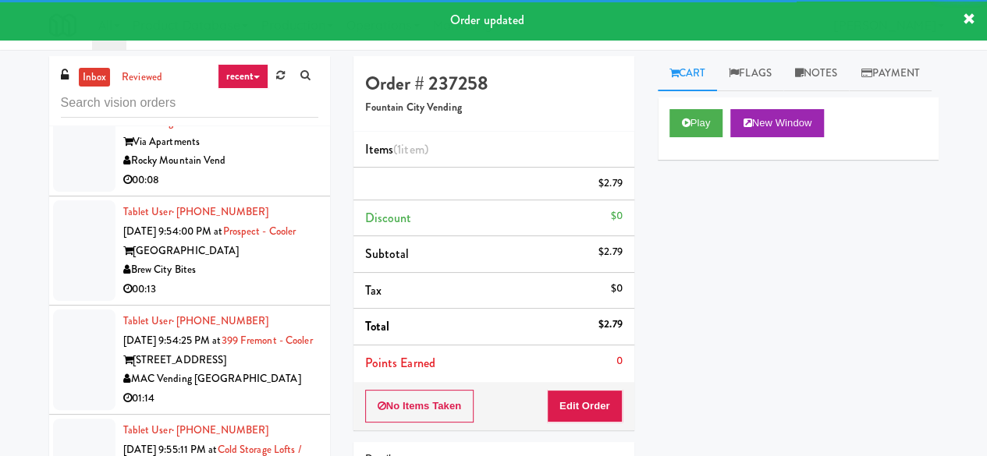
click at [233, 190] on div "00:08" at bounding box center [220, 181] width 195 height 20
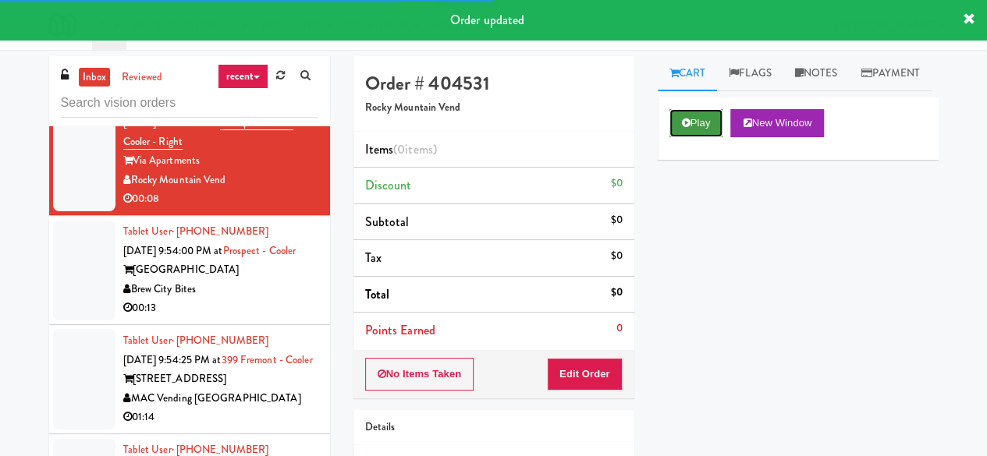
click at [683, 128] on icon at bounding box center [686, 123] width 9 height 10
click at [716, 137] on button "Play" at bounding box center [697, 123] width 54 height 28
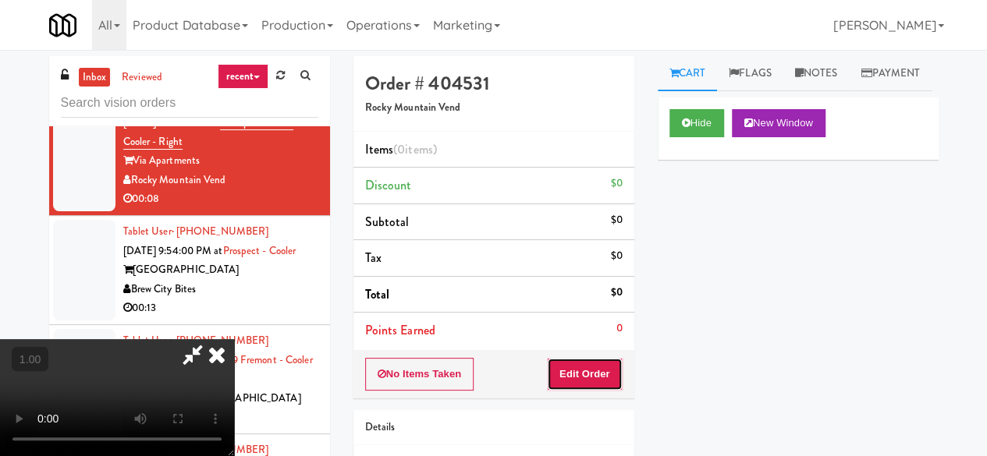
click at [584, 377] on button "Edit Order" at bounding box center [585, 374] width 76 height 33
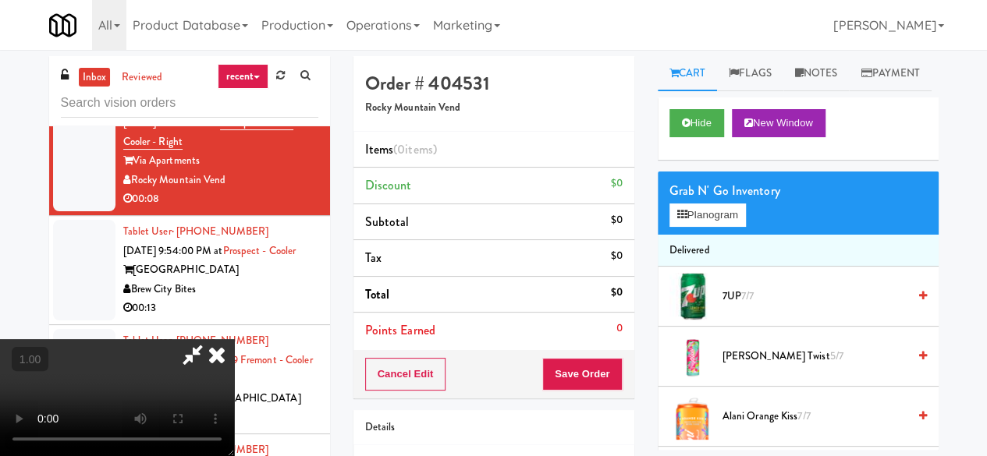
scroll to position [32, 0]
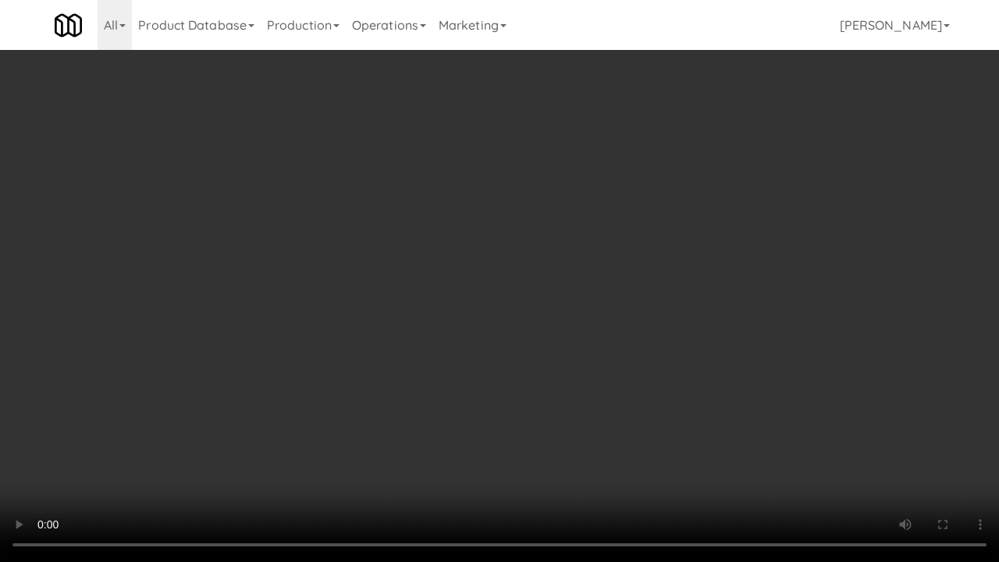
click at [927, 453] on div "Order # 404531 Rocky Mountain Vend Items (0 items ) Discount $0 Subtotal $0 Tax…" at bounding box center [651, 307] width 609 height 502
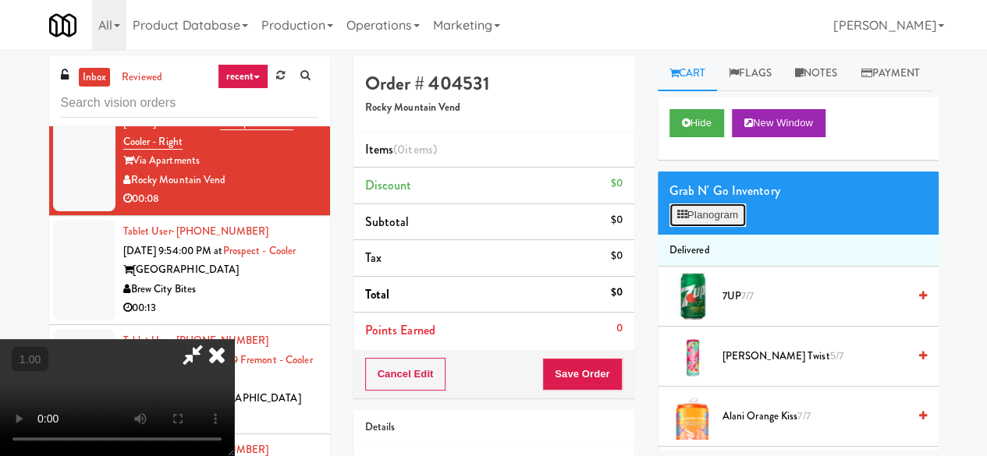
click at [687, 220] on icon at bounding box center [682, 215] width 10 height 10
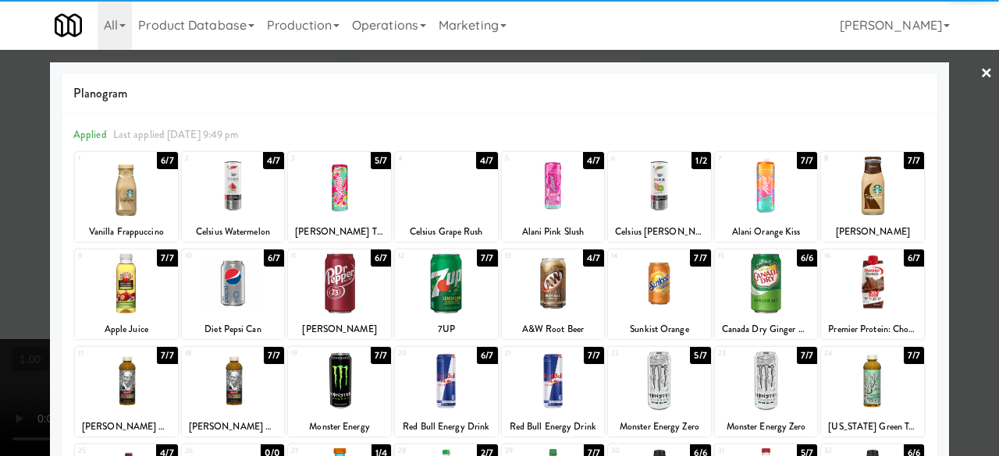
click at [321, 297] on div at bounding box center [339, 284] width 103 height 60
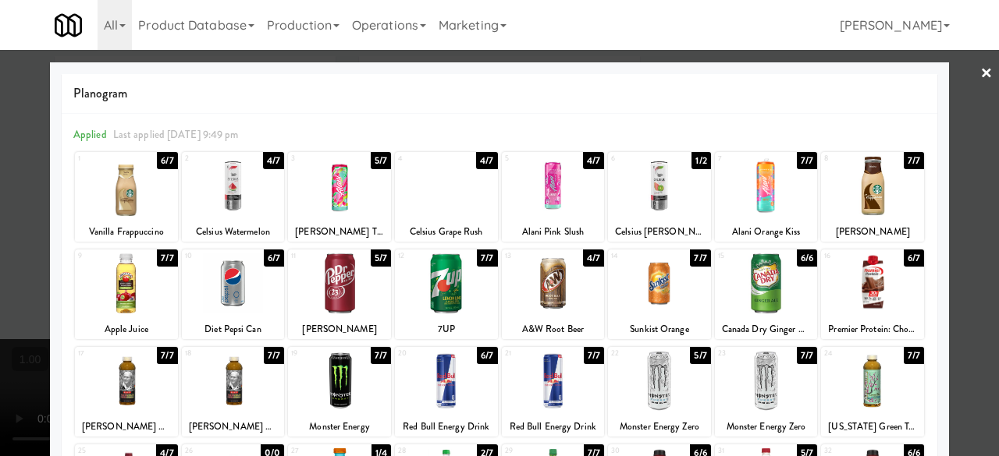
click at [768, 271] on div at bounding box center [766, 284] width 103 height 60
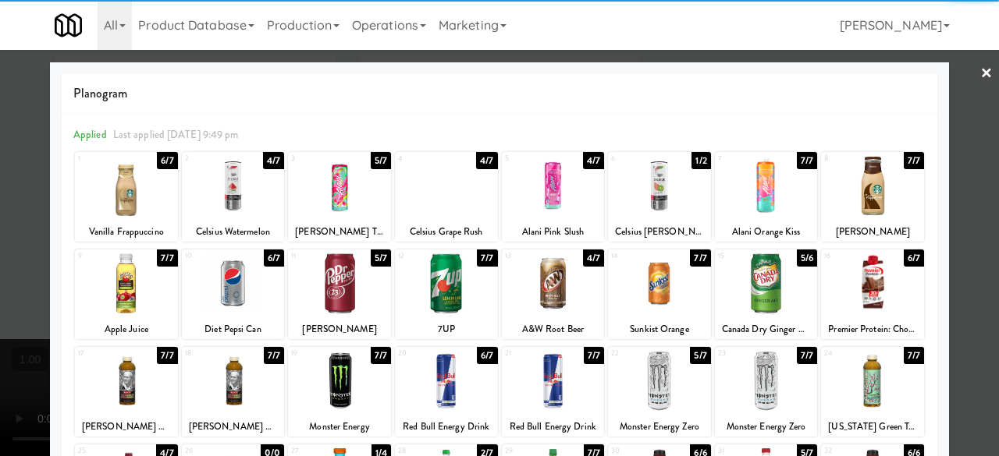
click at [954, 85] on div at bounding box center [499, 228] width 999 height 456
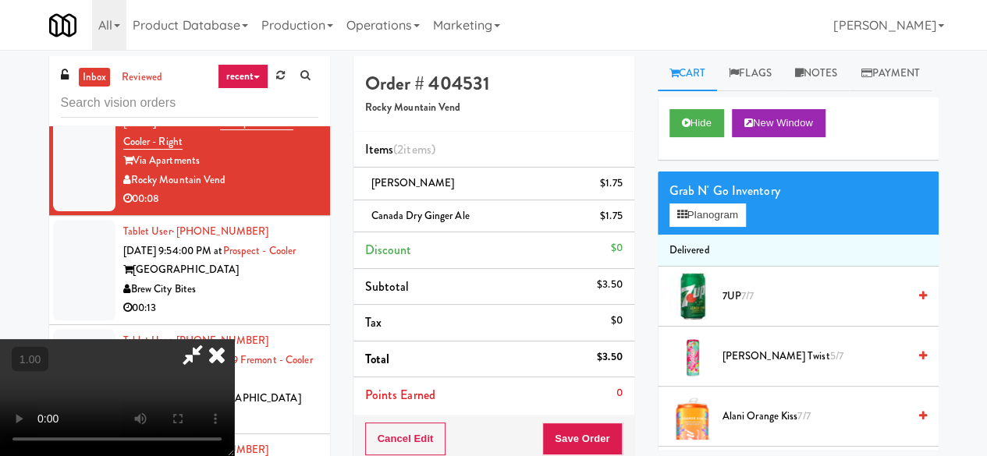
click at [234, 339] on icon at bounding box center [217, 354] width 34 height 31
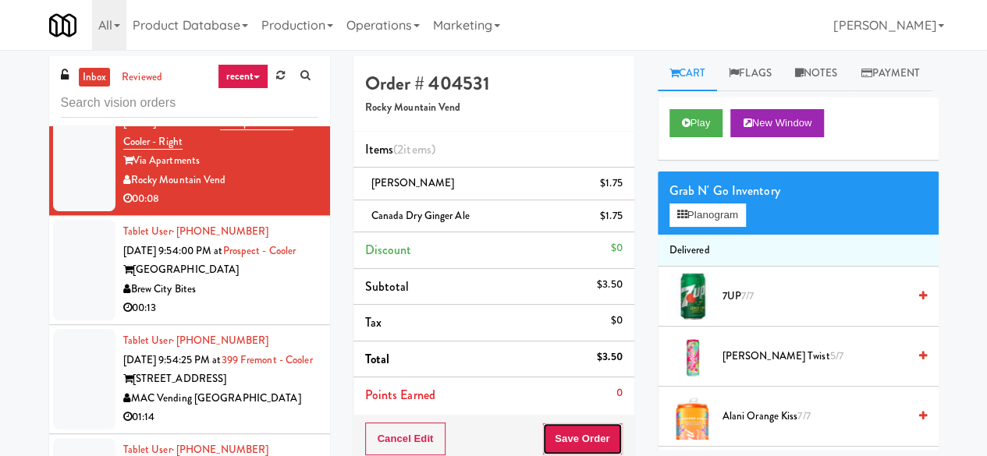
click at [580, 439] on button "Save Order" at bounding box center [582, 439] width 80 height 33
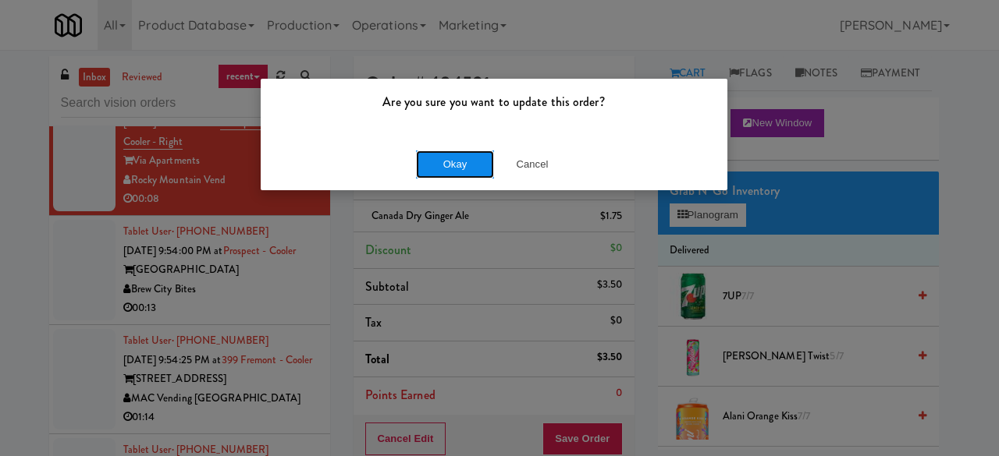
click at [434, 161] on button "Okay" at bounding box center [455, 165] width 78 height 28
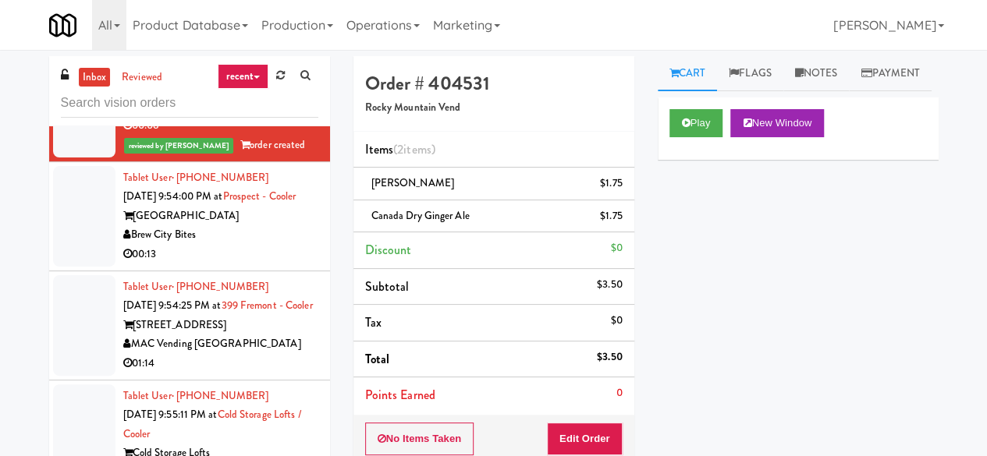
scroll to position [5462, 0]
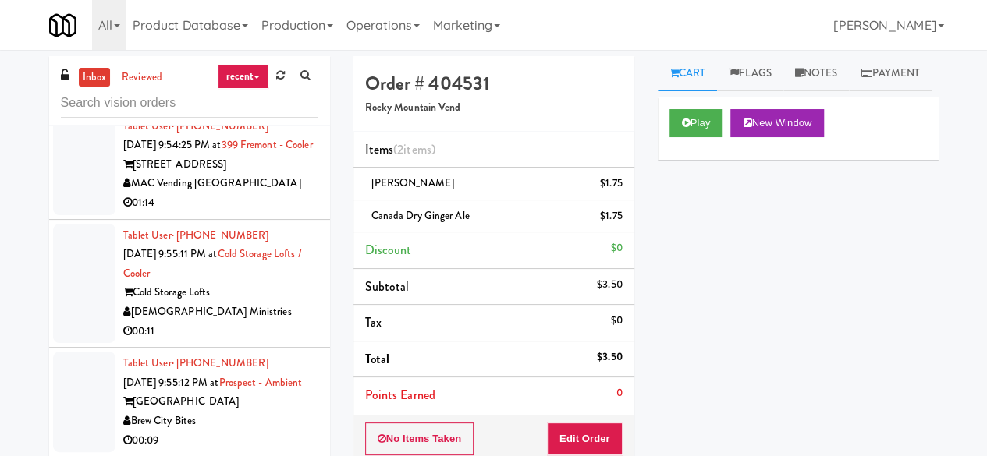
click at [248, 84] on div "Brew City Bites" at bounding box center [220, 75] width 195 height 20
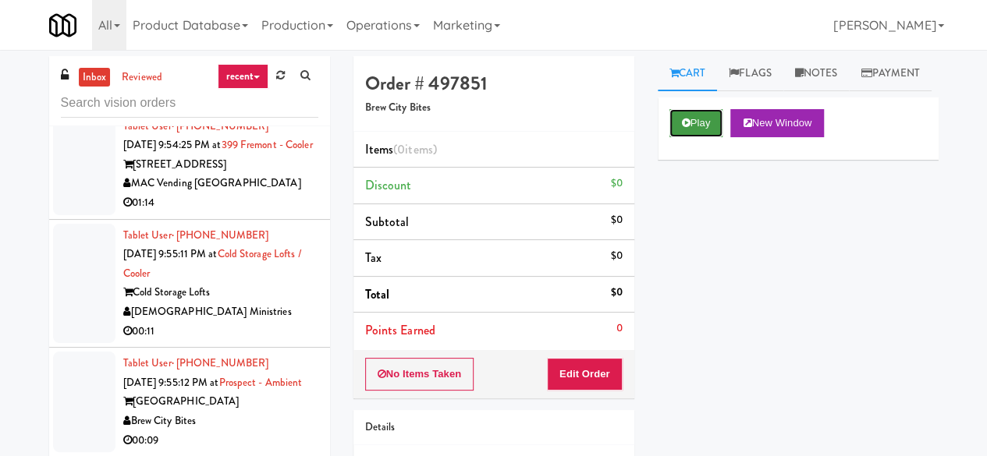
click at [713, 137] on button "Play" at bounding box center [697, 123] width 54 height 28
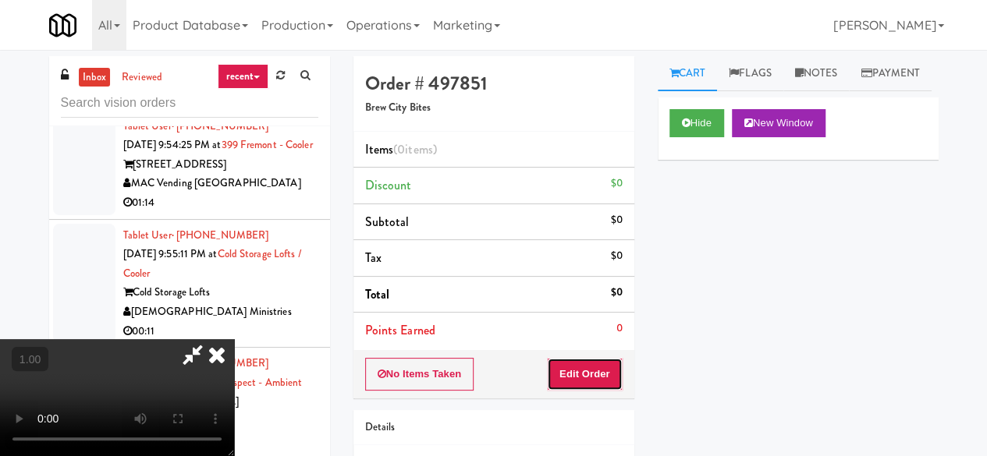
click at [585, 380] on button "Edit Order" at bounding box center [585, 374] width 76 height 33
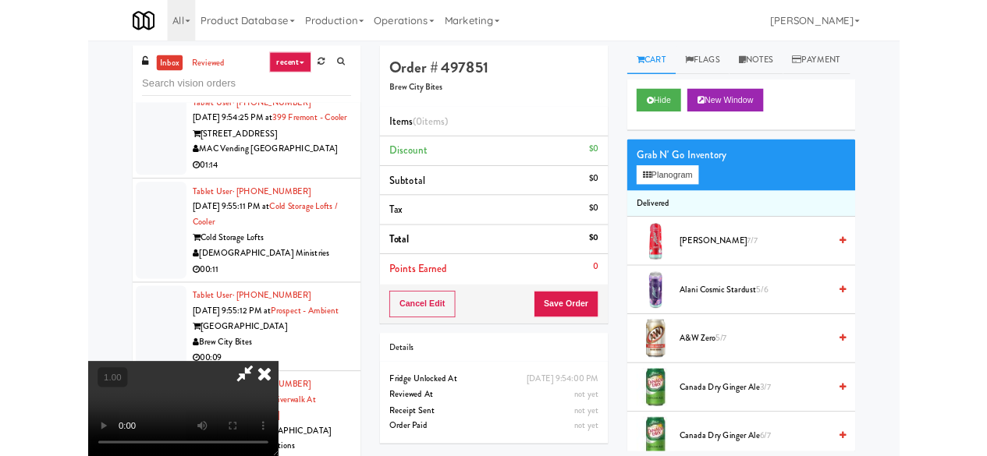
scroll to position [32, 0]
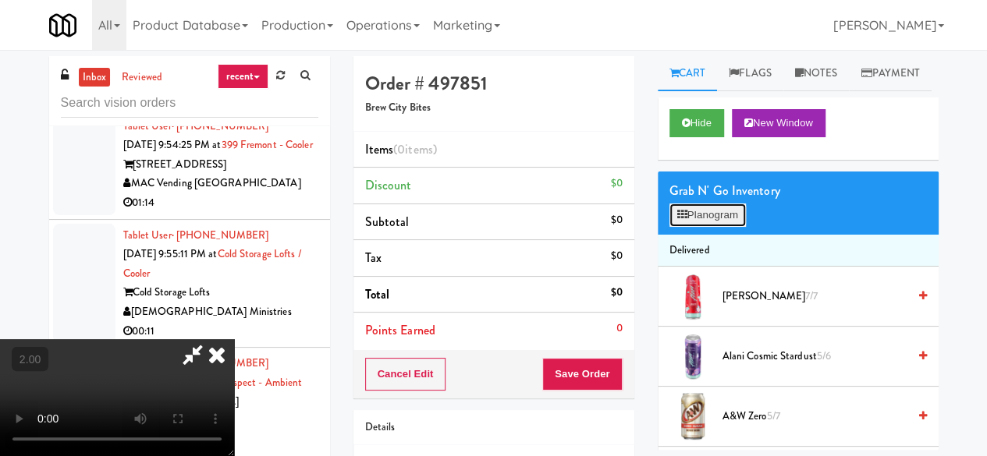
click at [716, 227] on button "Planogram" at bounding box center [708, 215] width 76 height 23
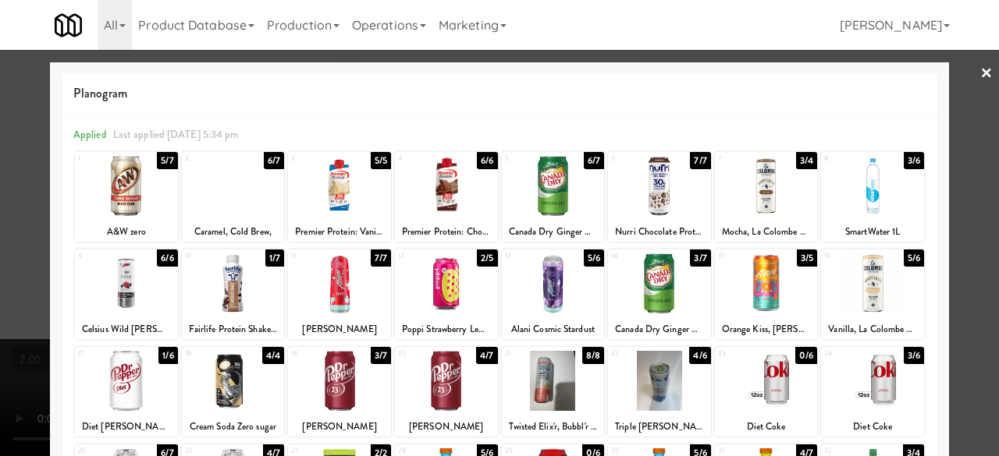
click at [156, 190] on div at bounding box center [126, 186] width 103 height 60
click at [961, 80] on div at bounding box center [499, 228] width 999 height 456
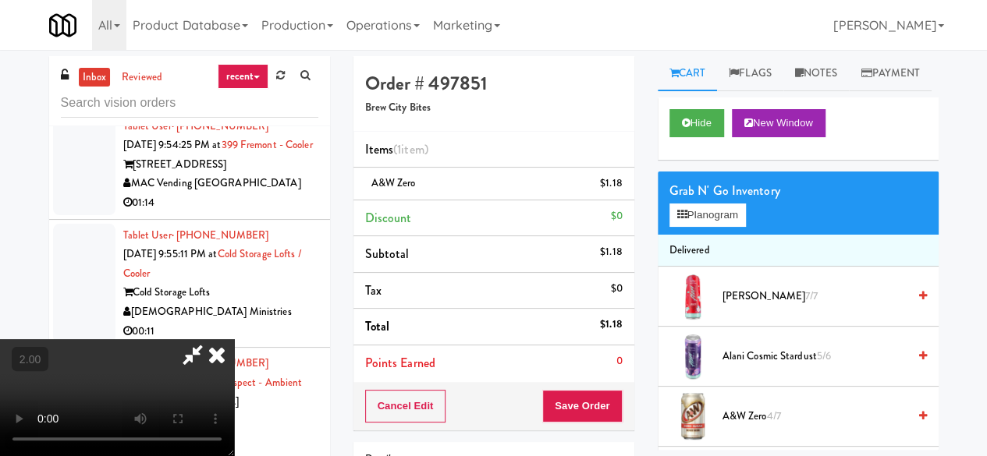
click at [234, 339] on icon at bounding box center [217, 354] width 34 height 31
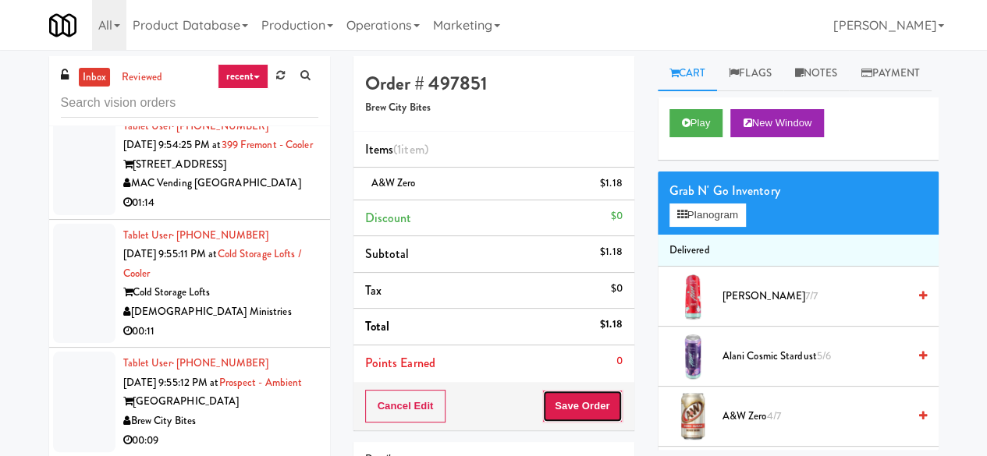
click at [602, 404] on button "Save Order" at bounding box center [582, 406] width 80 height 33
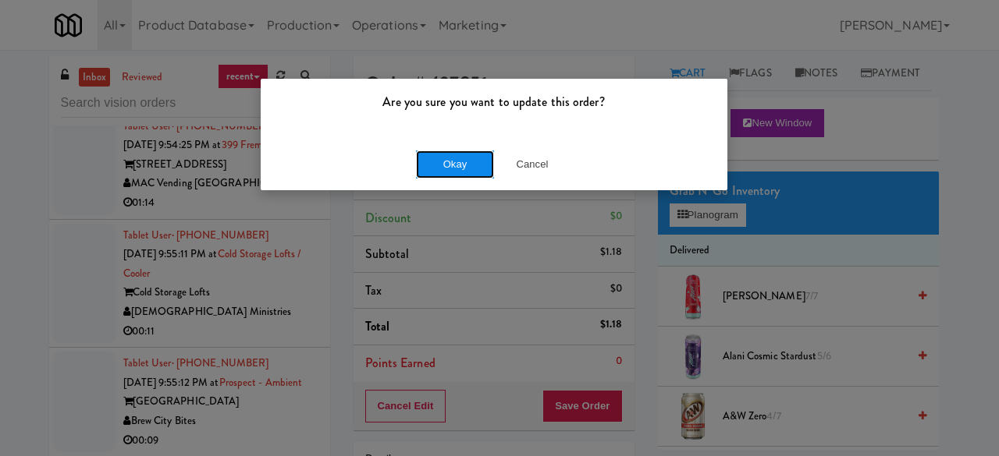
click at [446, 165] on button "Okay" at bounding box center [455, 165] width 78 height 28
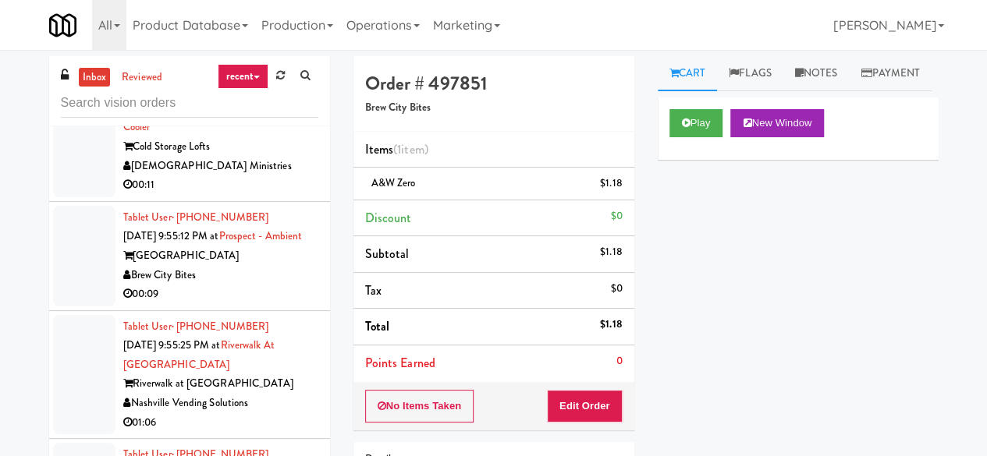
scroll to position [5696, 0]
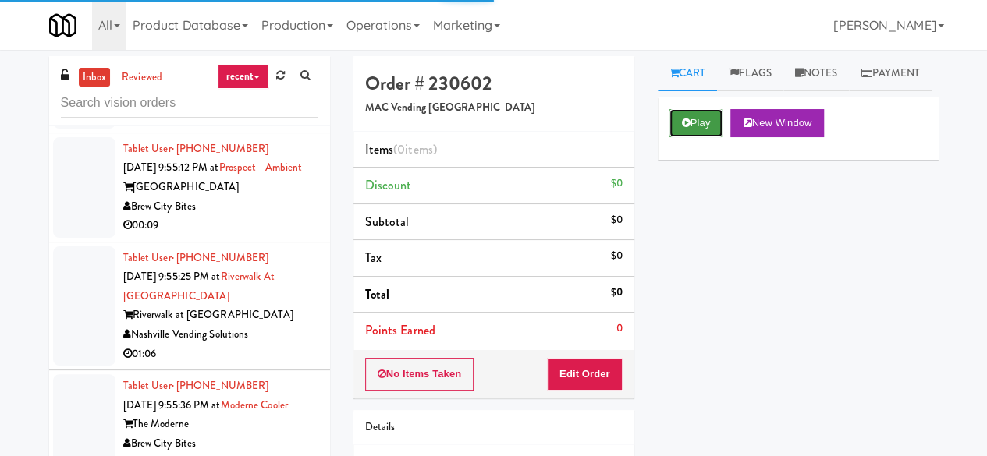
click at [686, 128] on icon at bounding box center [686, 123] width 9 height 10
click at [701, 137] on button "Play" at bounding box center [697, 123] width 54 height 28
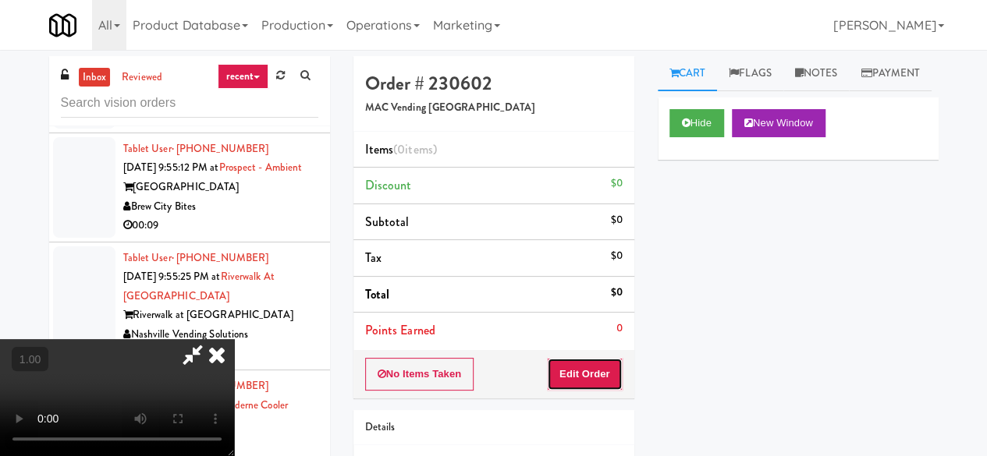
click at [599, 375] on button "Edit Order" at bounding box center [585, 374] width 76 height 33
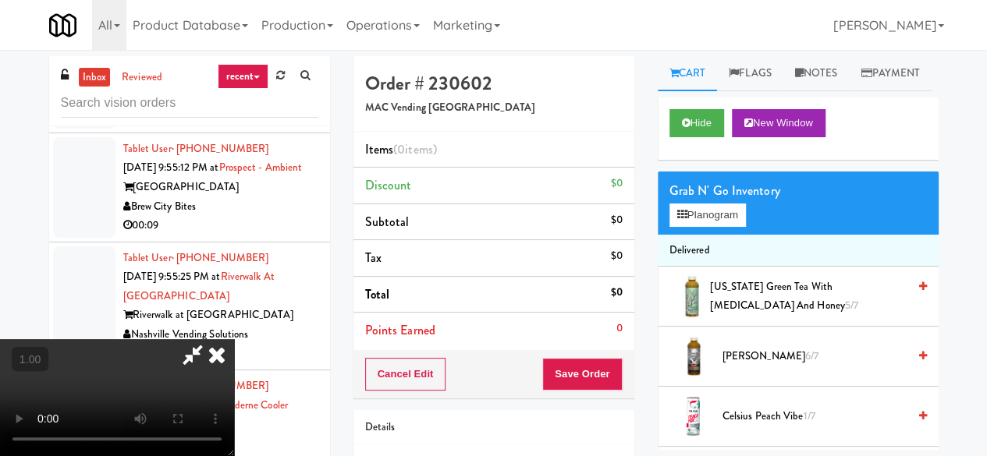
scroll to position [32, 0]
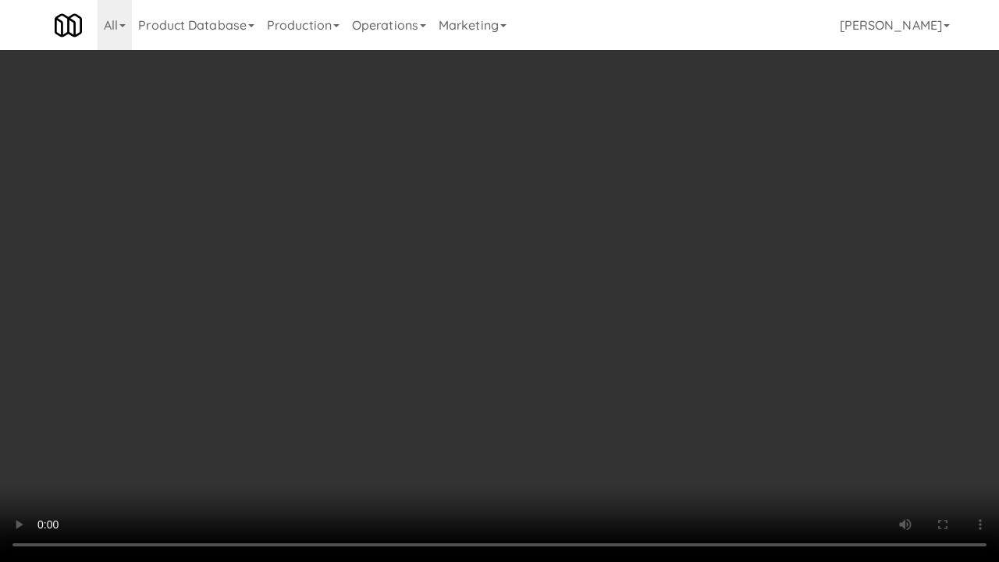
click at [531, 375] on video at bounding box center [499, 281] width 999 height 562
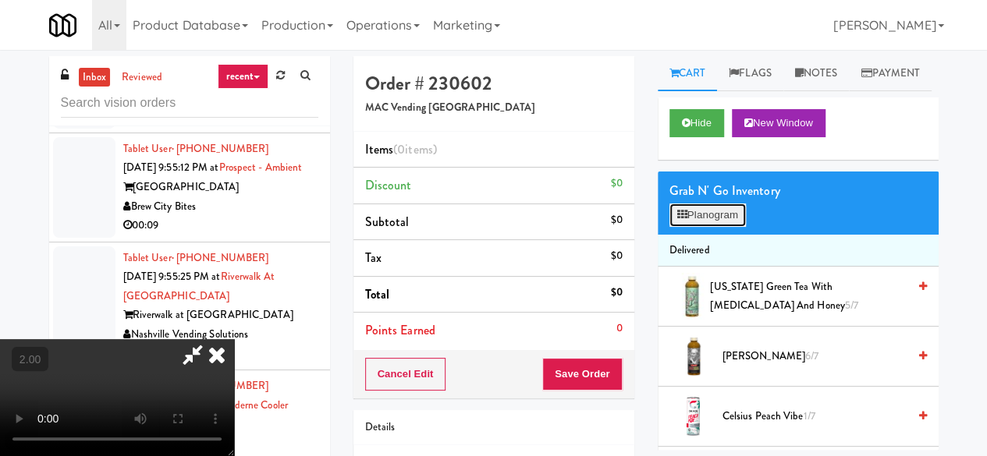
click at [687, 220] on icon at bounding box center [682, 215] width 10 height 10
click at [0, 0] on div at bounding box center [0, 0] width 0 height 0
click at [687, 220] on icon at bounding box center [682, 215] width 10 height 10
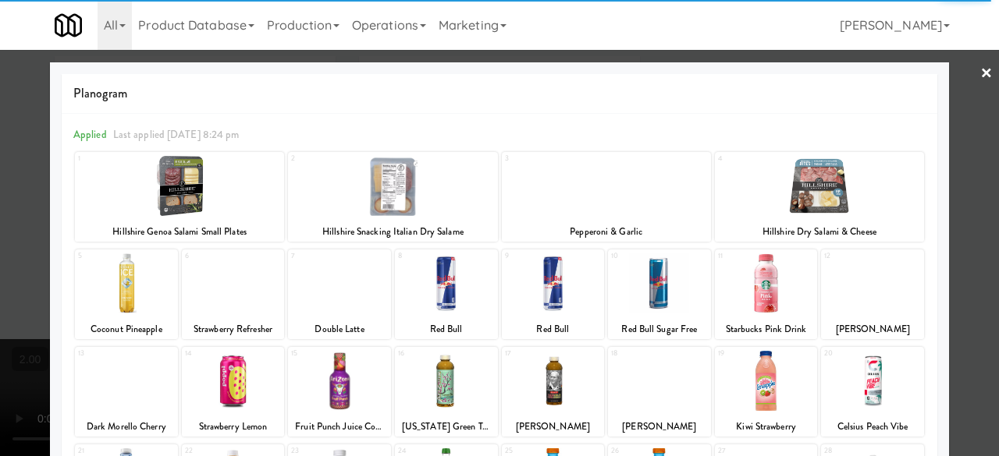
click at [941, 288] on div at bounding box center [499, 228] width 999 height 456
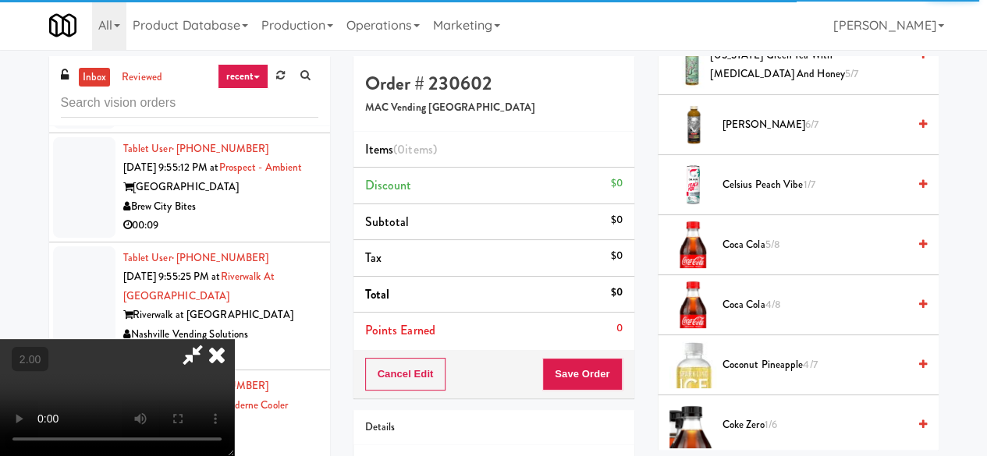
scroll to position [33, 0]
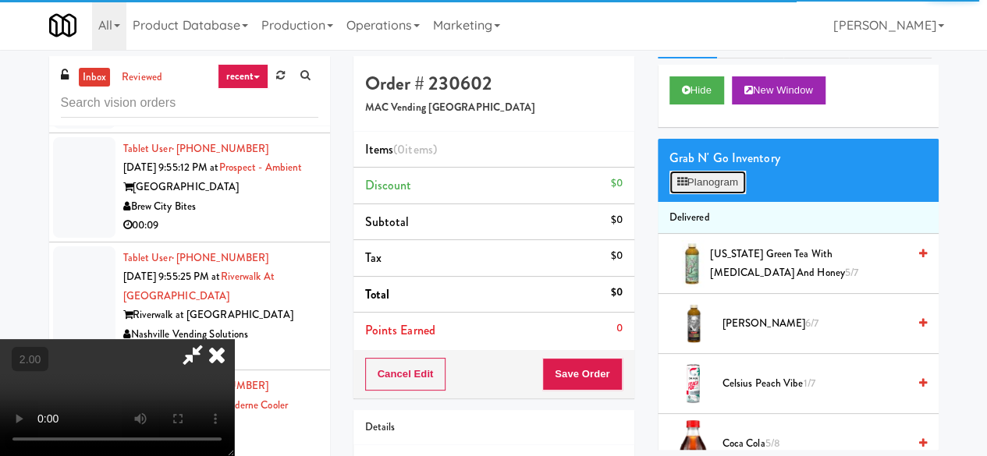
click at [713, 194] on button "Planogram" at bounding box center [708, 182] width 76 height 23
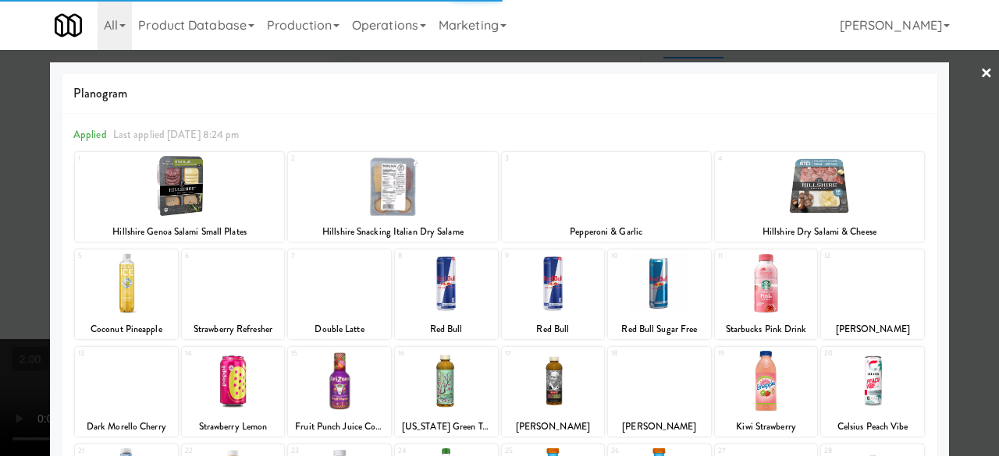
click at [980, 68] on link "×" at bounding box center [986, 74] width 12 height 48
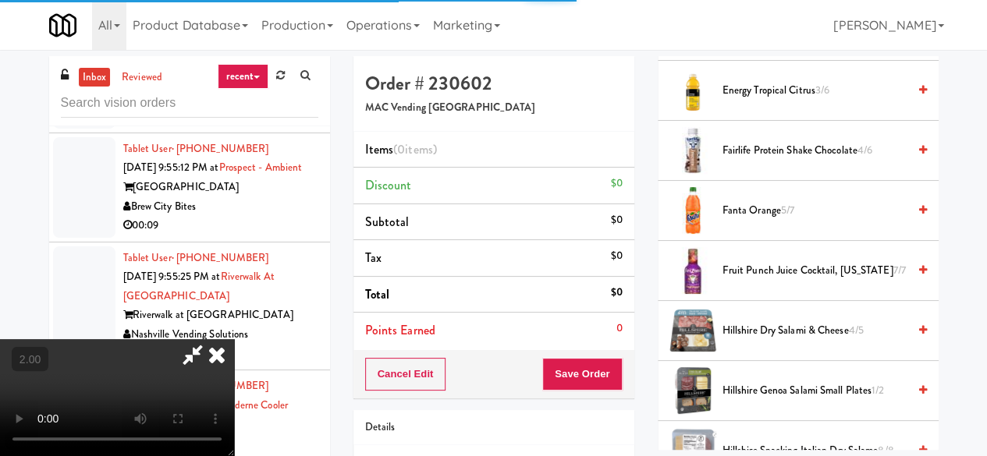
scroll to position [1203, 0]
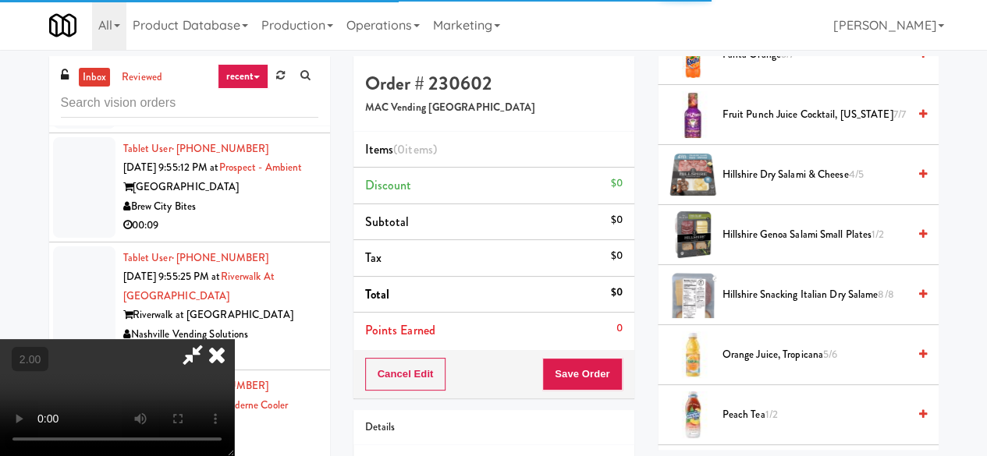
click at [918, 300] on icon at bounding box center [922, 295] width 8 height 10
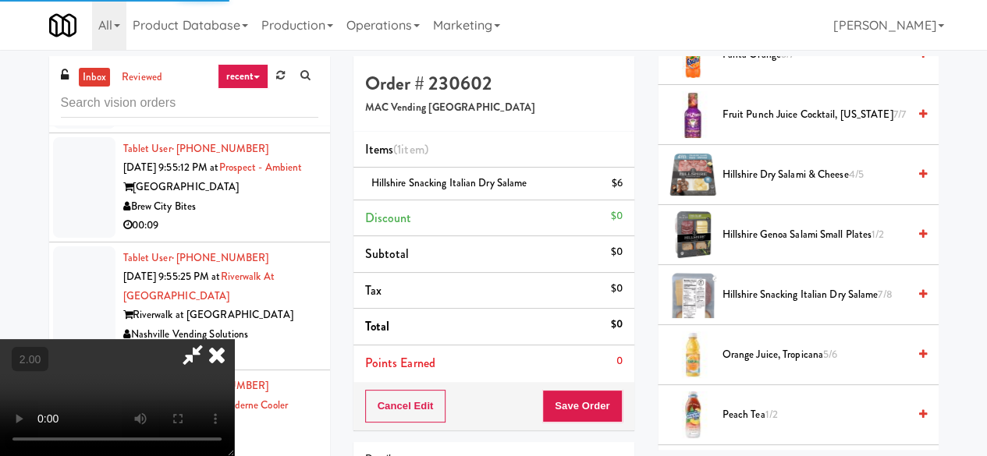
click at [234, 339] on icon at bounding box center [217, 354] width 34 height 31
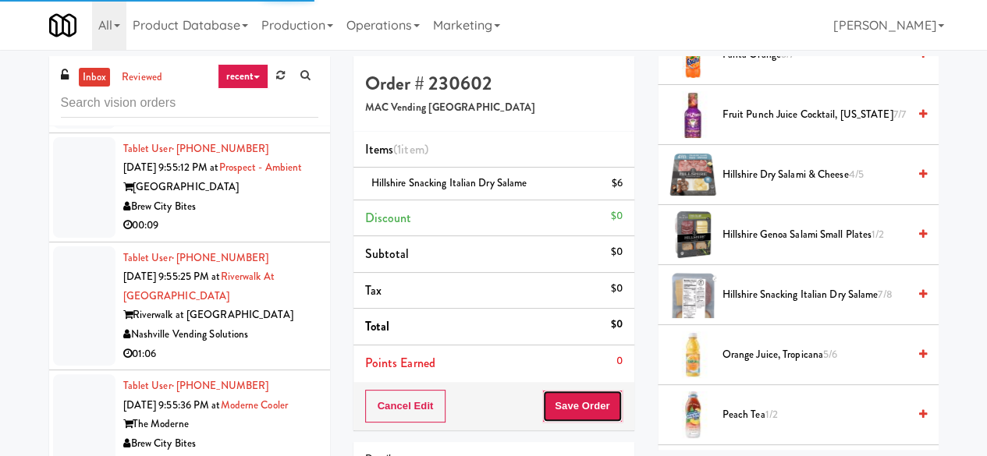
click at [581, 408] on button "Save Order" at bounding box center [582, 406] width 80 height 33
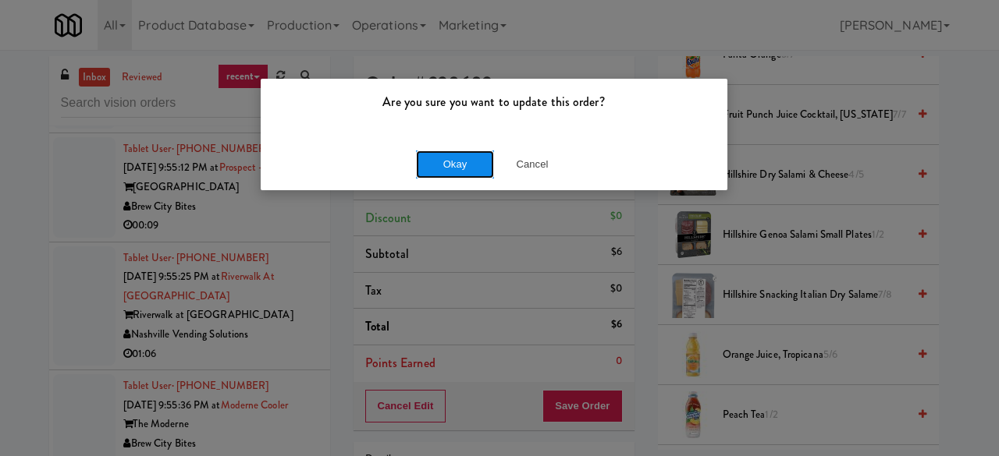
click at [439, 160] on button "Okay" at bounding box center [455, 165] width 78 height 28
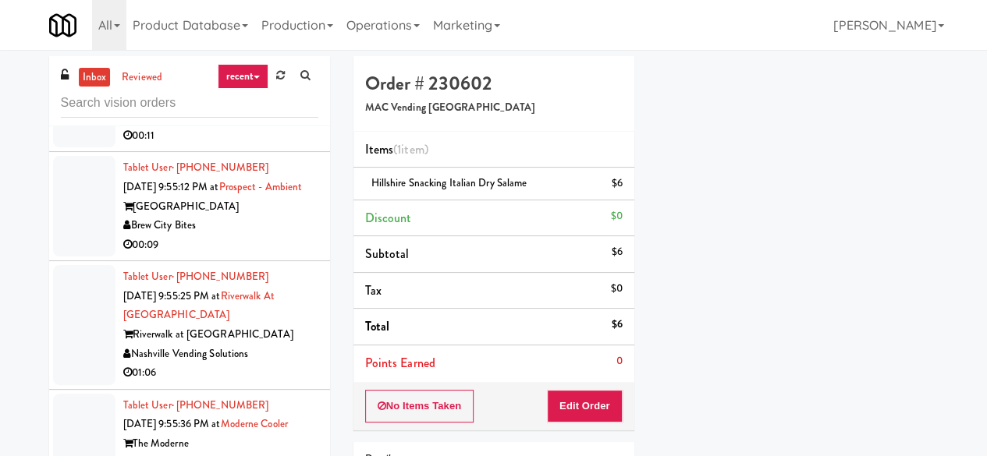
scroll to position [0, 0]
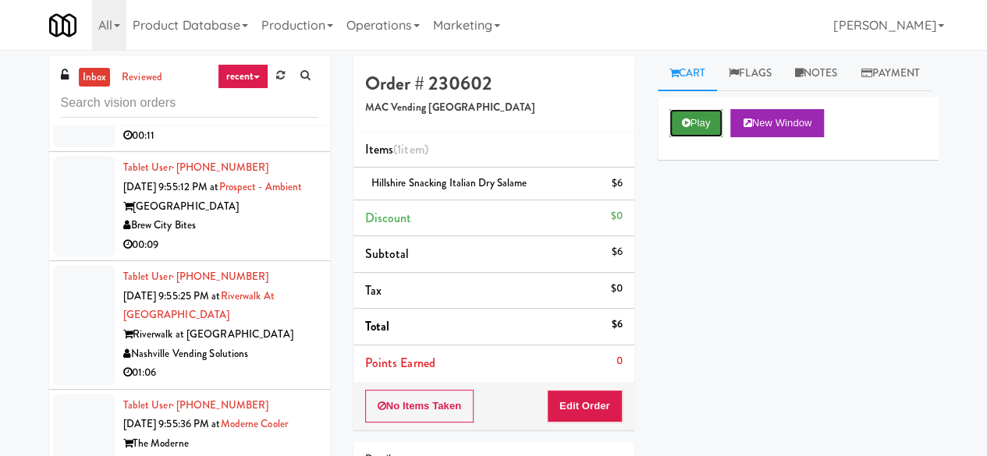
click at [687, 128] on icon at bounding box center [686, 123] width 9 height 10
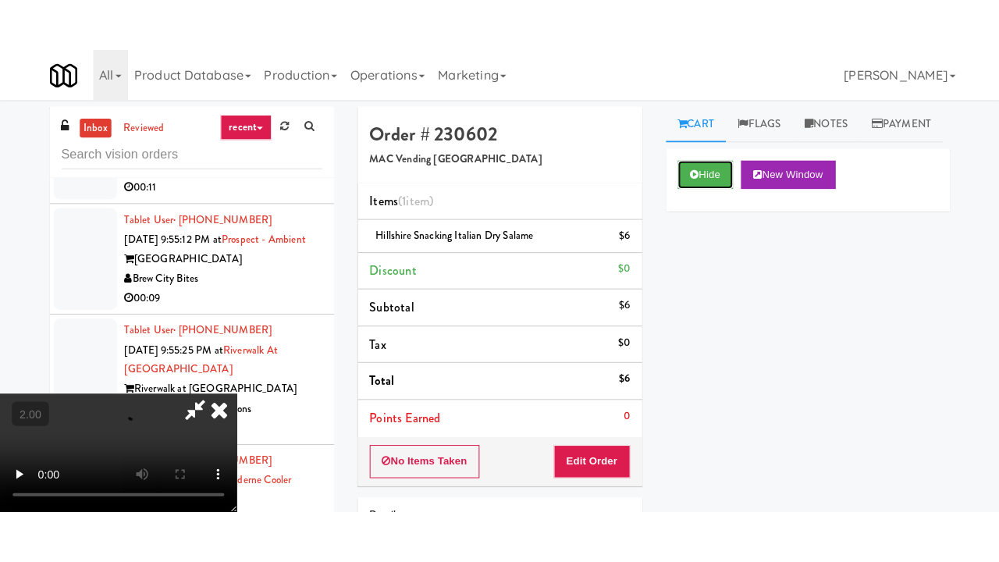
scroll to position [205, 0]
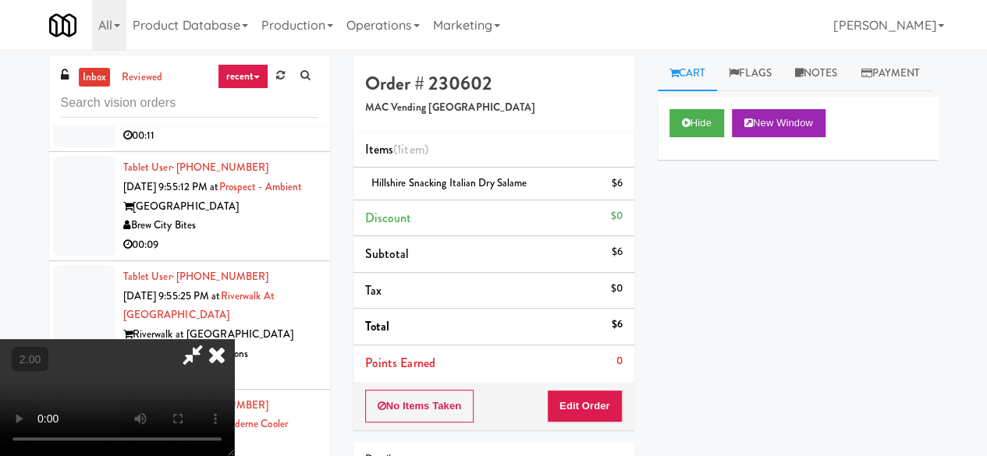
click at [234, 456] on video at bounding box center [117, 397] width 234 height 117
drag, startPoint x: 599, startPoint y: 405, endPoint x: 632, endPoint y: 364, distance: 52.7
click at [599, 405] on button "Edit Order" at bounding box center [585, 406] width 76 height 33
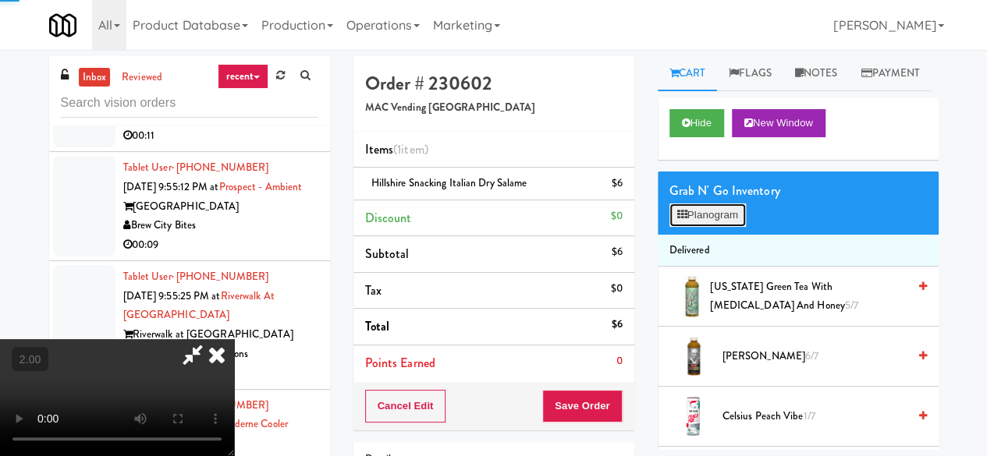
click at [694, 227] on button "Planogram" at bounding box center [708, 215] width 76 height 23
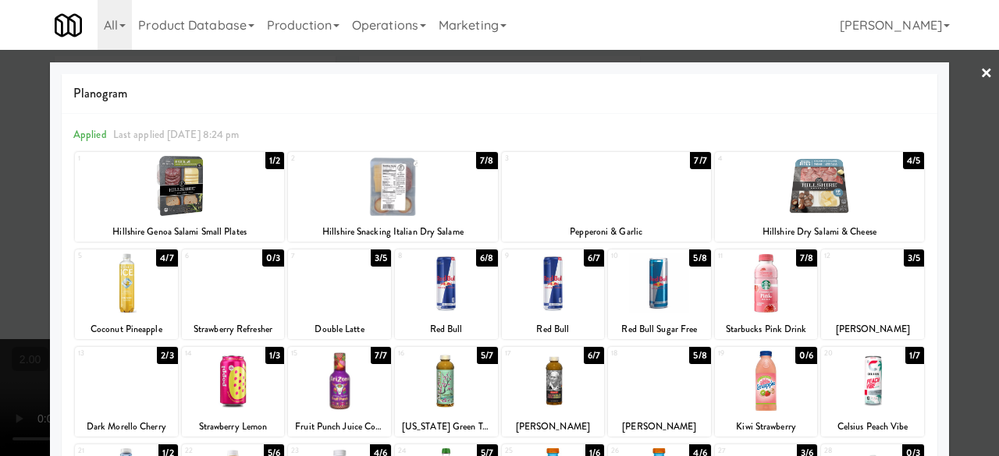
click at [957, 68] on div at bounding box center [499, 228] width 999 height 456
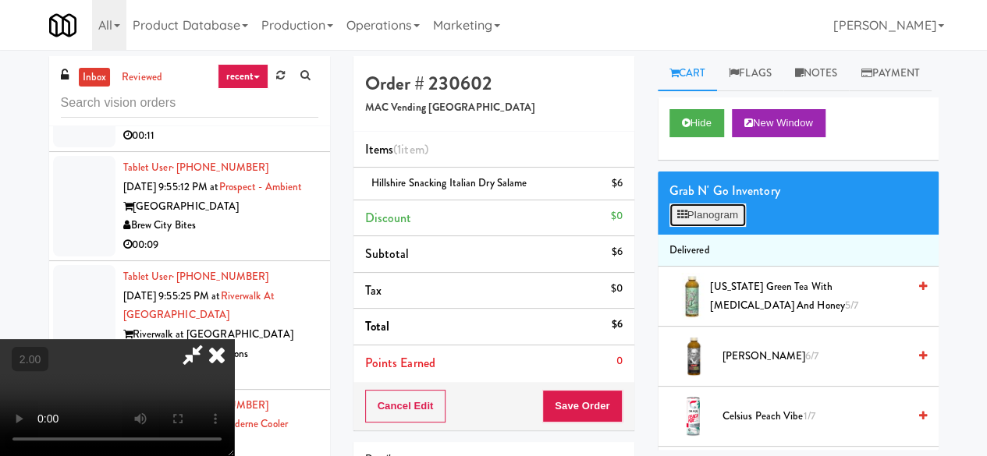
click at [701, 227] on button "Planogram" at bounding box center [708, 215] width 76 height 23
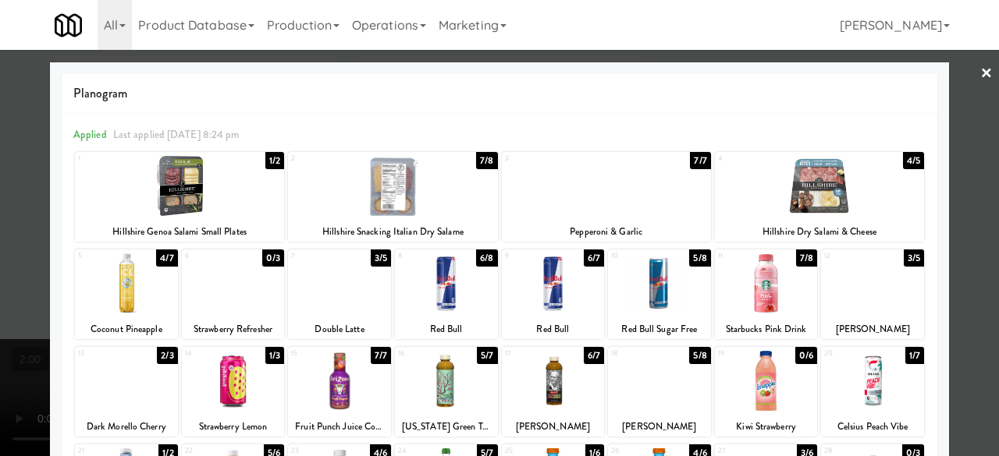
click at [950, 80] on div at bounding box center [499, 228] width 999 height 456
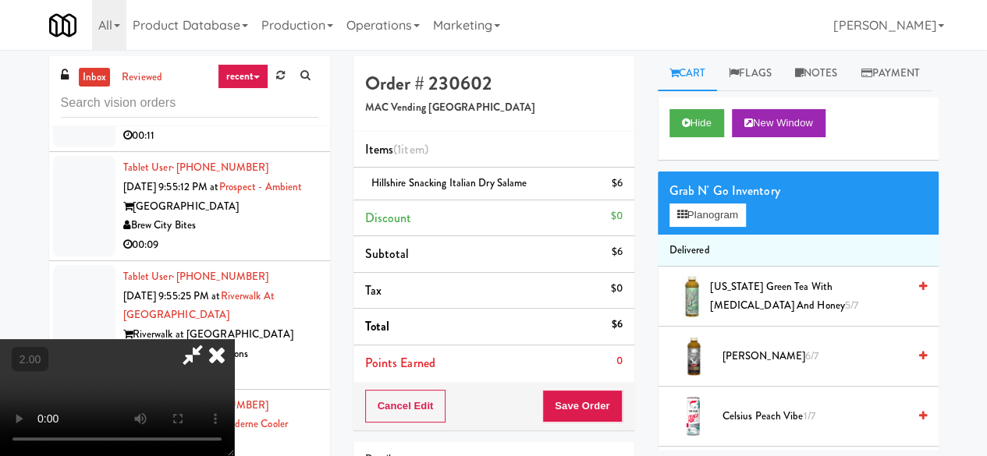
click at [688, 203] on div "Grab N' Go Inventory" at bounding box center [799, 190] width 258 height 23
click at [702, 203] on div "Grab N' Go Inventory" at bounding box center [799, 190] width 258 height 23
click at [716, 203] on div "Grab N' Go Inventory" at bounding box center [799, 190] width 258 height 23
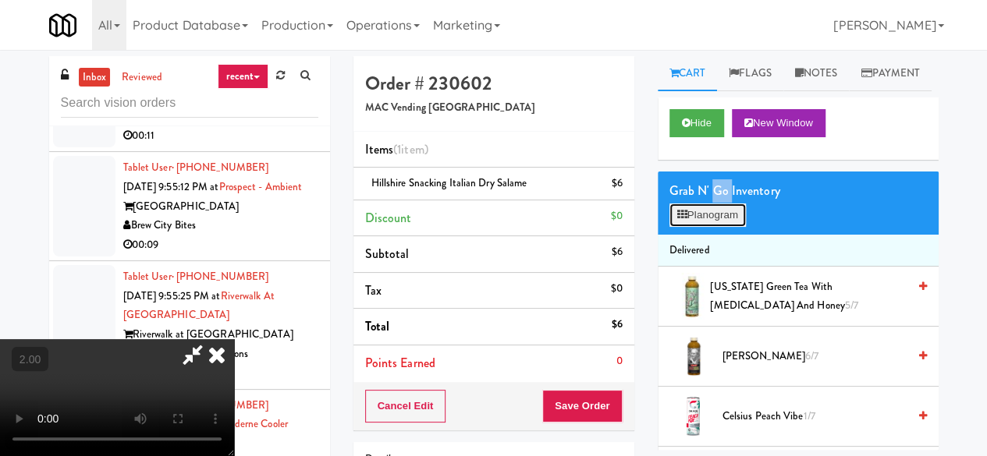
click at [711, 227] on button "Planogram" at bounding box center [708, 215] width 76 height 23
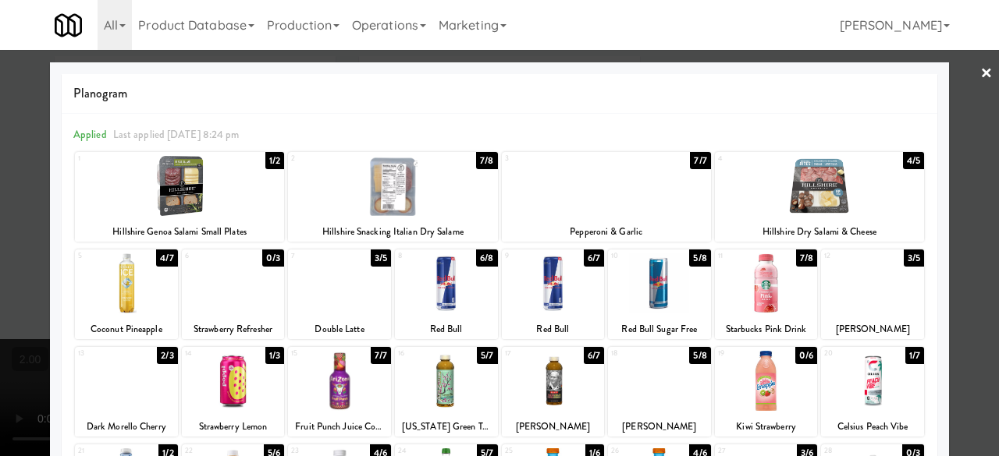
click at [966, 70] on div at bounding box center [499, 228] width 999 height 456
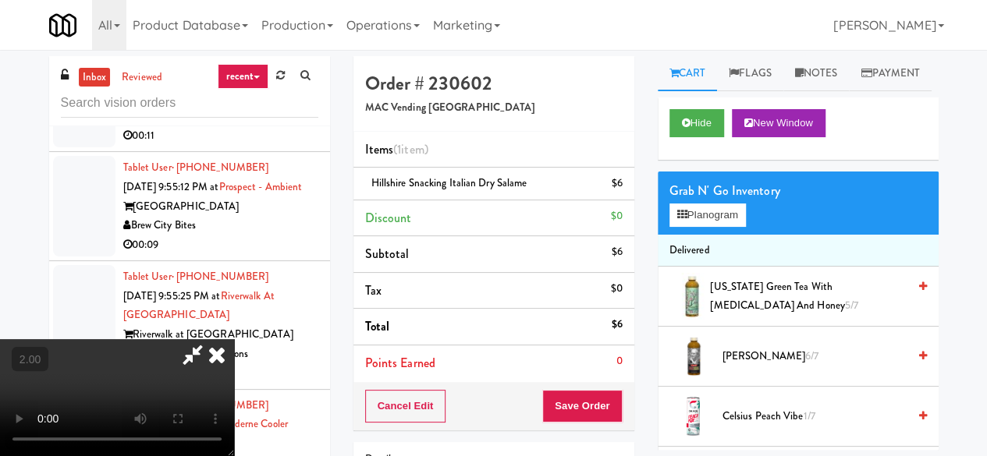
scroll to position [32, 0]
click at [620, 190] on icon at bounding box center [624, 189] width 8 height 10
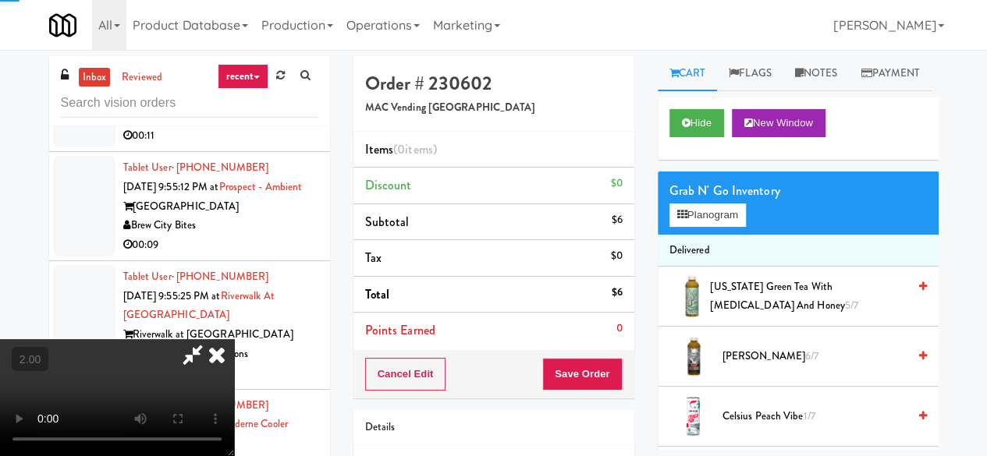
click at [734, 268] on li "Delivered" at bounding box center [798, 251] width 281 height 33
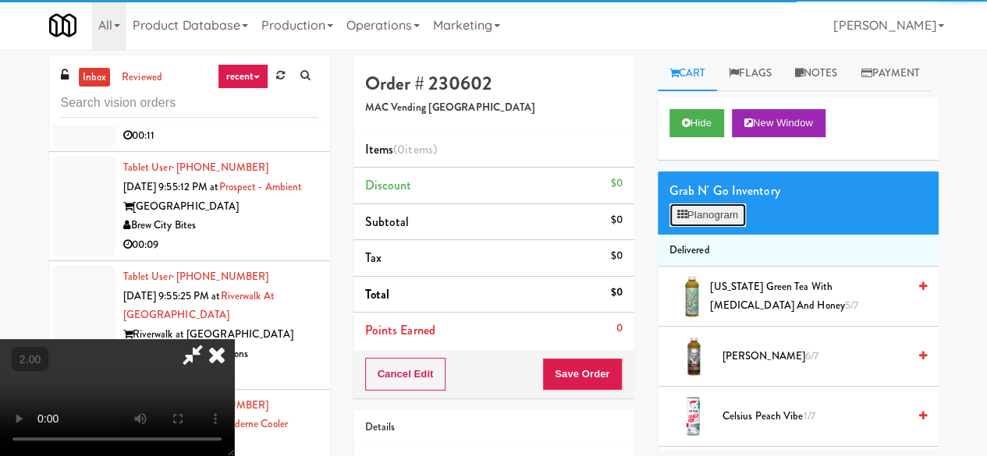
click at [729, 227] on button "Planogram" at bounding box center [708, 215] width 76 height 23
click at [0, 0] on div at bounding box center [0, 0] width 0 height 0
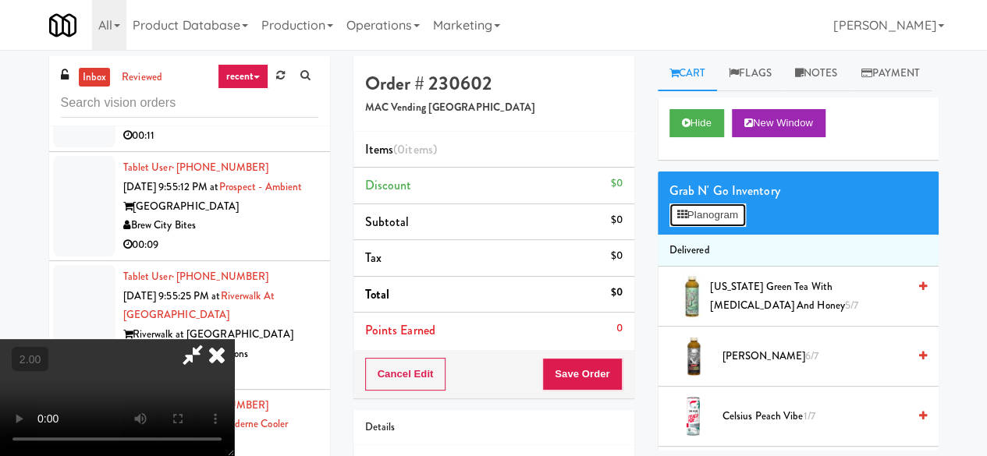
click at [729, 227] on button "Planogram" at bounding box center [708, 215] width 76 height 23
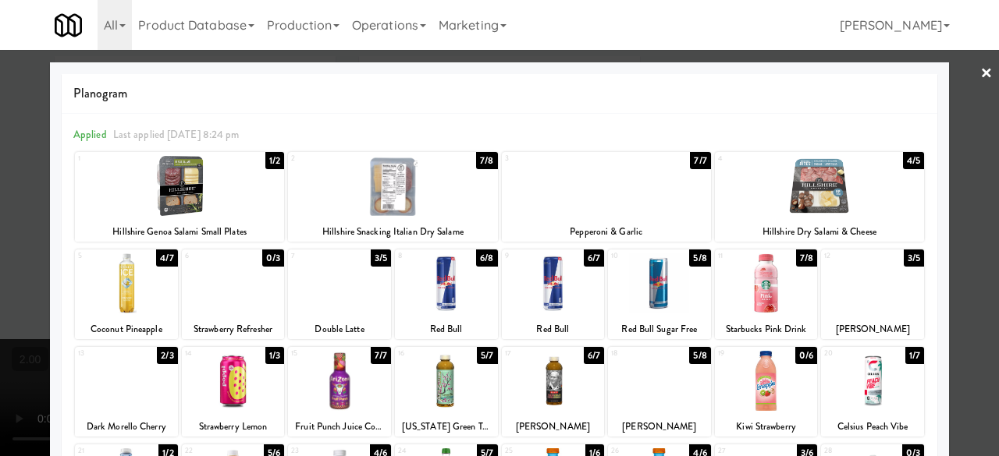
click at [220, 196] on div at bounding box center [179, 186] width 209 height 60
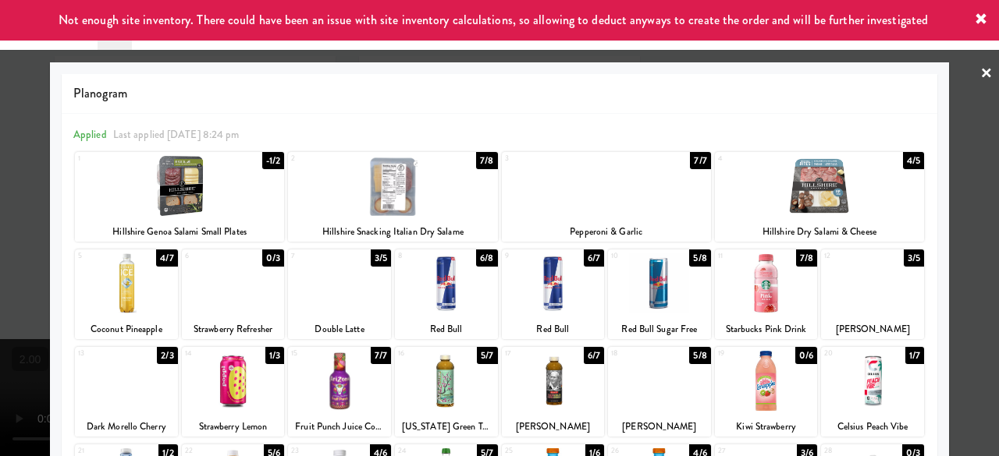
click at [957, 87] on div at bounding box center [499, 228] width 999 height 456
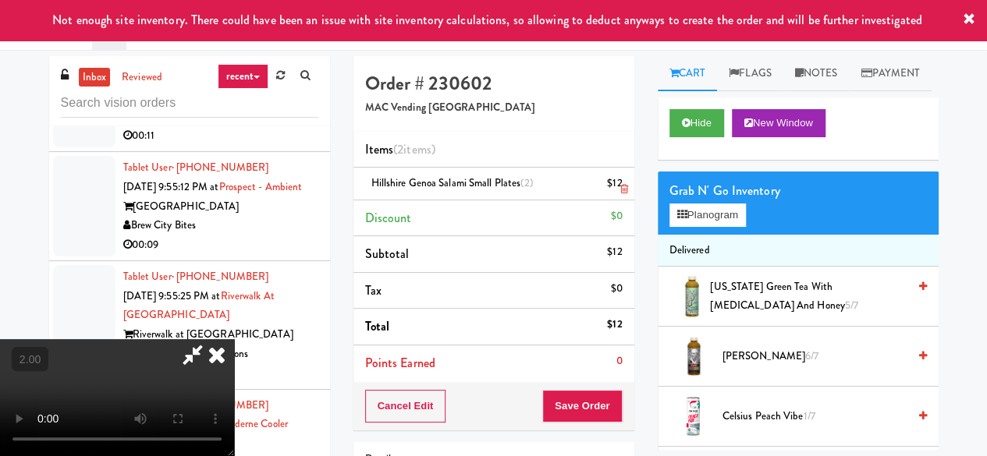
click at [623, 185] on icon at bounding box center [624, 189] width 8 height 10
click at [234, 339] on icon at bounding box center [217, 354] width 34 height 31
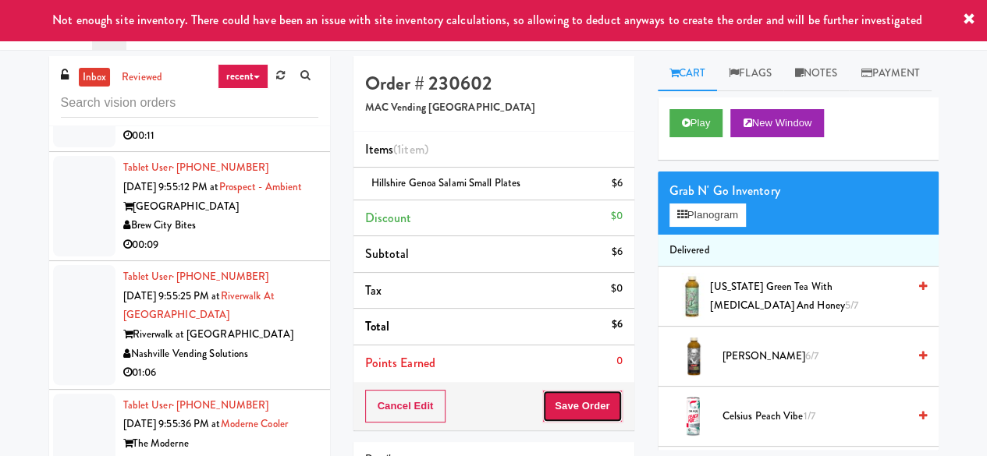
click at [587, 406] on button "Save Order" at bounding box center [582, 406] width 80 height 33
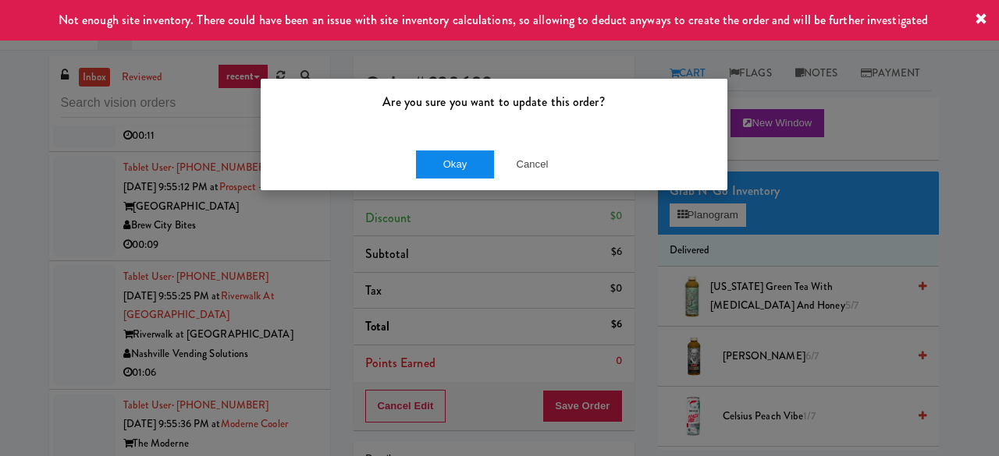
drag, startPoint x: 410, startPoint y: 165, endPoint x: 428, endPoint y: 163, distance: 18.8
click at [413, 164] on div "Okay Cancel" at bounding box center [494, 164] width 467 height 52
click at [428, 163] on button "Okay" at bounding box center [455, 165] width 78 height 28
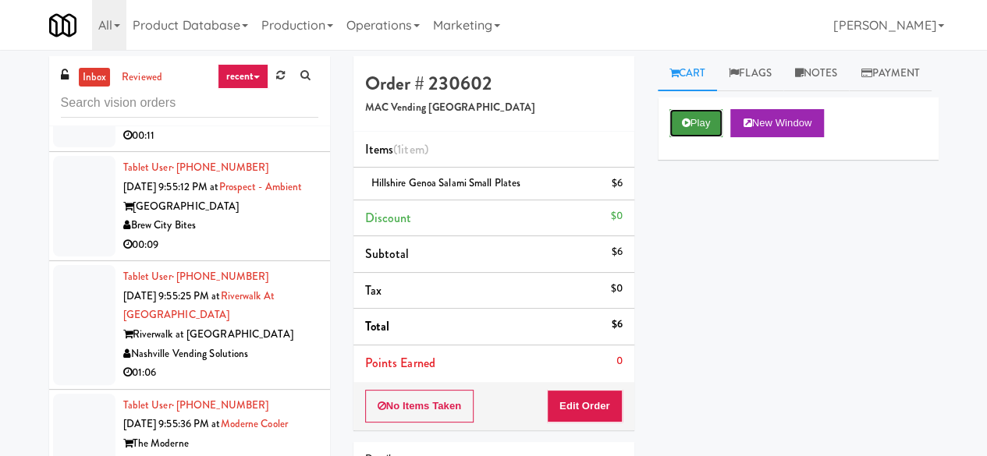
click at [688, 128] on icon at bounding box center [686, 123] width 9 height 10
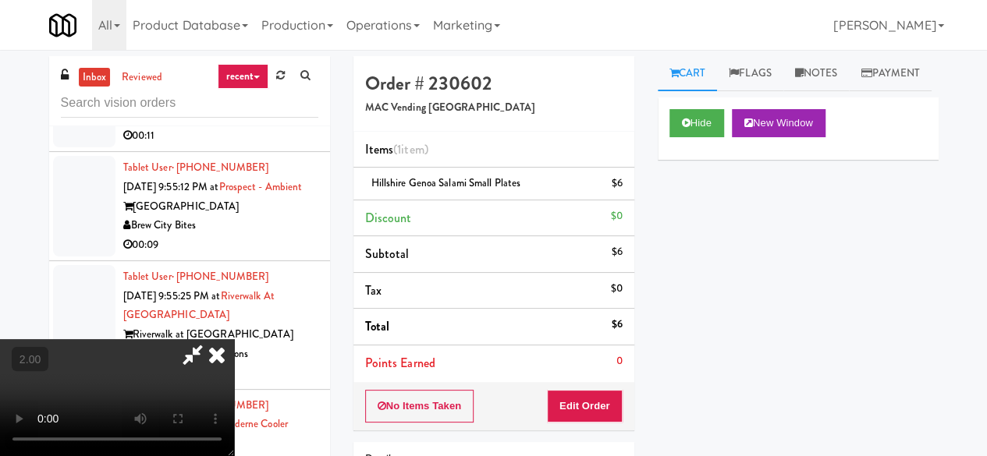
scroll to position [32, 0]
drag, startPoint x: 609, startPoint y: 410, endPoint x: 629, endPoint y: 377, distance: 38.1
click at [609, 407] on button "Edit Order" at bounding box center [585, 406] width 76 height 33
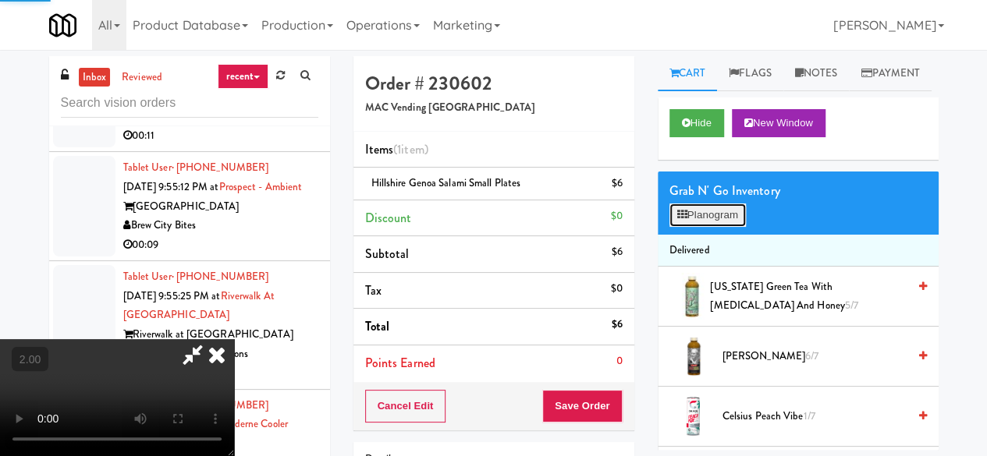
click at [710, 227] on button "Planogram" at bounding box center [708, 215] width 76 height 23
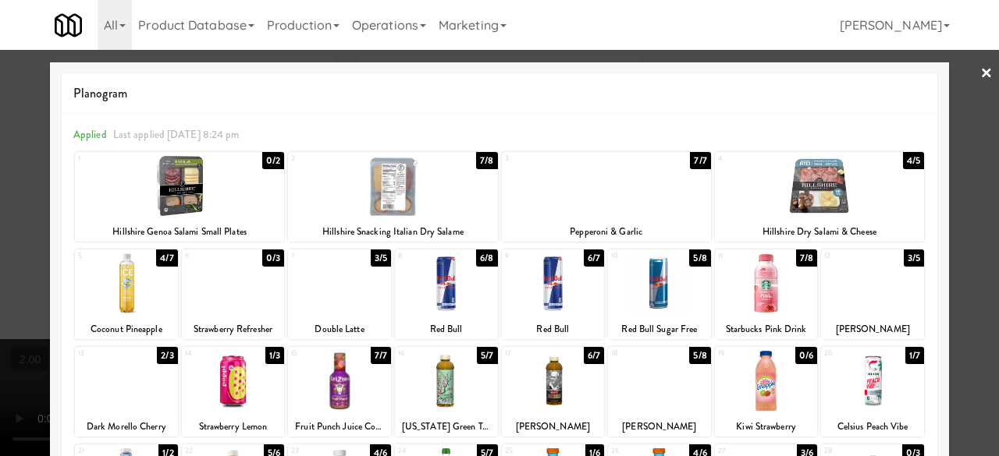
click at [980, 79] on link "×" at bounding box center [986, 74] width 12 height 48
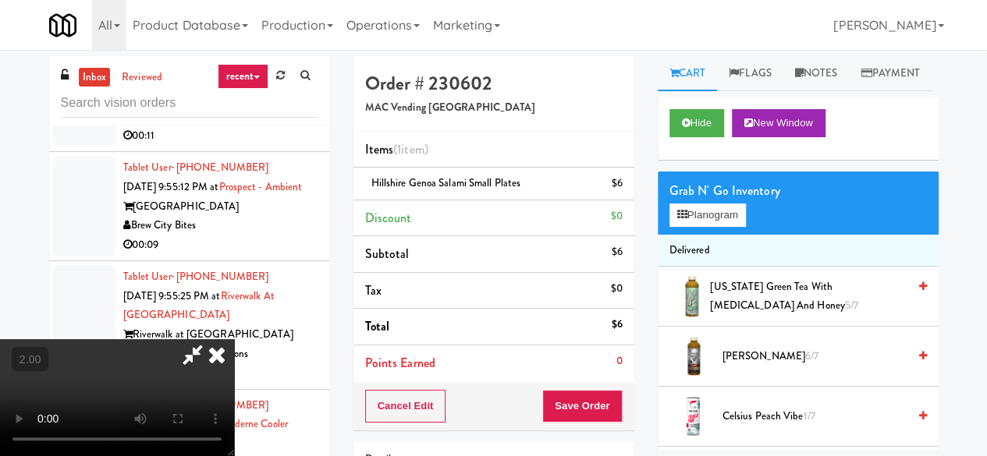
click at [211, 339] on icon at bounding box center [193, 354] width 36 height 31
click at [234, 456] on video at bounding box center [117, 397] width 234 height 117
click at [811, 76] on link "Notes" at bounding box center [816, 73] width 66 height 35
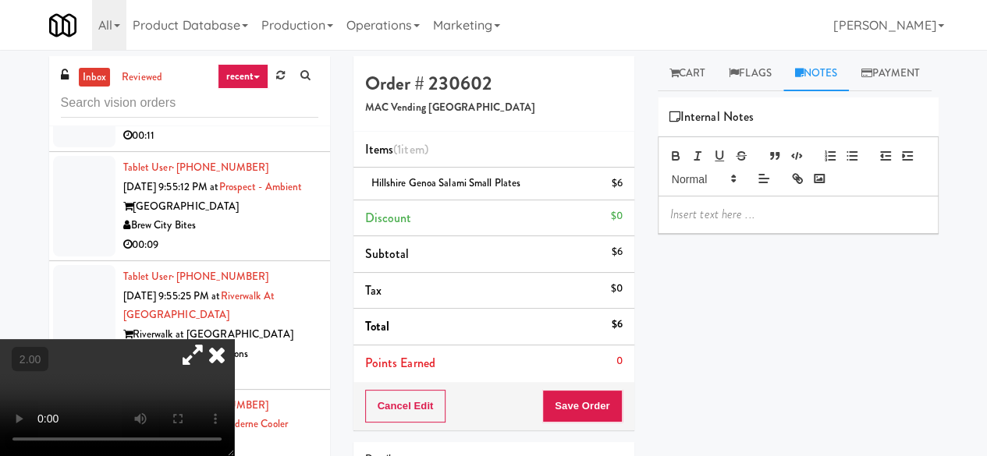
click at [709, 223] on p at bounding box center [798, 214] width 256 height 17
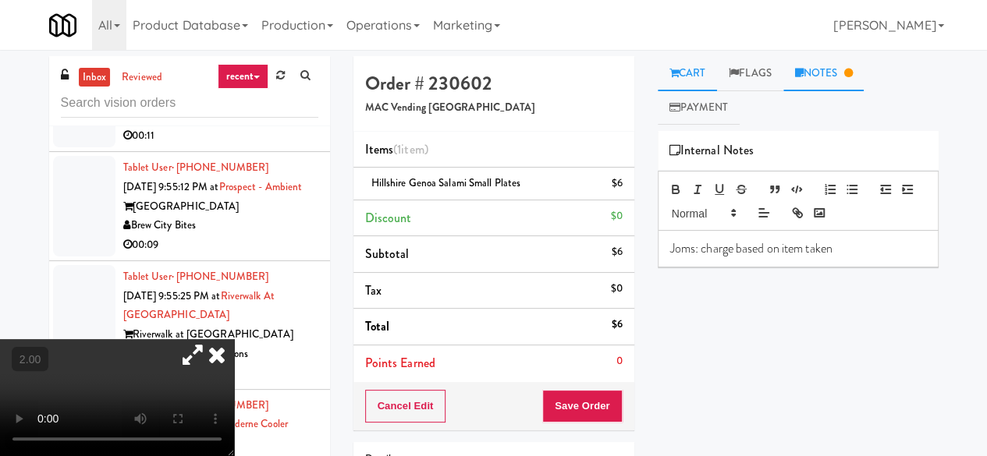
click at [705, 70] on link "Cart" at bounding box center [688, 73] width 60 height 35
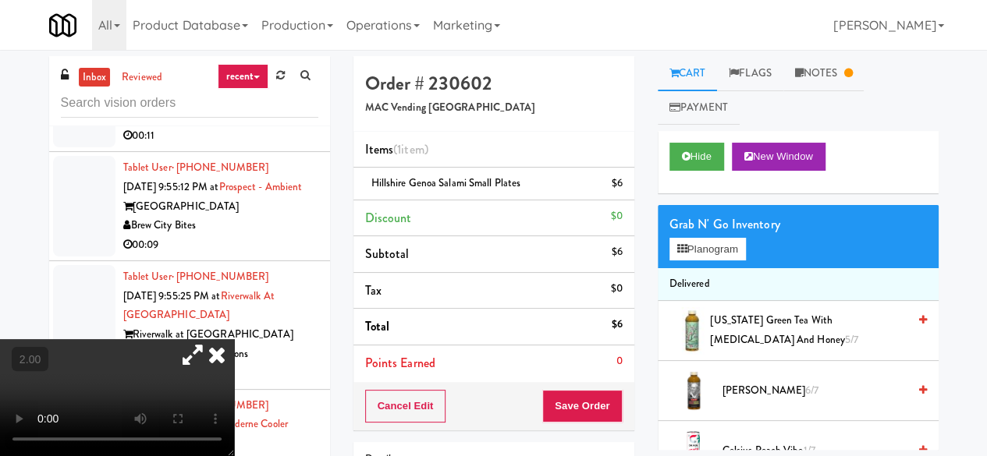
click at [712, 236] on div "Grab N' Go Inventory Planogram" at bounding box center [798, 236] width 281 height 63
click at [725, 245] on button "Planogram" at bounding box center [708, 249] width 76 height 23
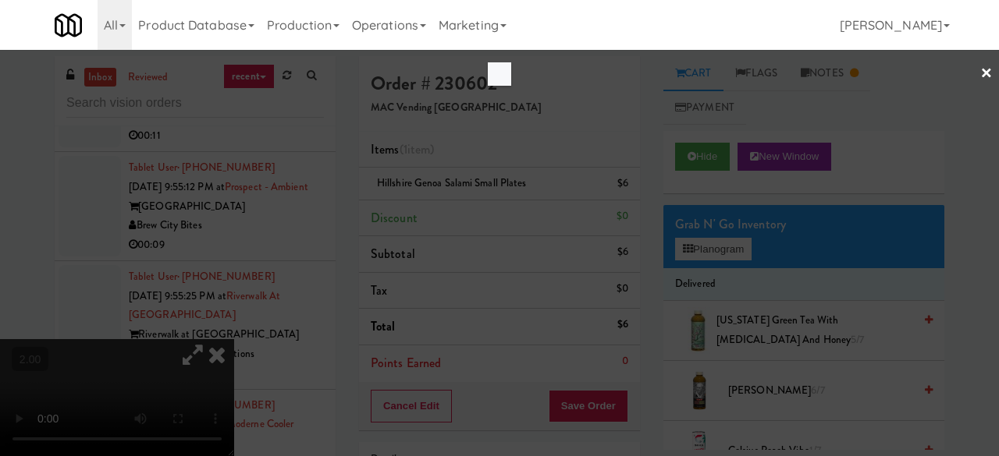
click at [515, 237] on div at bounding box center [499, 228] width 999 height 456
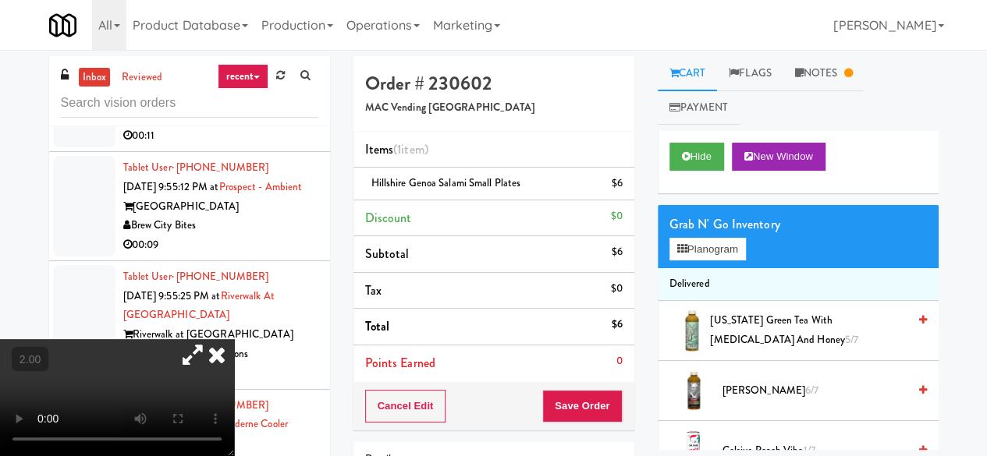
click at [729, 235] on div "Grab N' Go Inventory" at bounding box center [799, 224] width 258 height 23
click at [716, 254] on button "Planogram" at bounding box center [708, 249] width 76 height 23
click at [0, 0] on div at bounding box center [0, 0] width 0 height 0
click at [718, 253] on button "Planogram" at bounding box center [708, 249] width 76 height 23
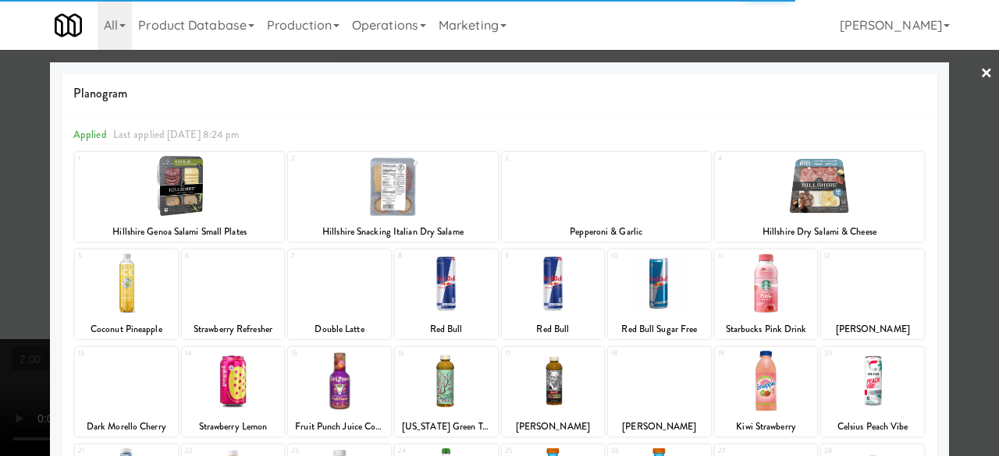
click at [967, 74] on div at bounding box center [499, 228] width 999 height 456
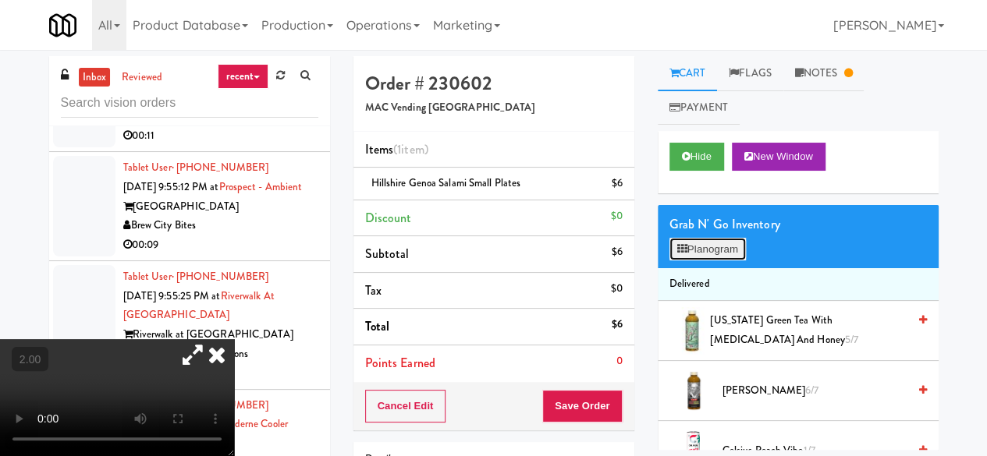
click at [693, 247] on button "Planogram" at bounding box center [708, 249] width 76 height 23
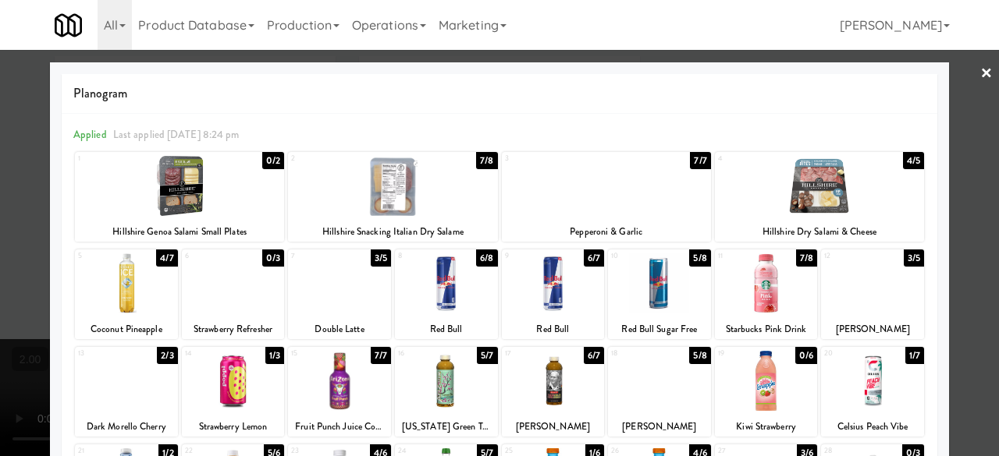
click at [980, 93] on link "×" at bounding box center [986, 74] width 12 height 48
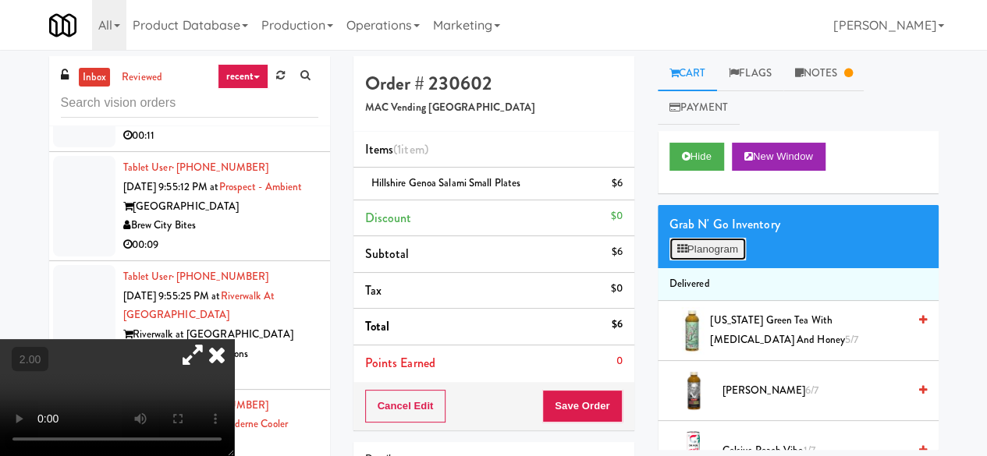
click at [702, 244] on button "Planogram" at bounding box center [708, 249] width 76 height 23
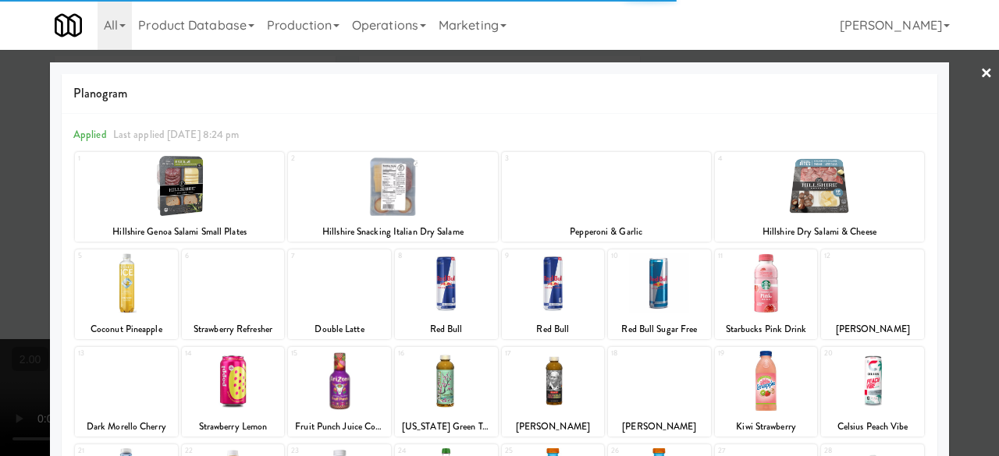
click at [979, 219] on div at bounding box center [499, 228] width 999 height 456
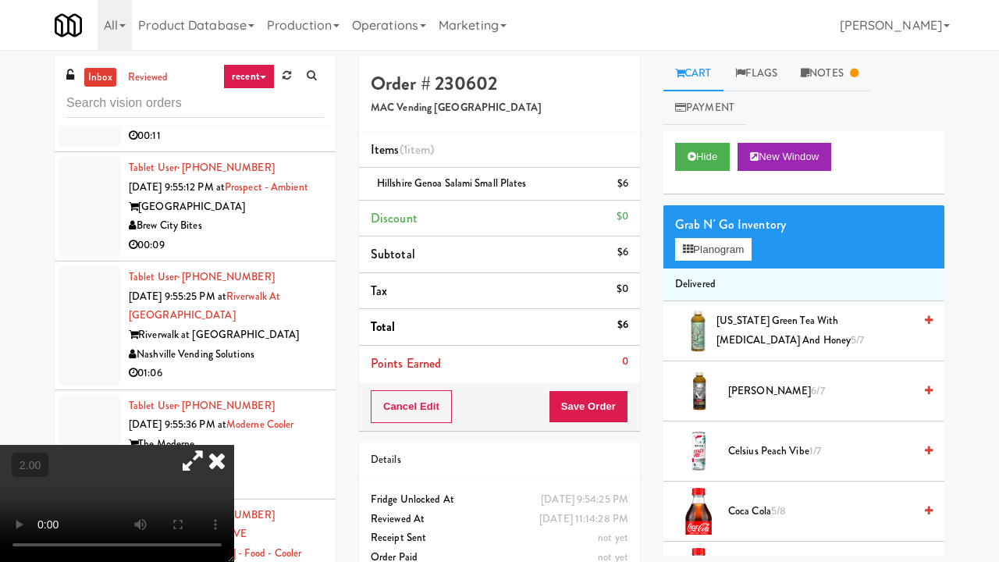
click at [949, 450] on div "Cart Flags Notes Payment Hide New Window Grab N' Go Inventory Planogram Deliver…" at bounding box center [804, 305] width 304 height 499
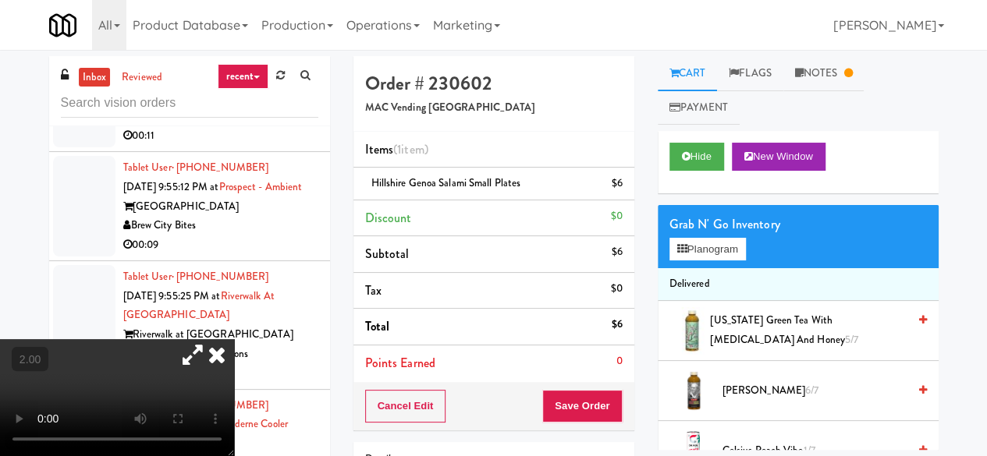
click at [234, 339] on icon at bounding box center [217, 354] width 34 height 31
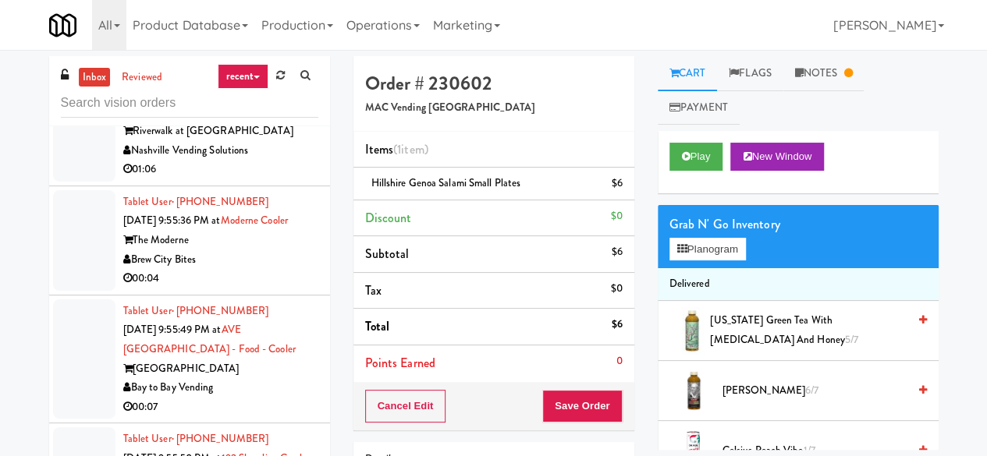
scroll to position [5931, 0]
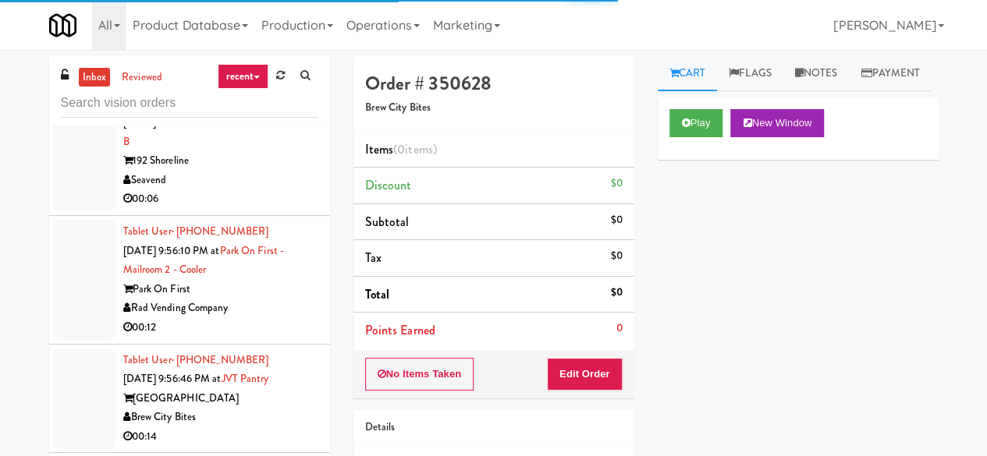
scroll to position [6243, 0]
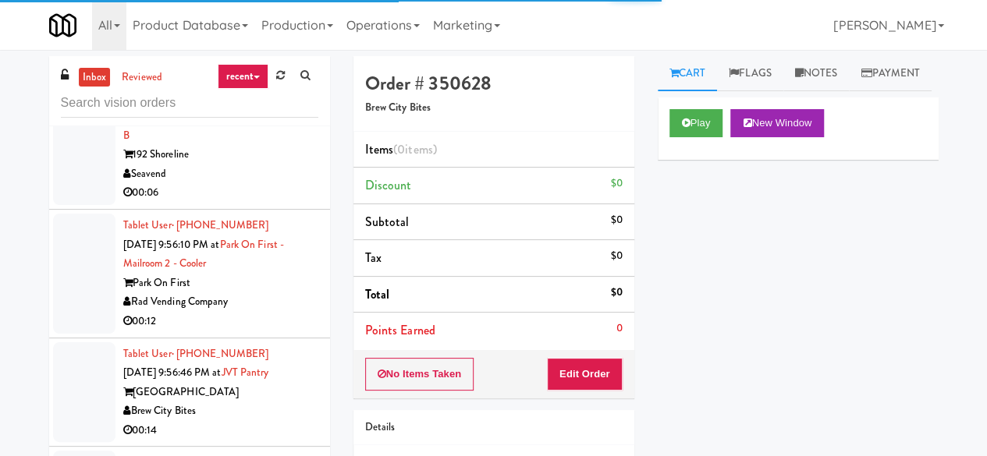
click at [684, 128] on icon at bounding box center [686, 123] width 9 height 10
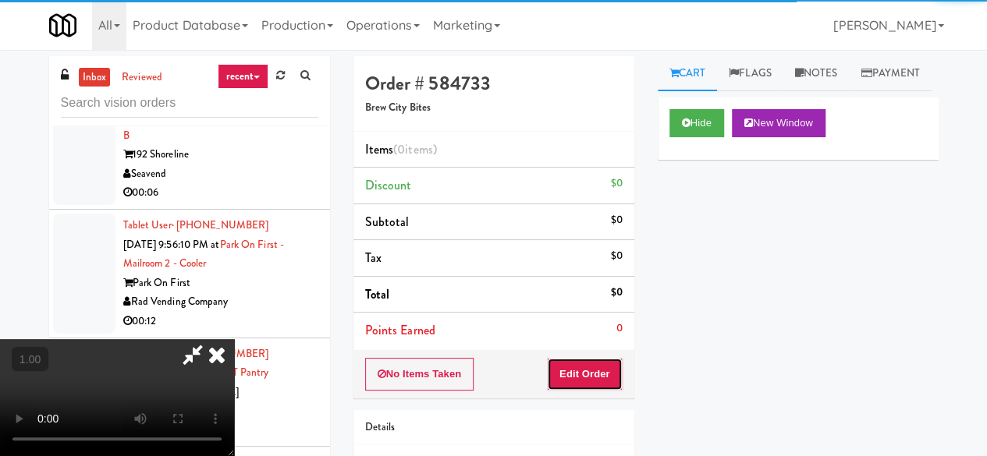
click at [588, 364] on button "Edit Order" at bounding box center [585, 374] width 76 height 33
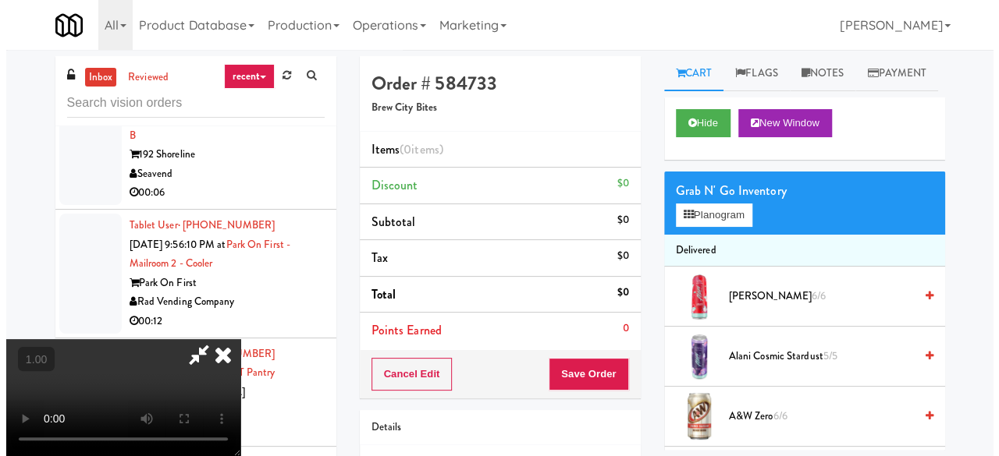
scroll to position [32, 0]
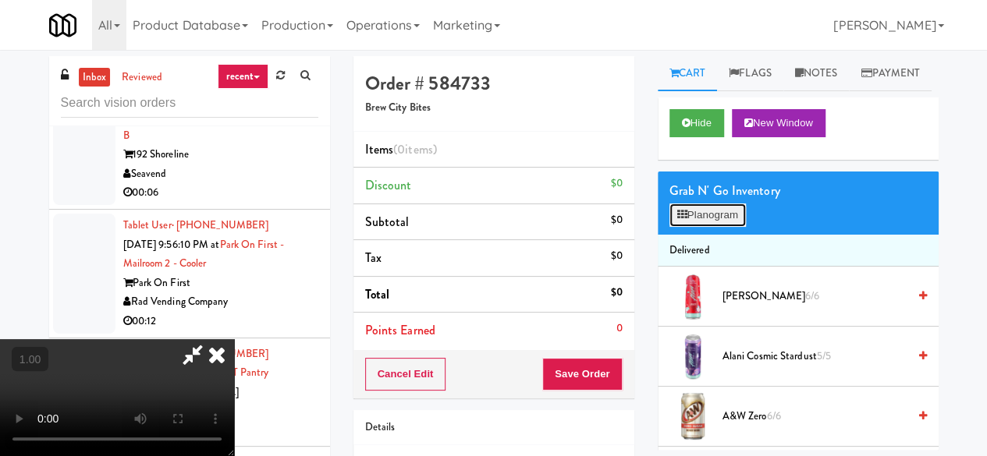
click at [685, 227] on button "Planogram" at bounding box center [708, 215] width 76 height 23
click at [0, 0] on div at bounding box center [0, 0] width 0 height 0
click at [699, 227] on button "Planogram" at bounding box center [708, 215] width 76 height 23
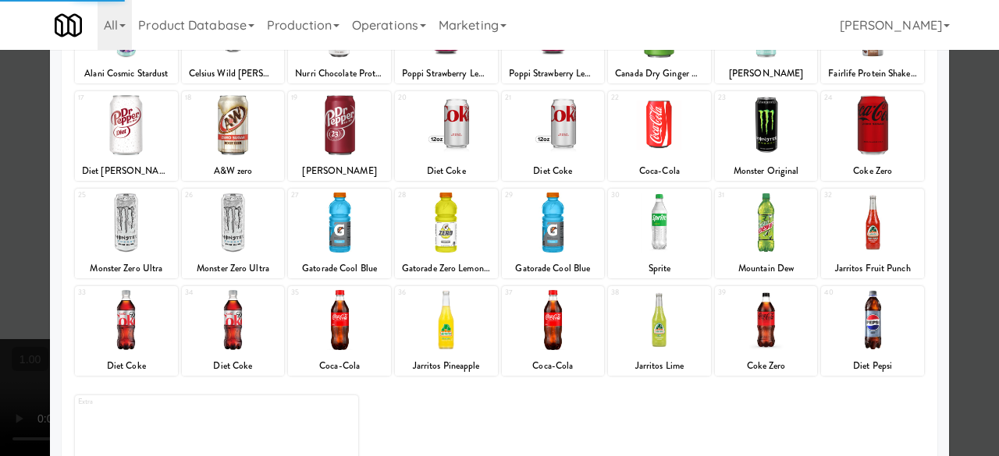
scroll to position [309, 0]
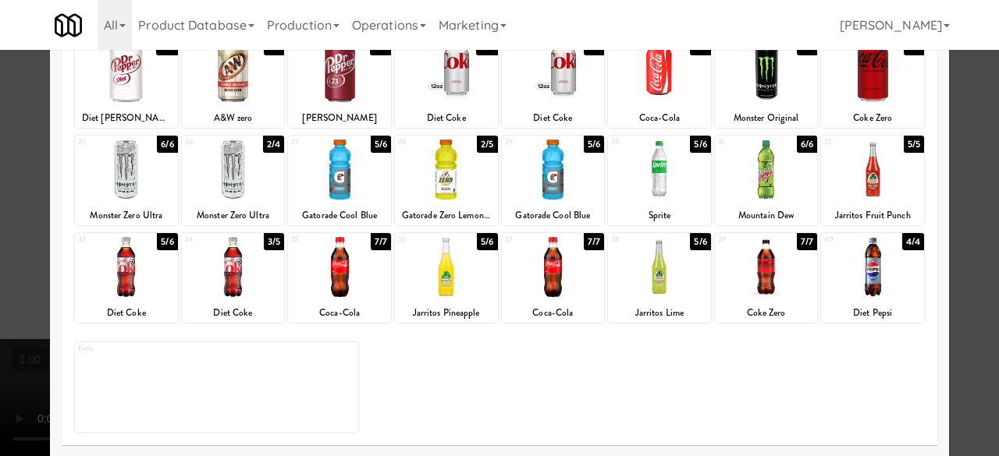
click at [147, 247] on div at bounding box center [126, 267] width 103 height 60
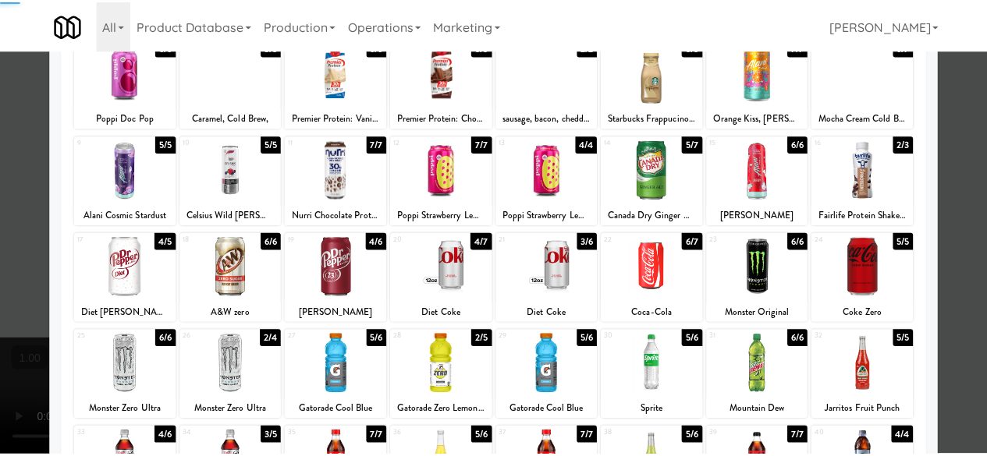
scroll to position [0, 0]
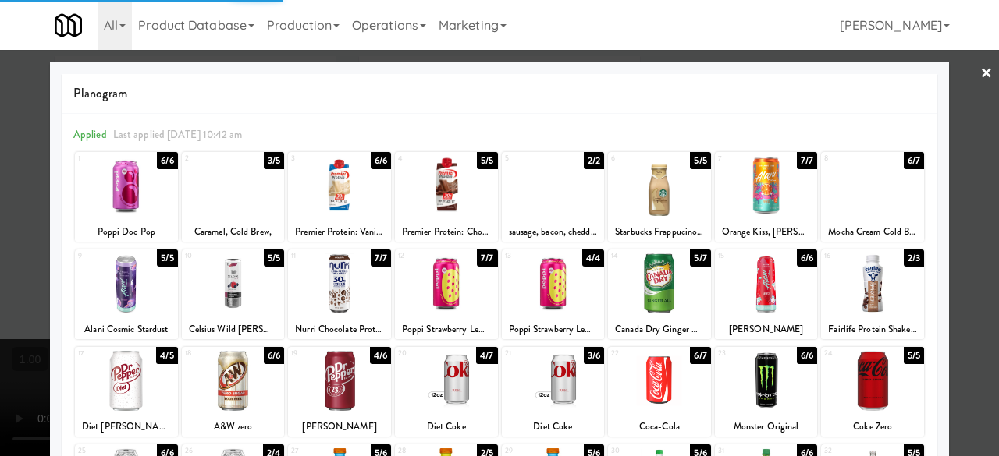
click at [954, 73] on div at bounding box center [499, 228] width 999 height 456
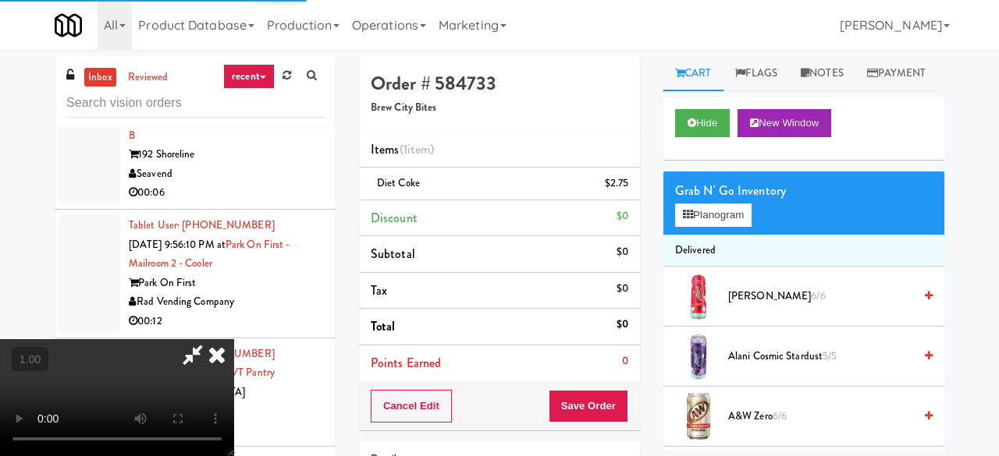
click at [954, 73] on div "inbox reviewed recent all unclear take inventory issue suspicious failed recent…" at bounding box center [499, 331] width 999 height 550
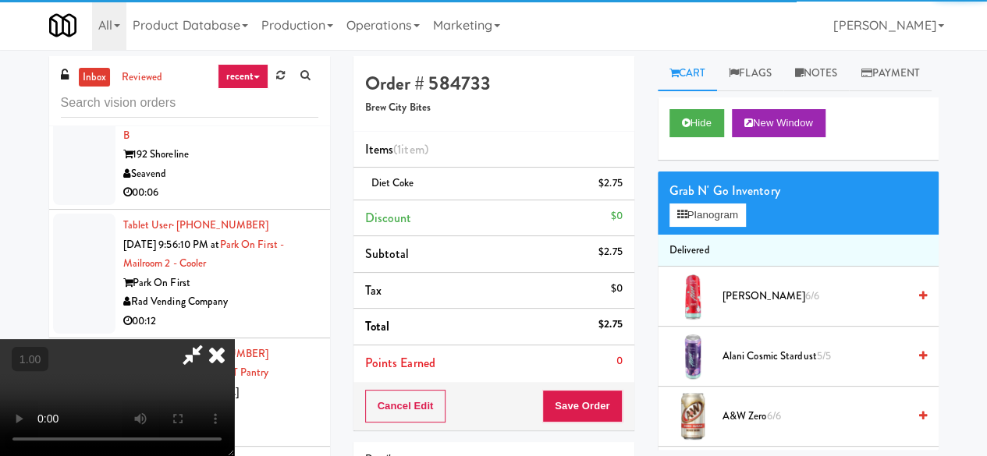
click at [211, 339] on icon at bounding box center [193, 354] width 36 height 31
click at [548, 57] on div "Order # 584733 Brew City Bites Items (1 item ) Diet Coke $2.75 Discount $0 Subt…" at bounding box center [645, 323] width 585 height 534
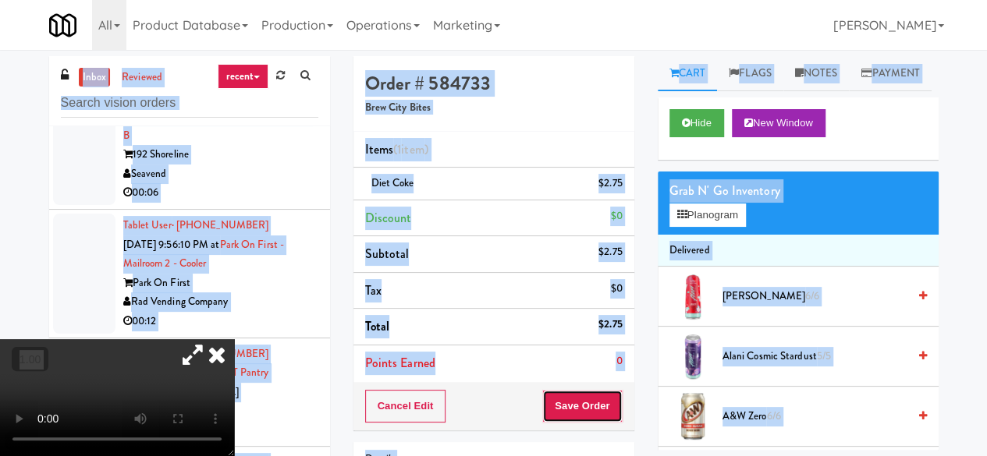
click at [565, 400] on button "Save Order" at bounding box center [582, 406] width 80 height 33
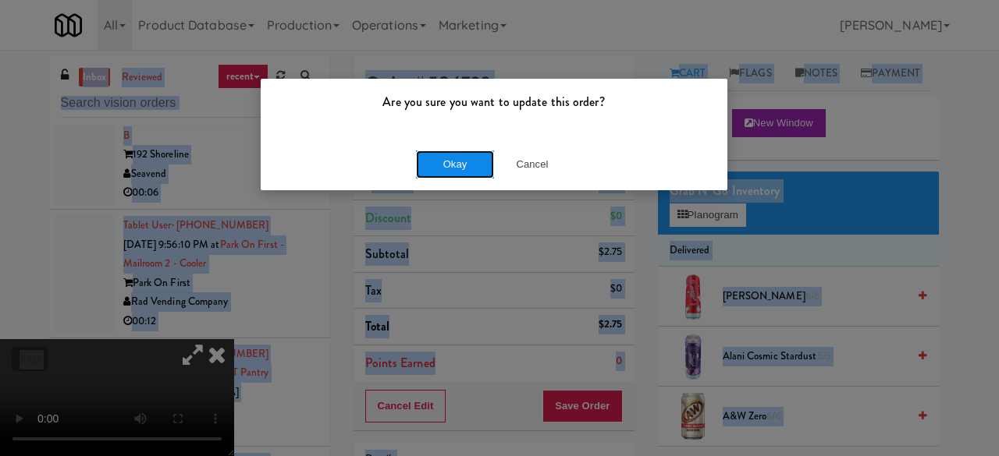
click at [426, 165] on button "Okay" at bounding box center [455, 165] width 78 height 28
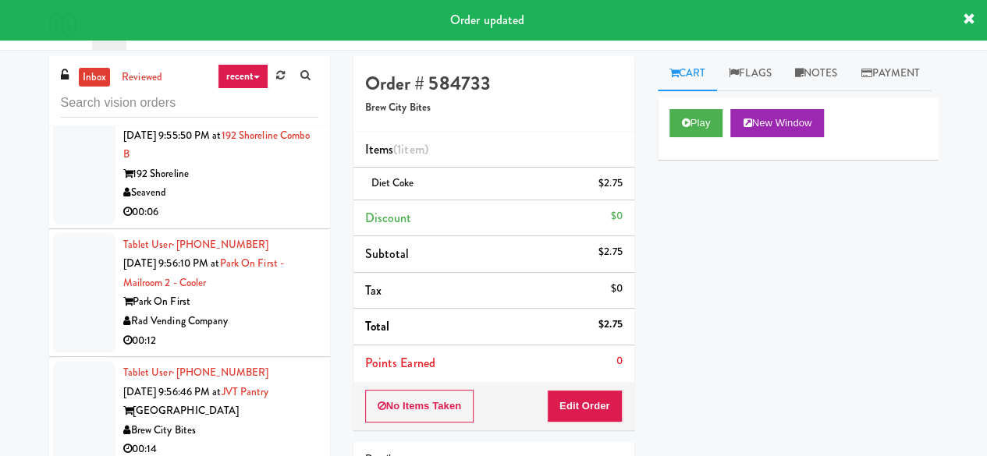
click at [311, 101] on li "Tablet User · (240) 252-8533 [DATE] 9:55:49 PM at [GEOGRAPHIC_DATA] - Food - [G…" at bounding box center [189, 36] width 281 height 129
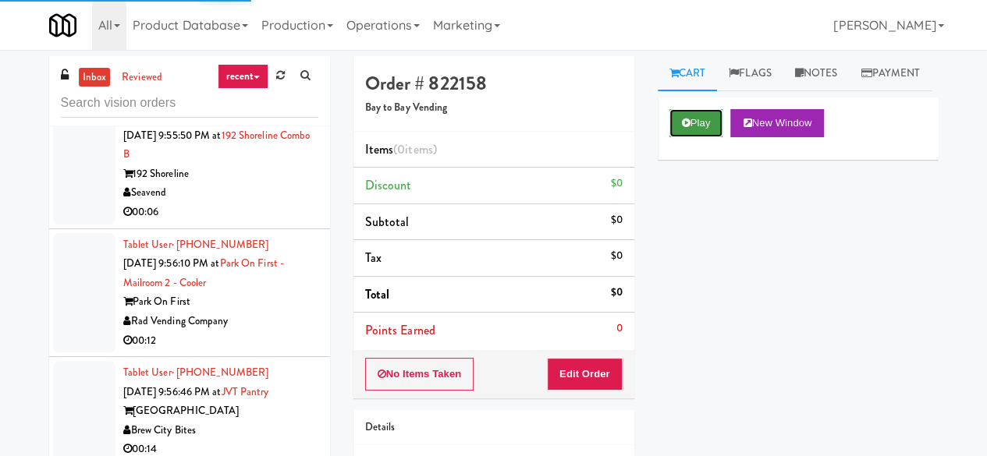
click at [696, 137] on button "Play" at bounding box center [697, 123] width 54 height 28
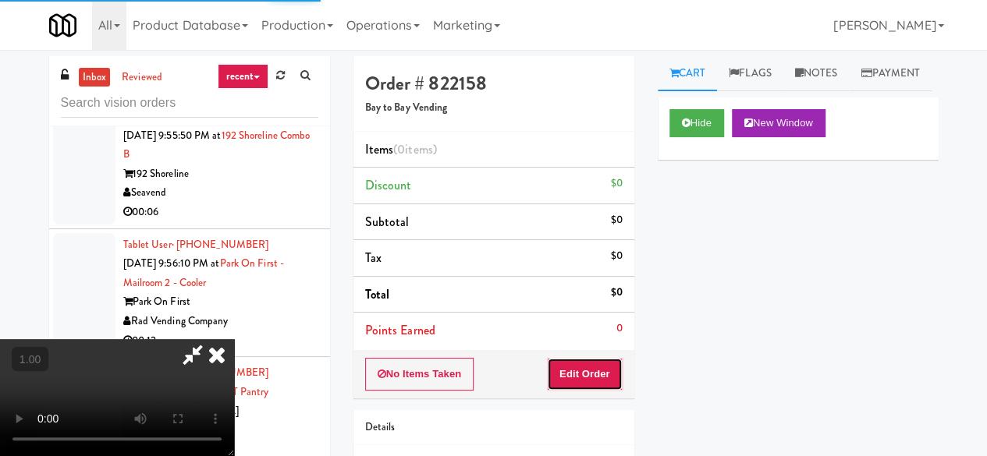
click at [574, 372] on button "Edit Order" at bounding box center [585, 374] width 76 height 33
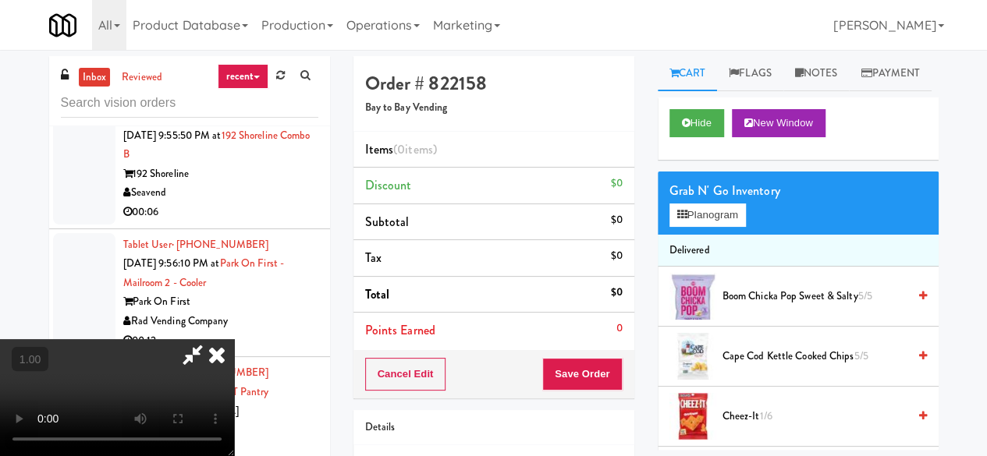
scroll to position [32, 0]
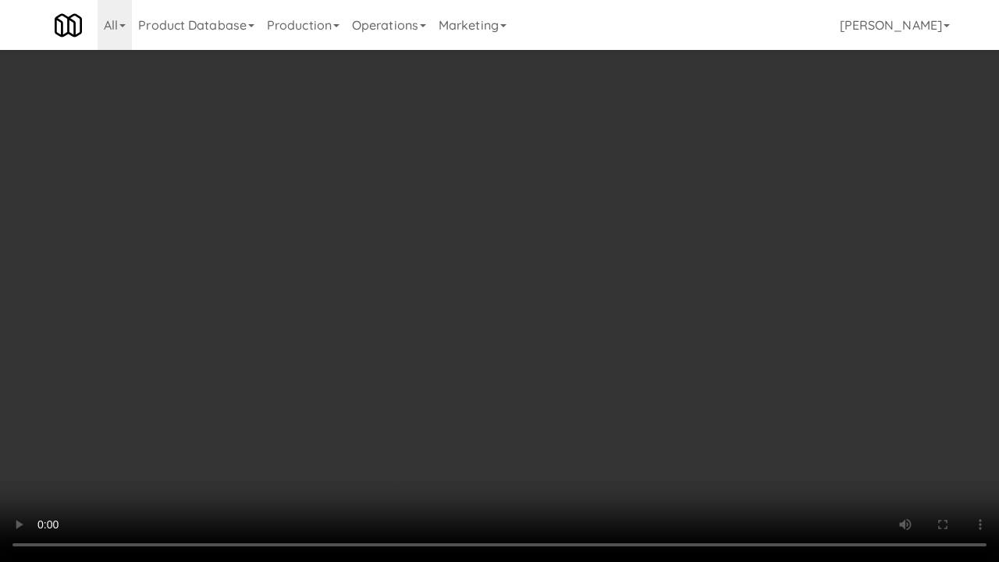
click at [522, 398] on video at bounding box center [499, 281] width 999 height 562
click at [521, 398] on video at bounding box center [499, 281] width 999 height 562
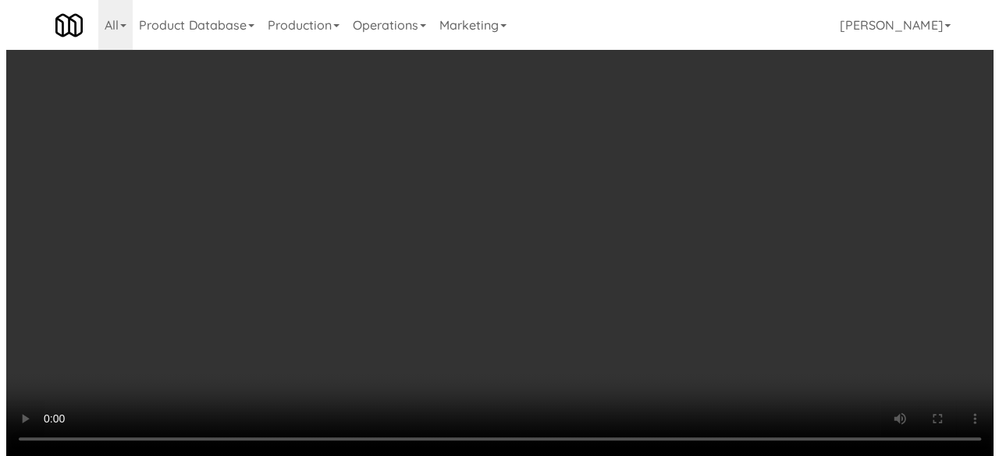
scroll to position [205, 0]
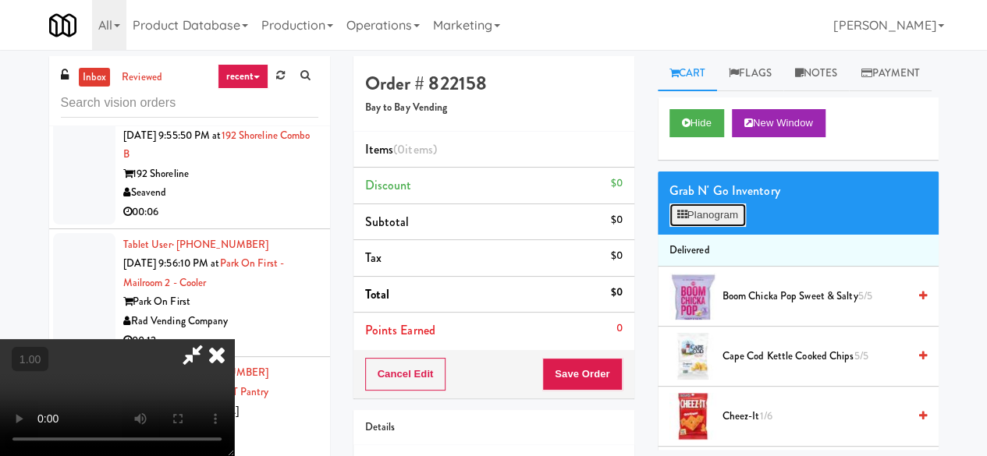
click at [690, 227] on button "Planogram" at bounding box center [708, 215] width 76 height 23
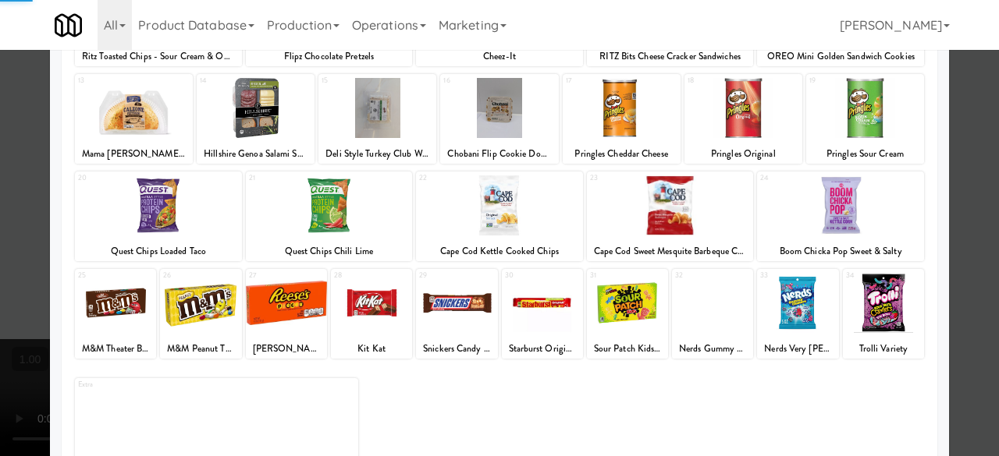
scroll to position [309, 0]
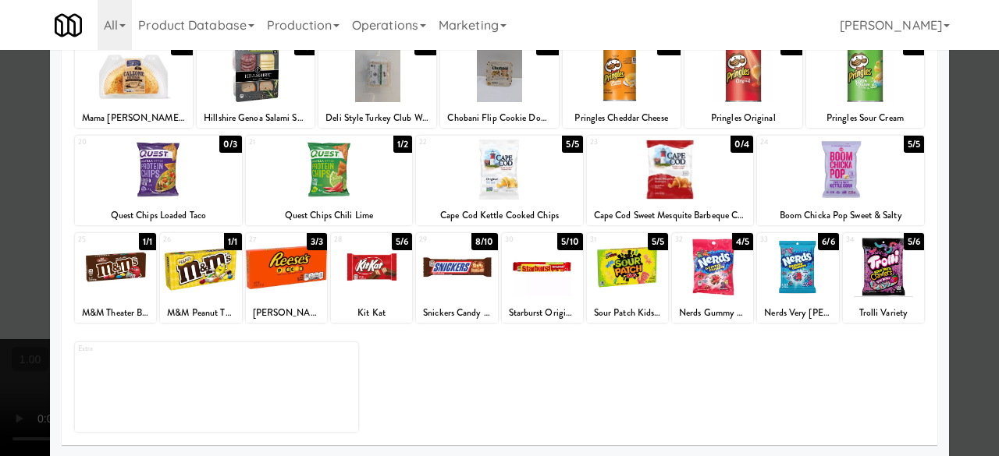
click at [542, 271] on div at bounding box center [542, 267] width 81 height 60
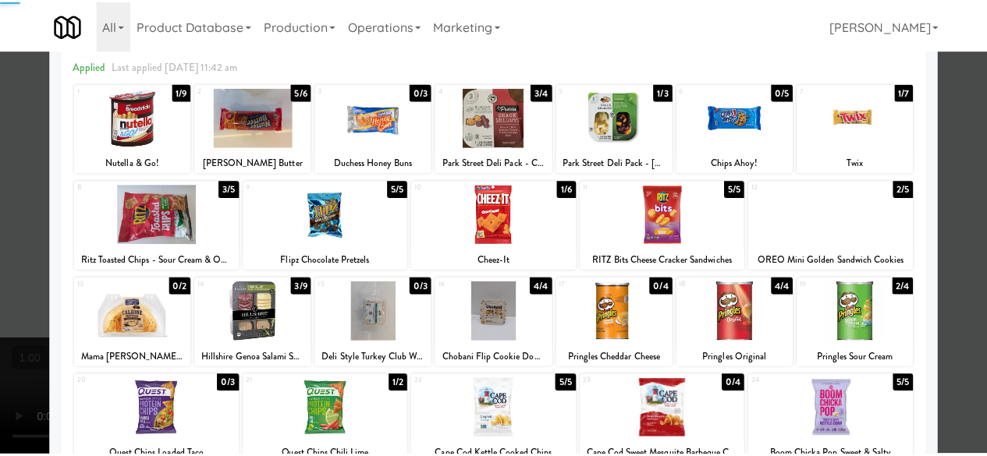
scroll to position [0, 0]
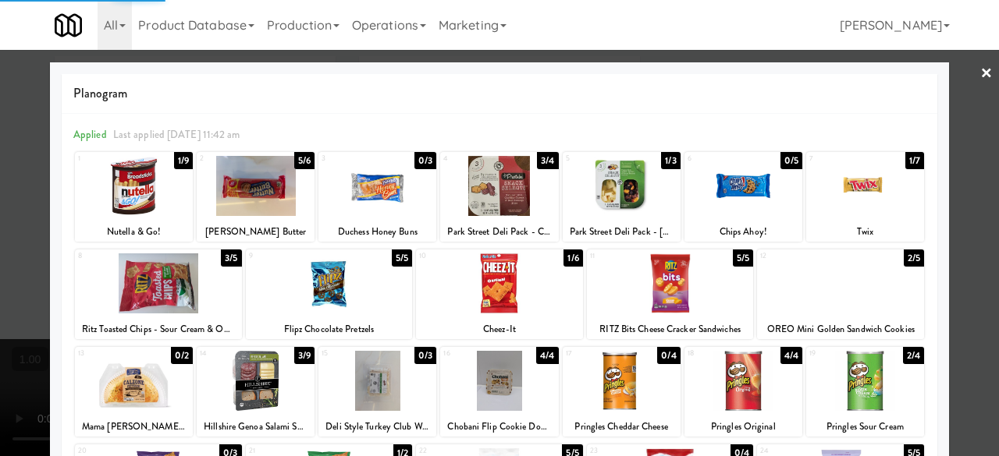
click at [968, 98] on div at bounding box center [499, 228] width 999 height 456
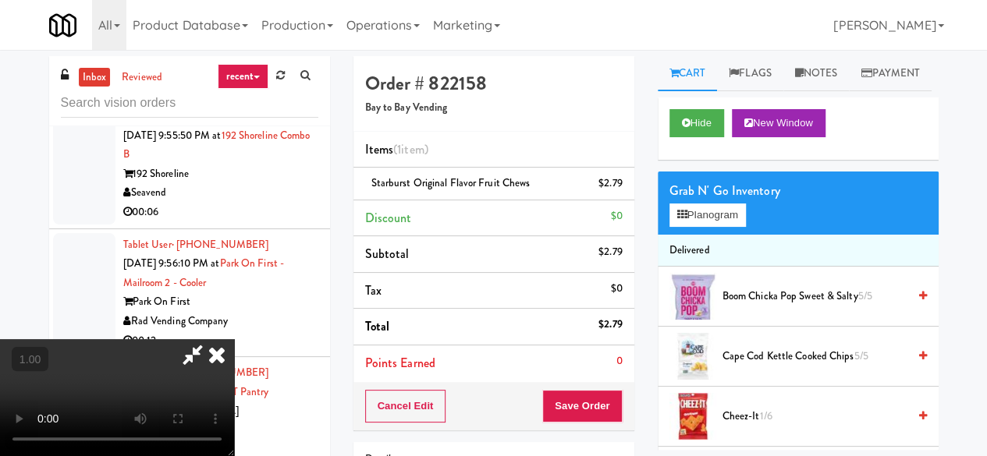
click at [211, 339] on icon at bounding box center [193, 354] width 36 height 31
click at [571, 390] on button "Save Order" at bounding box center [582, 406] width 80 height 33
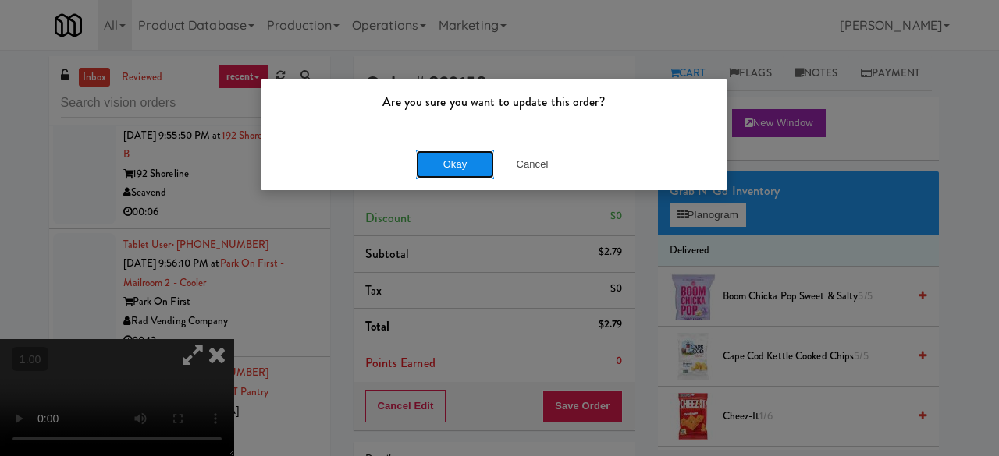
click at [473, 162] on button "Okay" at bounding box center [455, 165] width 78 height 28
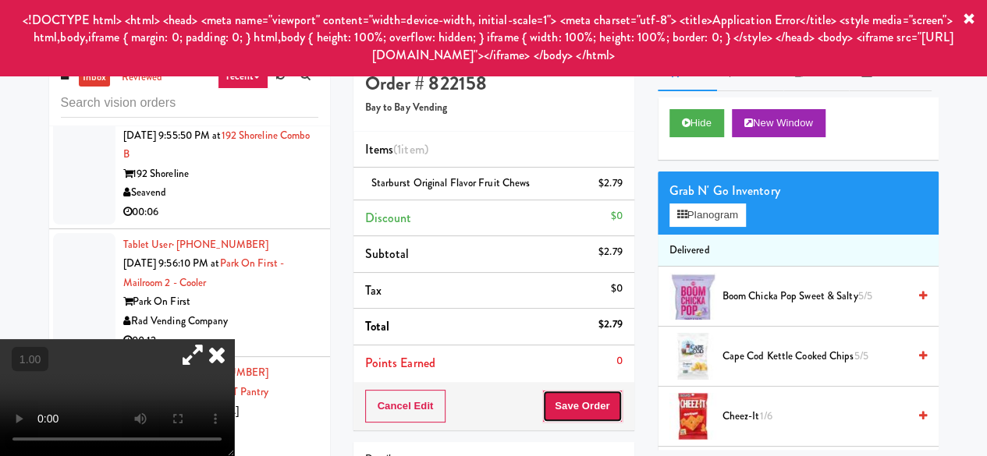
click at [560, 397] on button "Save Order" at bounding box center [582, 406] width 80 height 33
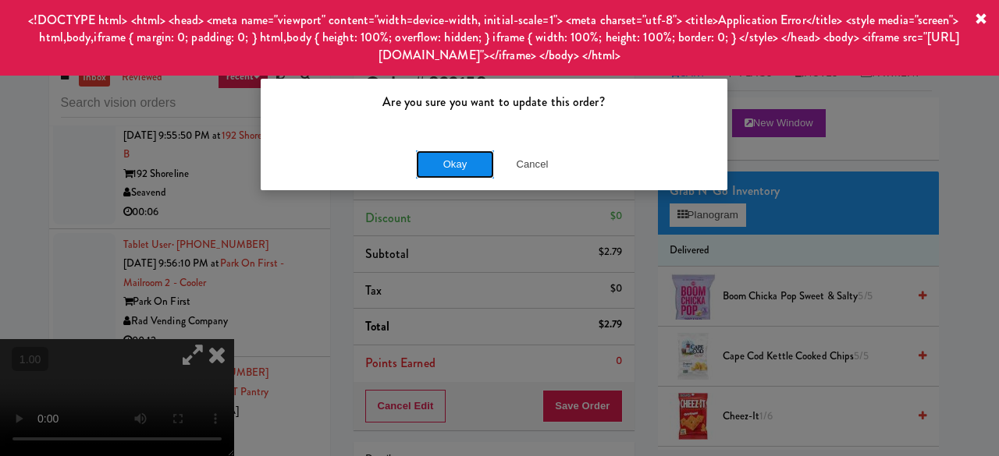
click at [464, 154] on button "Okay" at bounding box center [455, 165] width 78 height 28
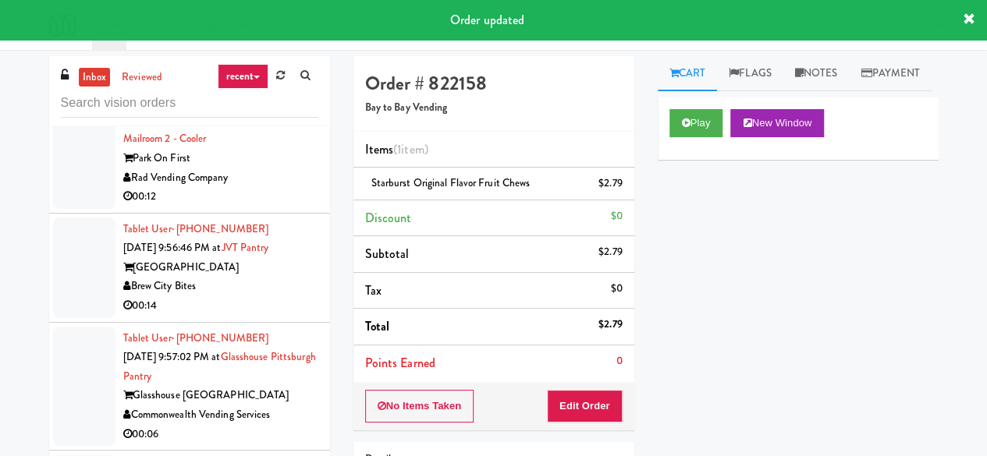
scroll to position [6555, 0]
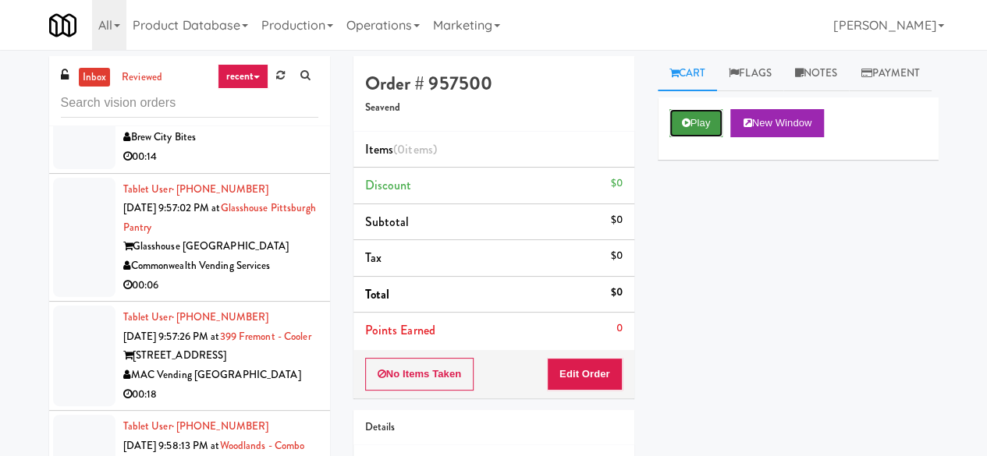
click at [715, 137] on button "Play" at bounding box center [697, 123] width 54 height 28
drag, startPoint x: 715, startPoint y: 160, endPoint x: 704, endPoint y: 163, distance: 11.4
click at [714, 137] on button "Play" at bounding box center [697, 123] width 54 height 28
click at [692, 137] on button "Play" at bounding box center [697, 123] width 54 height 28
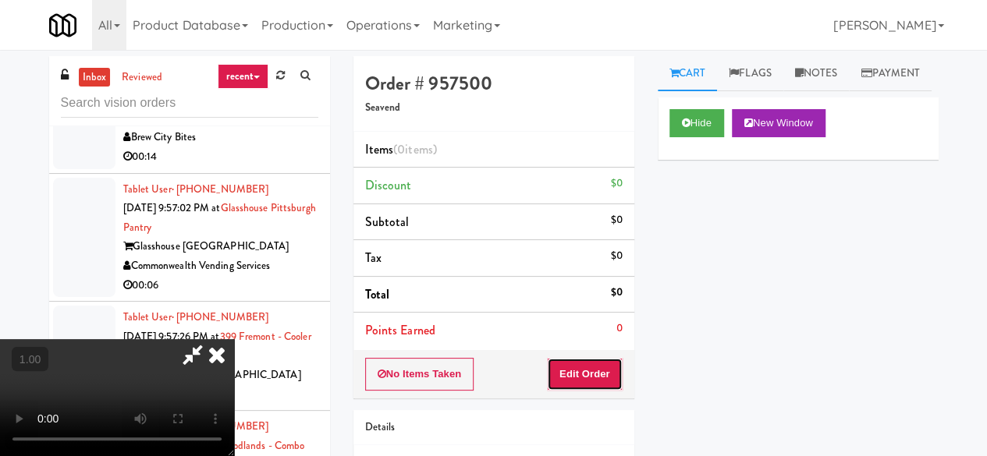
click at [579, 385] on button "Edit Order" at bounding box center [585, 374] width 76 height 33
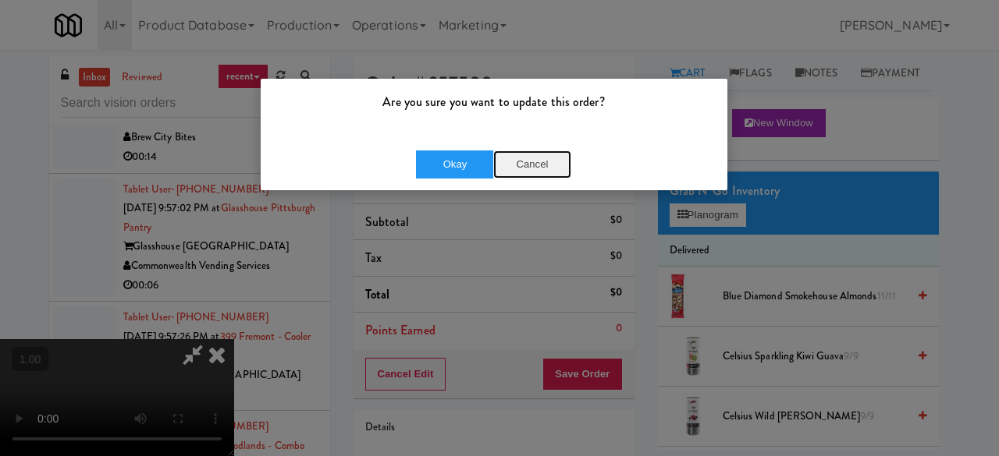
click at [526, 153] on button "Cancel" at bounding box center [532, 165] width 78 height 28
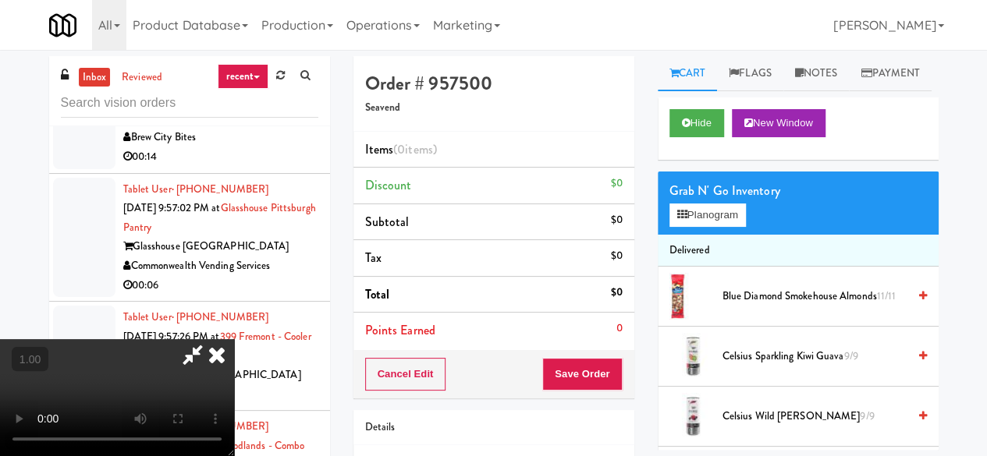
scroll to position [32, 0]
click at [695, 227] on button "Planogram" at bounding box center [708, 215] width 76 height 23
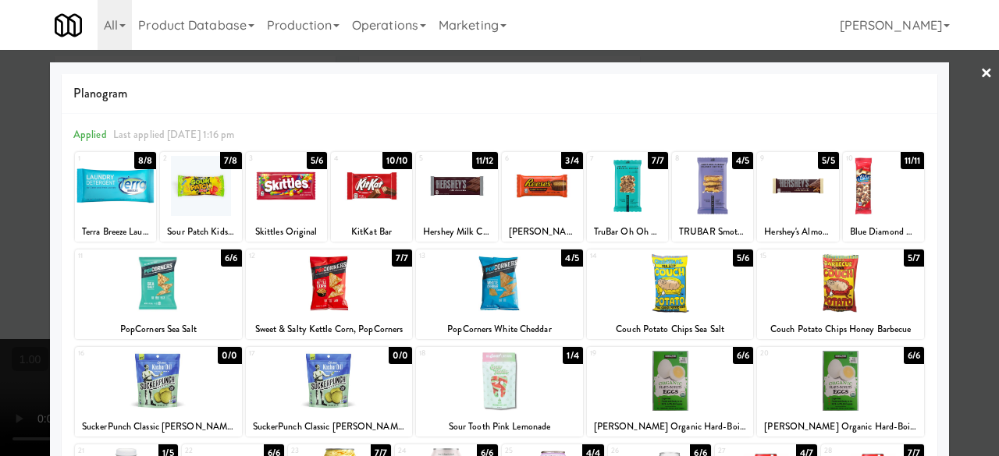
click at [365, 179] on div at bounding box center [371, 186] width 81 height 60
click at [465, 204] on div at bounding box center [456, 186] width 81 height 60
click at [980, 79] on link "×" at bounding box center [986, 74] width 12 height 48
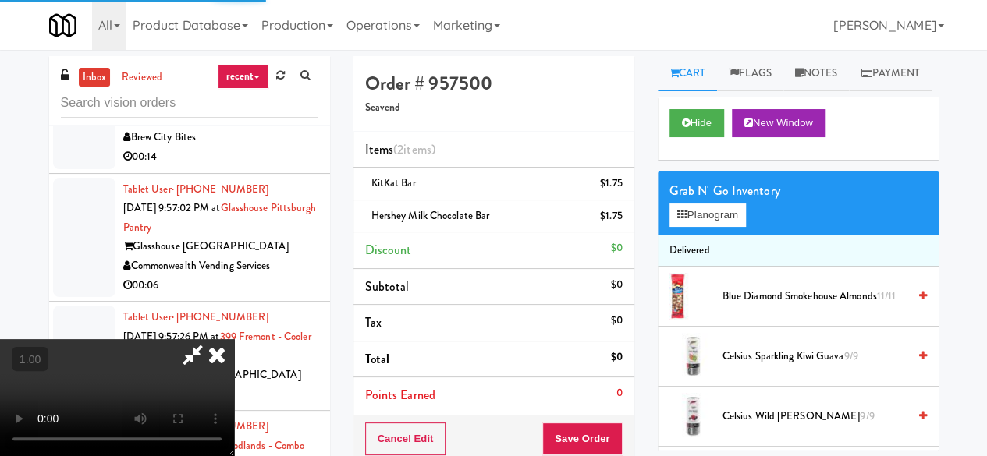
click at [211, 339] on icon at bounding box center [193, 354] width 36 height 31
click at [575, 427] on button "Save Order" at bounding box center [582, 439] width 80 height 33
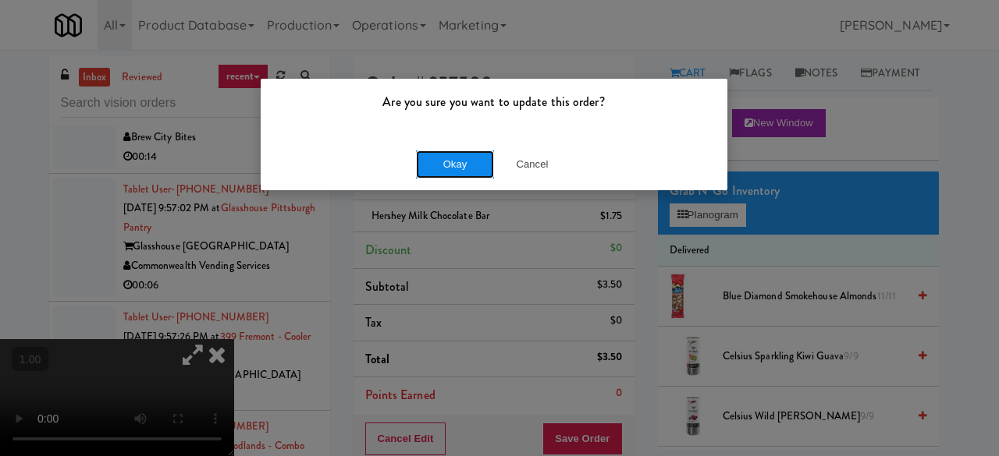
click at [468, 167] on button "Okay" at bounding box center [455, 165] width 78 height 28
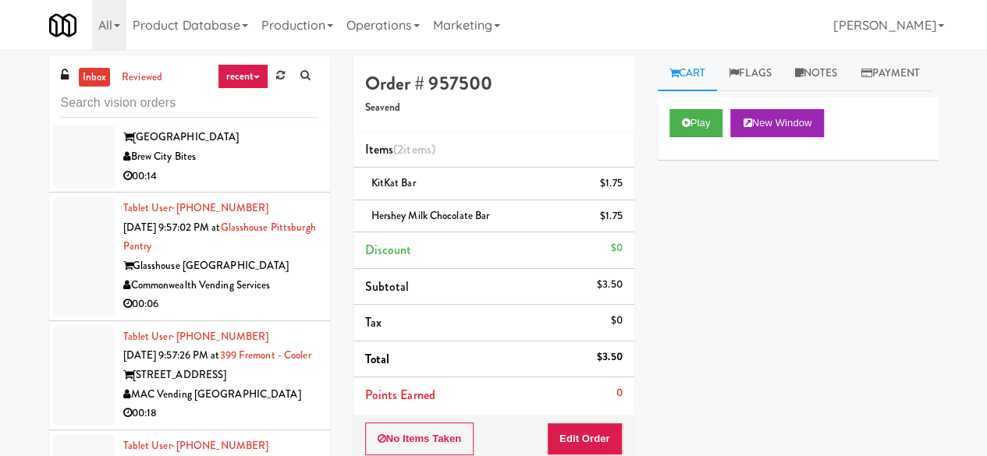
click at [264, 58] on div "Rad Vending Company" at bounding box center [220, 48] width 195 height 20
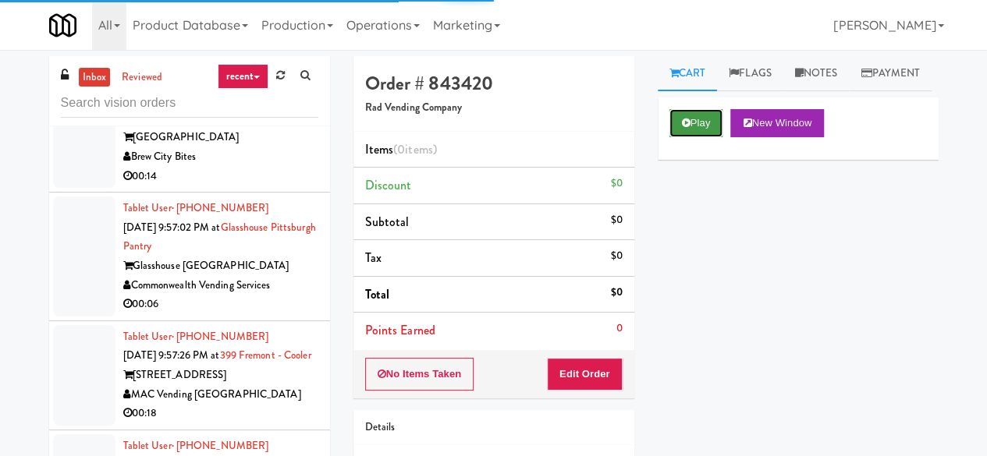
click at [687, 128] on icon at bounding box center [686, 123] width 9 height 10
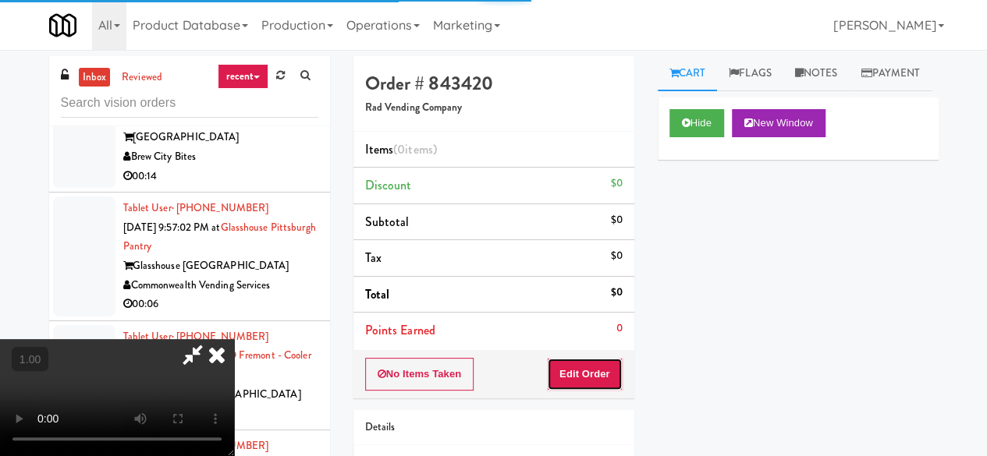
click at [572, 362] on button "Edit Order" at bounding box center [585, 374] width 76 height 33
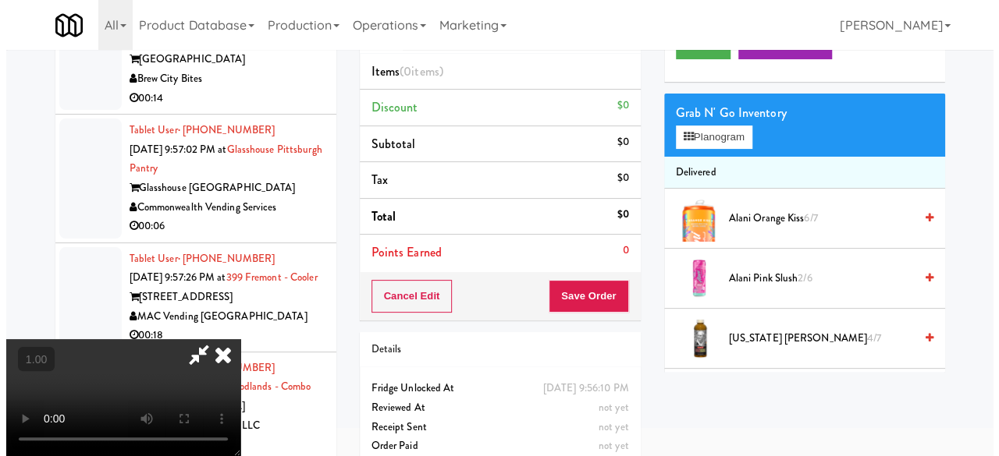
scroll to position [50, 0]
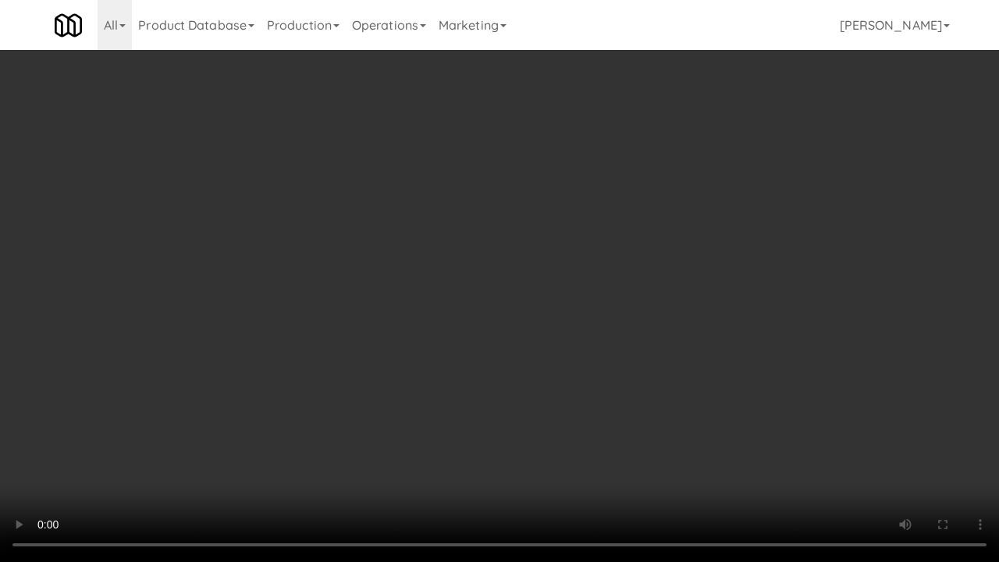
click at [716, 376] on video at bounding box center [499, 281] width 999 height 562
click at [716, 375] on video at bounding box center [499, 281] width 999 height 562
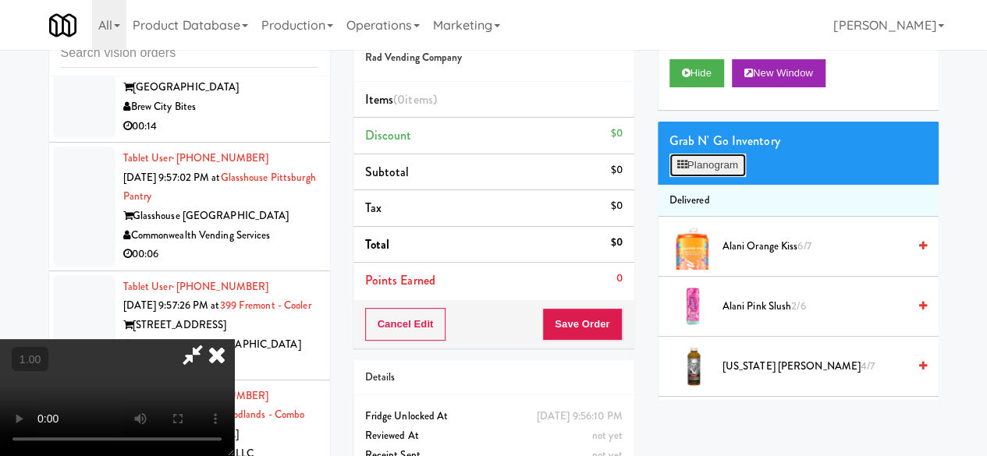
click at [693, 177] on button "Planogram" at bounding box center [708, 165] width 76 height 23
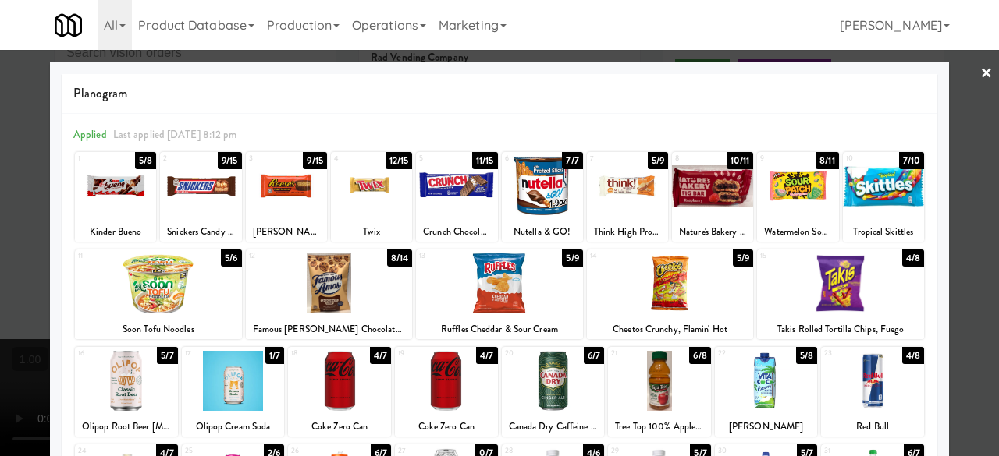
click at [830, 269] on div at bounding box center [840, 284] width 167 height 60
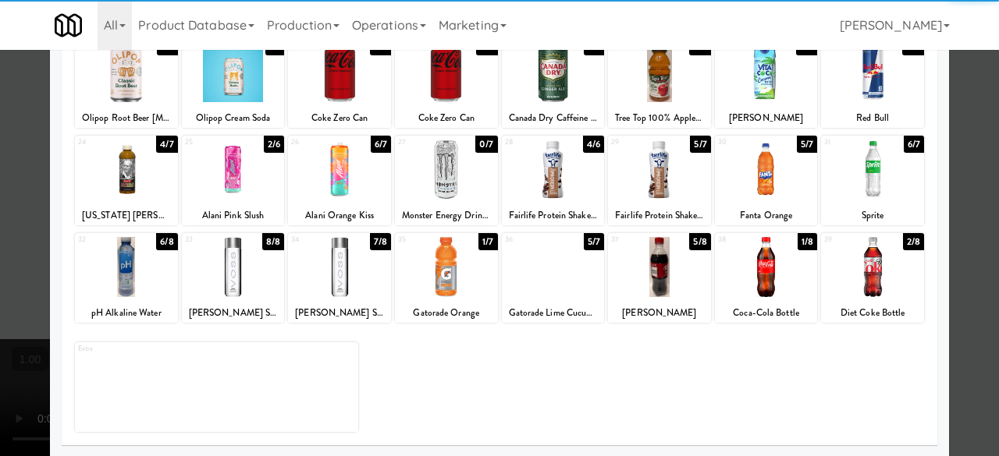
click at [877, 166] on div at bounding box center [872, 170] width 103 height 60
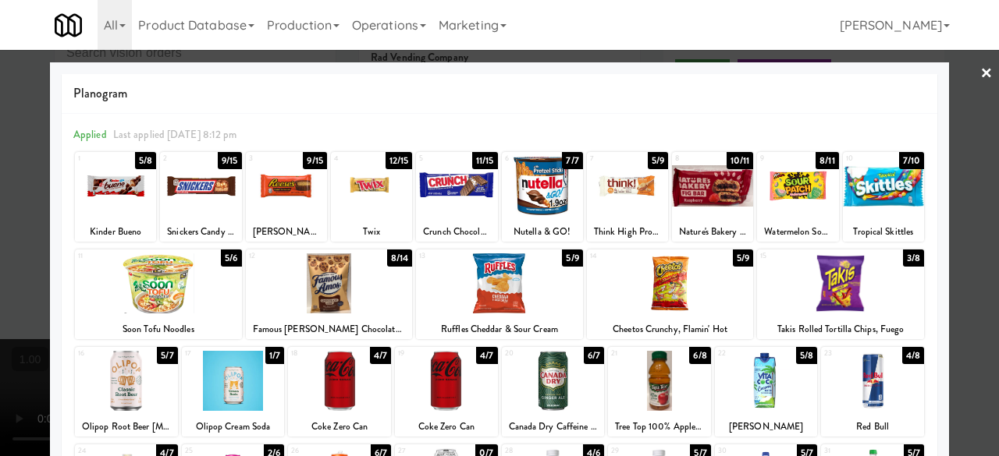
click at [963, 87] on div at bounding box center [499, 228] width 999 height 456
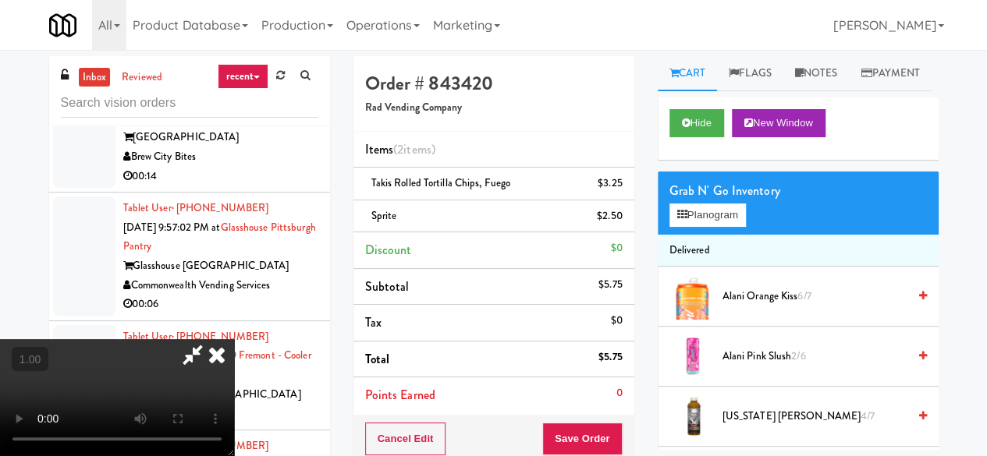
click at [234, 339] on icon at bounding box center [217, 354] width 34 height 31
click at [574, 136] on li "Items (2 items )" at bounding box center [493, 150] width 281 height 37
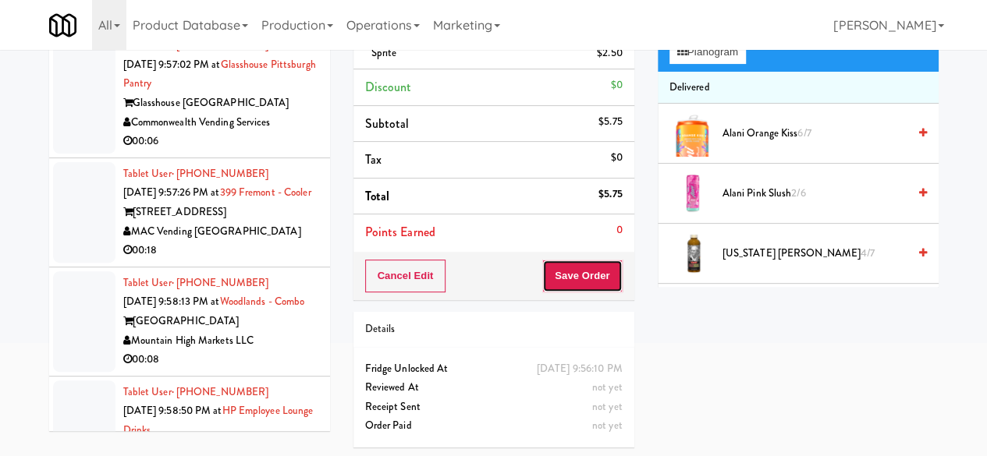
click at [587, 266] on button "Save Order" at bounding box center [582, 276] width 80 height 33
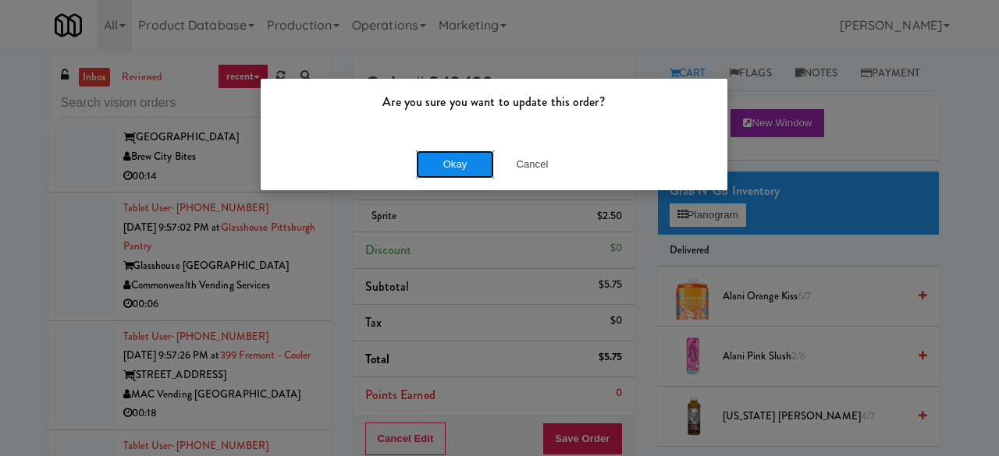
click at [456, 165] on button "Okay" at bounding box center [455, 165] width 78 height 28
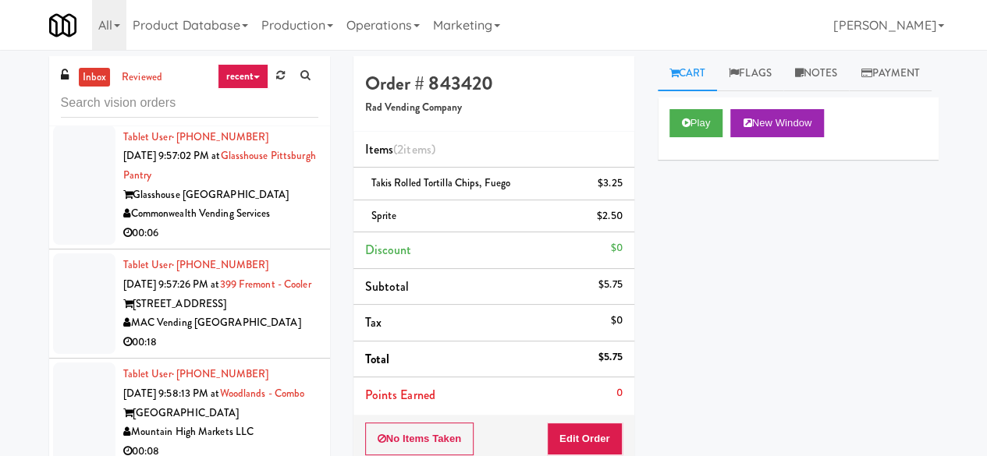
scroll to position [6711, 0]
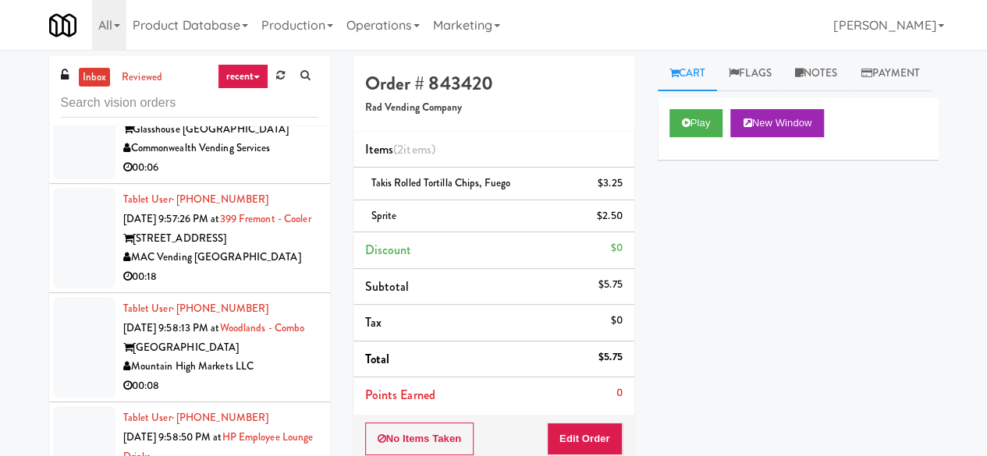
click at [272, 49] on div "00:14" at bounding box center [220, 40] width 195 height 20
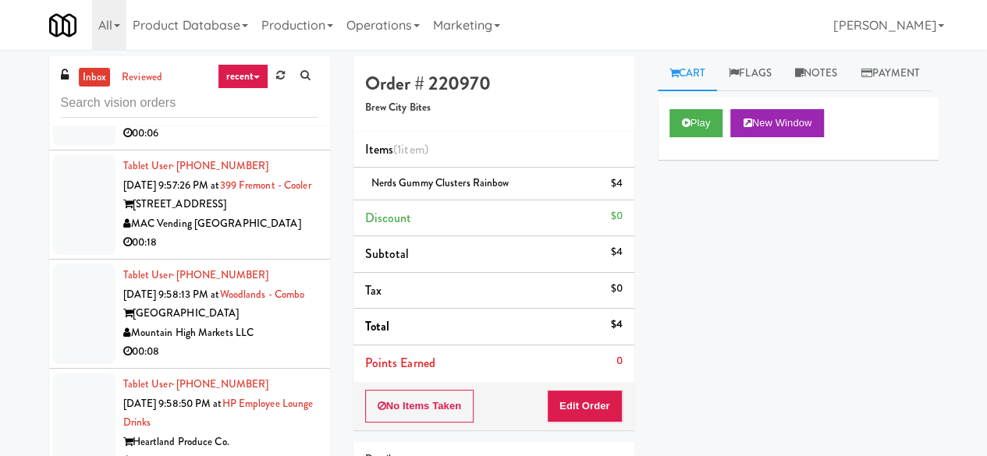
scroll to position [6789, 0]
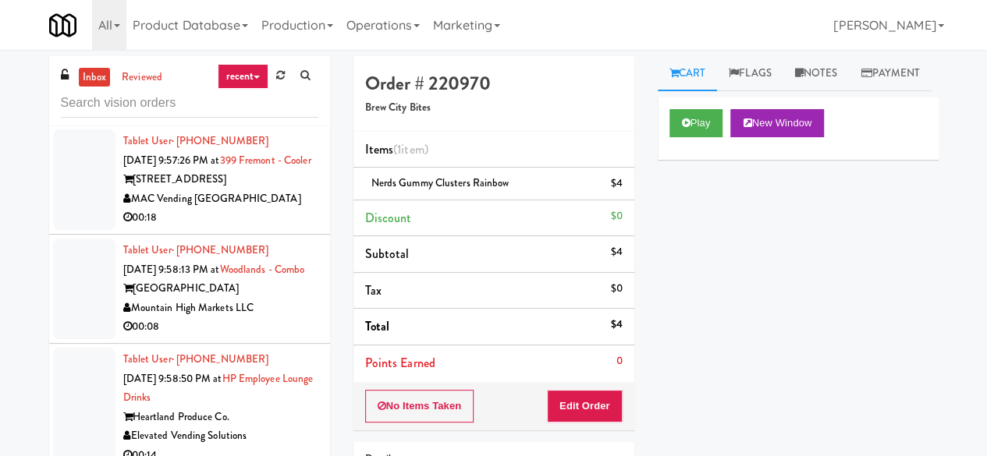
click at [96, 80] on link "inbox" at bounding box center [95, 78] width 32 height 20
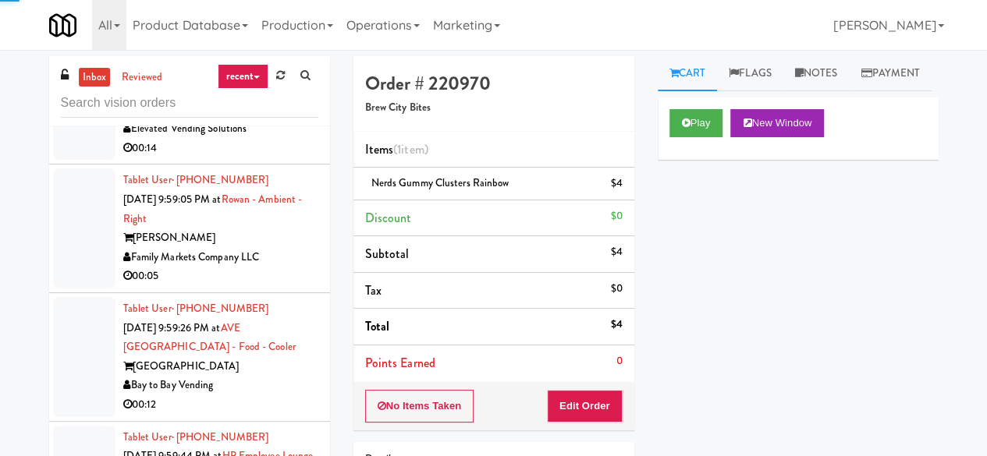
scroll to position [4058, 0]
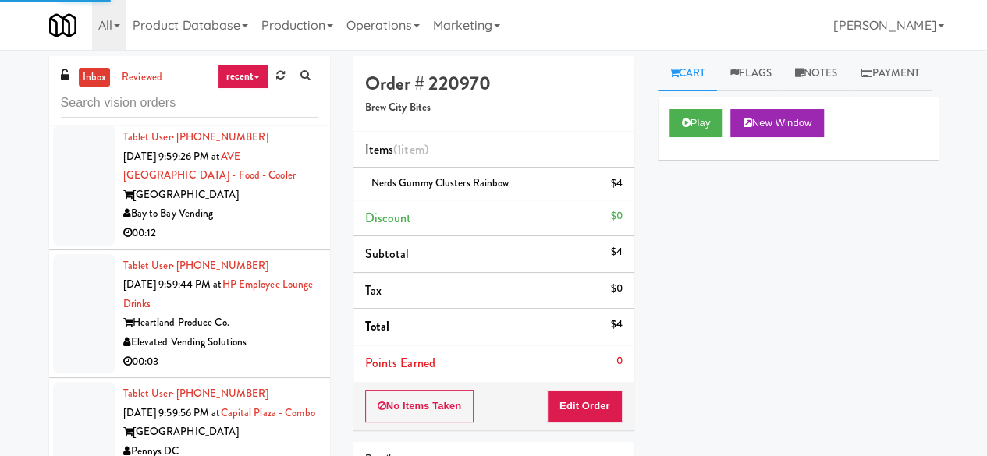
click at [306, 122] on li "Tablet User · (443) 722-9561 [DATE] 9:59:05 PM at [GEOGRAPHIC_DATA] - Ambient -…" at bounding box center [189, 57] width 281 height 129
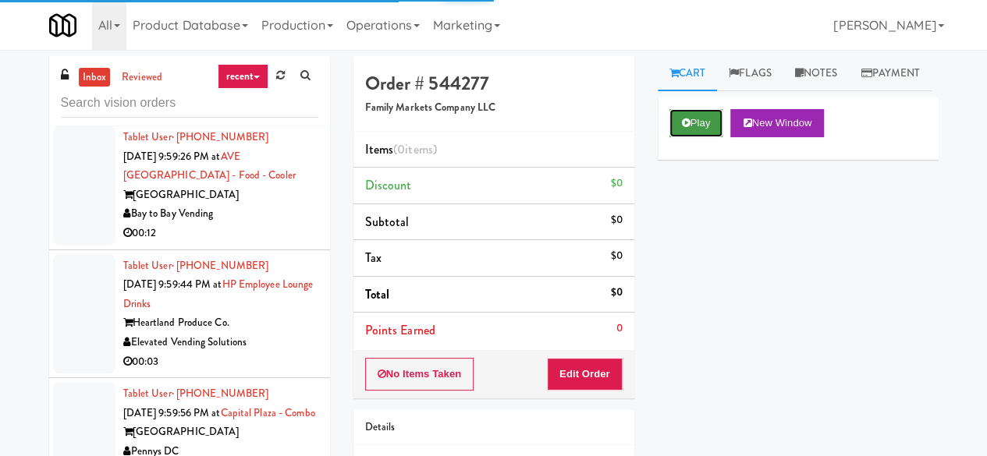
click at [698, 137] on button "Play" at bounding box center [697, 123] width 54 height 28
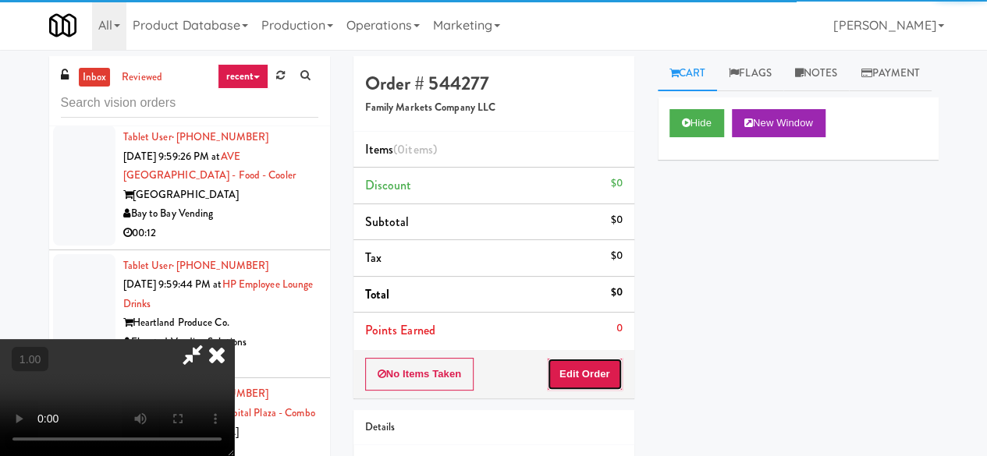
click at [609, 380] on button "Edit Order" at bounding box center [585, 374] width 76 height 33
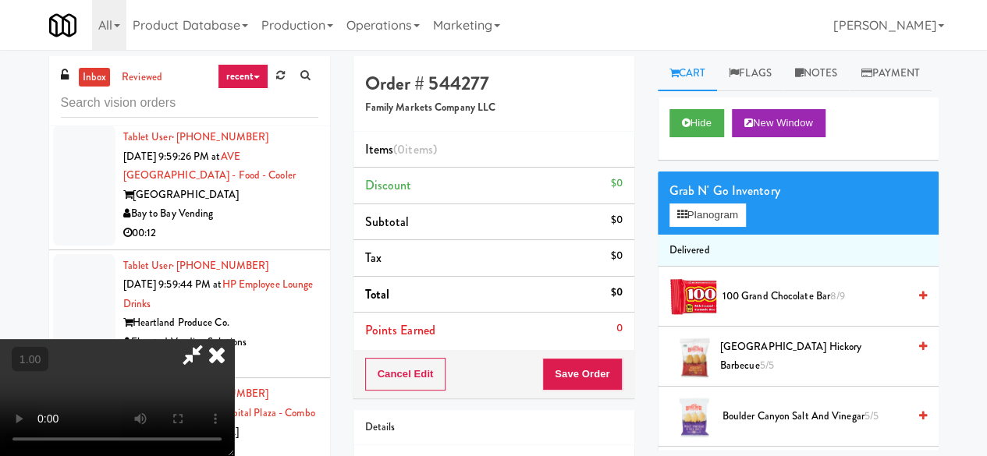
scroll to position [32, 0]
click at [705, 227] on button "Planogram" at bounding box center [708, 215] width 76 height 23
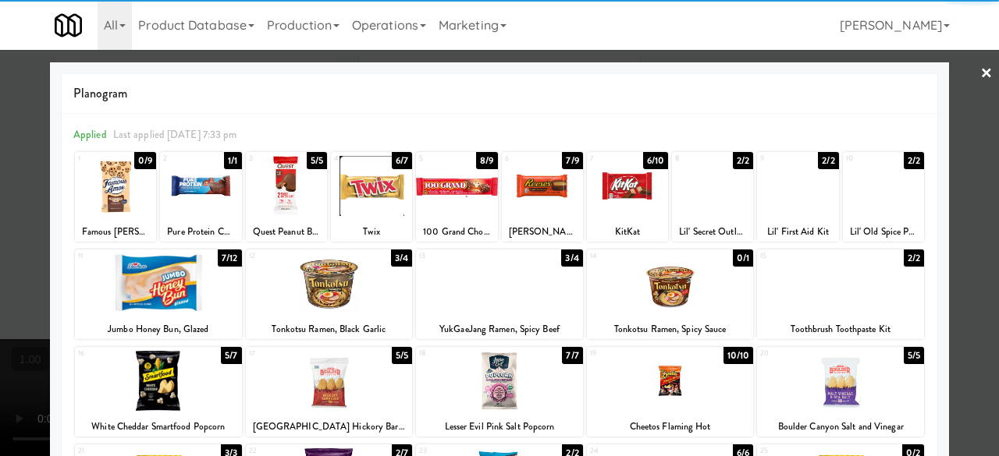
click at [532, 177] on div at bounding box center [542, 186] width 81 height 60
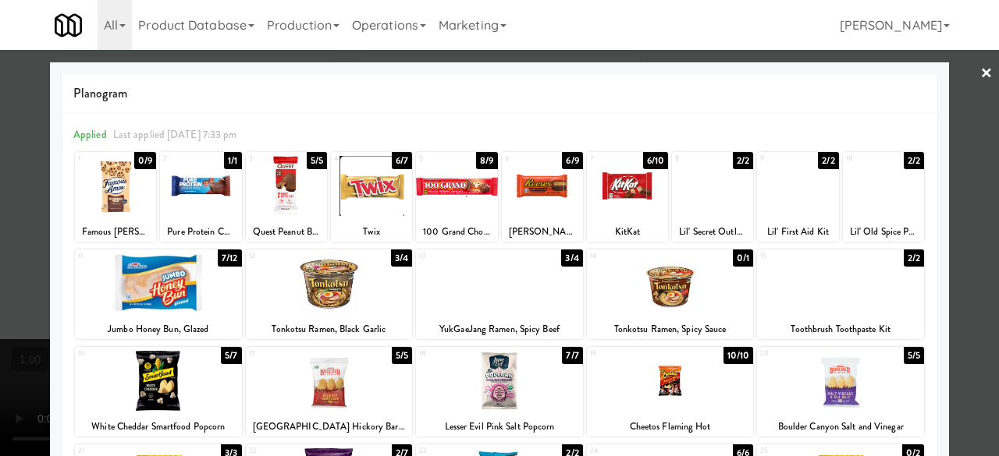
click at [980, 84] on link "×" at bounding box center [986, 74] width 12 height 48
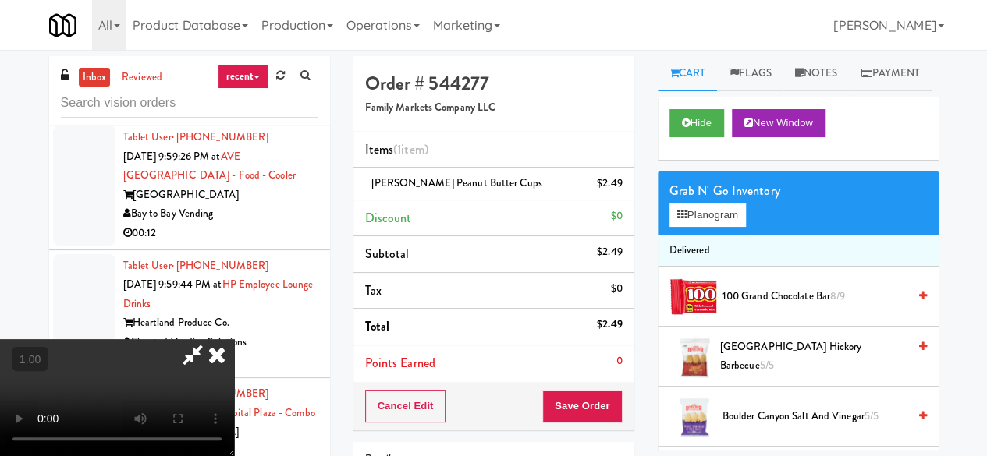
click at [211, 339] on icon at bounding box center [193, 354] width 36 height 31
click at [584, 391] on button "Save Order" at bounding box center [582, 406] width 80 height 33
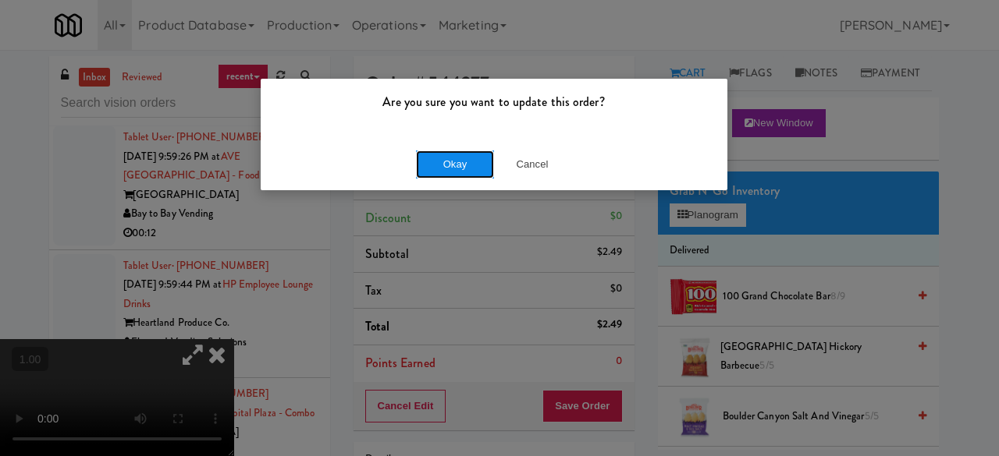
click at [451, 163] on button "Okay" at bounding box center [455, 165] width 78 height 28
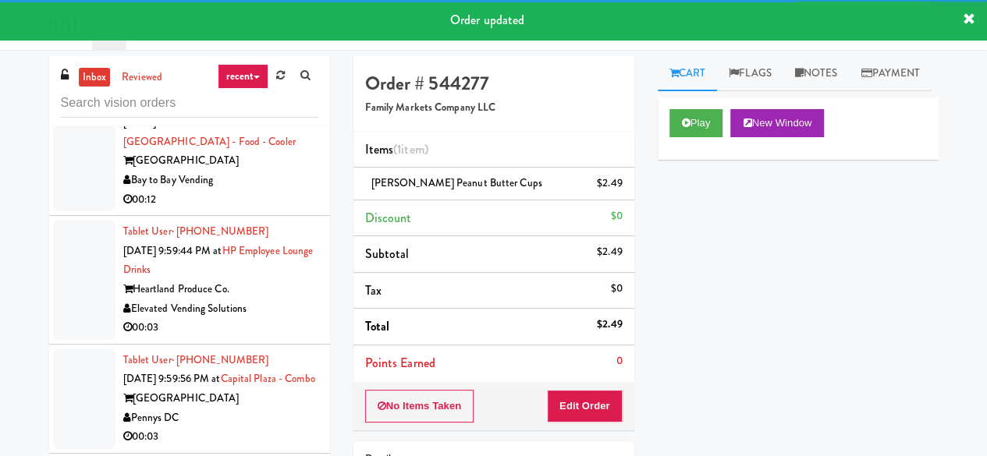
scroll to position [4136, 0]
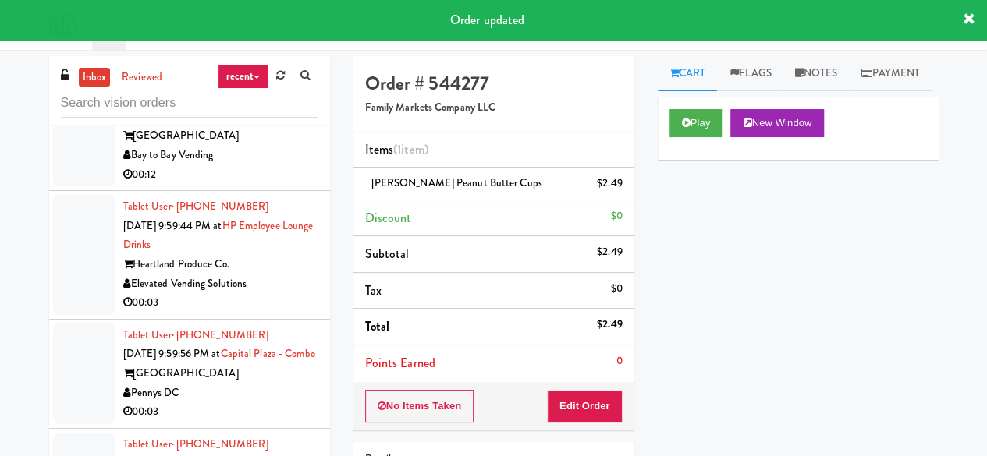
click at [253, 165] on div "Bay to Bay Vending" at bounding box center [220, 156] width 195 height 20
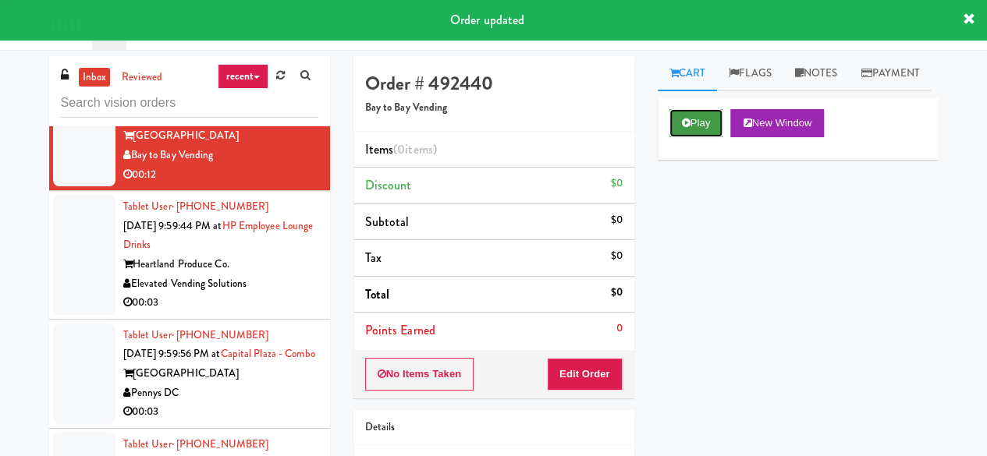
click at [680, 137] on button "Play" at bounding box center [697, 123] width 54 height 28
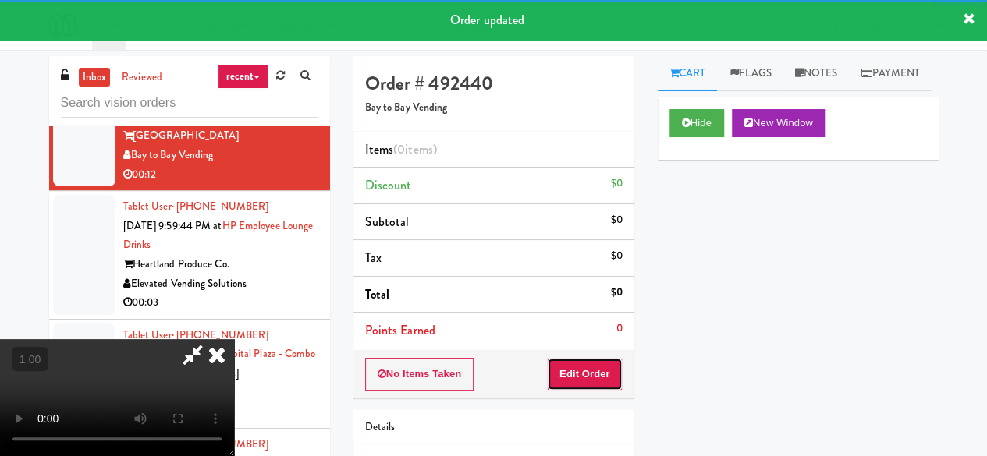
click at [587, 382] on button "Edit Order" at bounding box center [585, 374] width 76 height 33
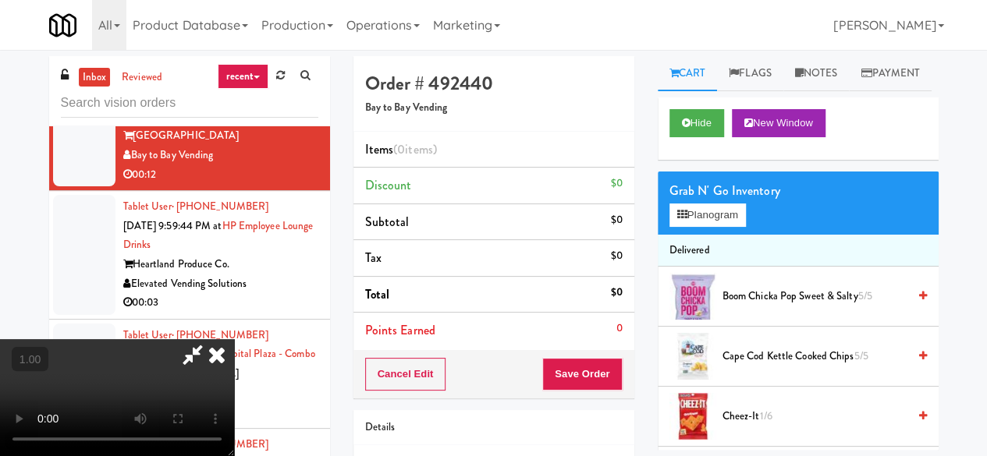
click at [234, 456] on video at bounding box center [117, 397] width 234 height 117
click at [704, 227] on button "Planogram" at bounding box center [708, 215] width 76 height 23
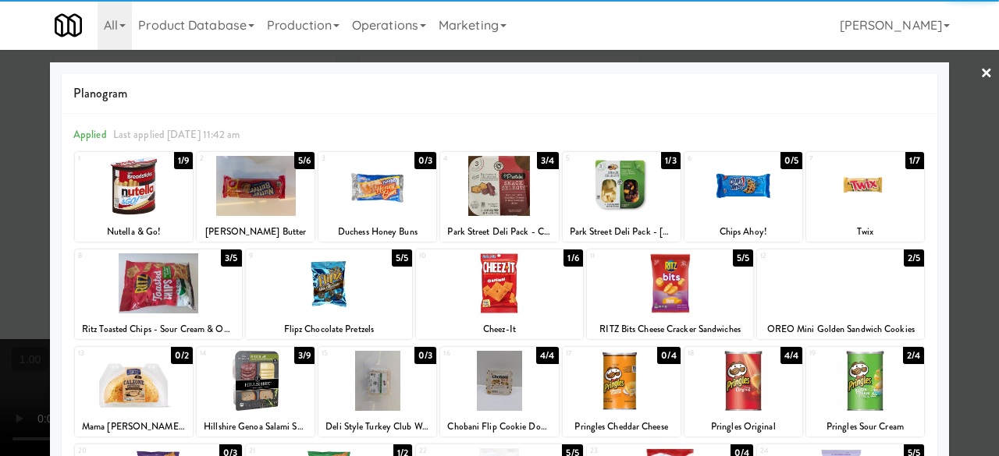
click at [850, 369] on div at bounding box center [865, 381] width 118 height 60
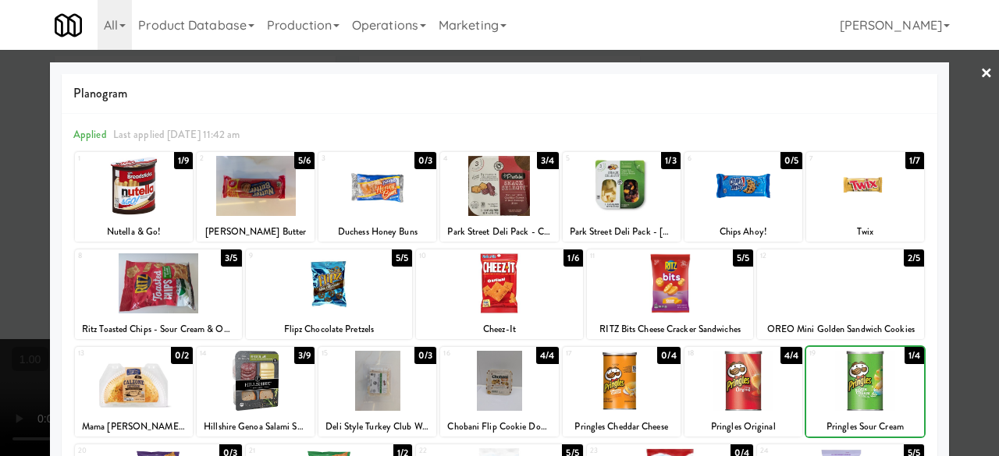
click at [850, 369] on div at bounding box center [865, 381] width 118 height 60
click at [967, 140] on div at bounding box center [499, 228] width 999 height 456
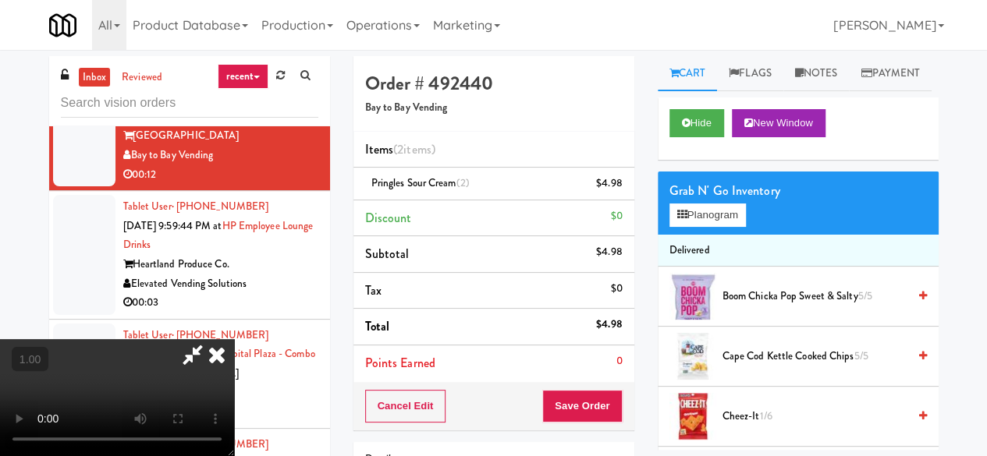
click at [234, 339] on icon at bounding box center [217, 354] width 34 height 31
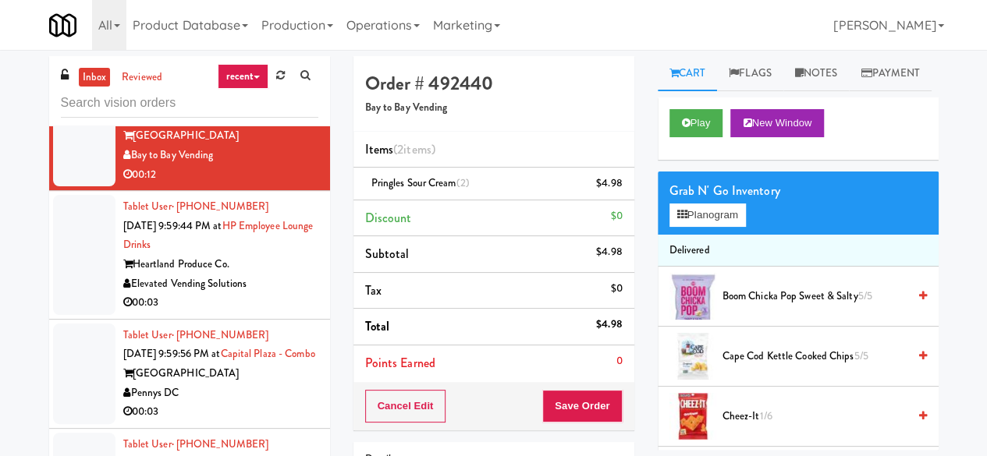
click at [584, 425] on div "Cancel Edit Save Order" at bounding box center [493, 406] width 281 height 48
click at [590, 400] on button "Save Order" at bounding box center [582, 406] width 80 height 33
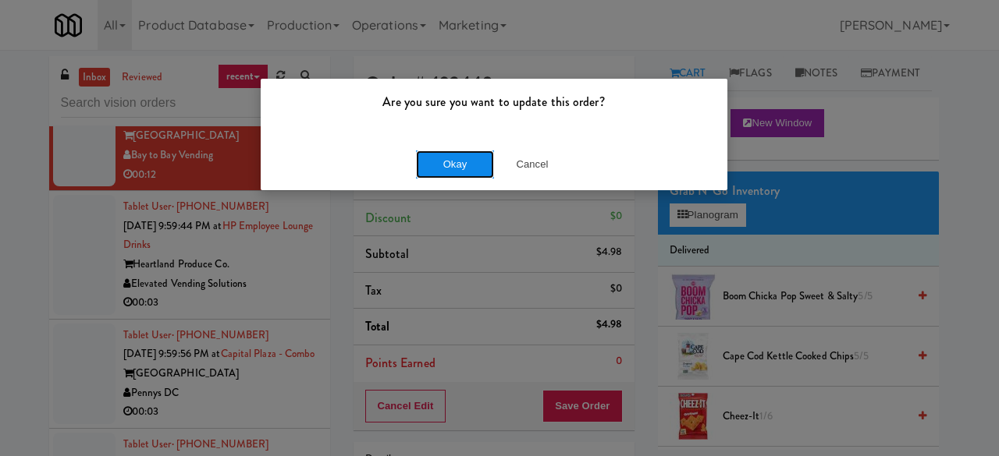
click at [468, 158] on button "Okay" at bounding box center [455, 165] width 78 height 28
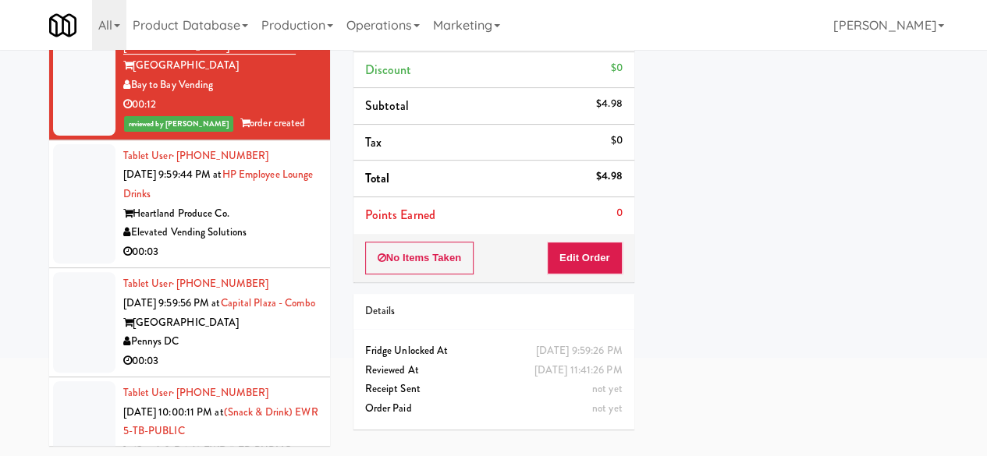
scroll to position [4136, 0]
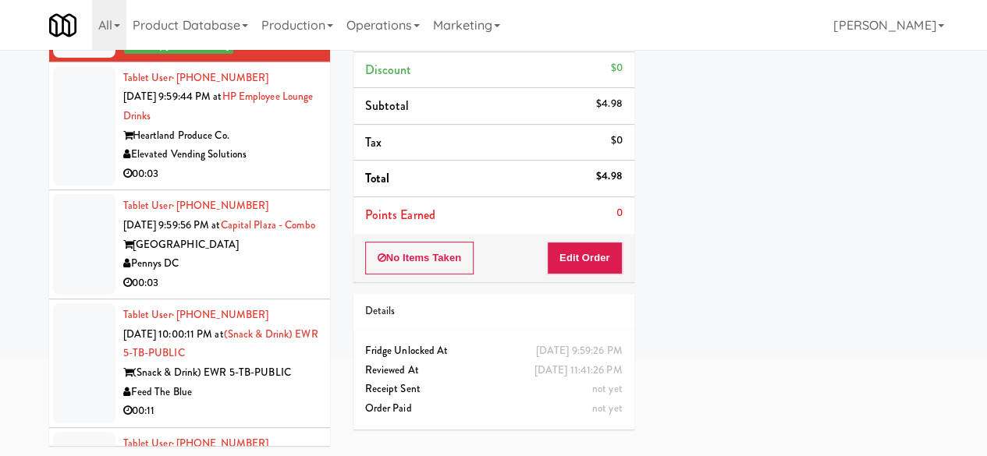
click at [292, 146] on div "Heartland Produce Co." at bounding box center [220, 136] width 195 height 20
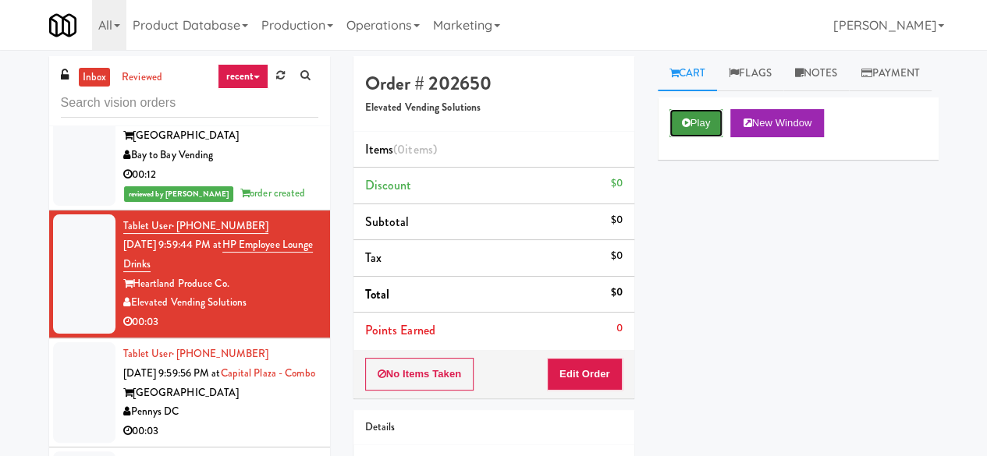
click at [690, 137] on button "Play" at bounding box center [697, 123] width 54 height 28
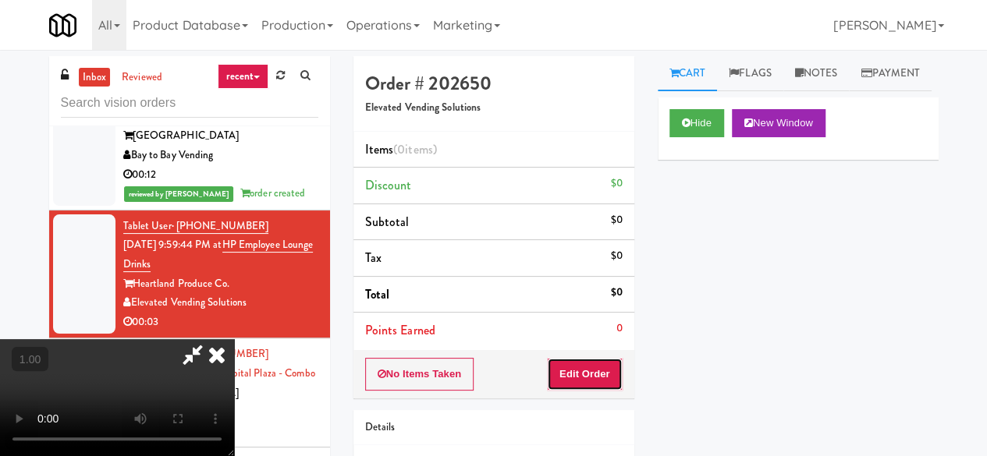
click at [608, 361] on button "Edit Order" at bounding box center [585, 374] width 76 height 33
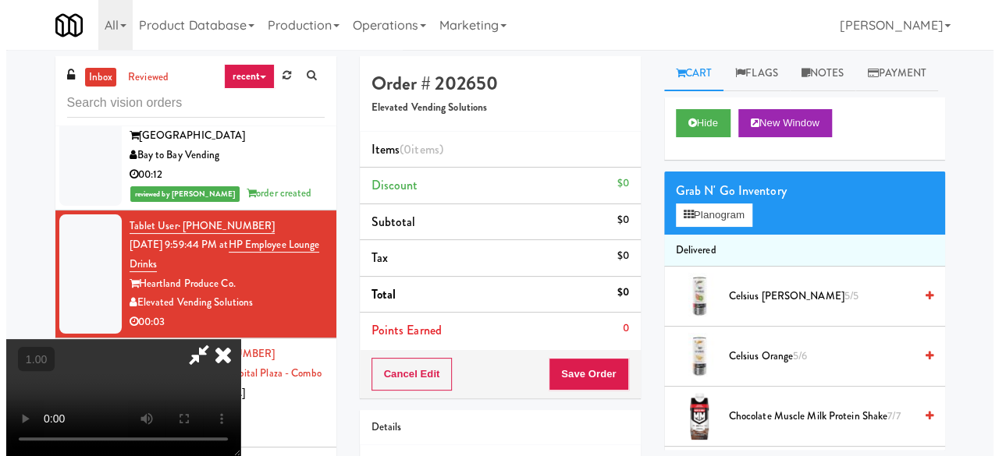
scroll to position [32, 0]
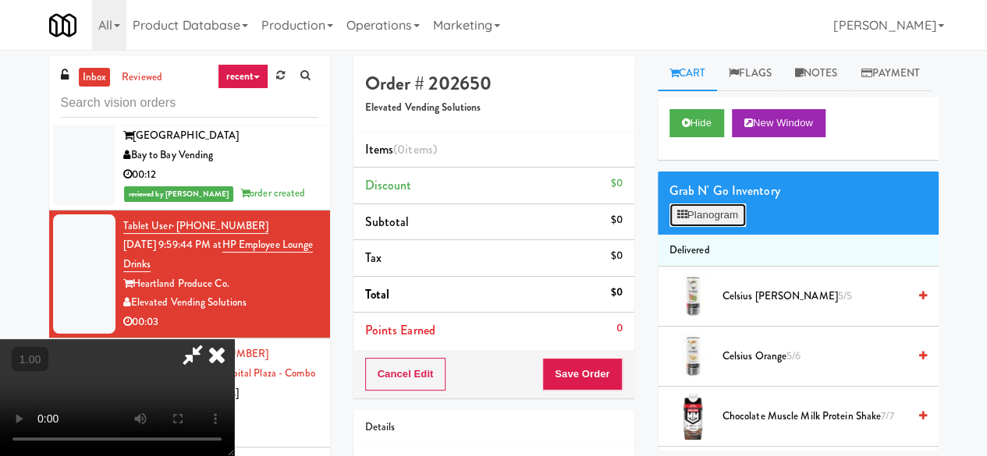
click at [704, 227] on button "Planogram" at bounding box center [708, 215] width 76 height 23
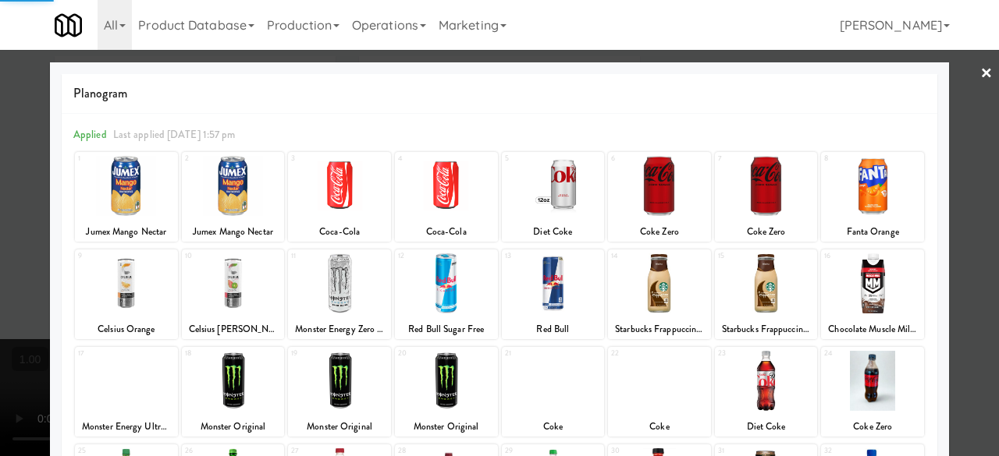
scroll to position [309, 0]
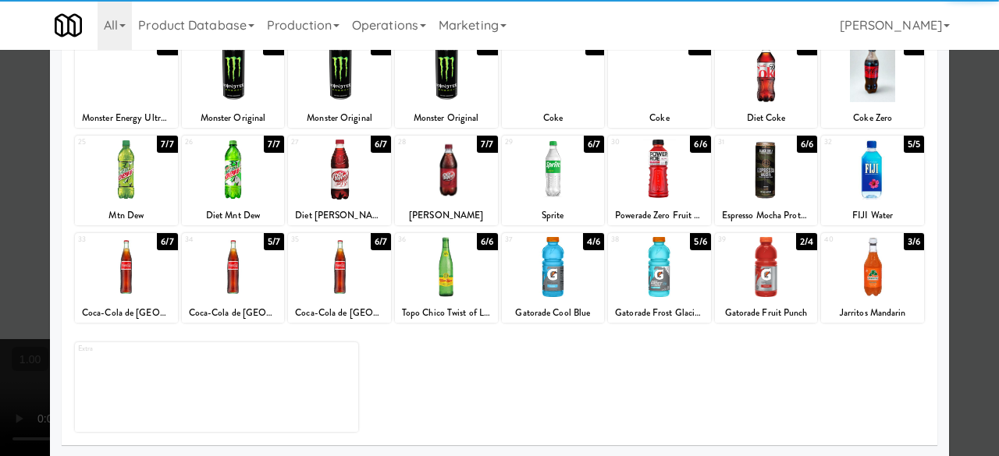
click at [730, 275] on div at bounding box center [766, 267] width 103 height 60
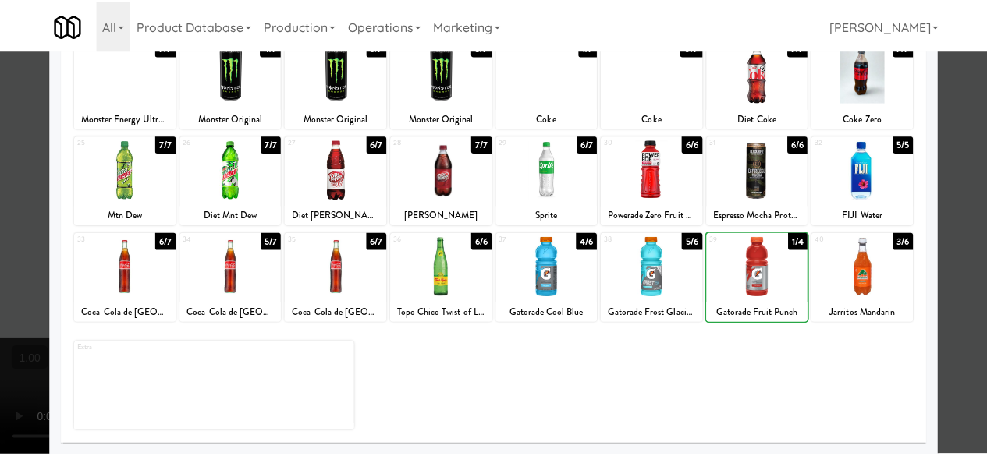
scroll to position [0, 0]
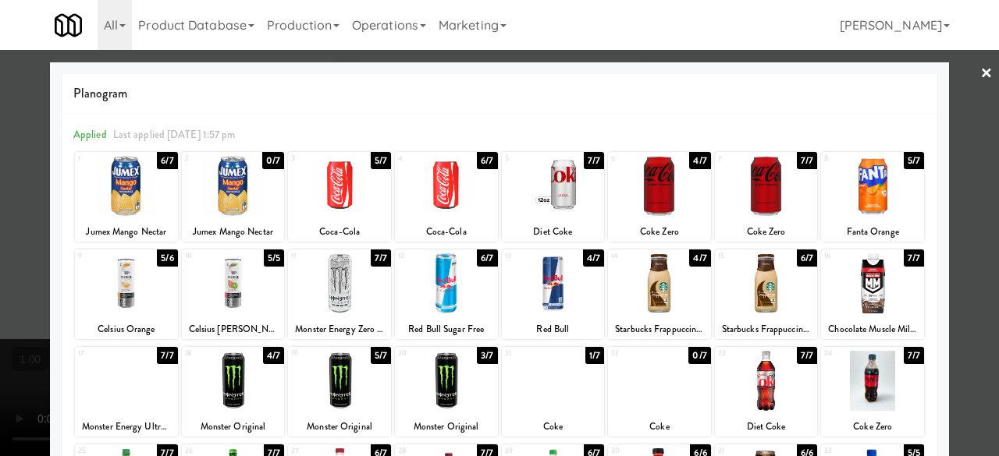
click at [949, 91] on div at bounding box center [499, 228] width 999 height 456
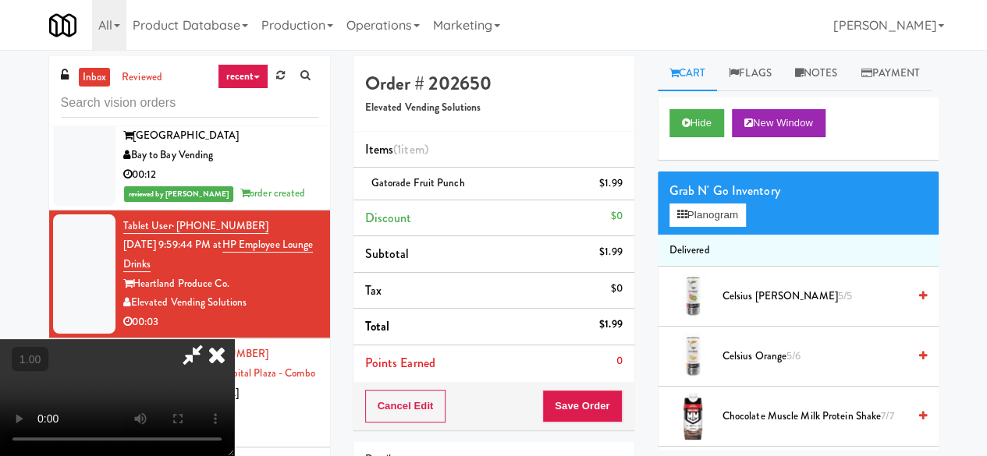
click at [234, 339] on icon at bounding box center [217, 354] width 34 height 31
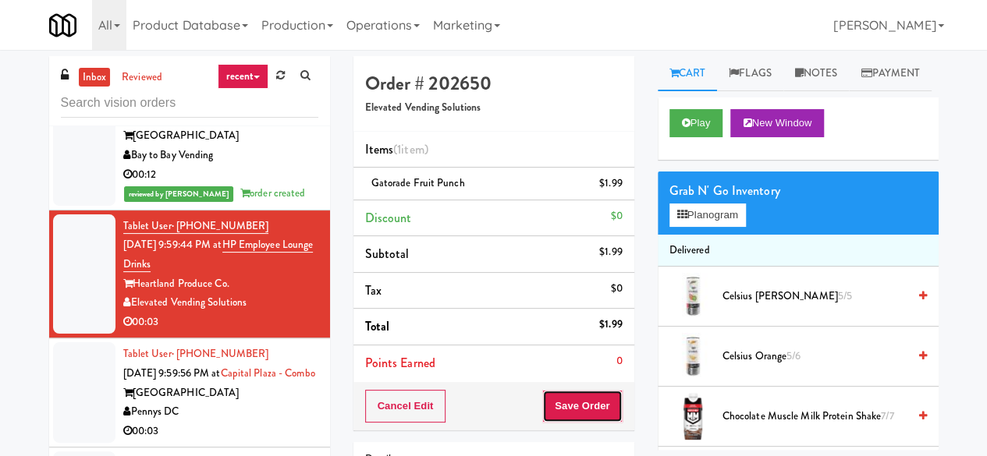
click at [578, 406] on button "Save Order" at bounding box center [582, 406] width 80 height 33
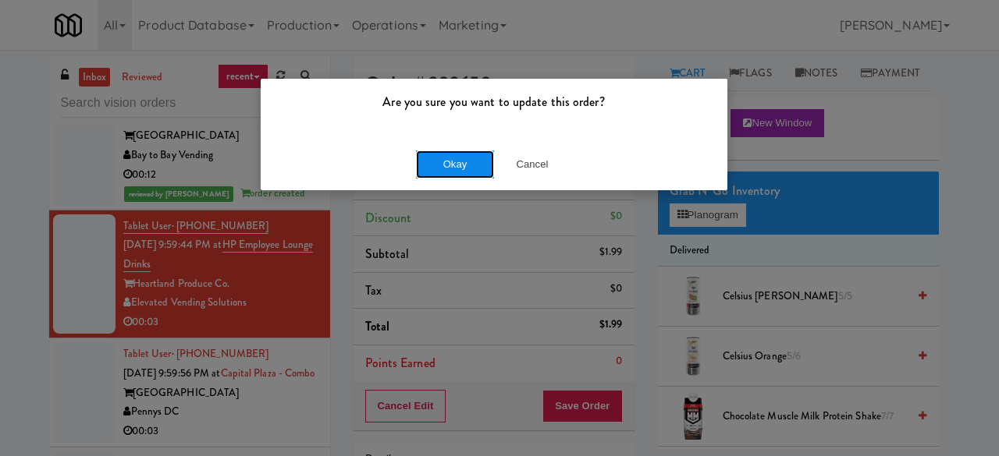
click at [469, 166] on button "Okay" at bounding box center [455, 165] width 78 height 28
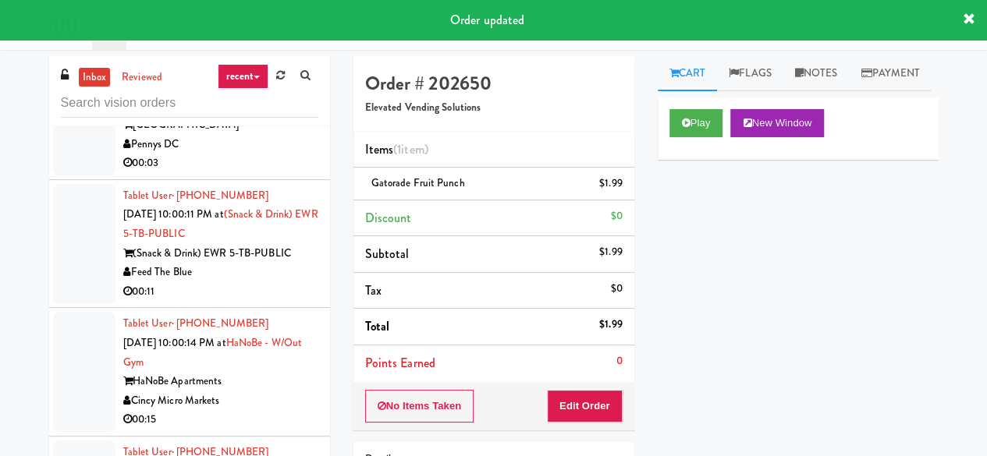
scroll to position [4448, 0]
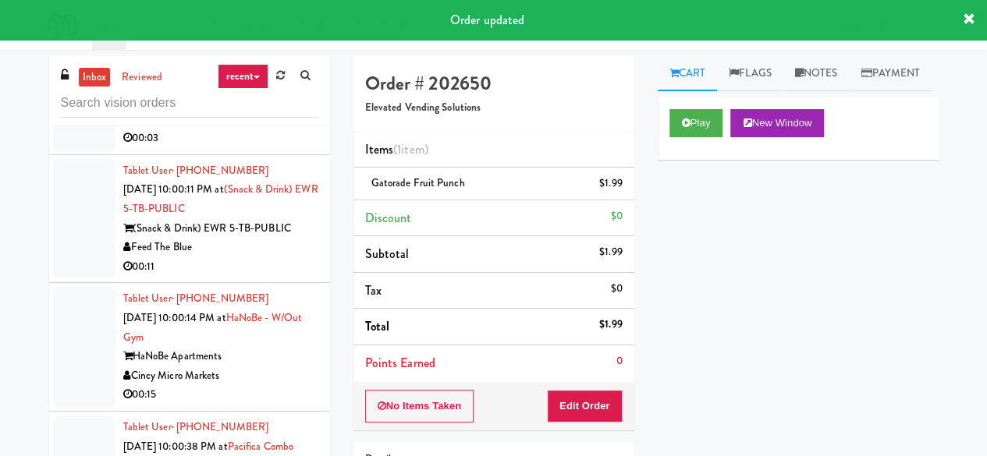
click at [257, 130] on div "Pennys DC" at bounding box center [220, 120] width 195 height 20
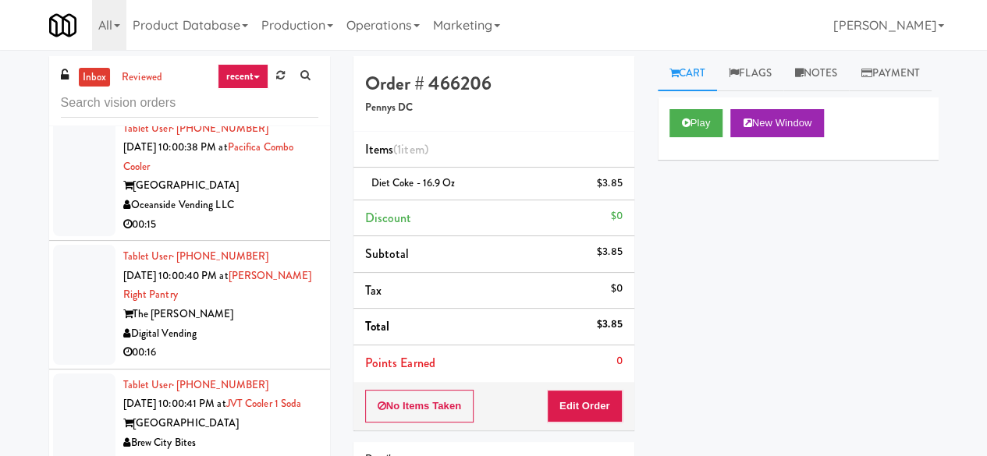
scroll to position [4682, 0]
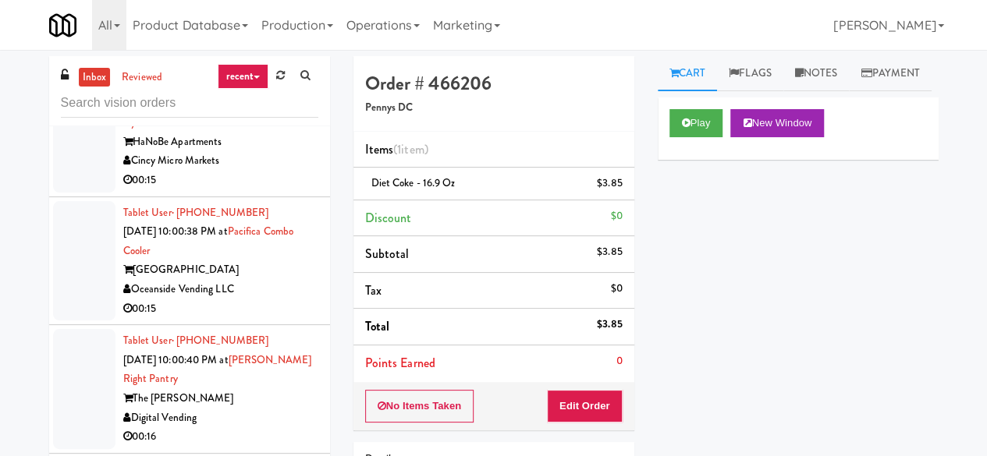
click at [97, 77] on link "inbox" at bounding box center [95, 78] width 32 height 20
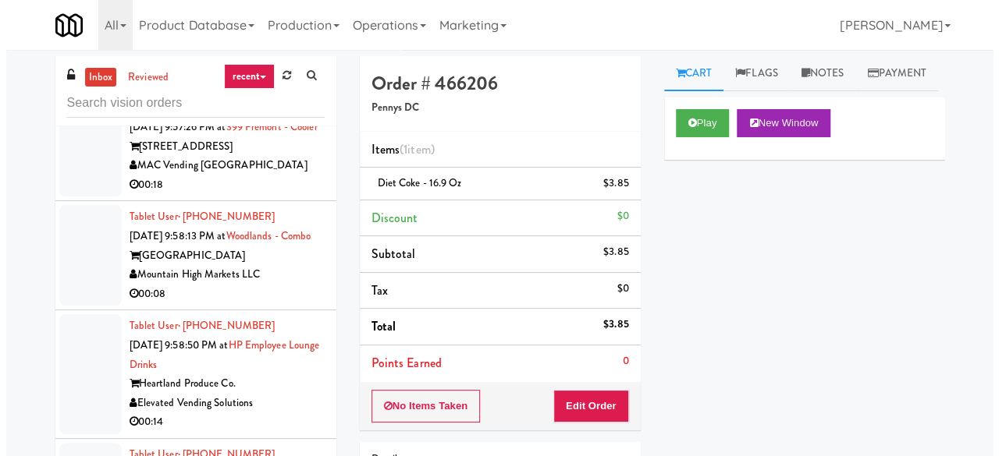
scroll to position [3590, 0]
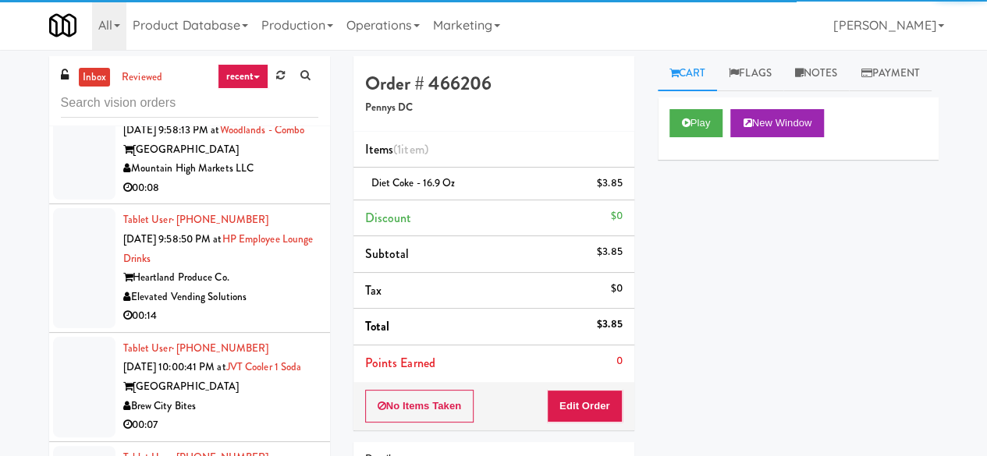
click at [297, 179] on div "Mountain High Markets LLC" at bounding box center [220, 169] width 195 height 20
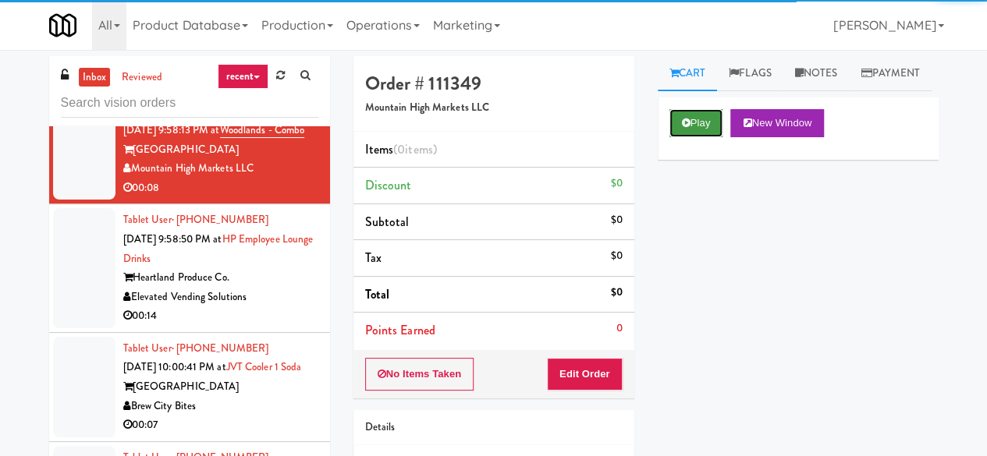
click at [702, 137] on button "Play" at bounding box center [697, 123] width 54 height 28
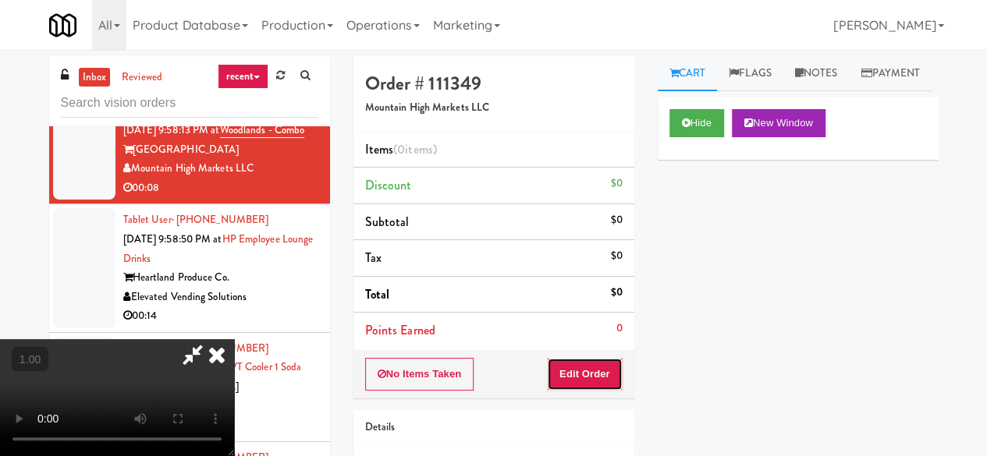
click at [607, 363] on button "Edit Order" at bounding box center [585, 374] width 76 height 33
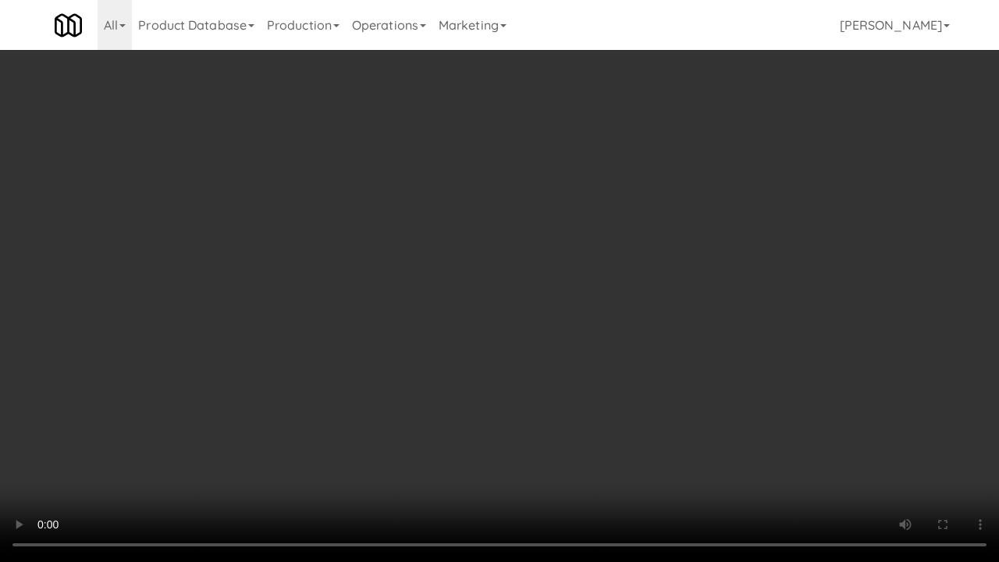
click at [624, 338] on video at bounding box center [499, 281] width 999 height 562
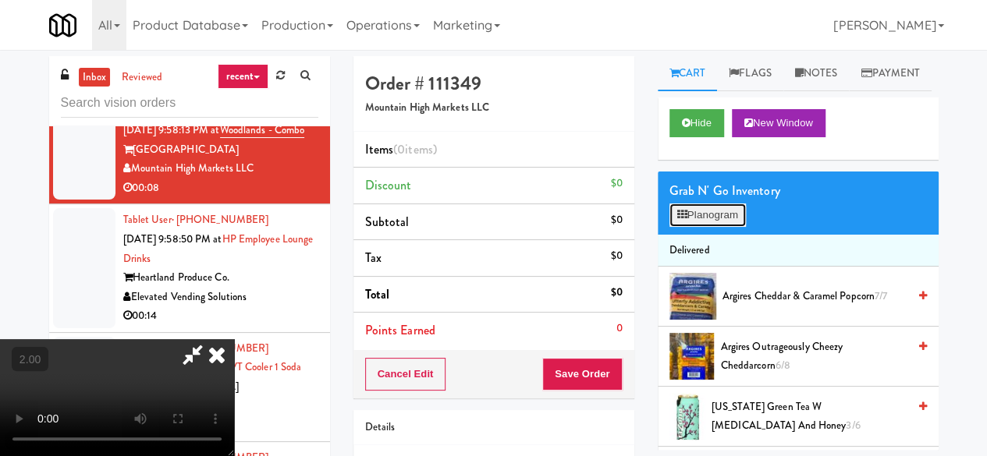
click at [693, 227] on button "Planogram" at bounding box center [708, 215] width 76 height 23
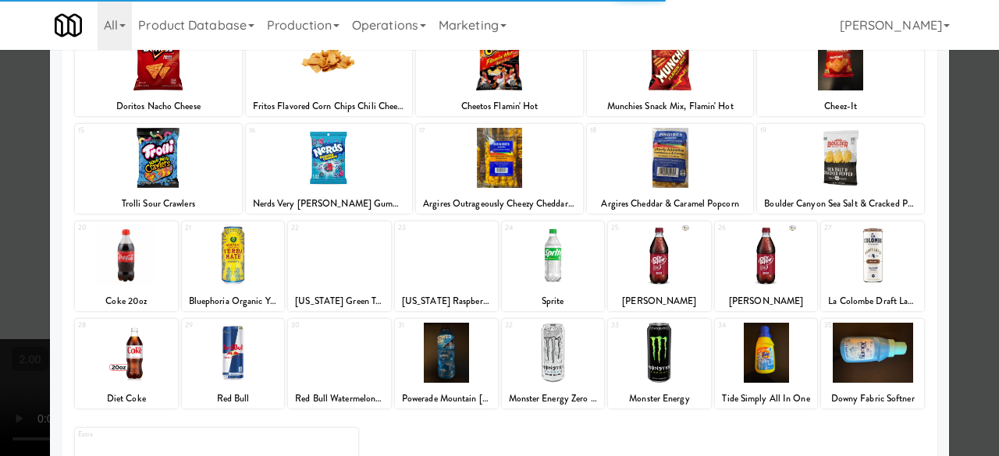
scroll to position [309, 0]
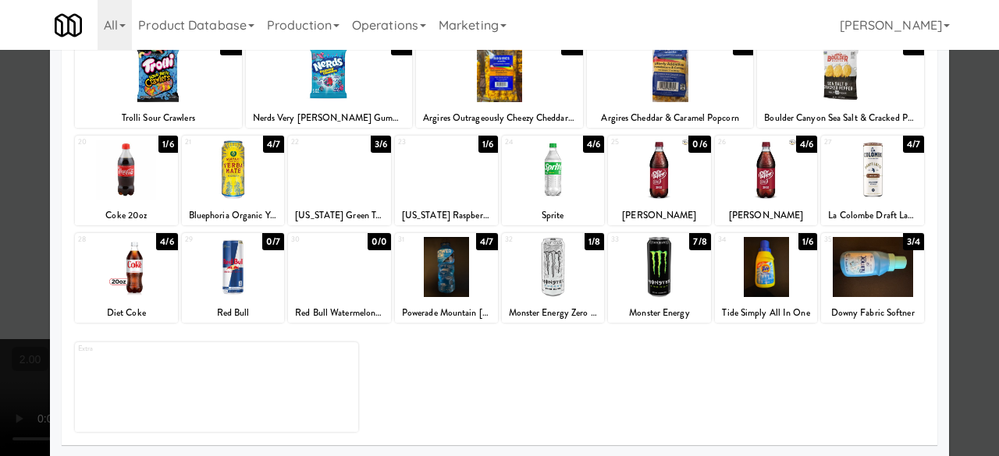
click at [461, 269] on div at bounding box center [446, 267] width 103 height 60
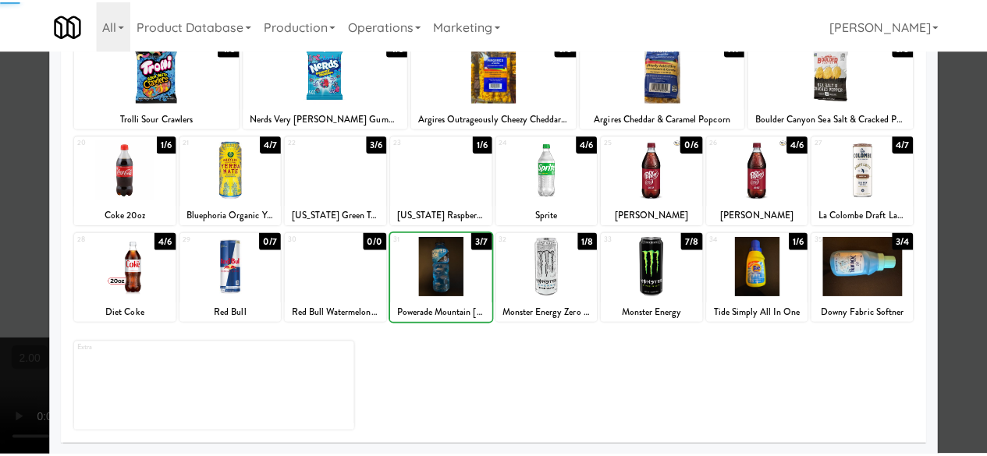
scroll to position [0, 0]
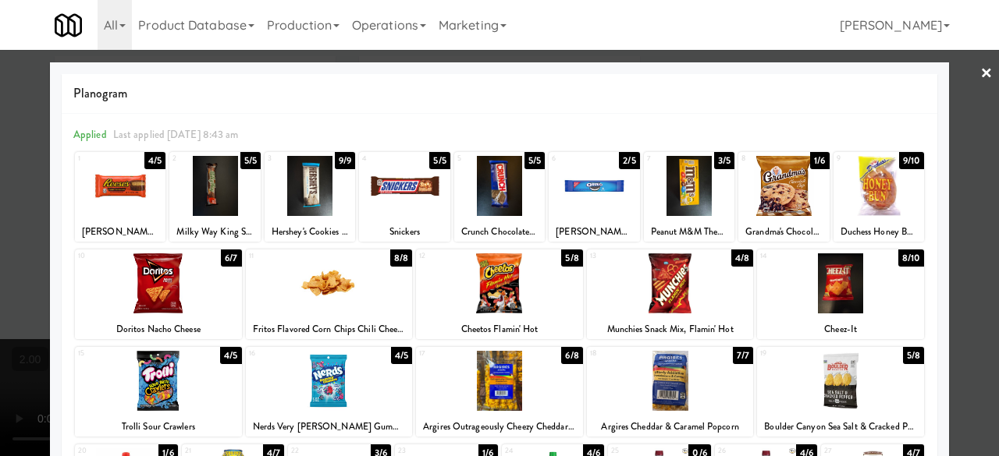
click at [965, 93] on div at bounding box center [499, 228] width 999 height 456
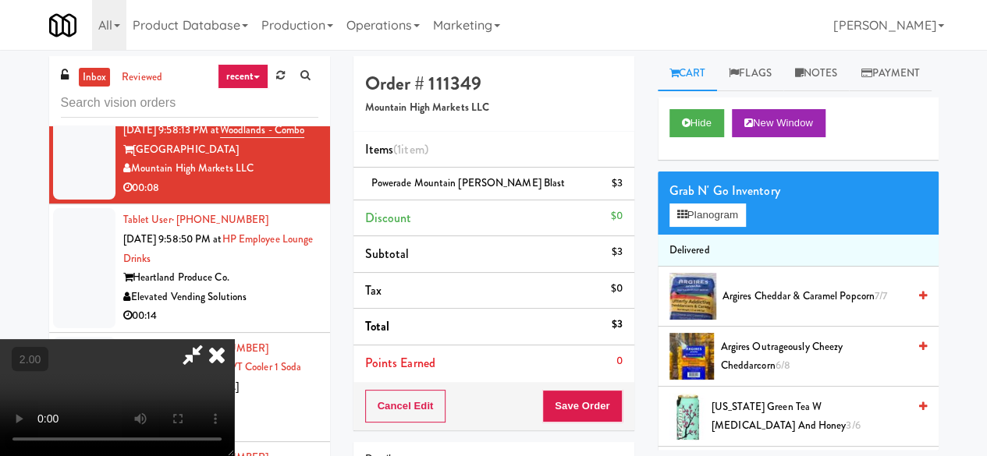
click at [211, 339] on icon at bounding box center [193, 354] width 36 height 31
click at [581, 401] on button "Save Order" at bounding box center [582, 406] width 80 height 33
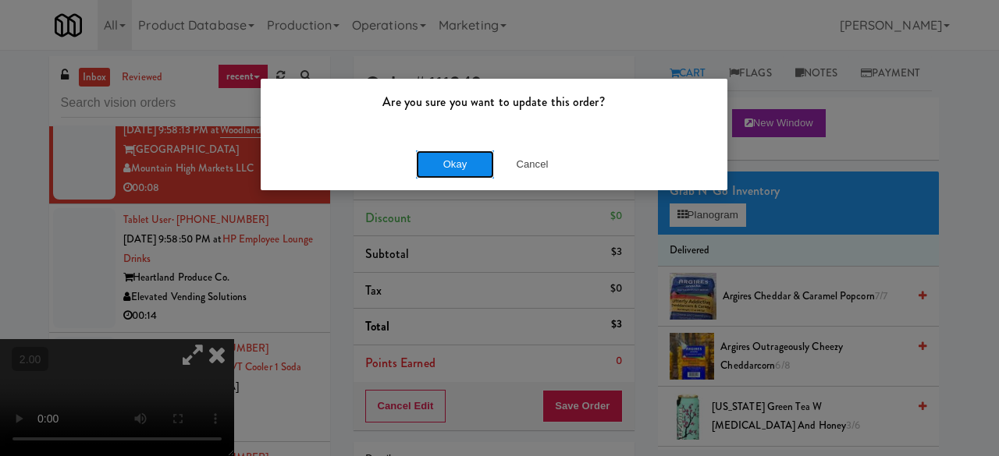
click at [479, 169] on button "Okay" at bounding box center [455, 165] width 78 height 28
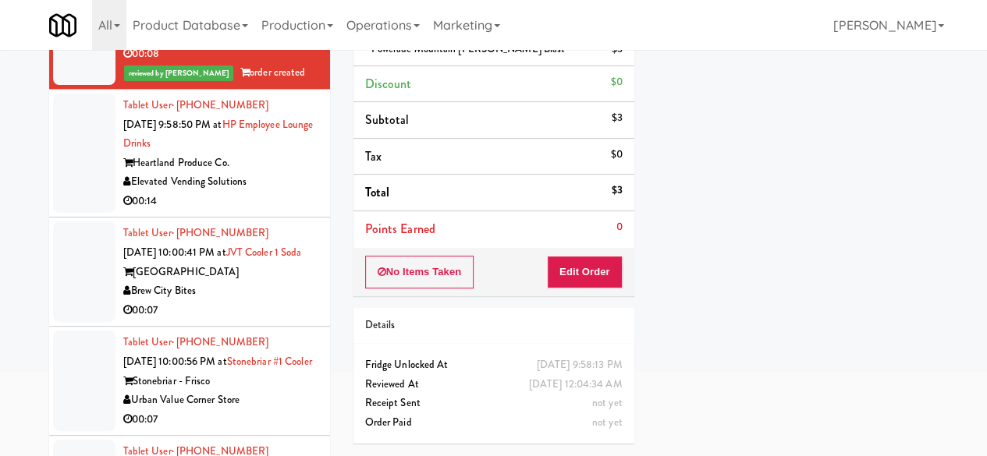
scroll to position [148, 0]
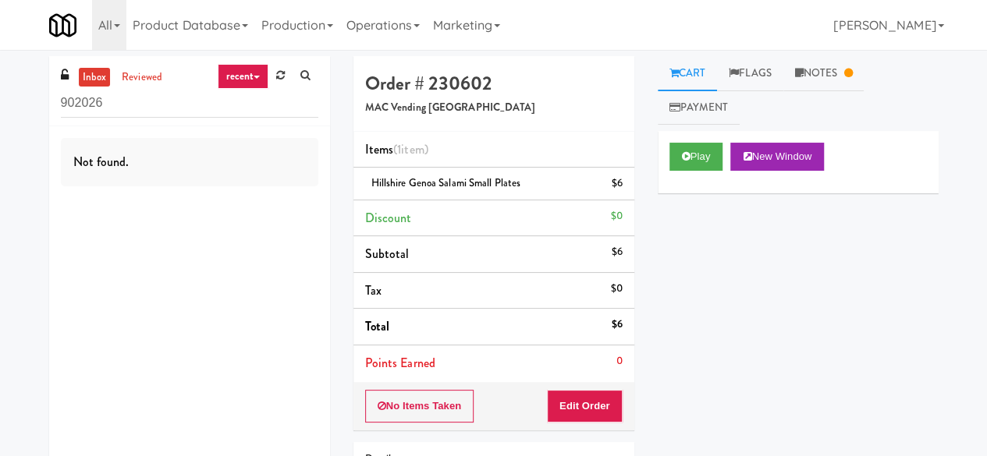
click at [126, 61] on div "inbox reviewed recent all unclear take inventory issue suspicious failed recent…" at bounding box center [189, 91] width 281 height 70
click at [127, 64] on div "inbox reviewed recent all unclear take inventory issue suspicious failed recent…" at bounding box center [189, 91] width 281 height 70
drag, startPoint x: 127, startPoint y: 64, endPoint x: 136, endPoint y: 69, distance: 9.8
click at [127, 64] on div "inbox reviewed recent all unclear take inventory issue suspicious failed recent…" at bounding box center [189, 91] width 281 height 70
click at [109, 74] on link "inbox" at bounding box center [95, 78] width 32 height 20
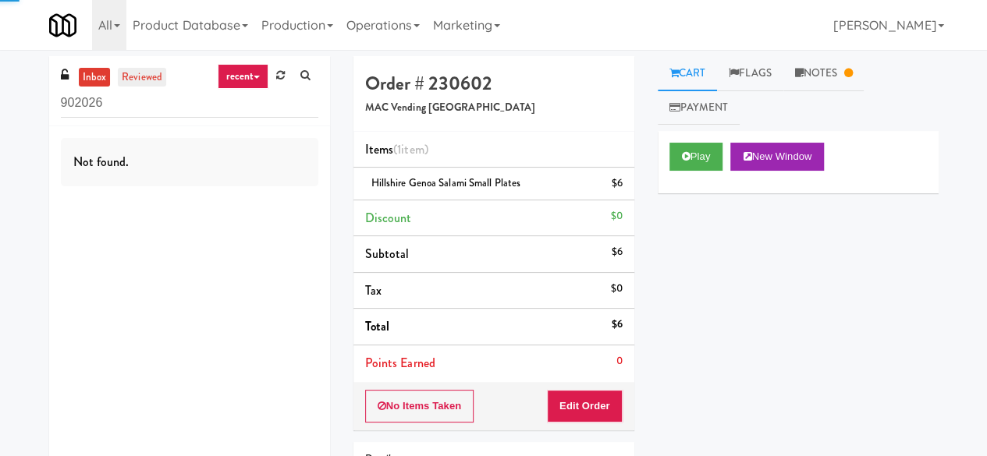
click at [133, 74] on link "reviewed" at bounding box center [142, 78] width 48 height 20
click at [676, 155] on button "Play" at bounding box center [697, 157] width 54 height 28
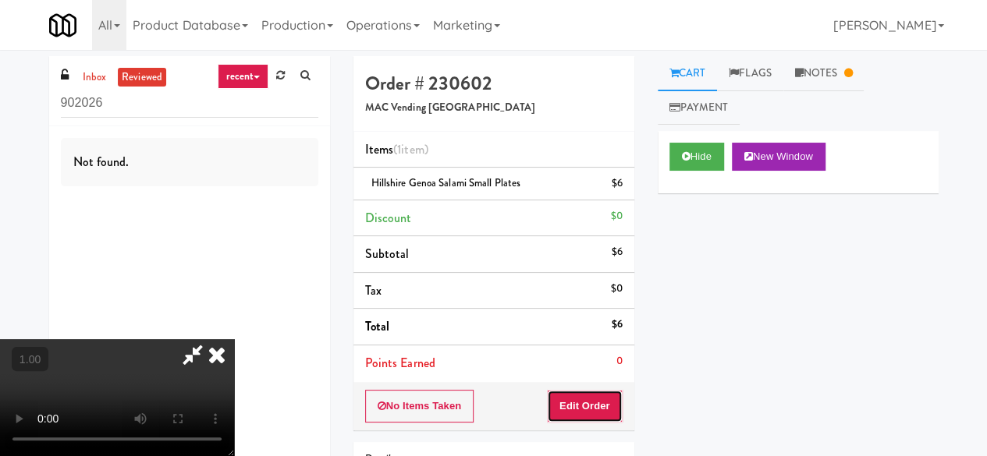
click at [612, 391] on button "Edit Order" at bounding box center [585, 406] width 76 height 33
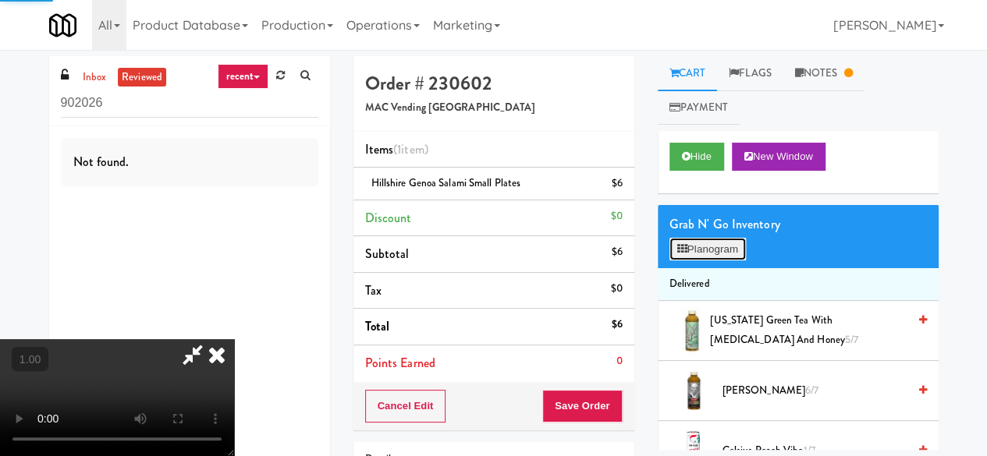
click at [717, 249] on button "Planogram" at bounding box center [708, 249] width 76 height 23
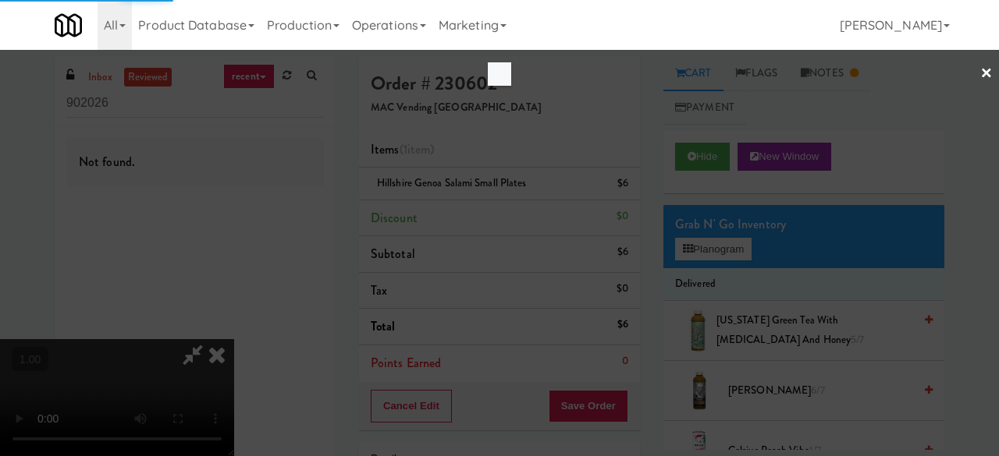
drag, startPoint x: 974, startPoint y: 85, endPoint x: 924, endPoint y: 102, distance: 52.8
click at [972, 85] on div at bounding box center [499, 228] width 999 height 456
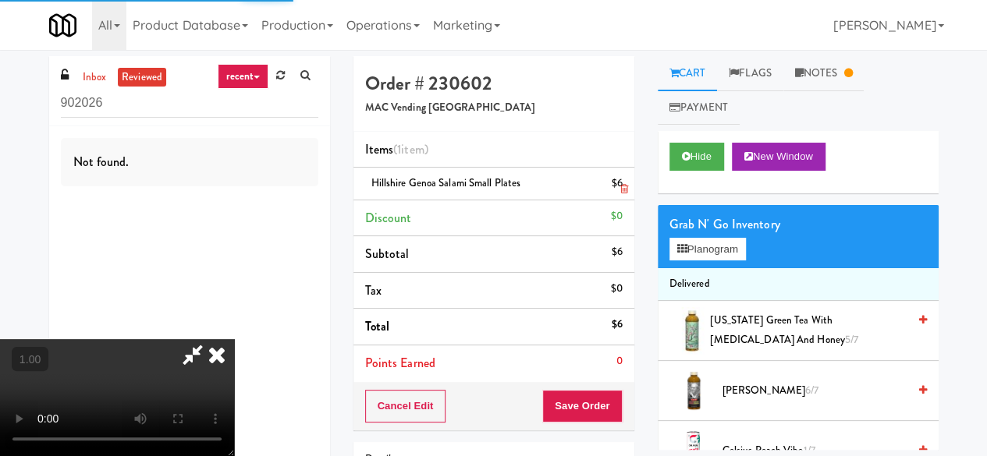
click at [622, 185] on icon at bounding box center [624, 189] width 8 height 10
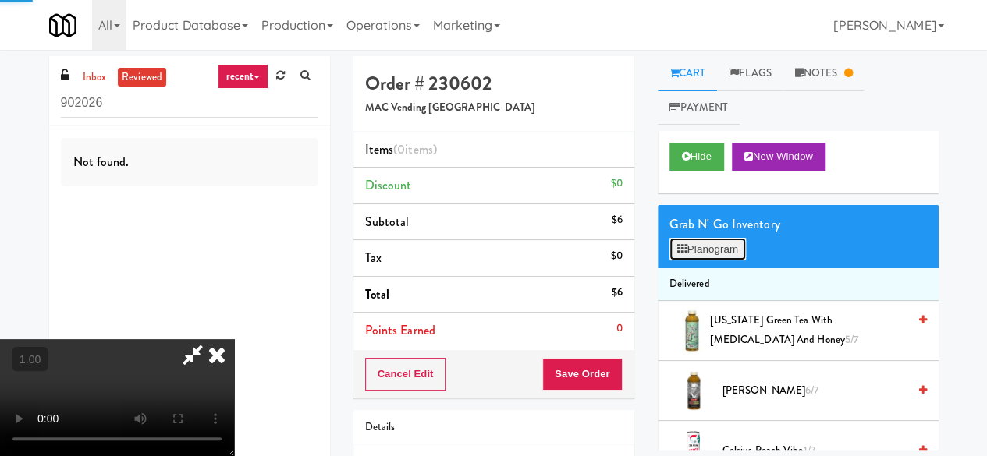
click at [696, 250] on button "Planogram" at bounding box center [708, 249] width 76 height 23
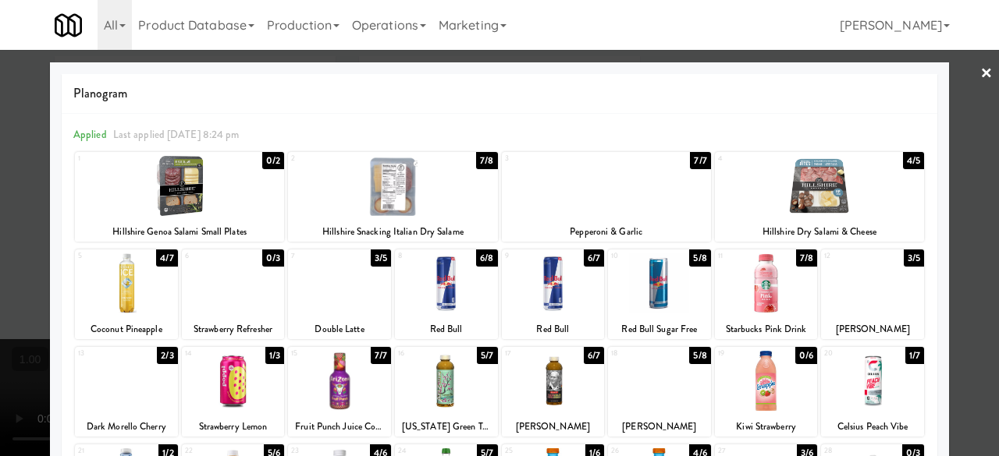
click at [462, 198] on div at bounding box center [392, 186] width 209 height 60
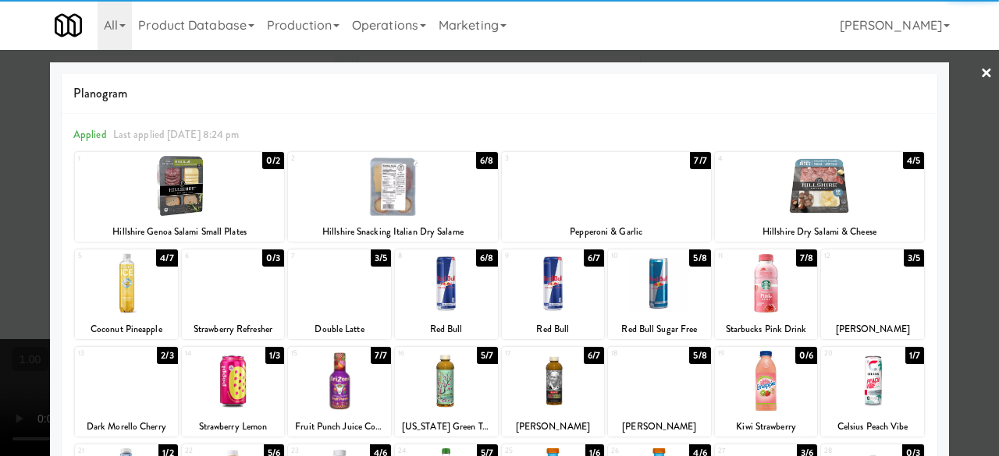
click at [942, 79] on div at bounding box center [499, 228] width 999 height 456
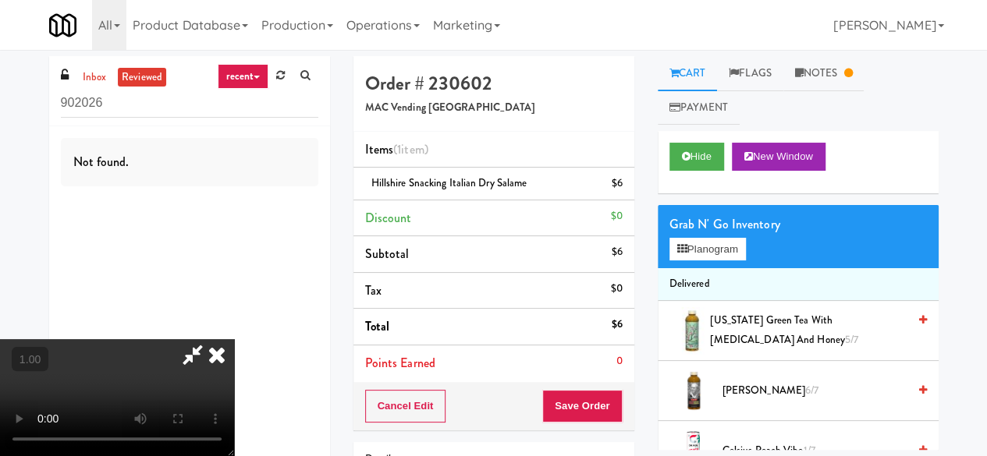
click at [211, 339] on icon at bounding box center [193, 354] width 36 height 31
click at [439, 186] on span "Hillshire Snacking Italian Dry Salame" at bounding box center [449, 183] width 156 height 15
copy span "Hillshire Snacking Italian Dry Salame"
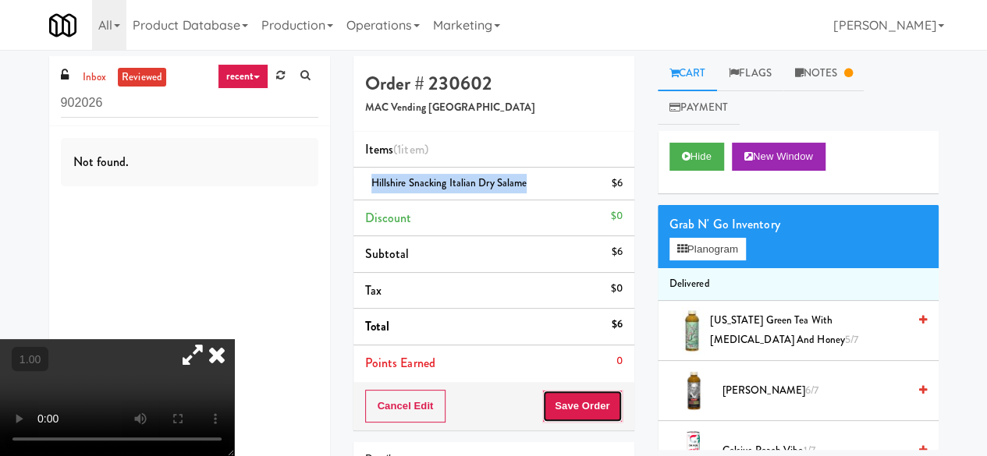
click at [590, 420] on button "Save Order" at bounding box center [582, 406] width 80 height 33
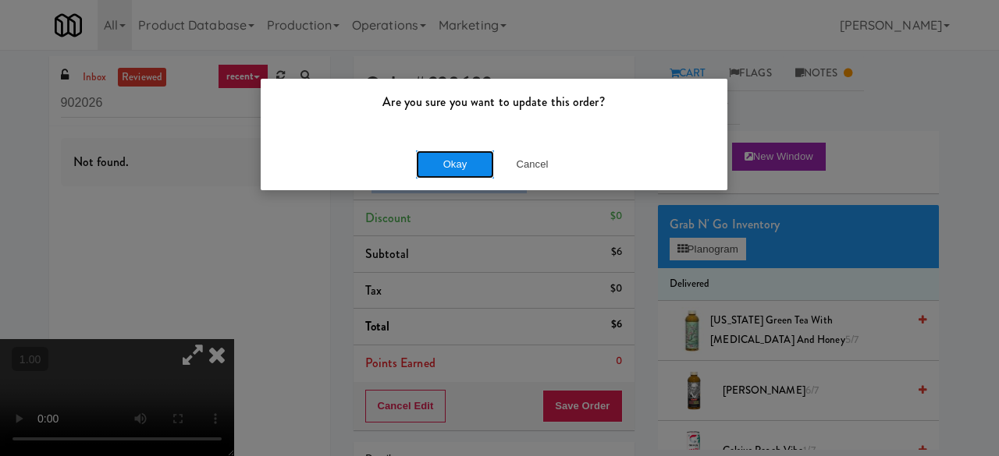
click at [451, 160] on button "Okay" at bounding box center [455, 165] width 78 height 28
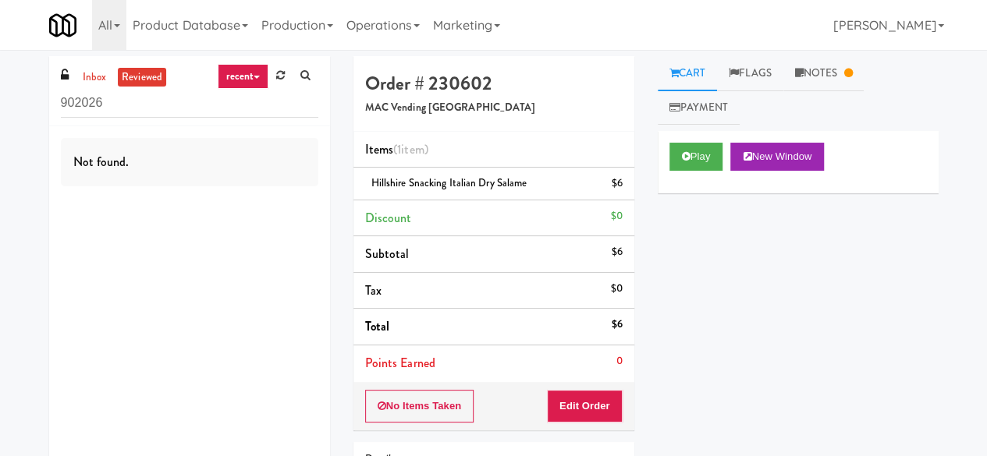
click at [599, 423] on div "No Items Taken Edit Order" at bounding box center [493, 406] width 281 height 48
click at [584, 408] on button "Edit Order" at bounding box center [585, 406] width 76 height 33
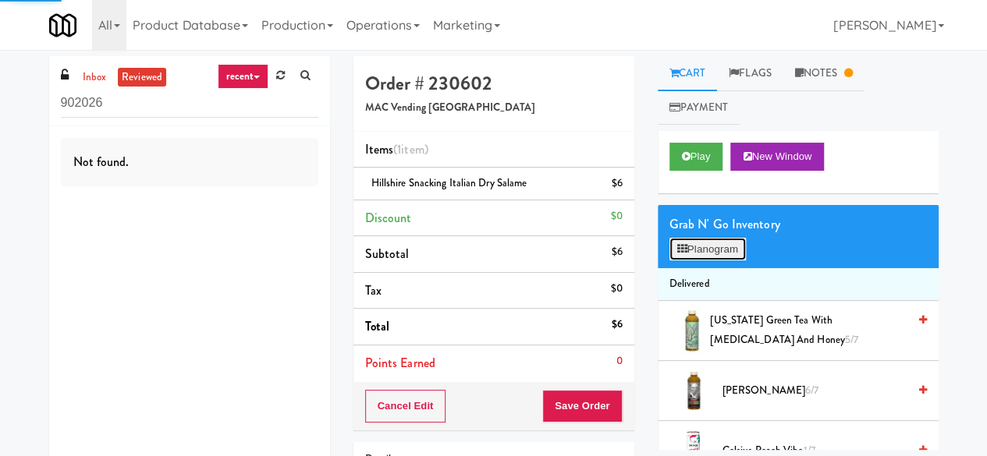
click at [692, 254] on button "Planogram" at bounding box center [708, 249] width 76 height 23
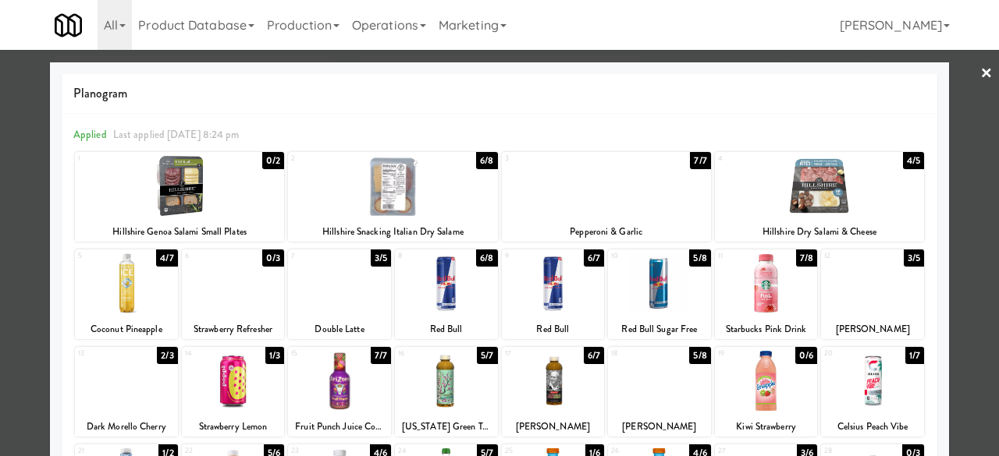
click at [961, 73] on div at bounding box center [499, 228] width 999 height 456
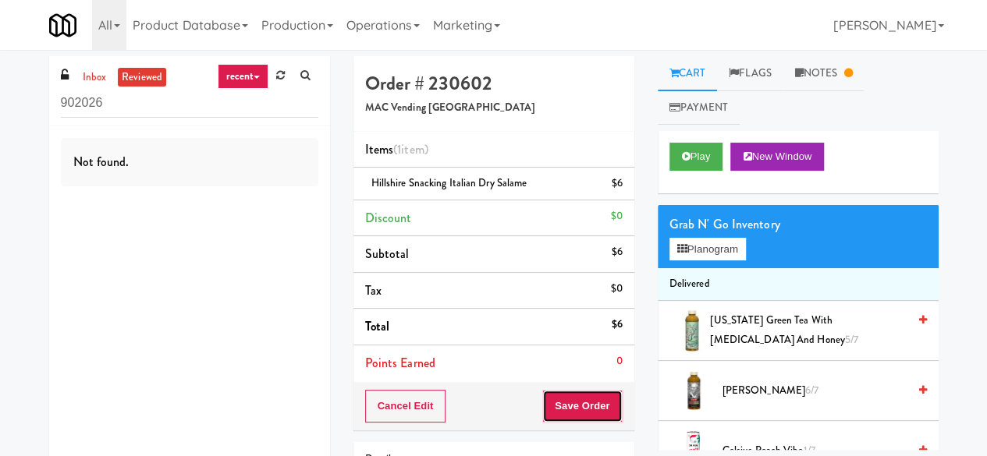
click at [564, 400] on button "Save Order" at bounding box center [582, 406] width 80 height 33
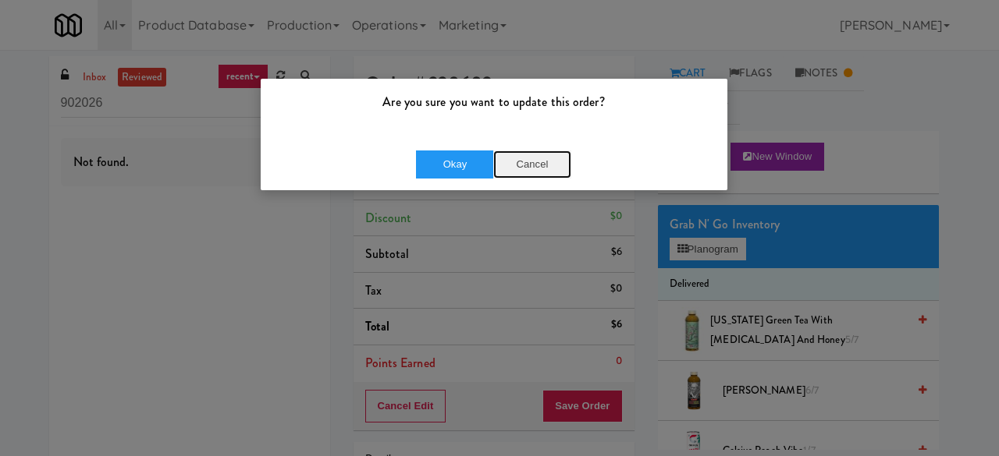
click at [543, 152] on button "Cancel" at bounding box center [532, 165] width 78 height 28
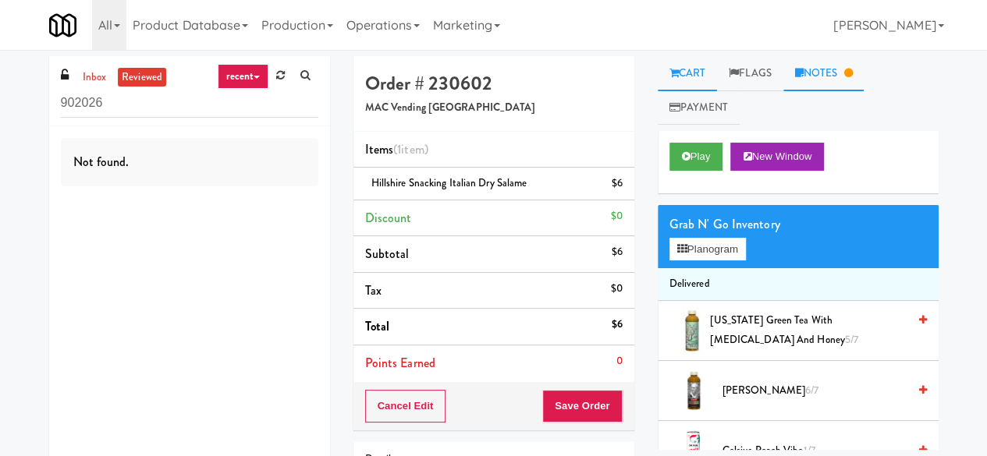
click at [865, 72] on link "Notes" at bounding box center [823, 73] width 81 height 35
click at [858, 73] on link "Notes" at bounding box center [823, 73] width 81 height 35
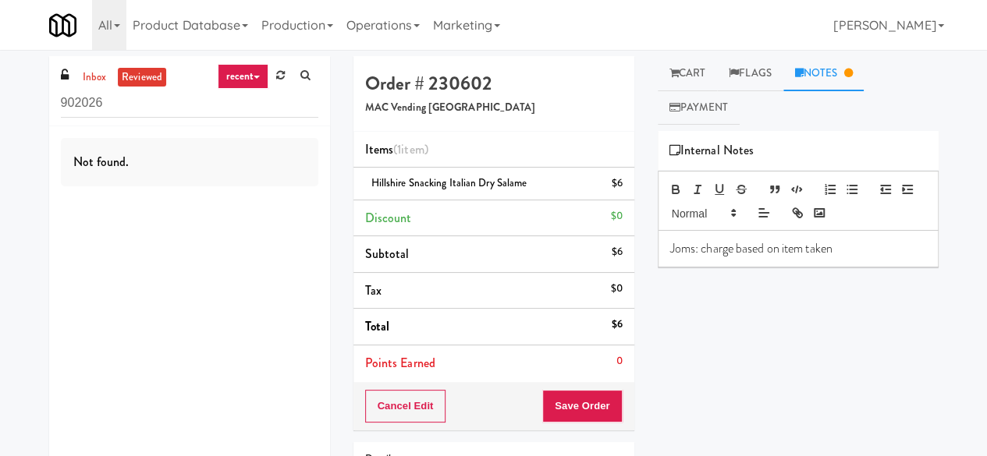
click at [774, 255] on p "Joms: charge based on item taken" at bounding box center [798, 248] width 256 height 17
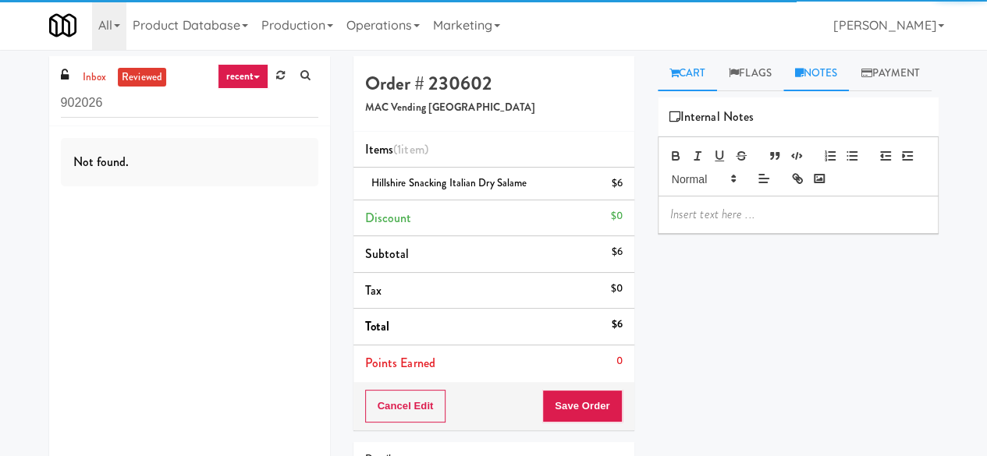
click at [689, 79] on link "Cart" at bounding box center [688, 73] width 60 height 35
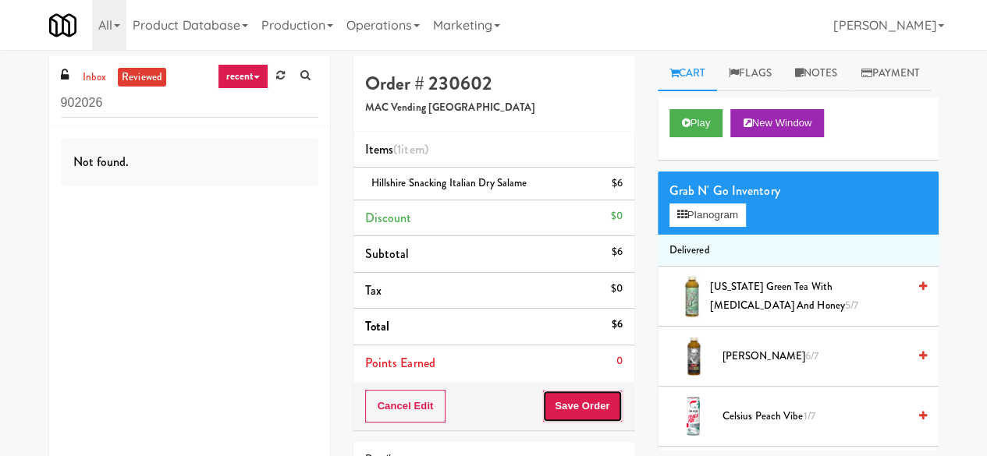
click at [562, 398] on button "Save Order" at bounding box center [582, 406] width 80 height 33
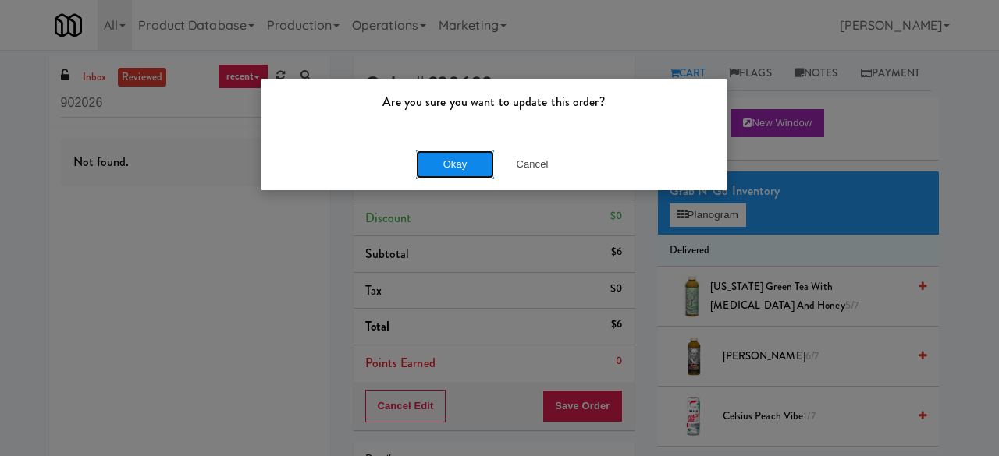
click at [466, 152] on button "Okay" at bounding box center [455, 165] width 78 height 28
